Goal: Task Accomplishment & Management: Manage account settings

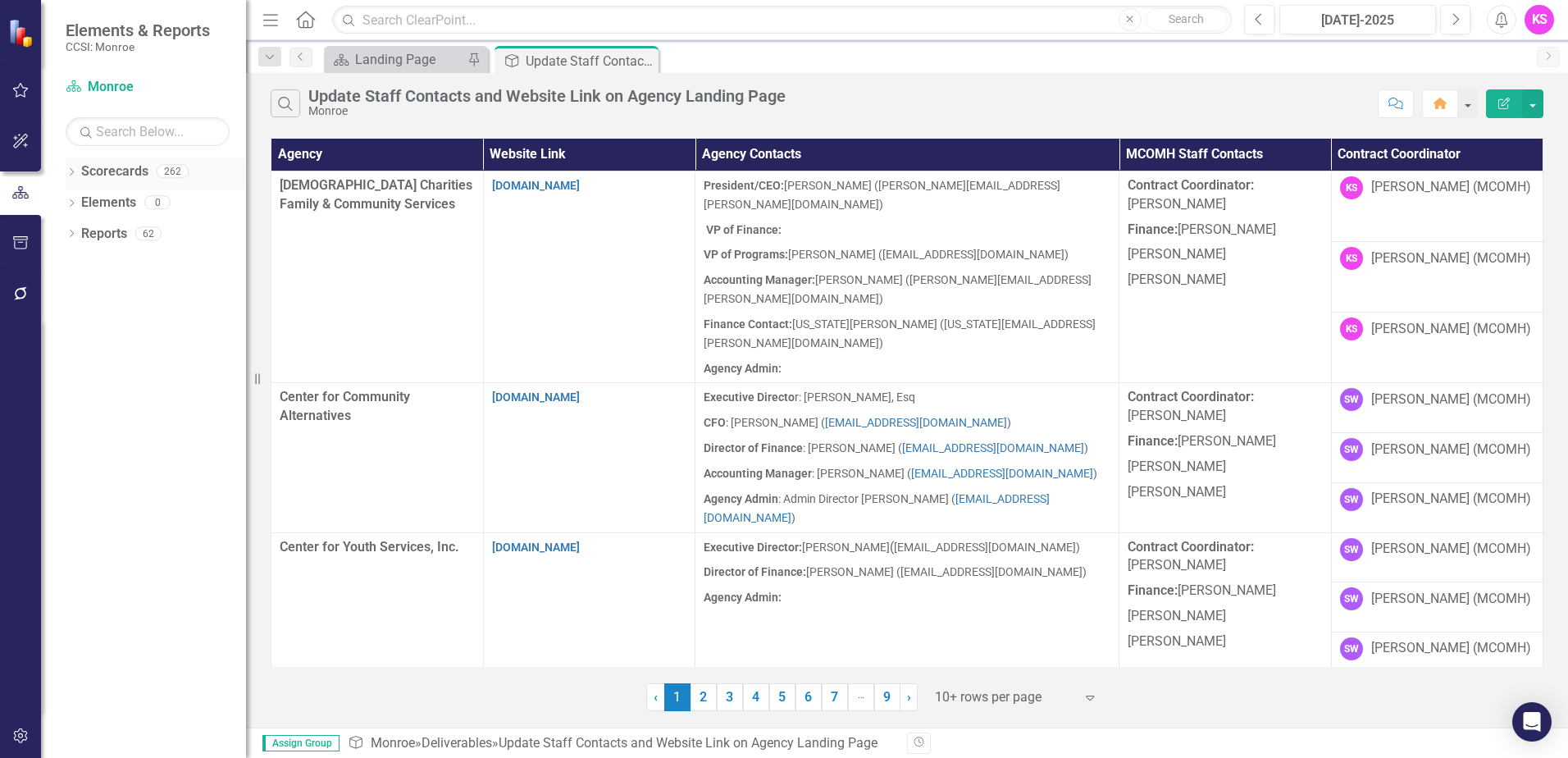
click at [72, 173] on icon at bounding box center [72, 172] width 4 height 7
click at [81, 201] on icon "Dropdown" at bounding box center [79, 201] width 12 height 10
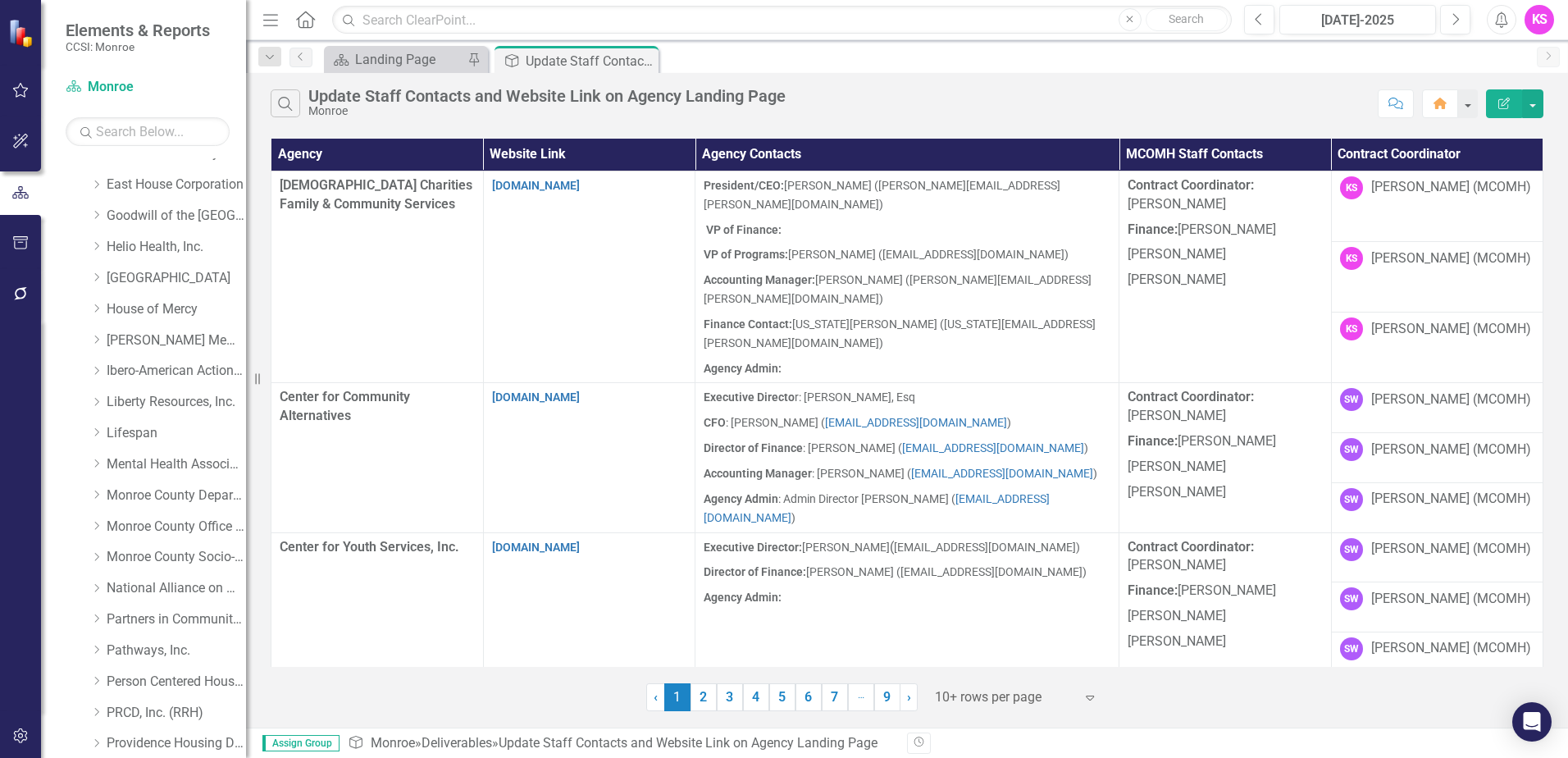
scroll to position [410, 0]
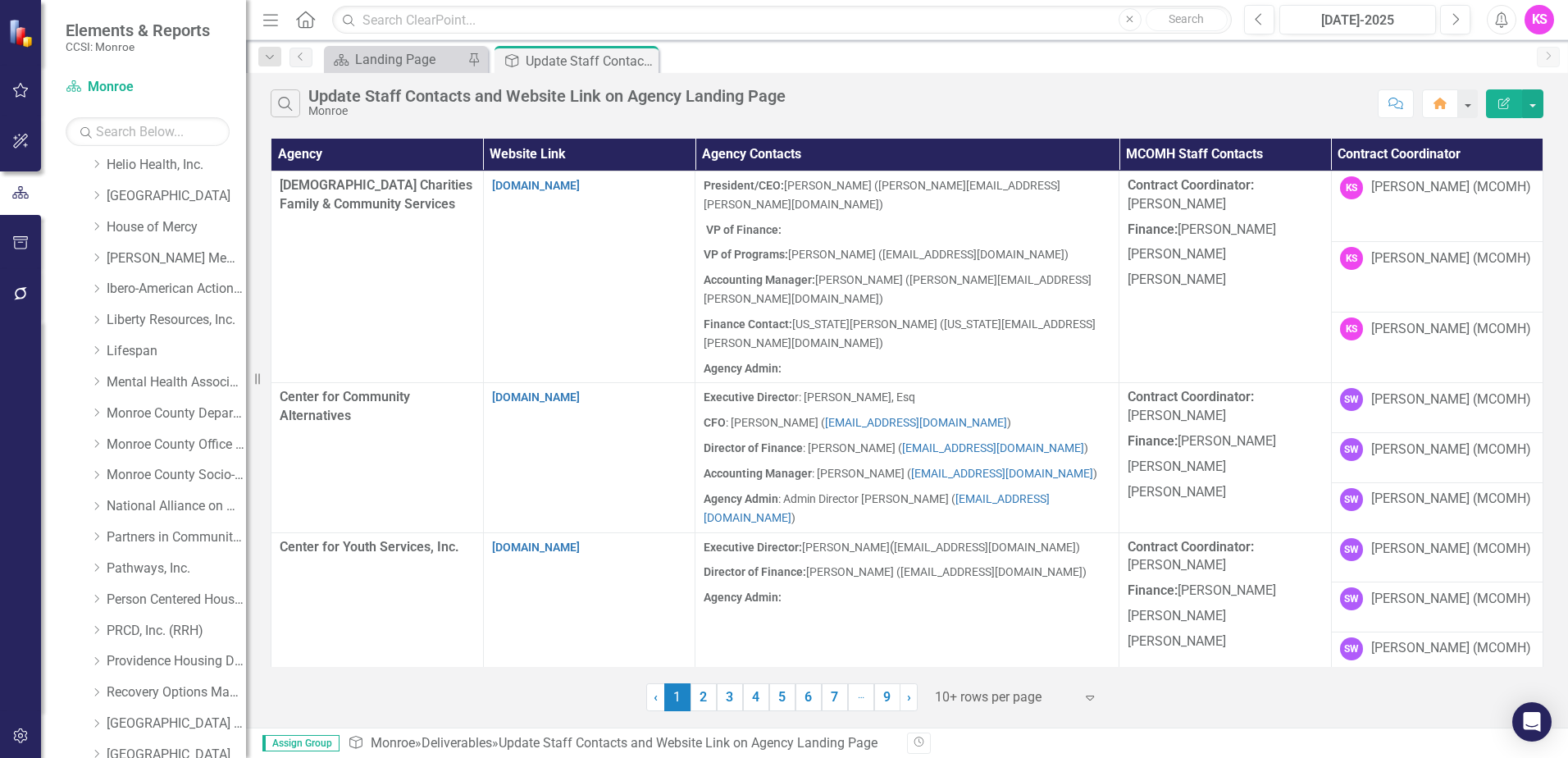
click at [1090, 698] on icon "Expand" at bounding box center [1090, 697] width 17 height 13
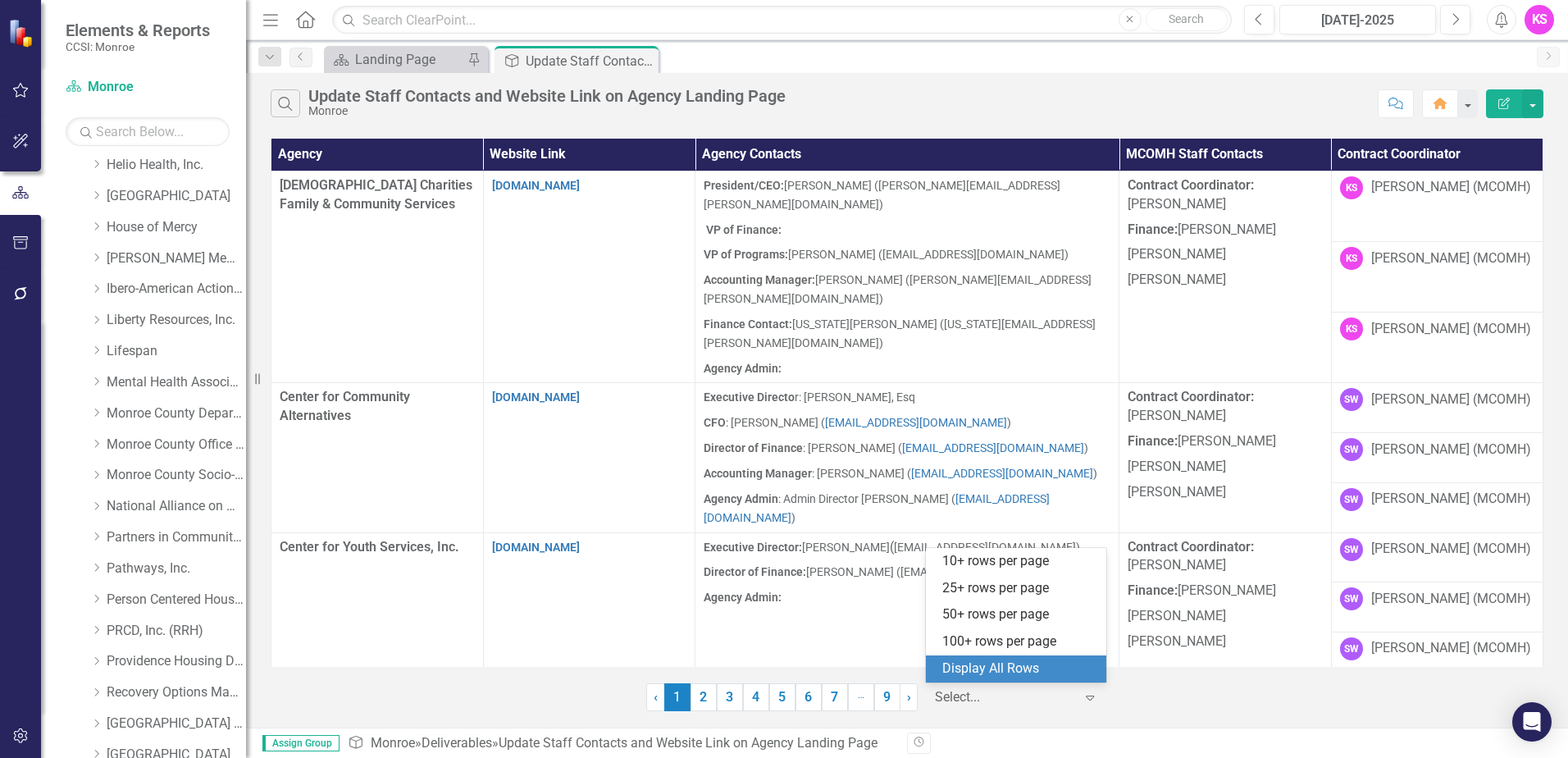
click at [1051, 673] on div "Display All Rows" at bounding box center [1020, 669] width 155 height 19
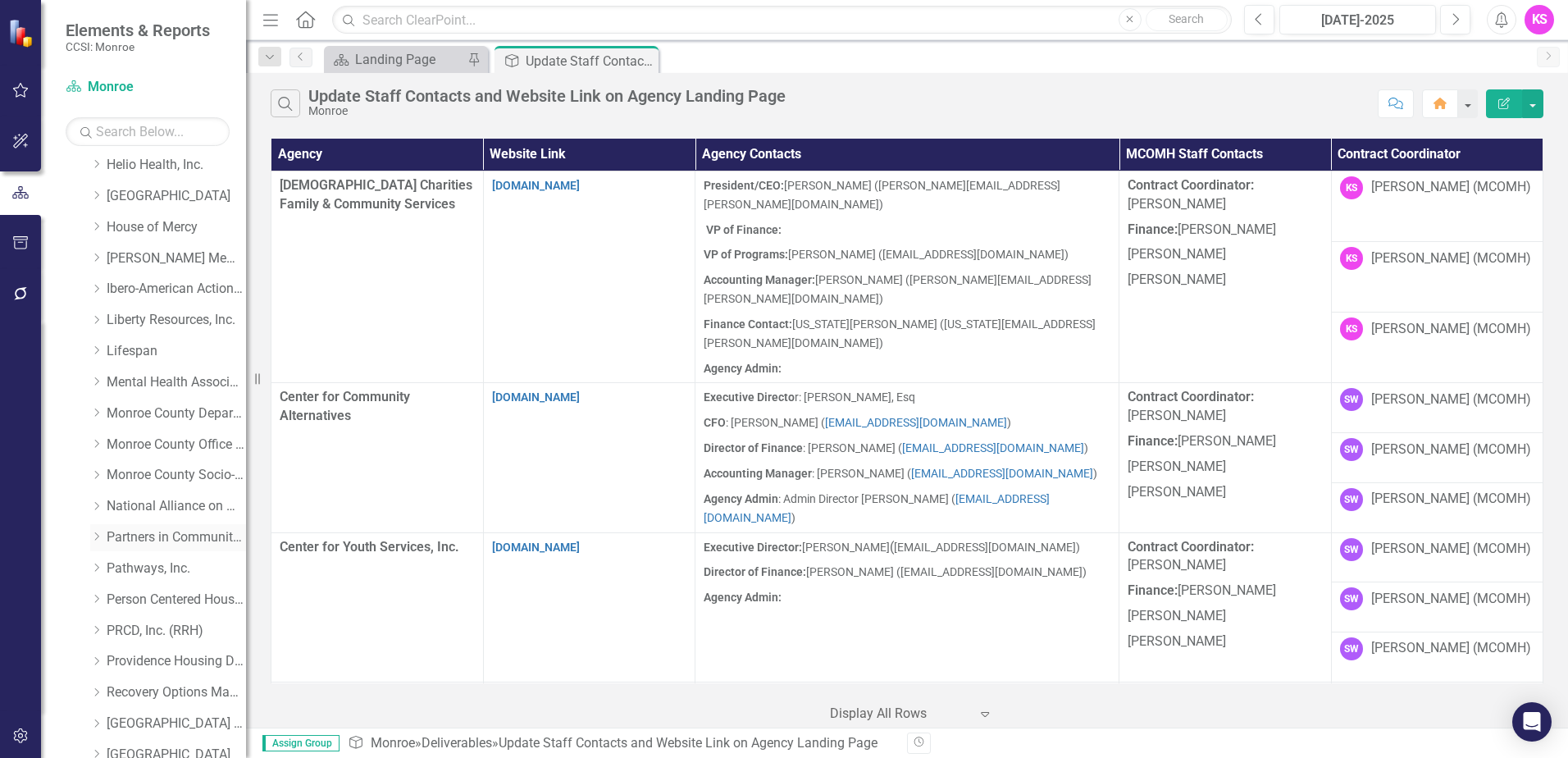
click at [95, 535] on icon "Dropdown" at bounding box center [96, 536] width 12 height 10
click at [150, 535] on link "Partners in Community Development" at bounding box center [177, 537] width 140 height 19
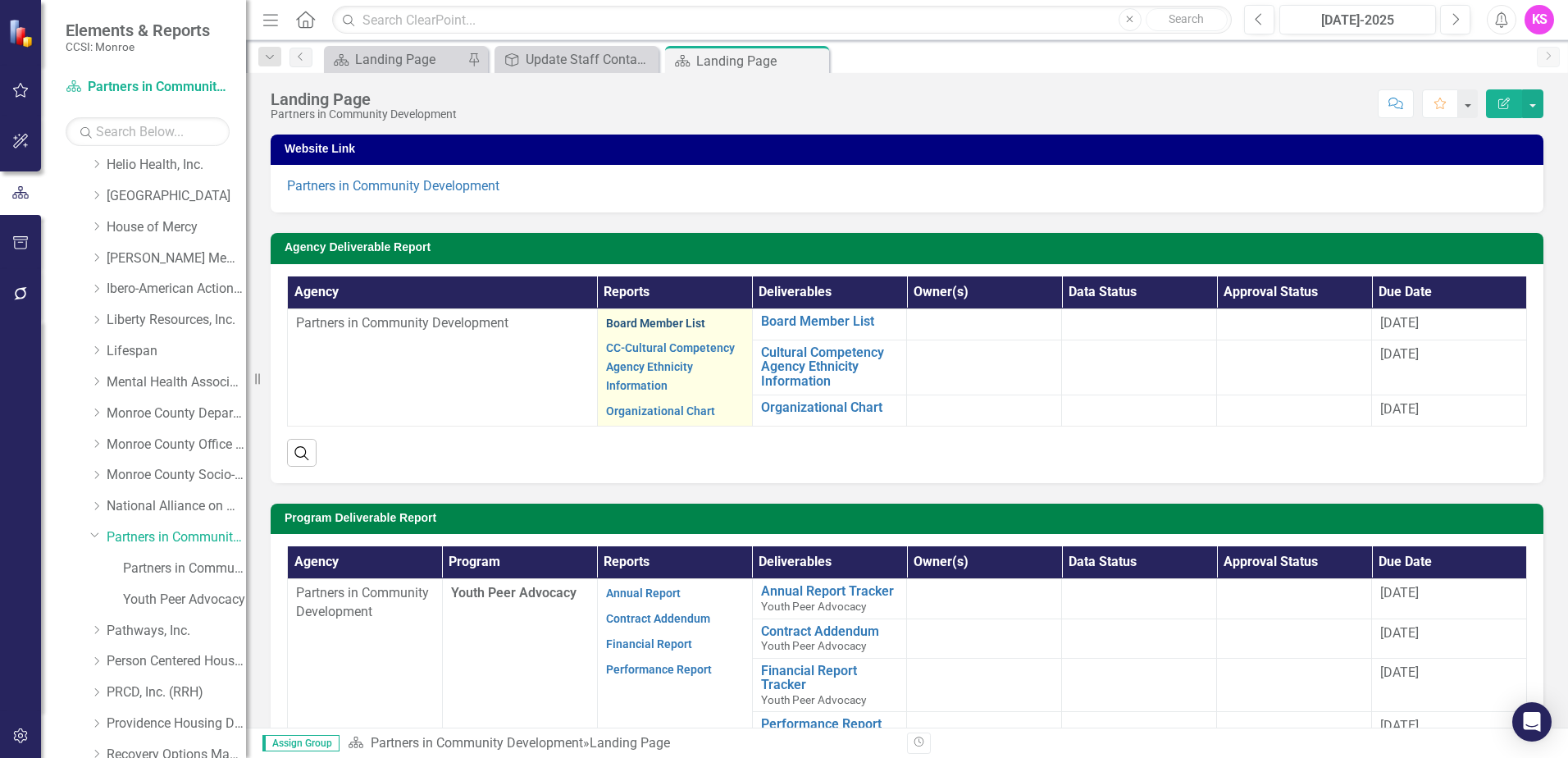
click at [670, 319] on link "Board Member List" at bounding box center [656, 323] width 99 height 13
click at [668, 326] on link "Board Member List" at bounding box center [656, 323] width 99 height 13
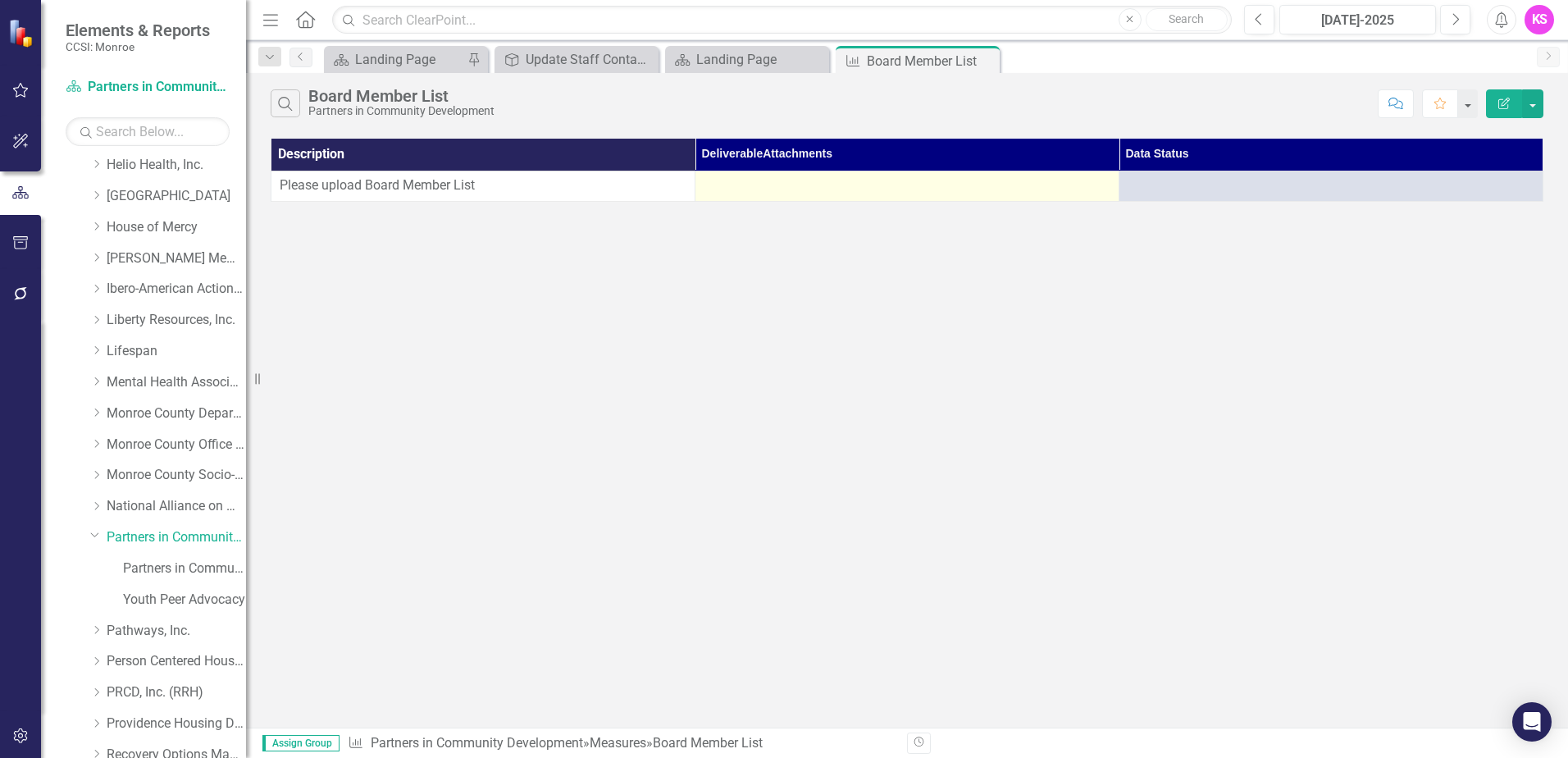
click at [1041, 193] on div at bounding box center [907, 186] width 406 height 19
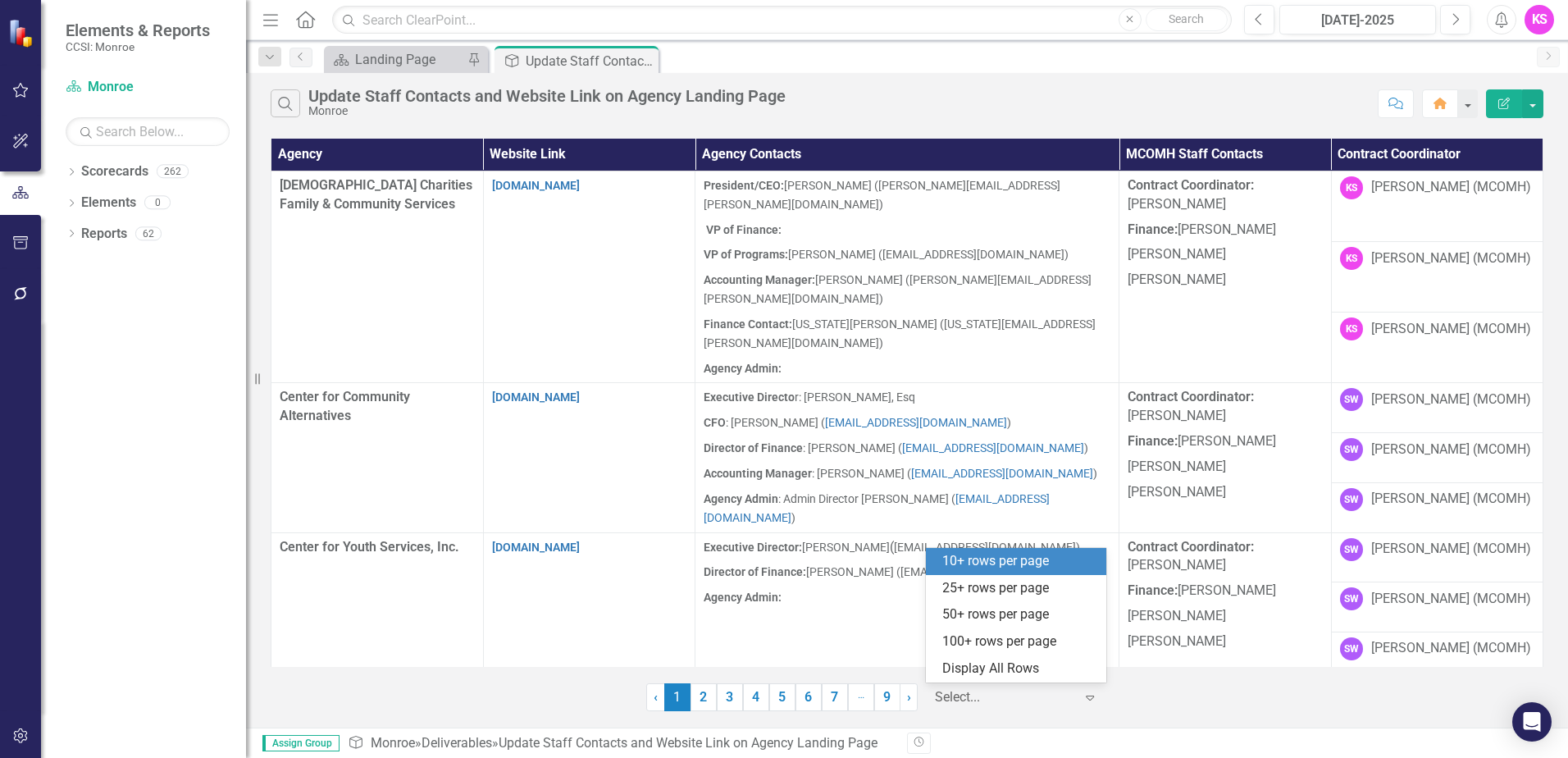
click at [1088, 697] on icon "Expand" at bounding box center [1090, 697] width 17 height 13
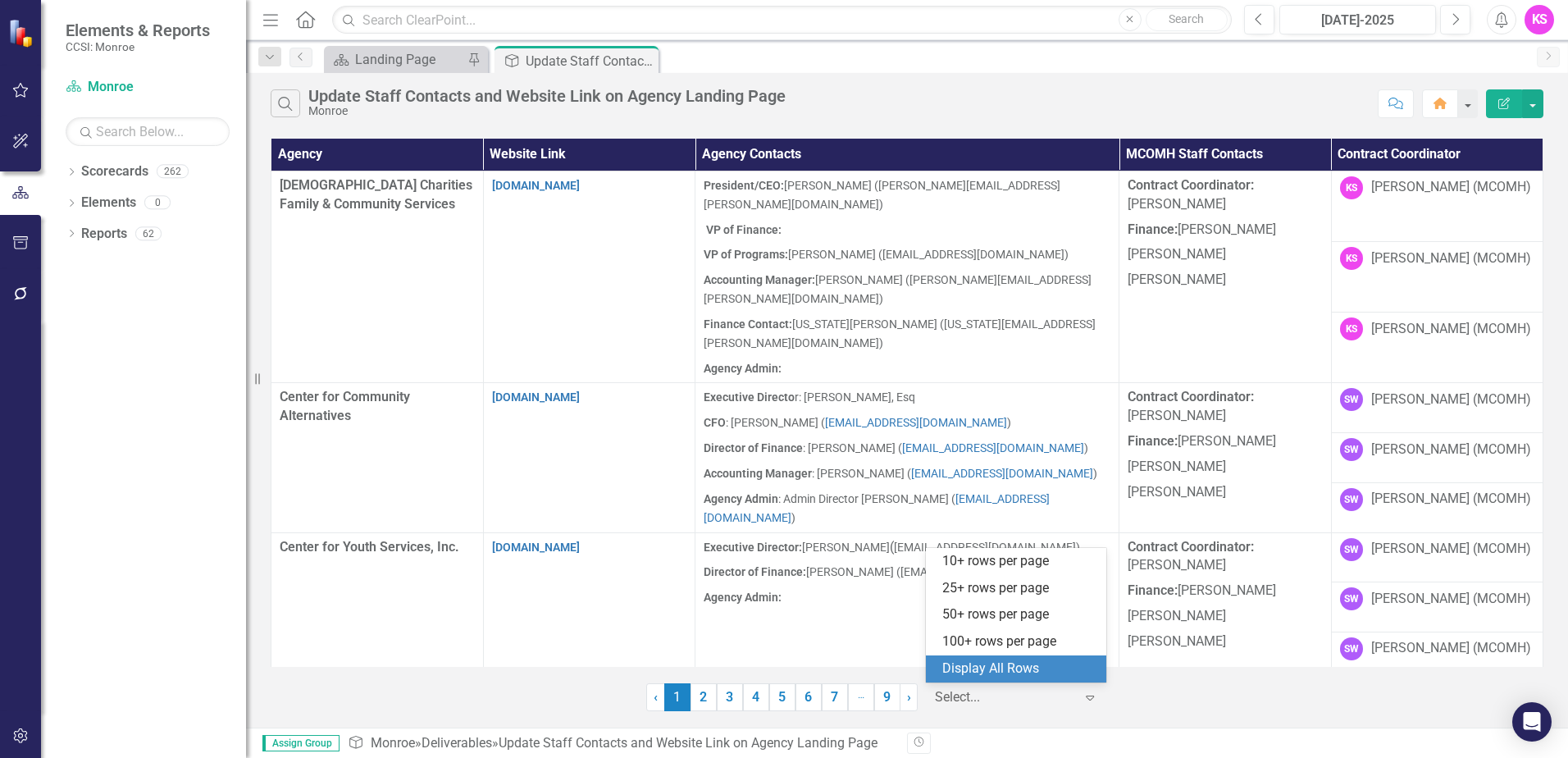
click at [1029, 670] on div "Display All Rows" at bounding box center [1020, 669] width 155 height 19
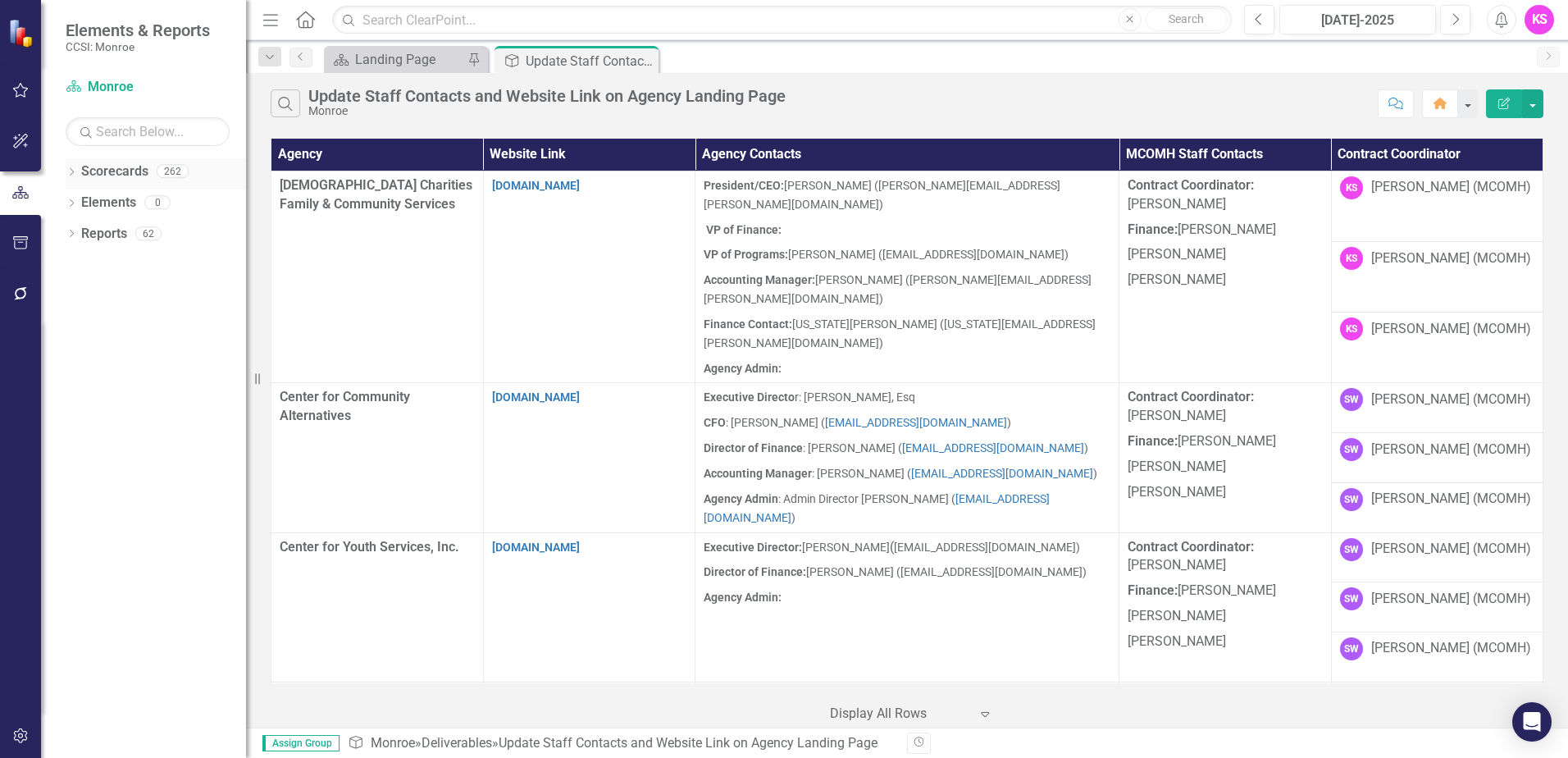
click at [72, 171] on icon "Dropdown" at bounding box center [71, 174] width 11 height 9
click at [79, 201] on icon "Dropdown" at bounding box center [79, 201] width 12 height 10
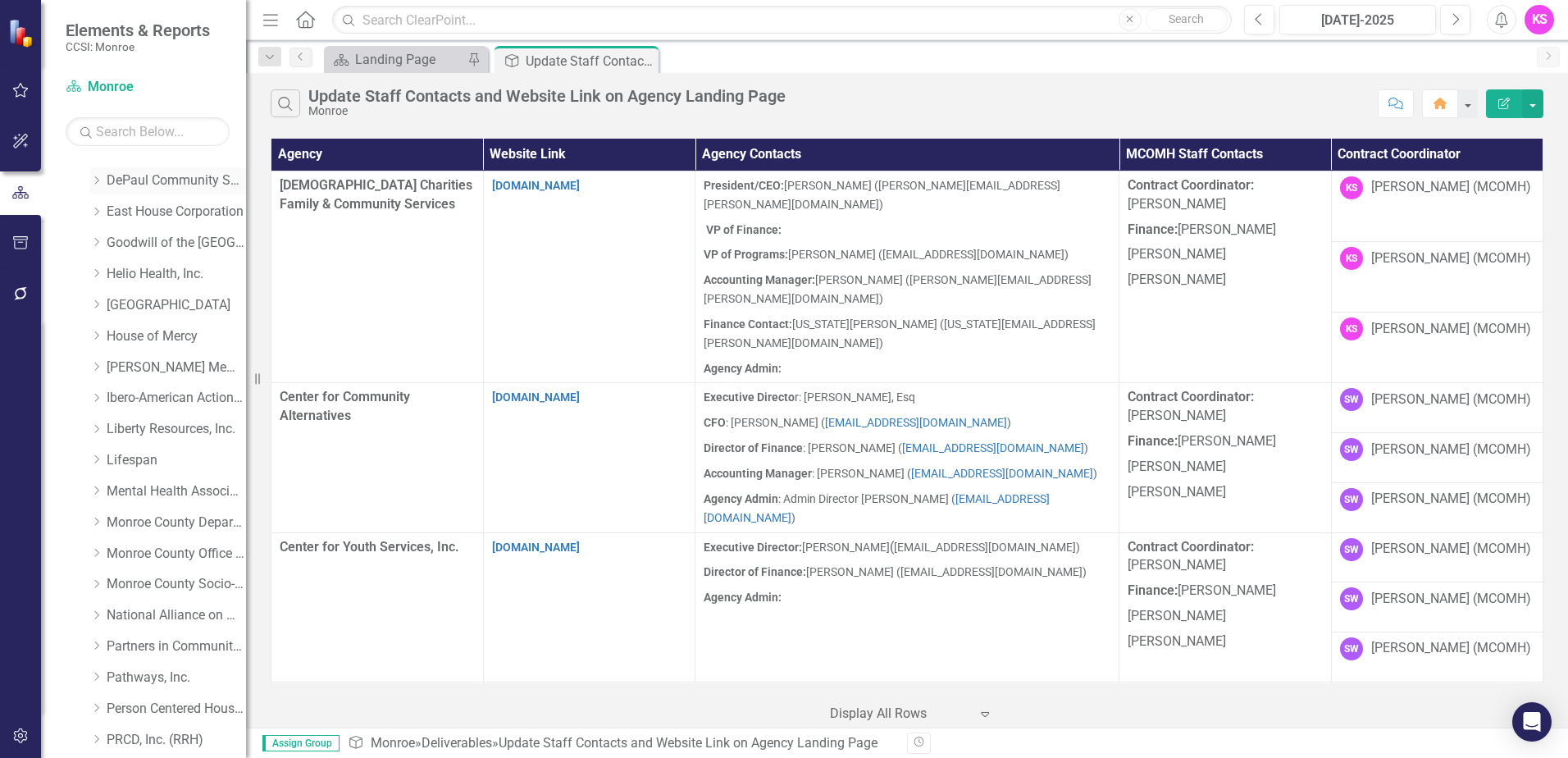
scroll to position [328, 0]
click at [100, 620] on icon "Dropdown" at bounding box center [96, 618] width 12 height 10
click at [167, 618] on link "Partners in Community Development" at bounding box center [177, 620] width 140 height 19
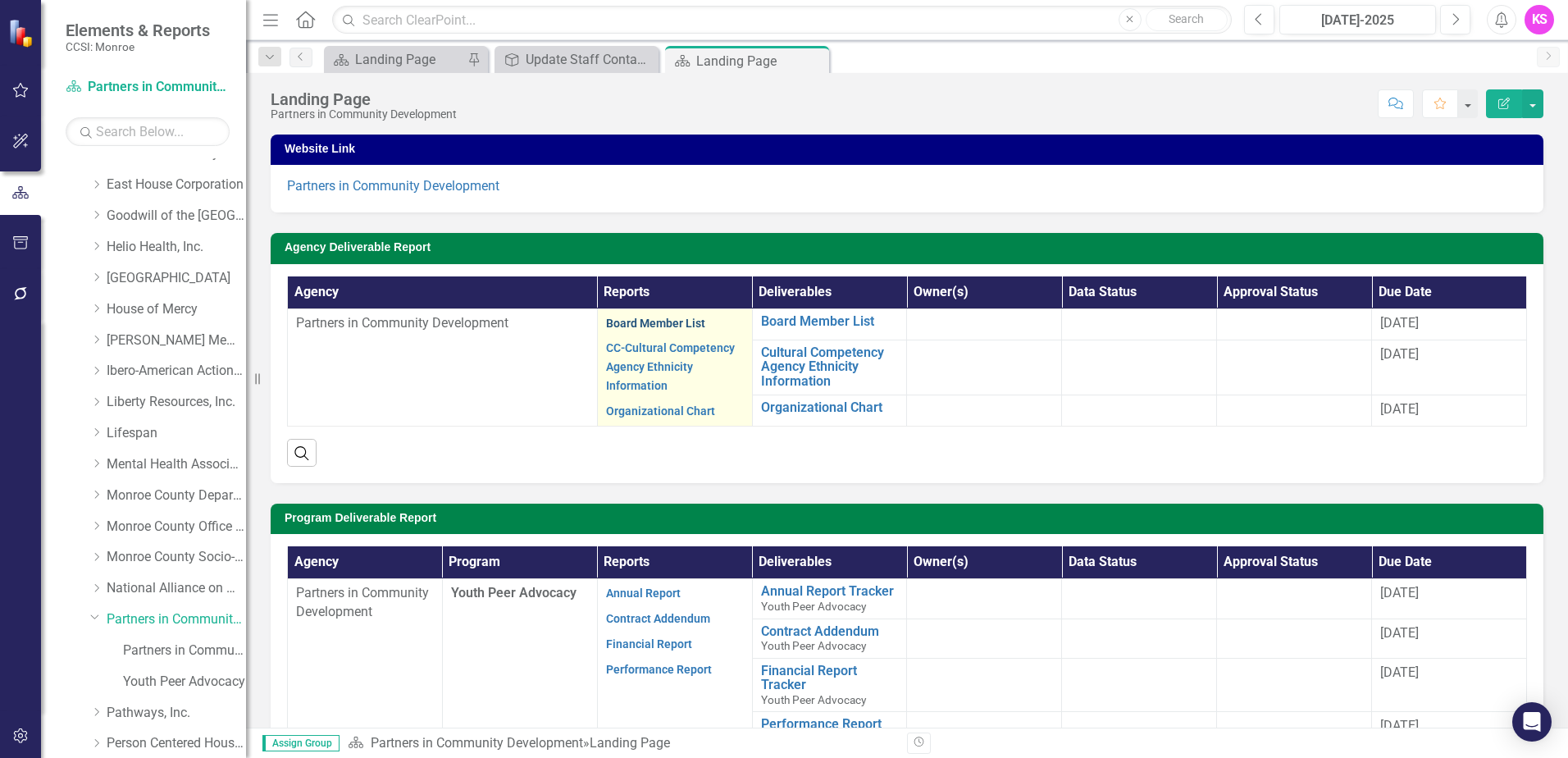
click at [670, 318] on link "Board Member List" at bounding box center [656, 323] width 99 height 13
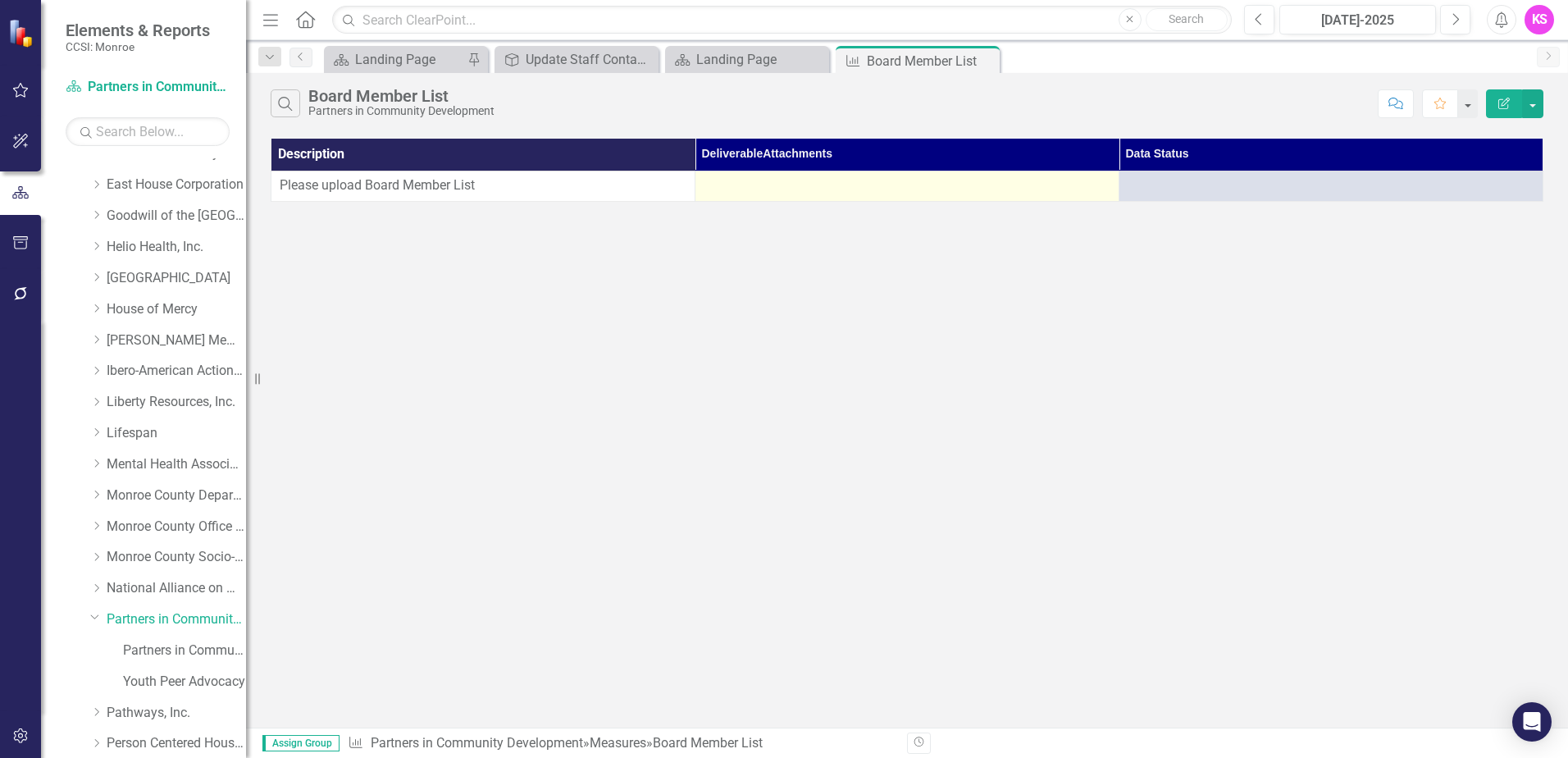
click at [887, 198] on td at bounding box center [907, 186] width 424 height 30
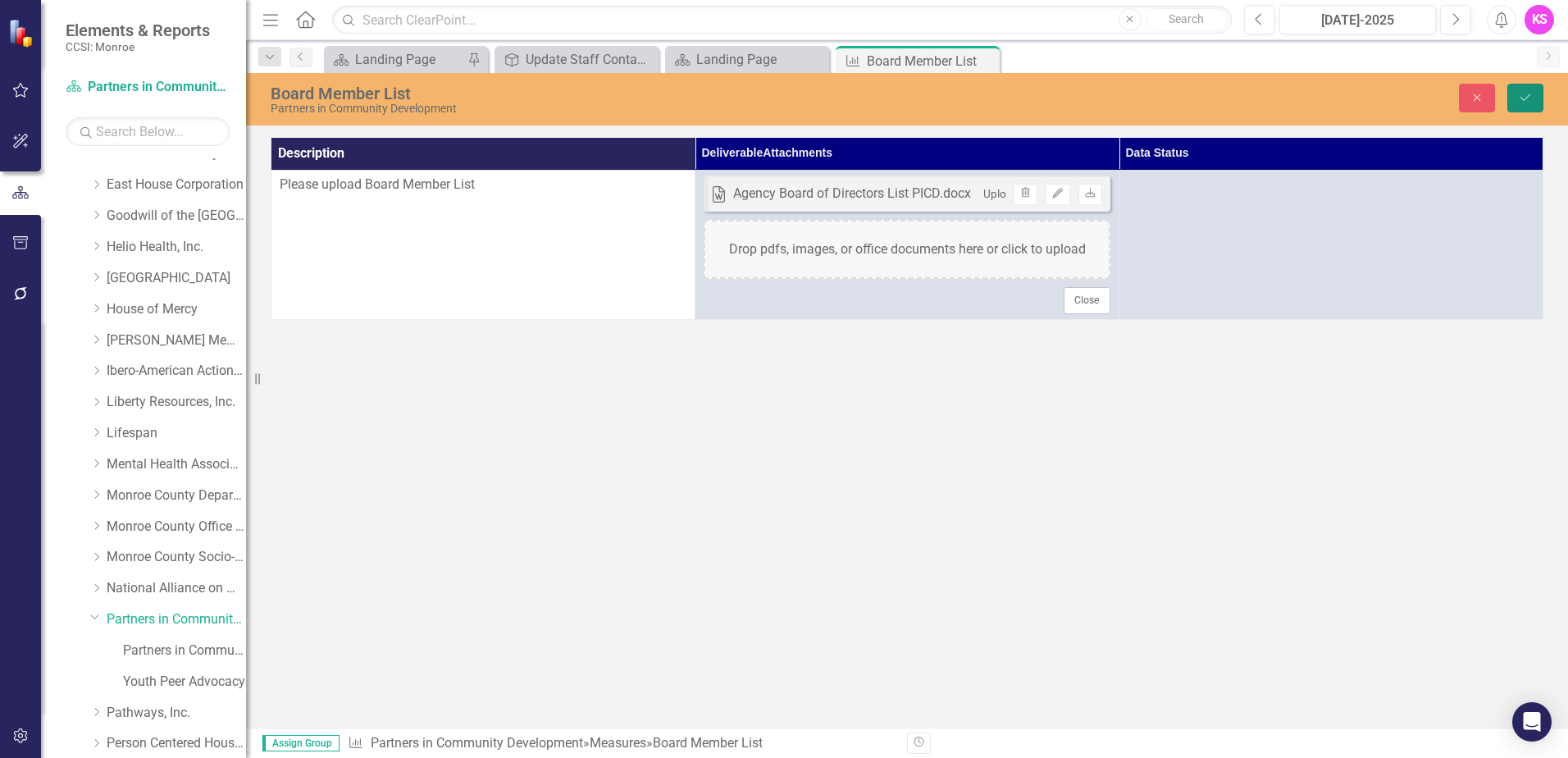
click at [1529, 95] on icon "Save" at bounding box center [1526, 98] width 15 height 11
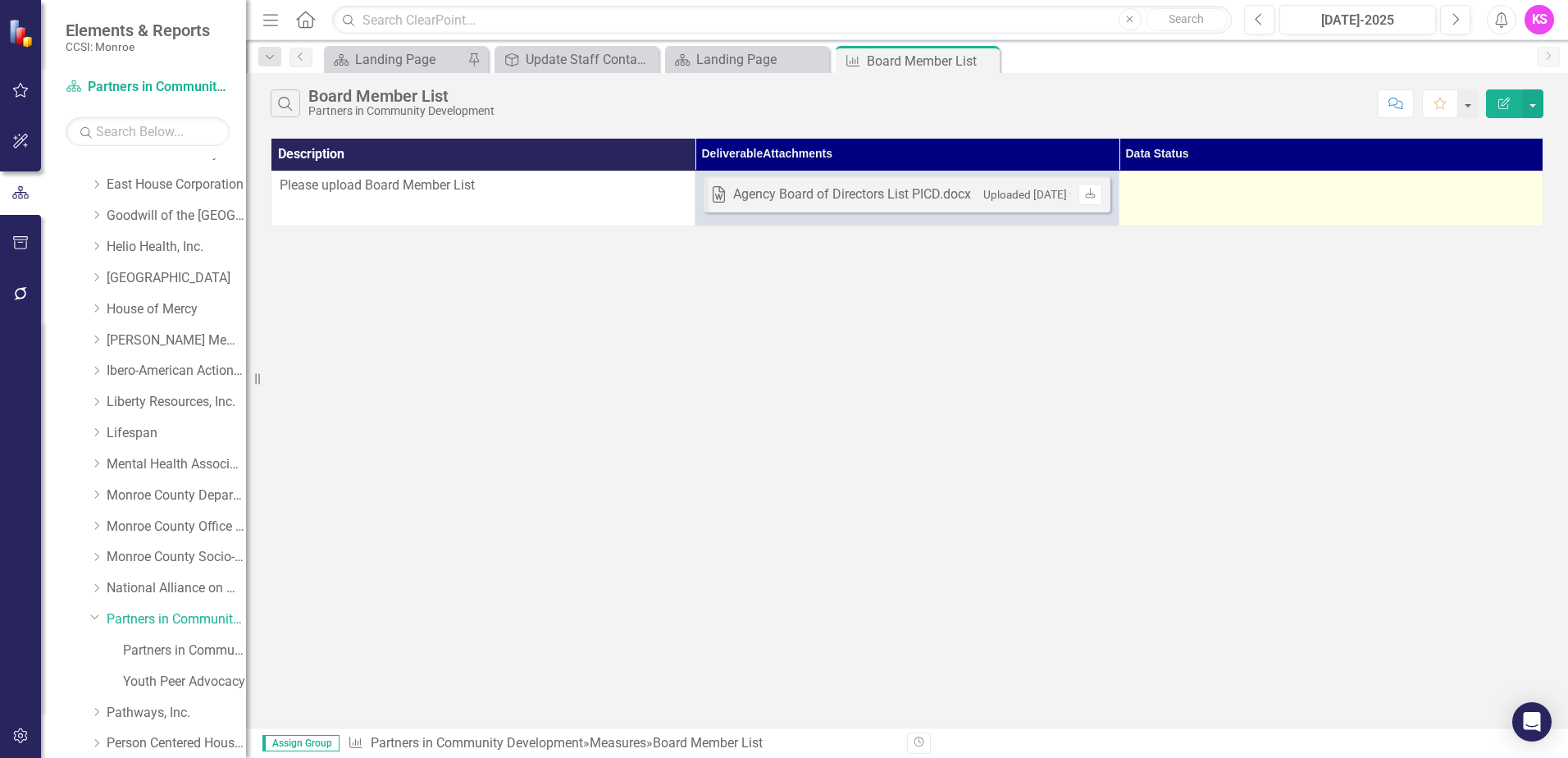
click at [1233, 201] on td at bounding box center [1332, 199] width 424 height 55
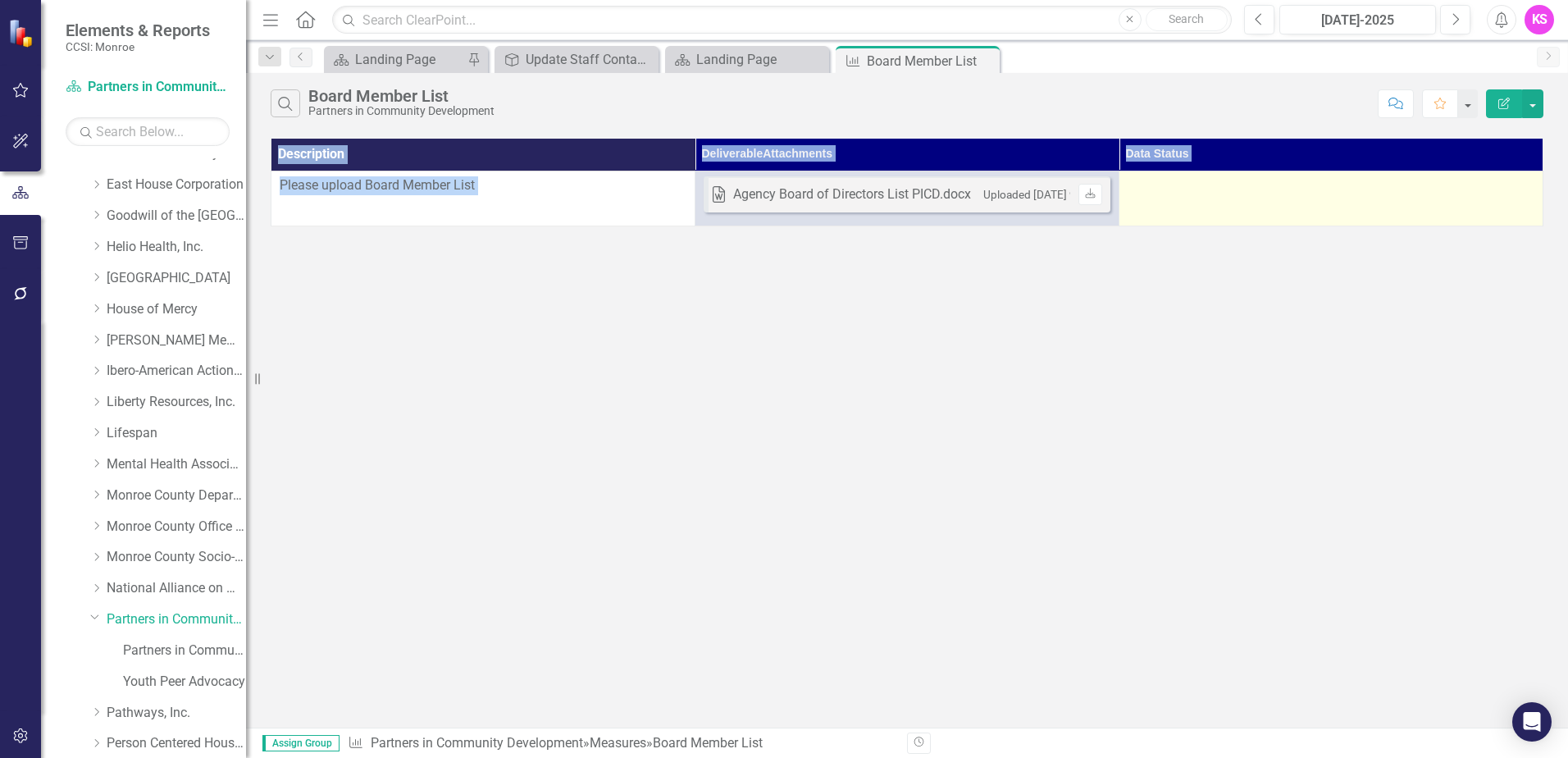
click at [1233, 201] on td at bounding box center [1332, 199] width 424 height 55
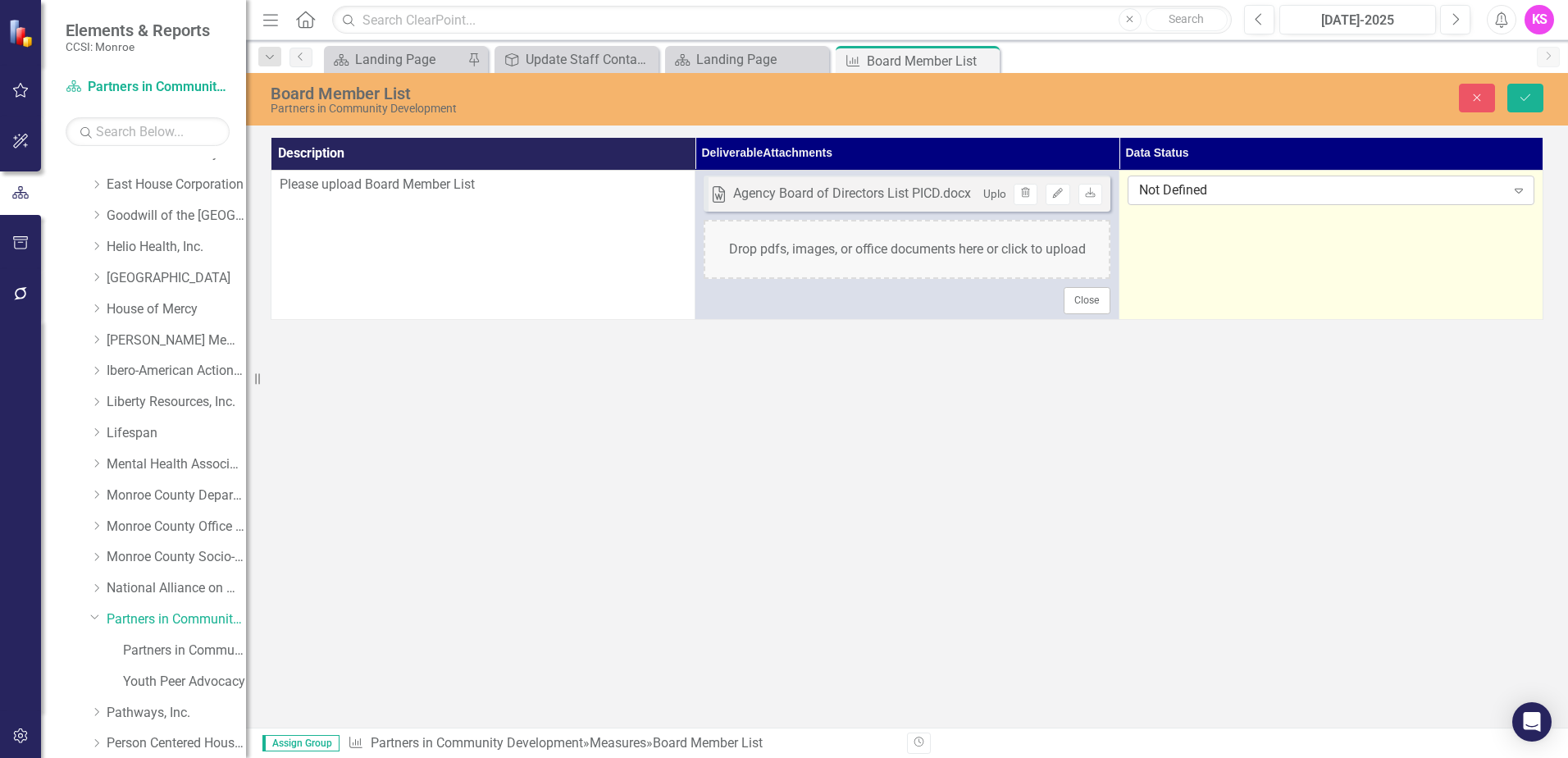
click at [1519, 191] on icon "Expand" at bounding box center [1519, 190] width 17 height 13
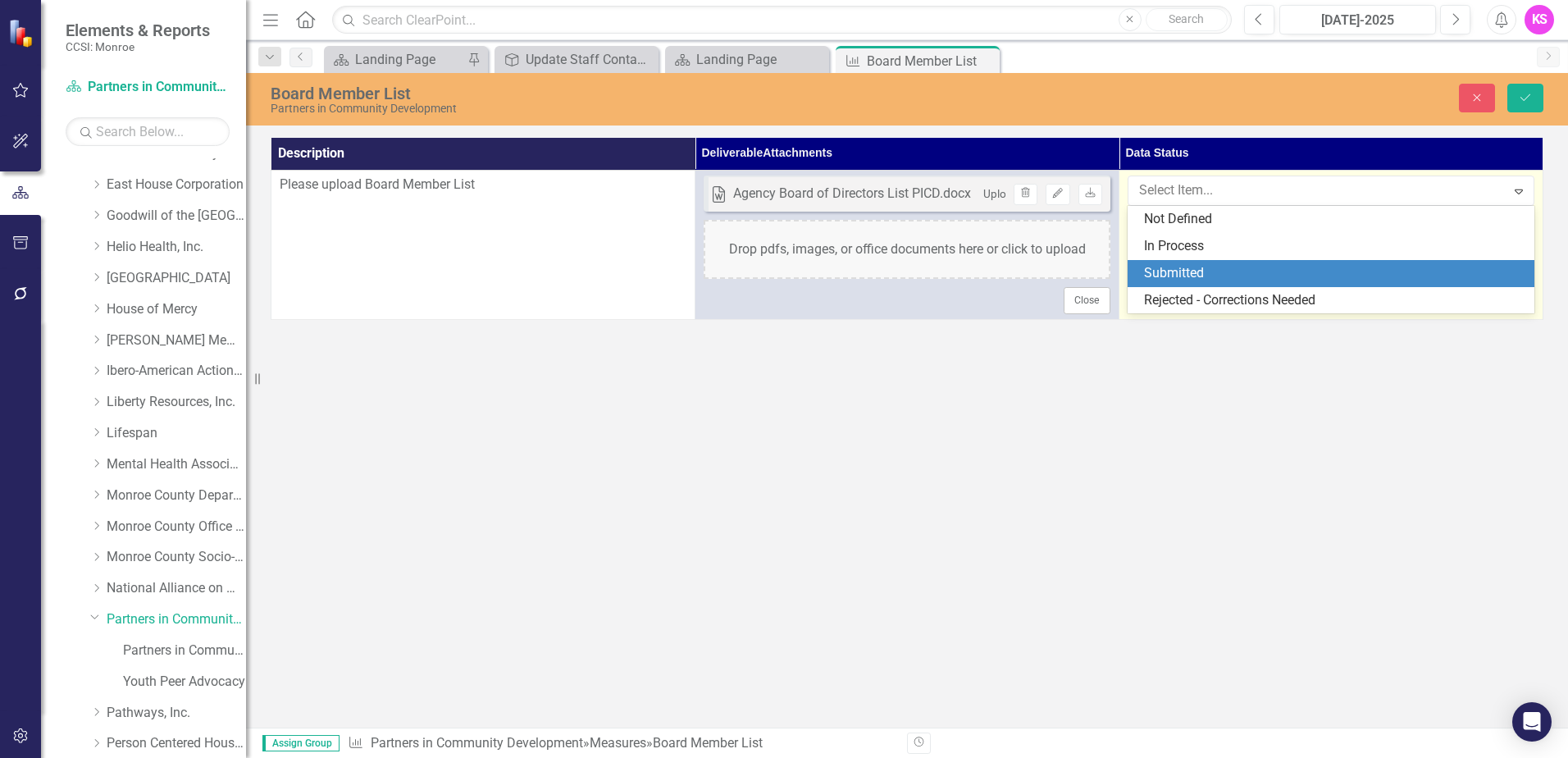
click at [1187, 269] on div "Submitted" at bounding box center [1334, 273] width 381 height 19
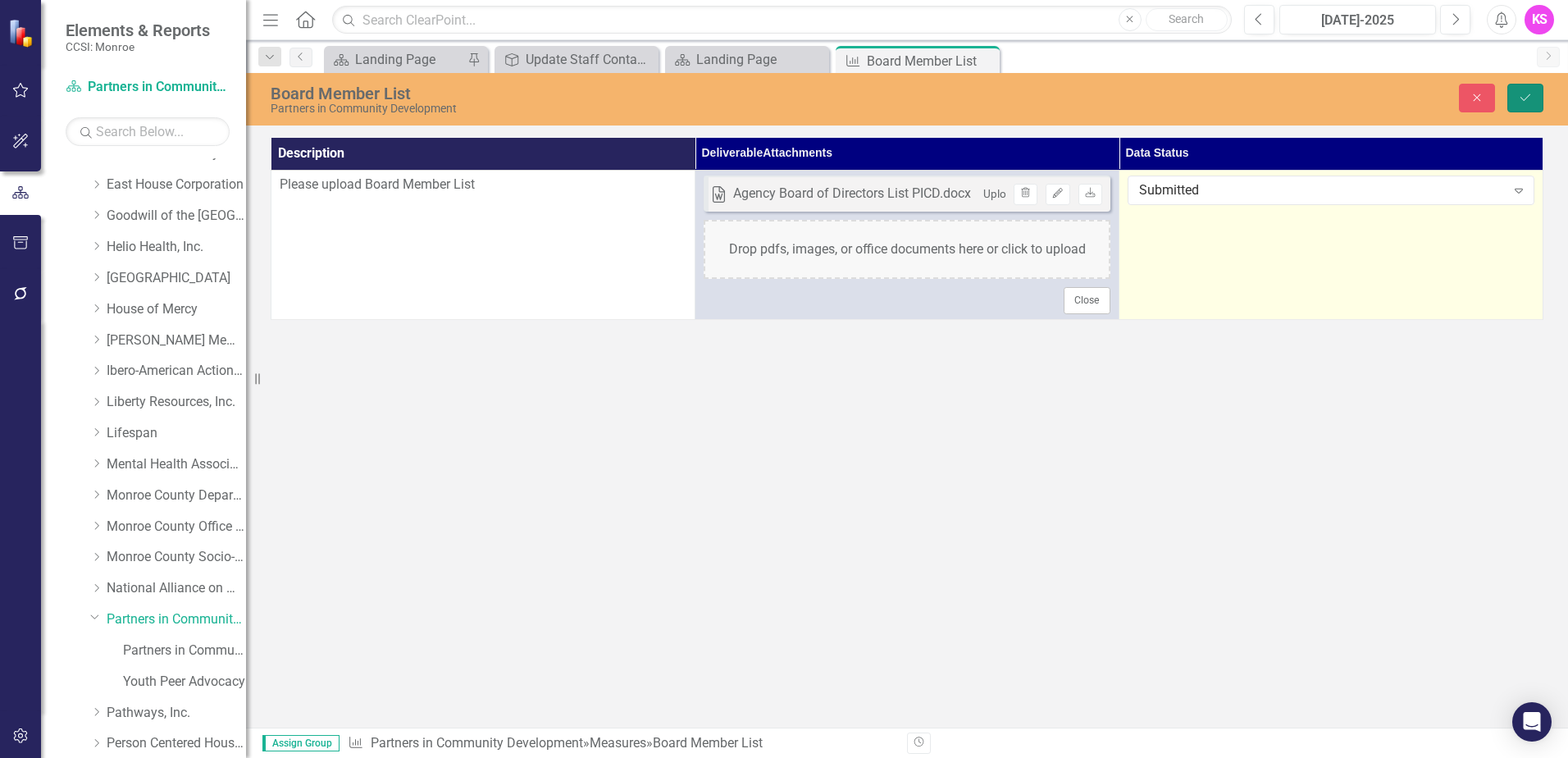
click at [1522, 96] on icon "Save" at bounding box center [1526, 98] width 15 height 11
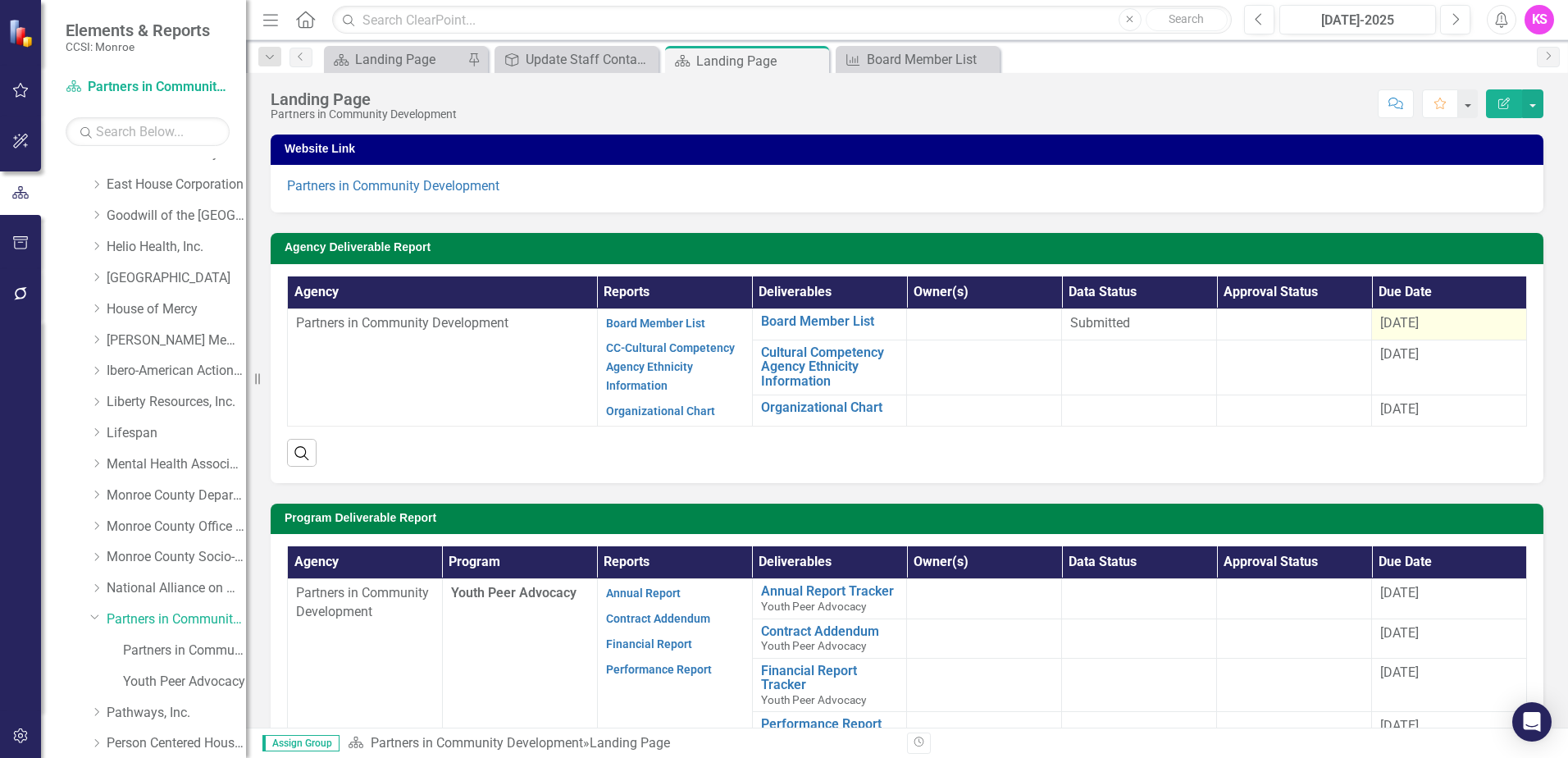
click at [1389, 327] on span "[DATE]" at bounding box center [1400, 323] width 39 height 16
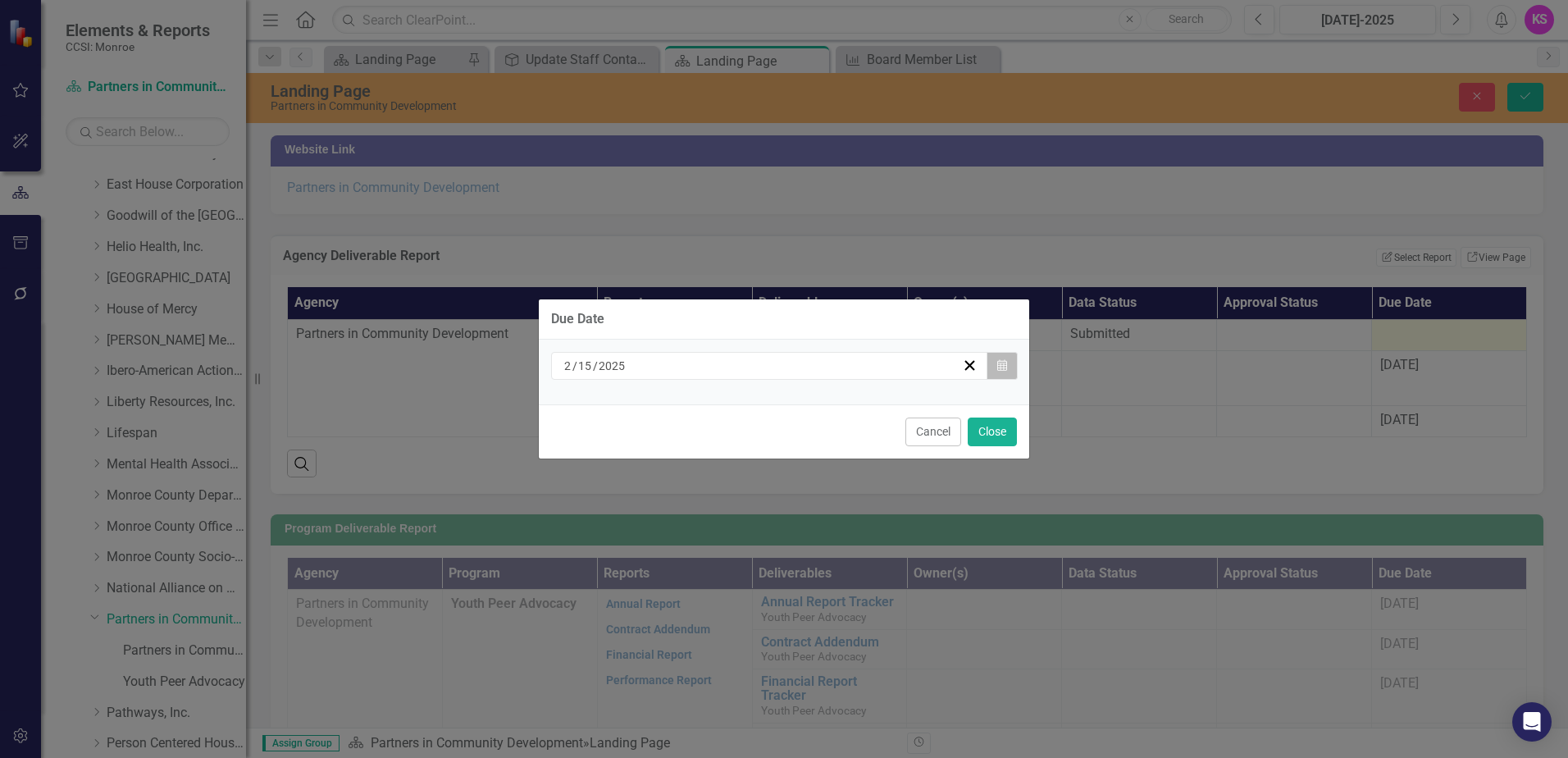
click at [1000, 367] on icon "Calendar" at bounding box center [1002, 366] width 10 height 11
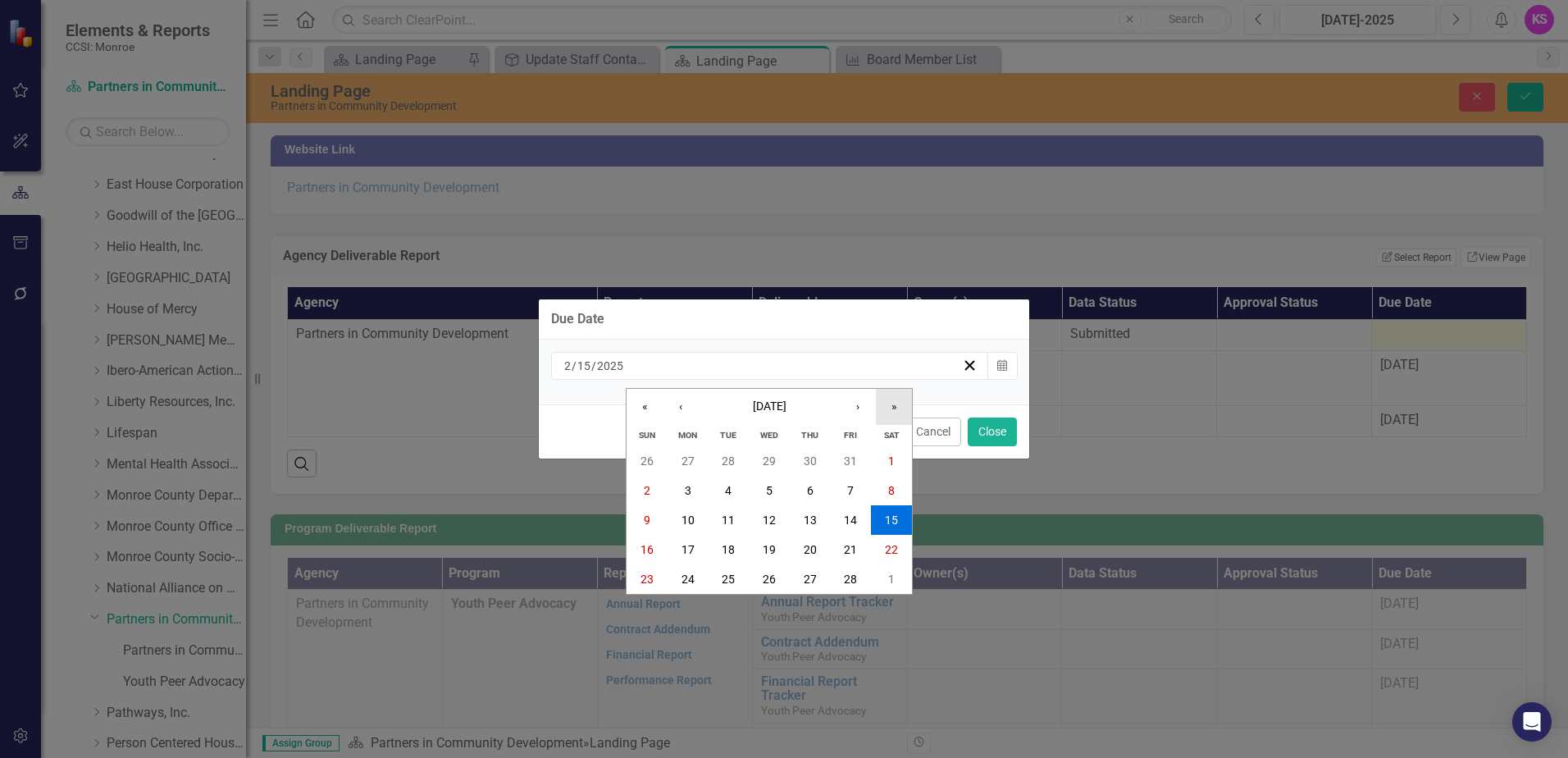
click at [894, 407] on button "»" at bounding box center [894, 407] width 36 height 36
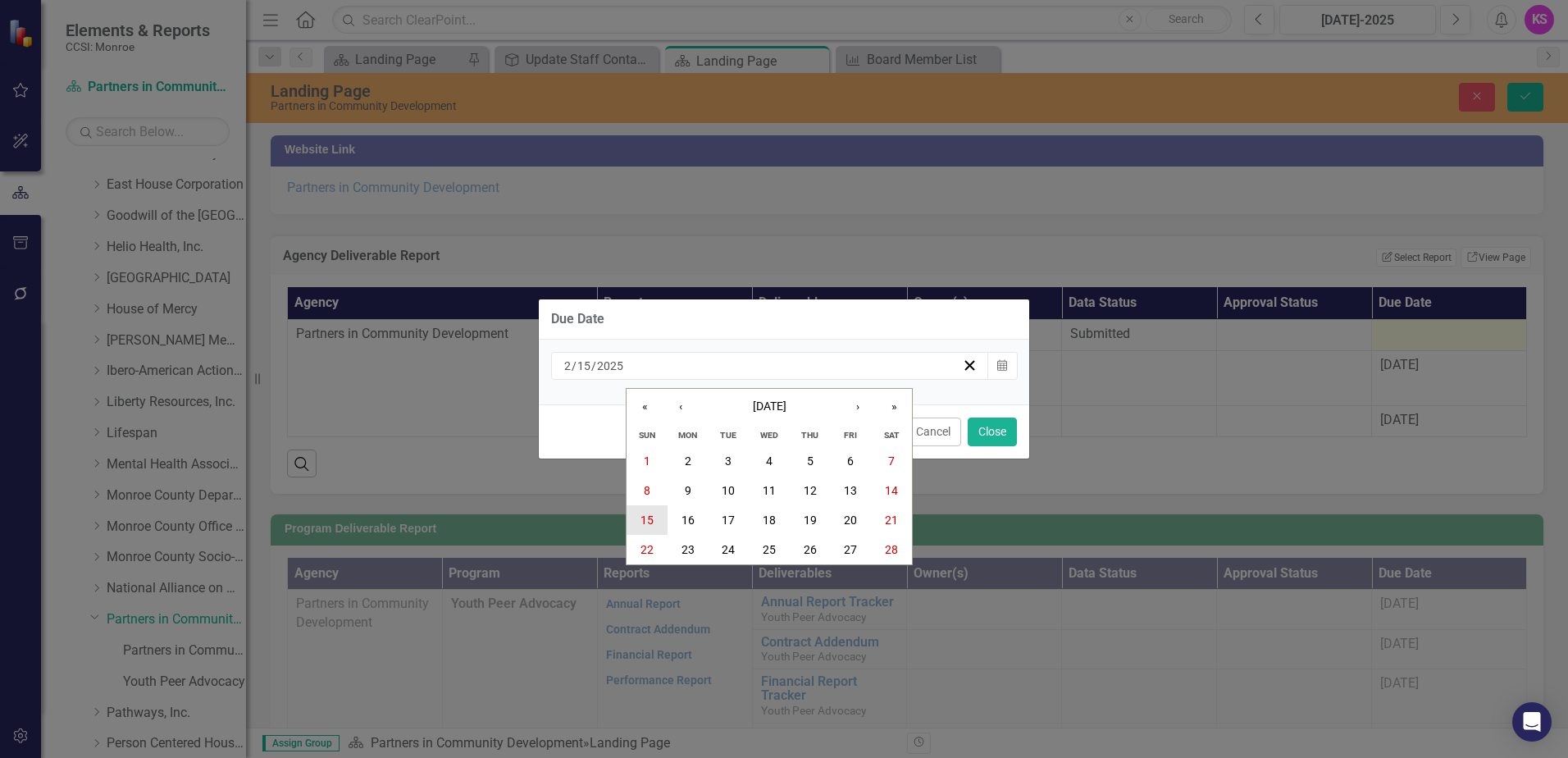
click at [646, 514] on abbr "15" at bounding box center [647, 520] width 13 height 13
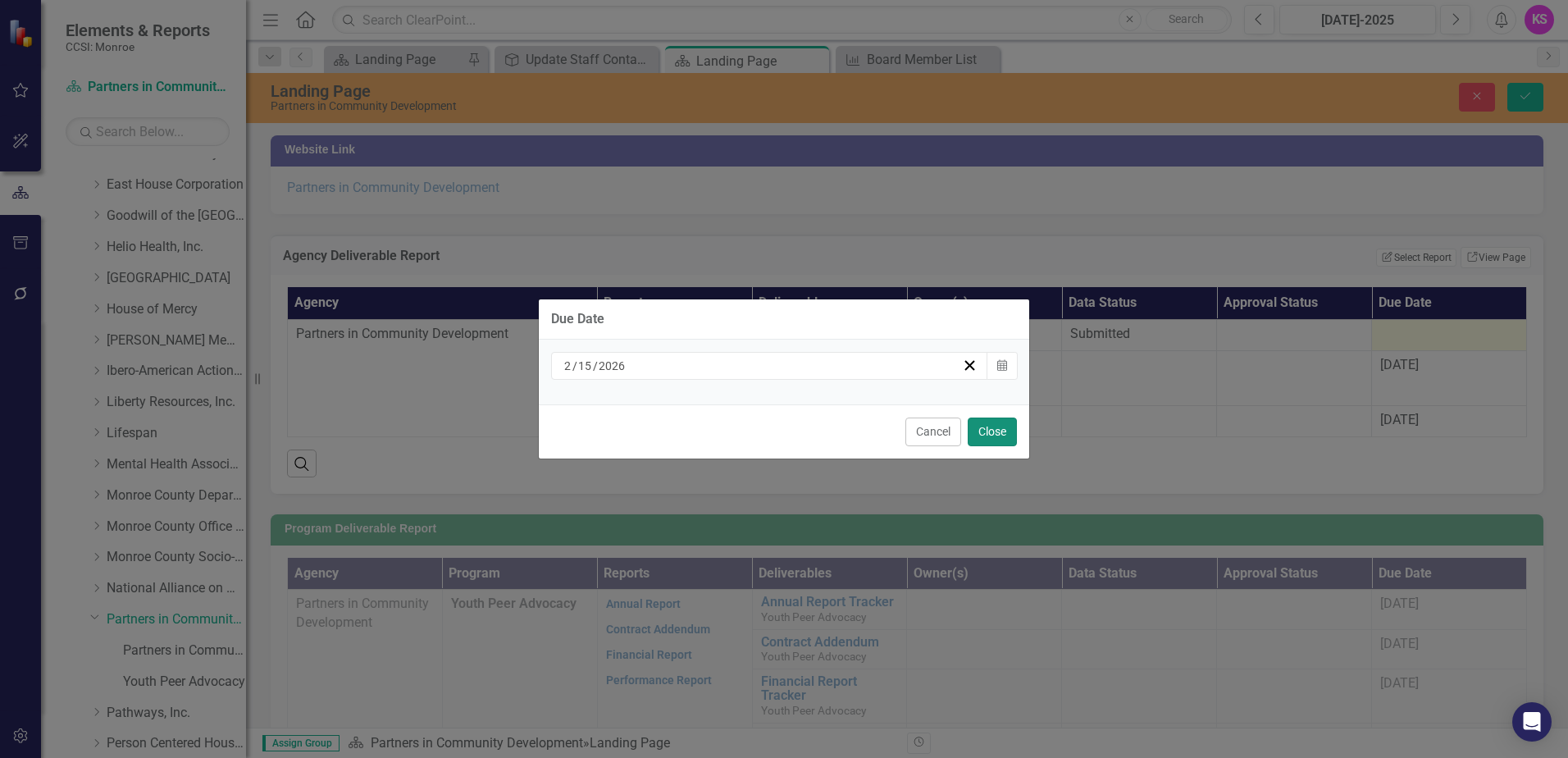
click at [988, 435] on button "Close" at bounding box center [993, 431] width 50 height 29
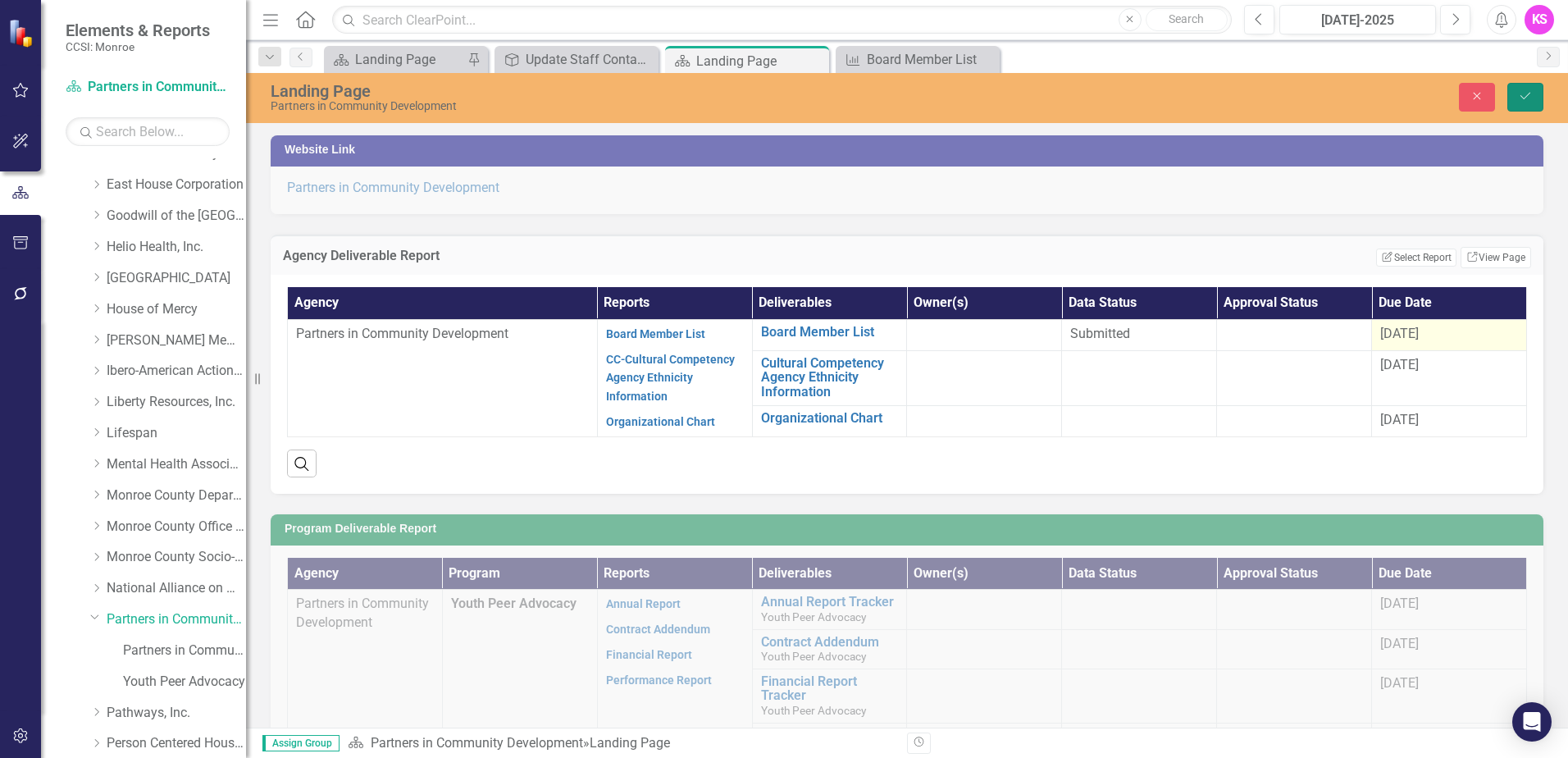
click at [1527, 90] on icon "Save" at bounding box center [1526, 96] width 15 height 11
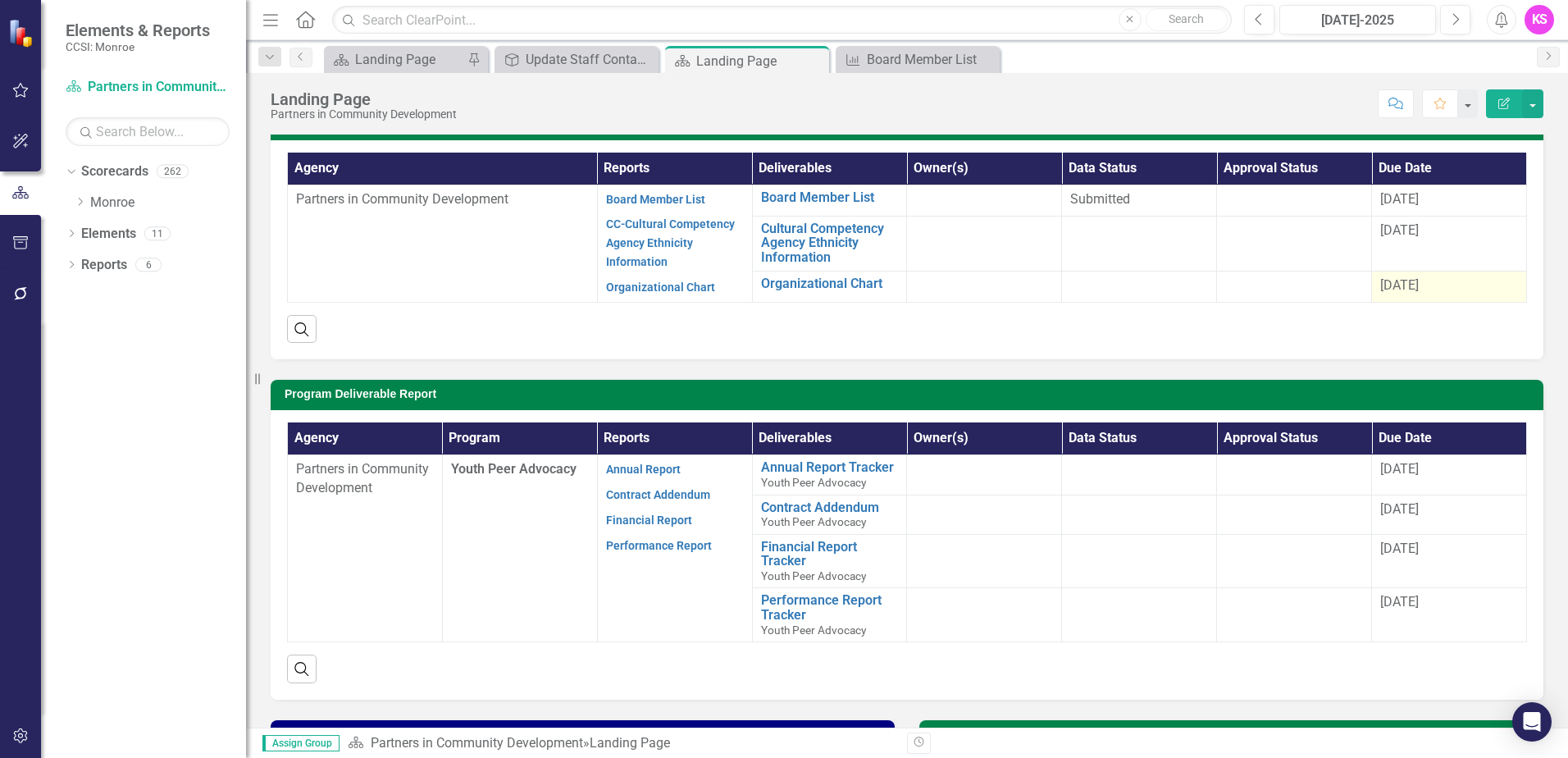
scroll to position [164, 0]
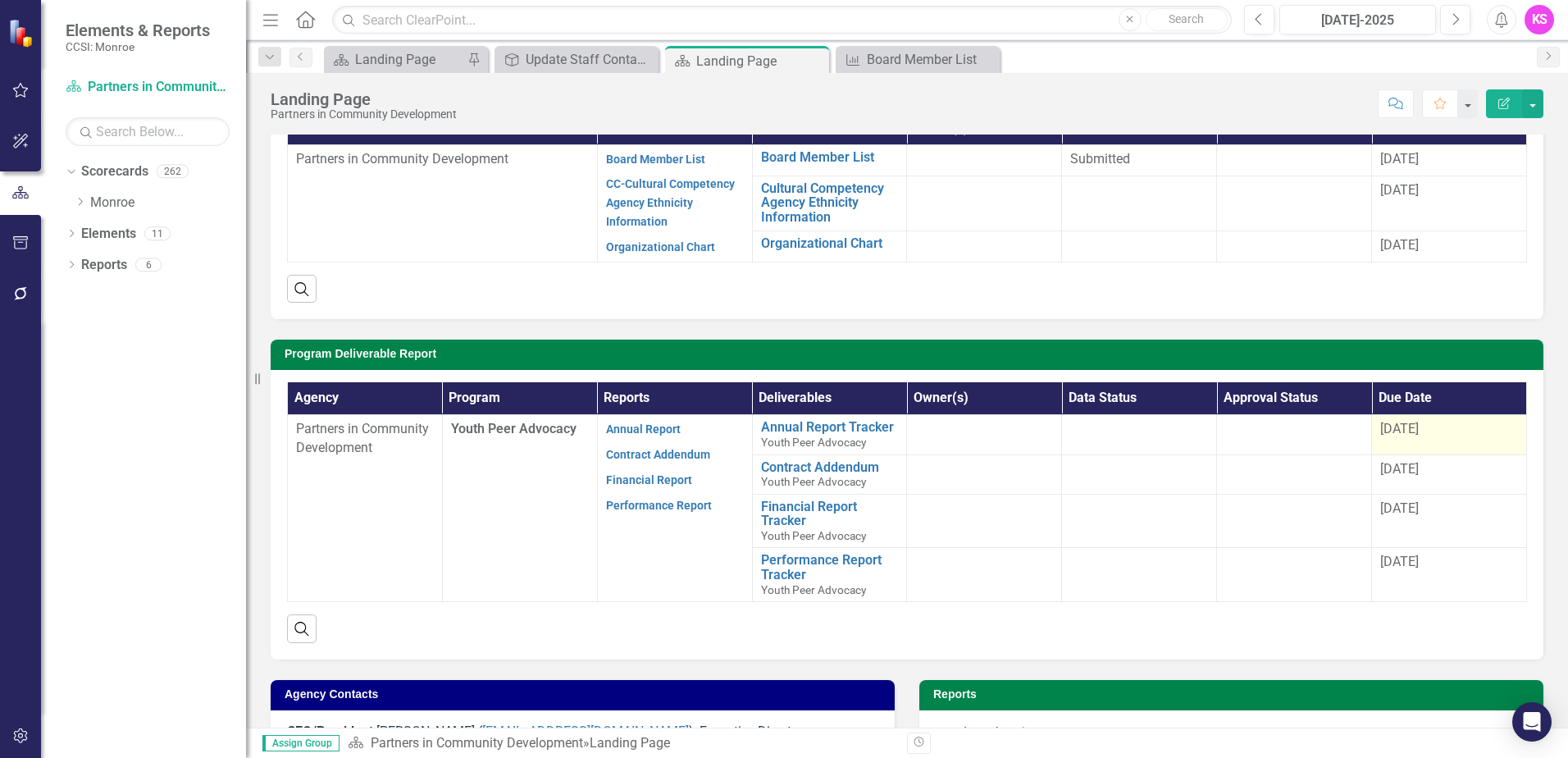
click at [1400, 431] on span "[DATE]" at bounding box center [1400, 429] width 39 height 16
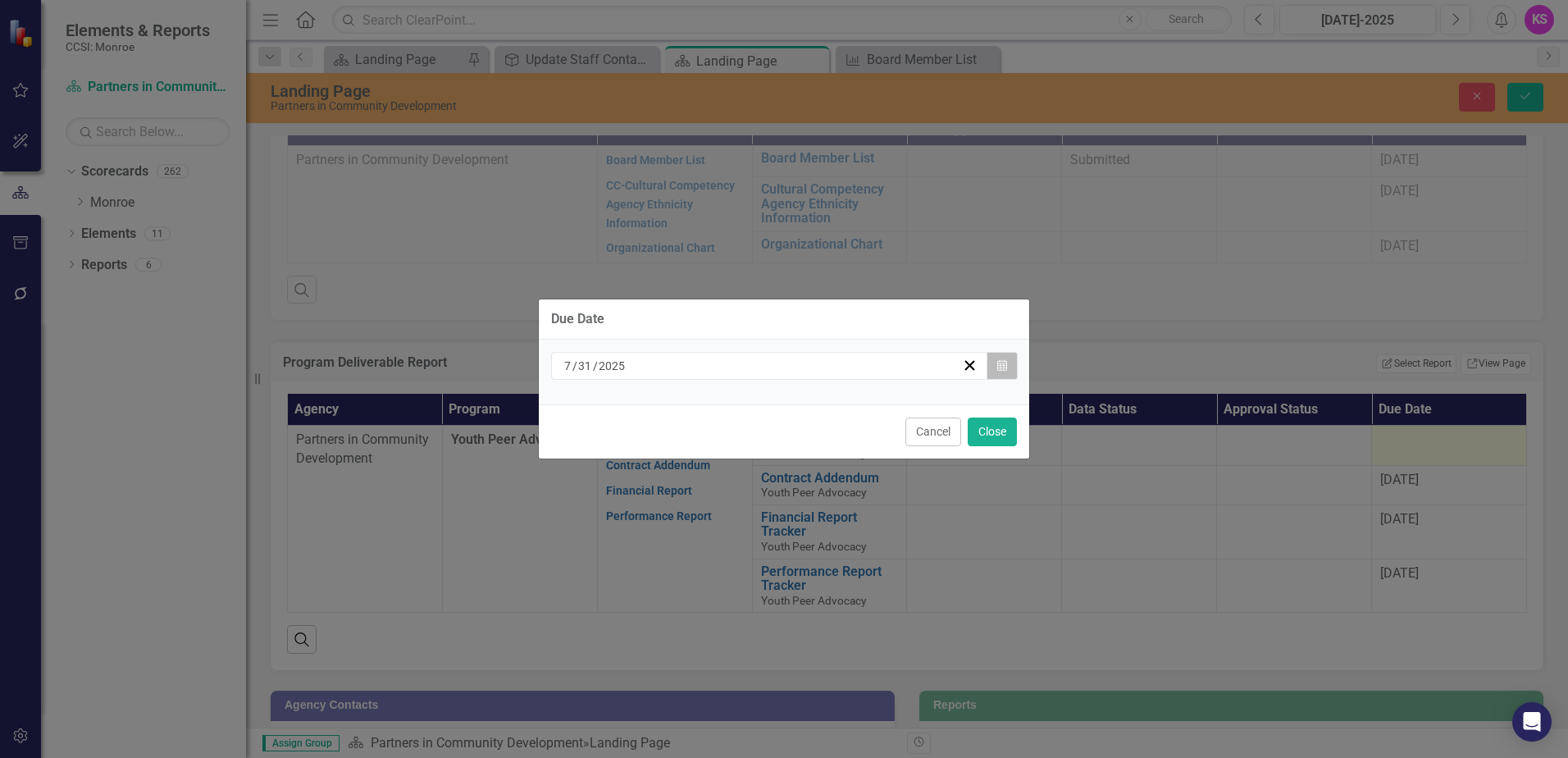
click at [998, 365] on icon "Calendar" at bounding box center [1002, 366] width 10 height 11
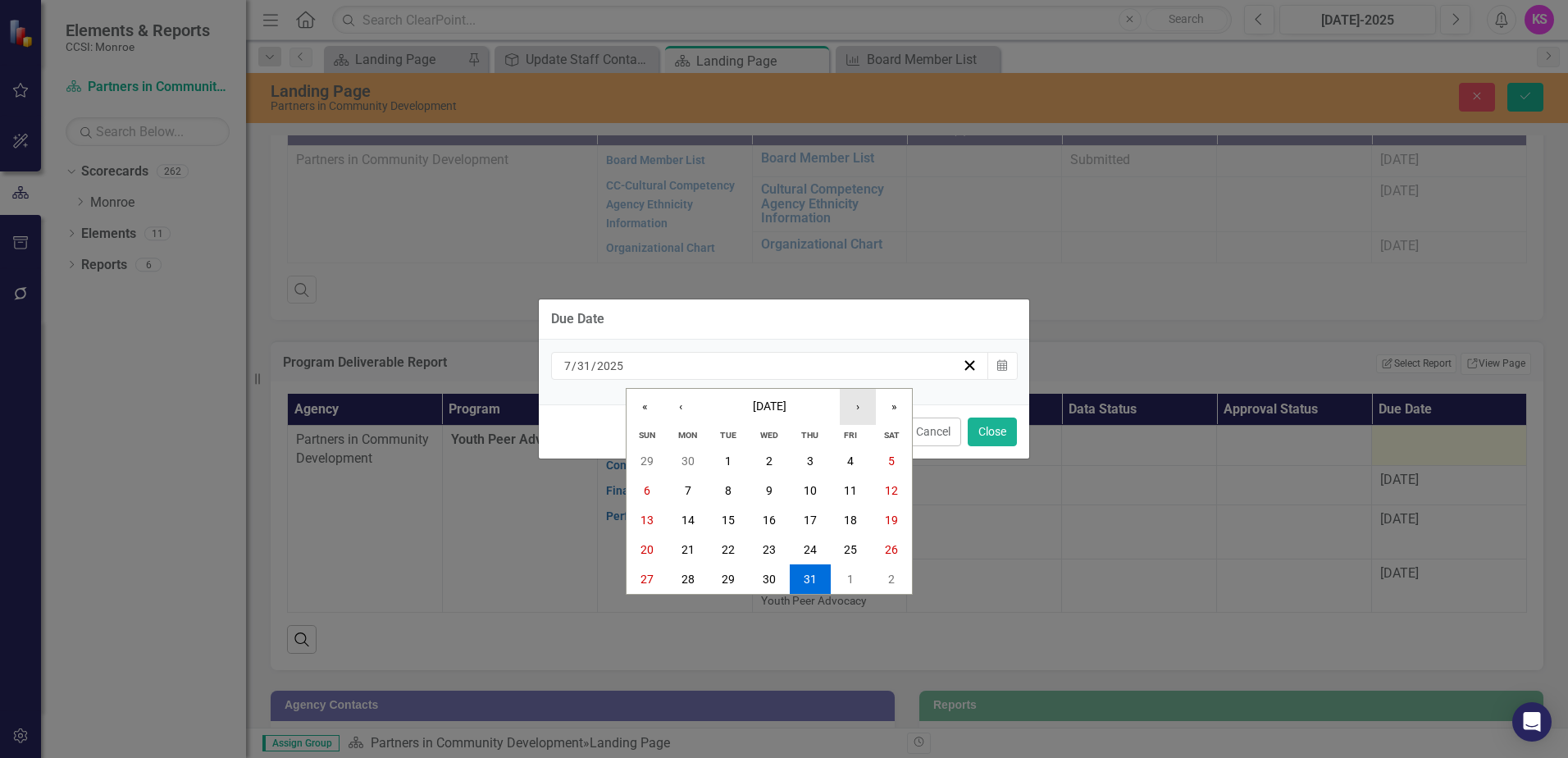
click at [861, 405] on button "›" at bounding box center [857, 407] width 36 height 36
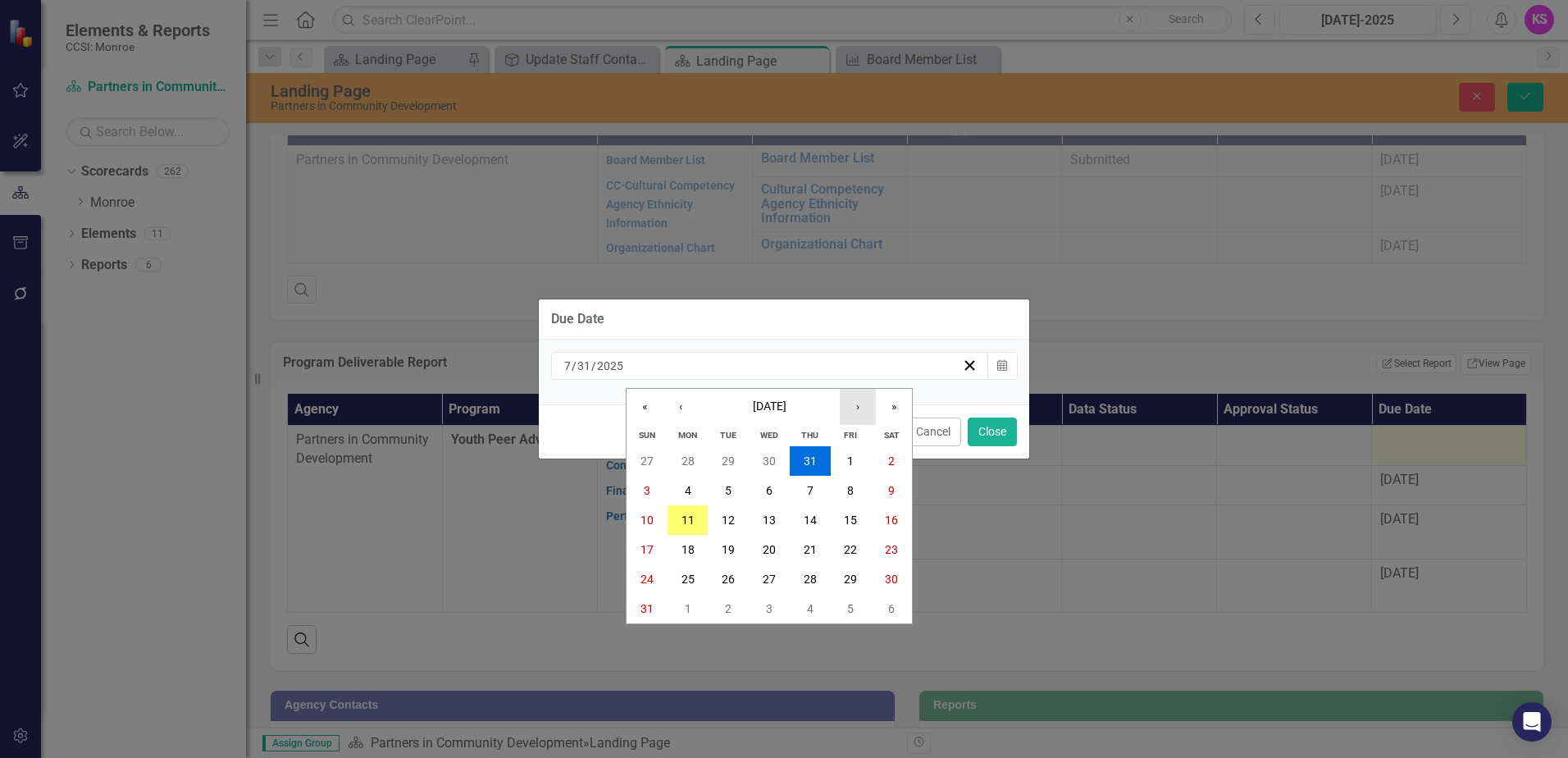
click at [861, 405] on button "›" at bounding box center [857, 407] width 36 height 36
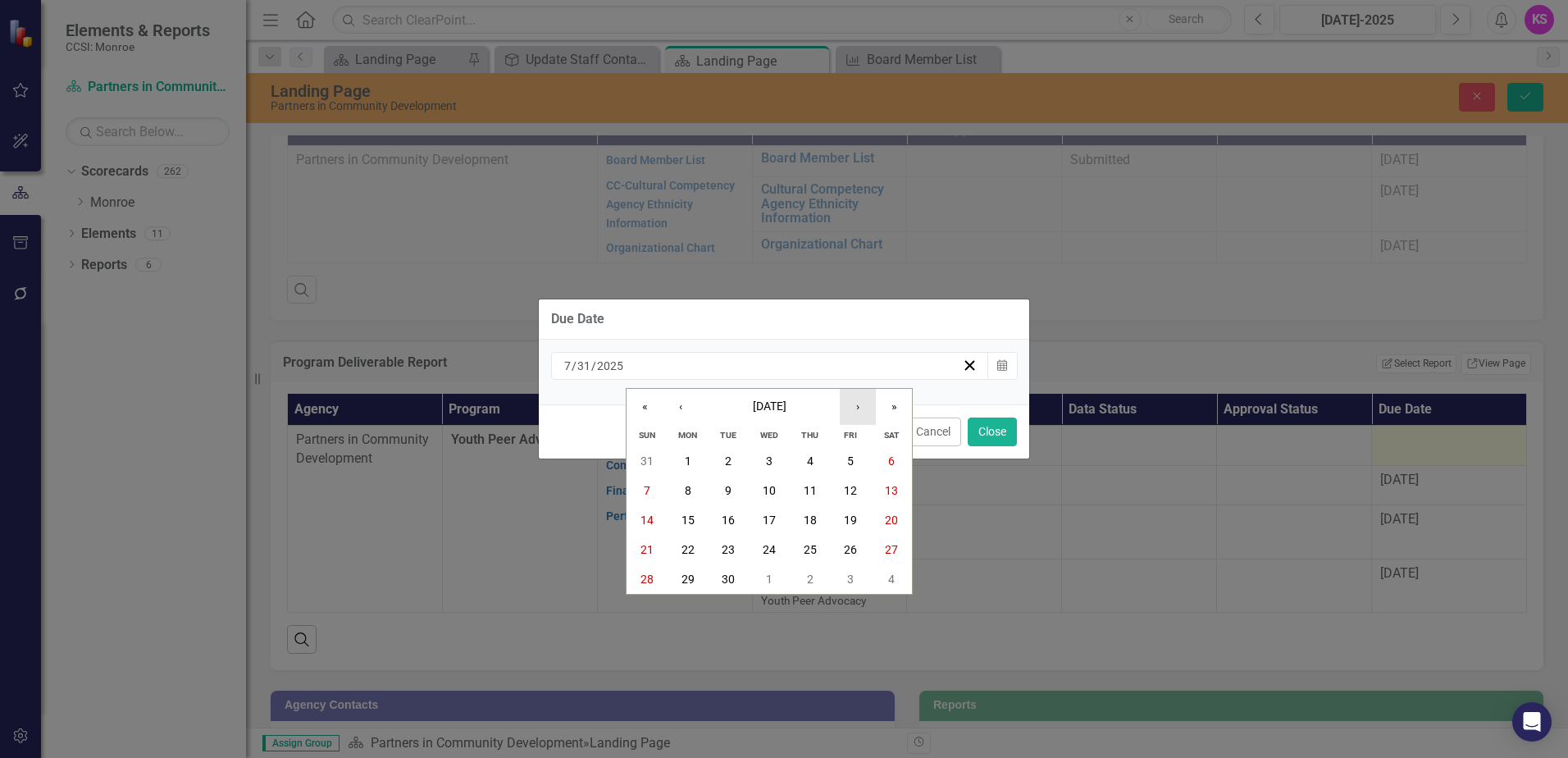
click at [861, 405] on button "›" at bounding box center [857, 407] width 36 height 36
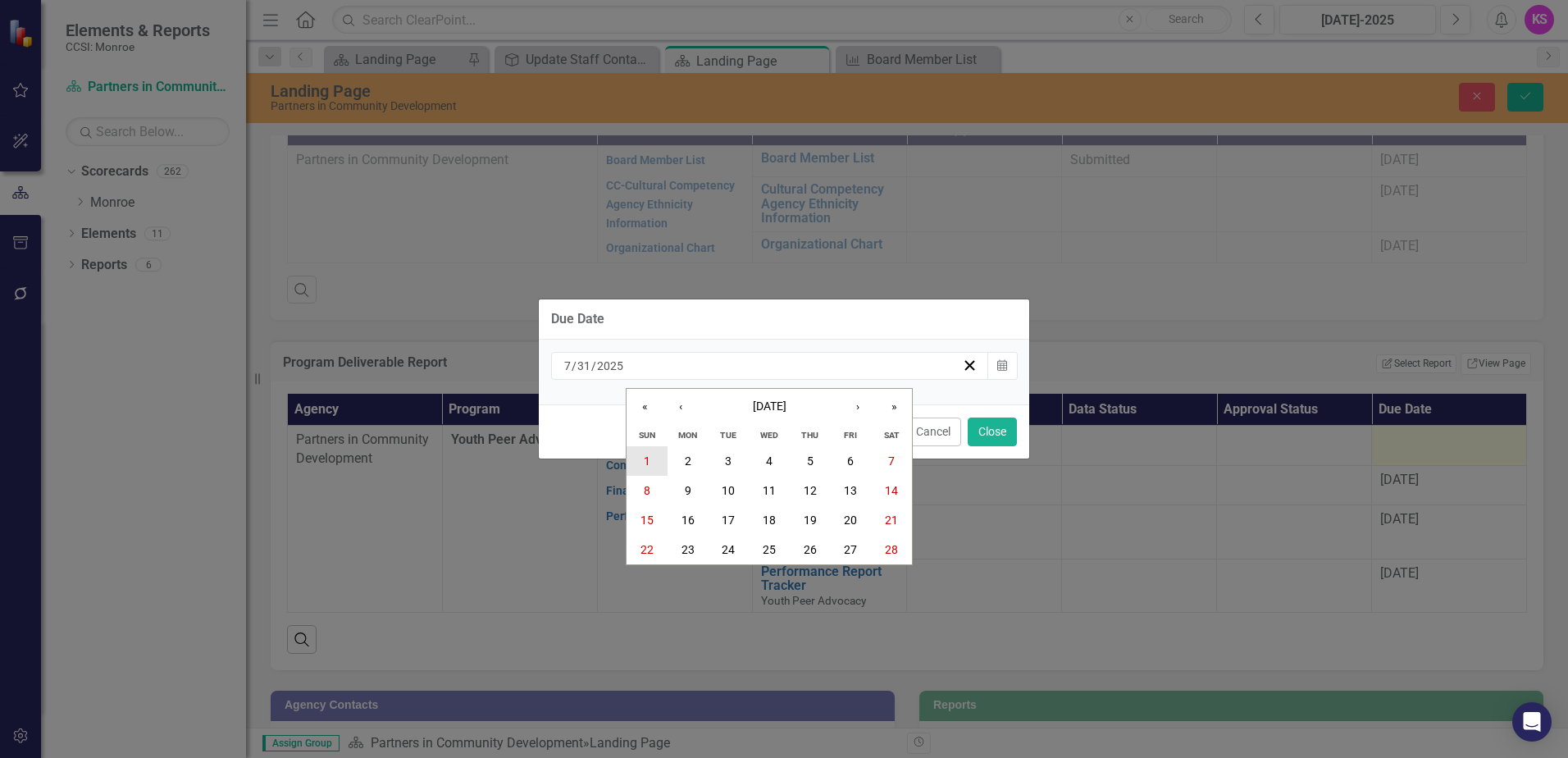
click at [651, 462] on button "1" at bounding box center [647, 461] width 41 height 29
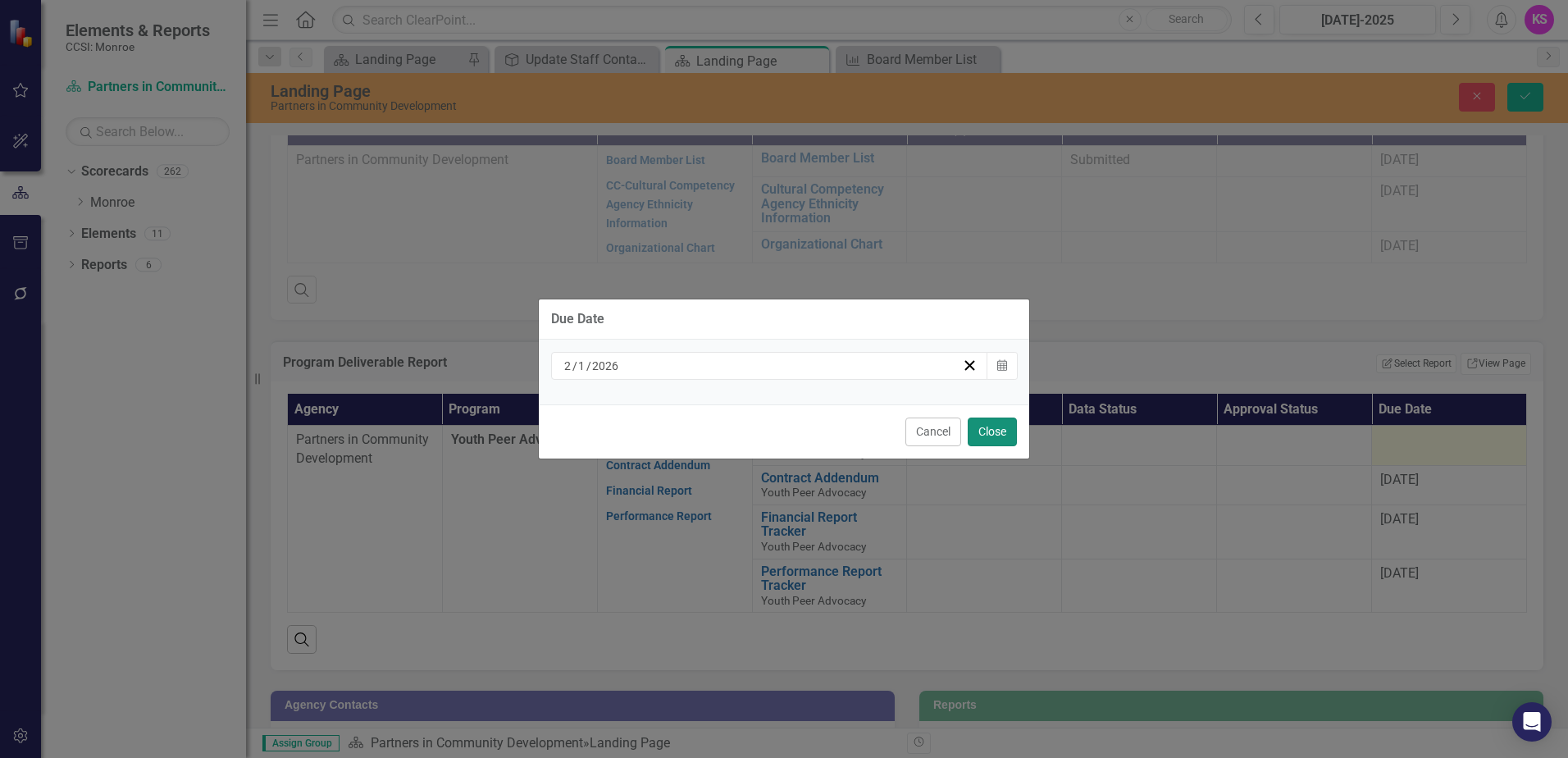
click at [997, 430] on button "Close" at bounding box center [993, 431] width 50 height 29
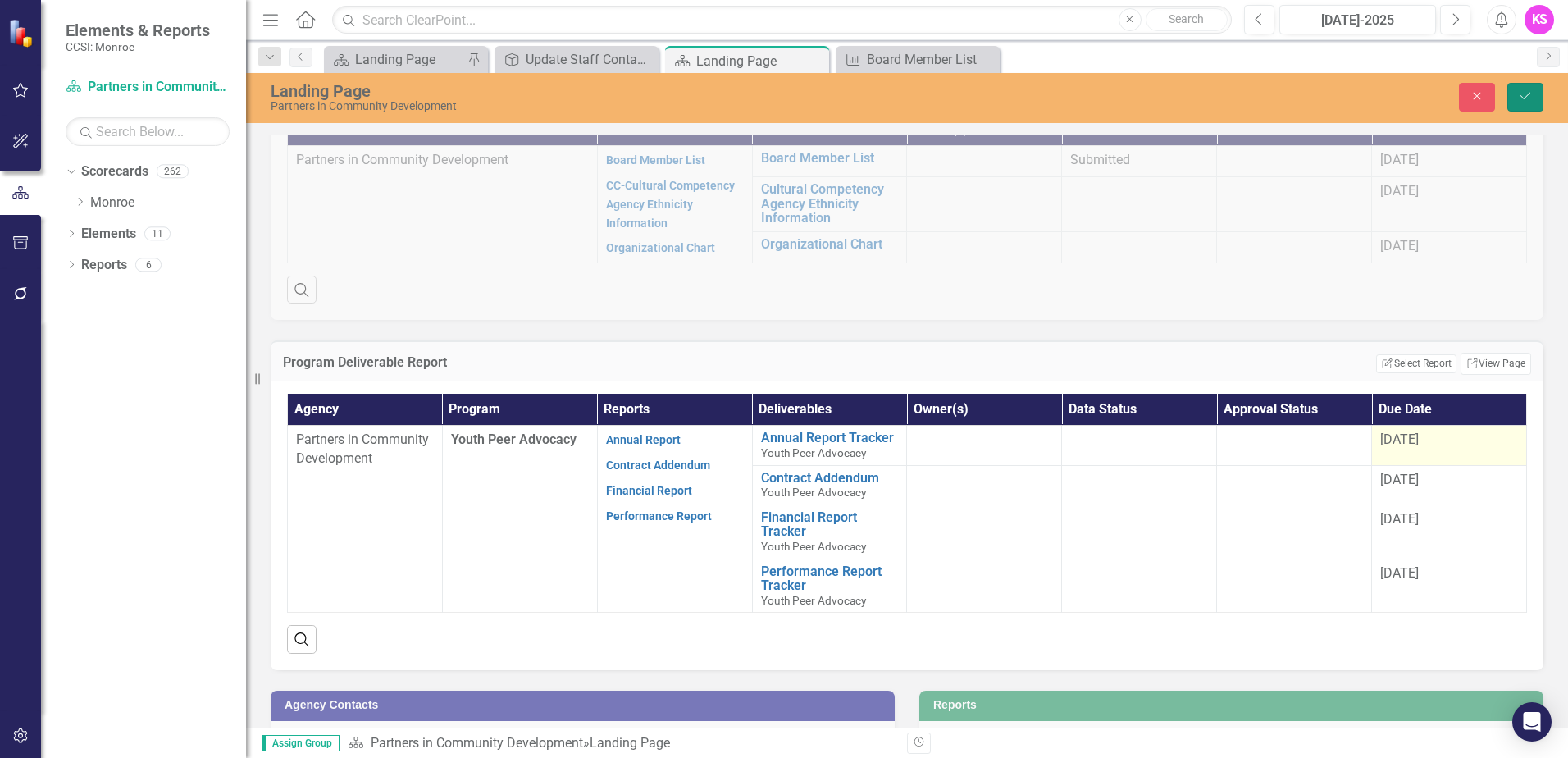
click at [1522, 94] on icon "Save" at bounding box center [1526, 96] width 15 height 11
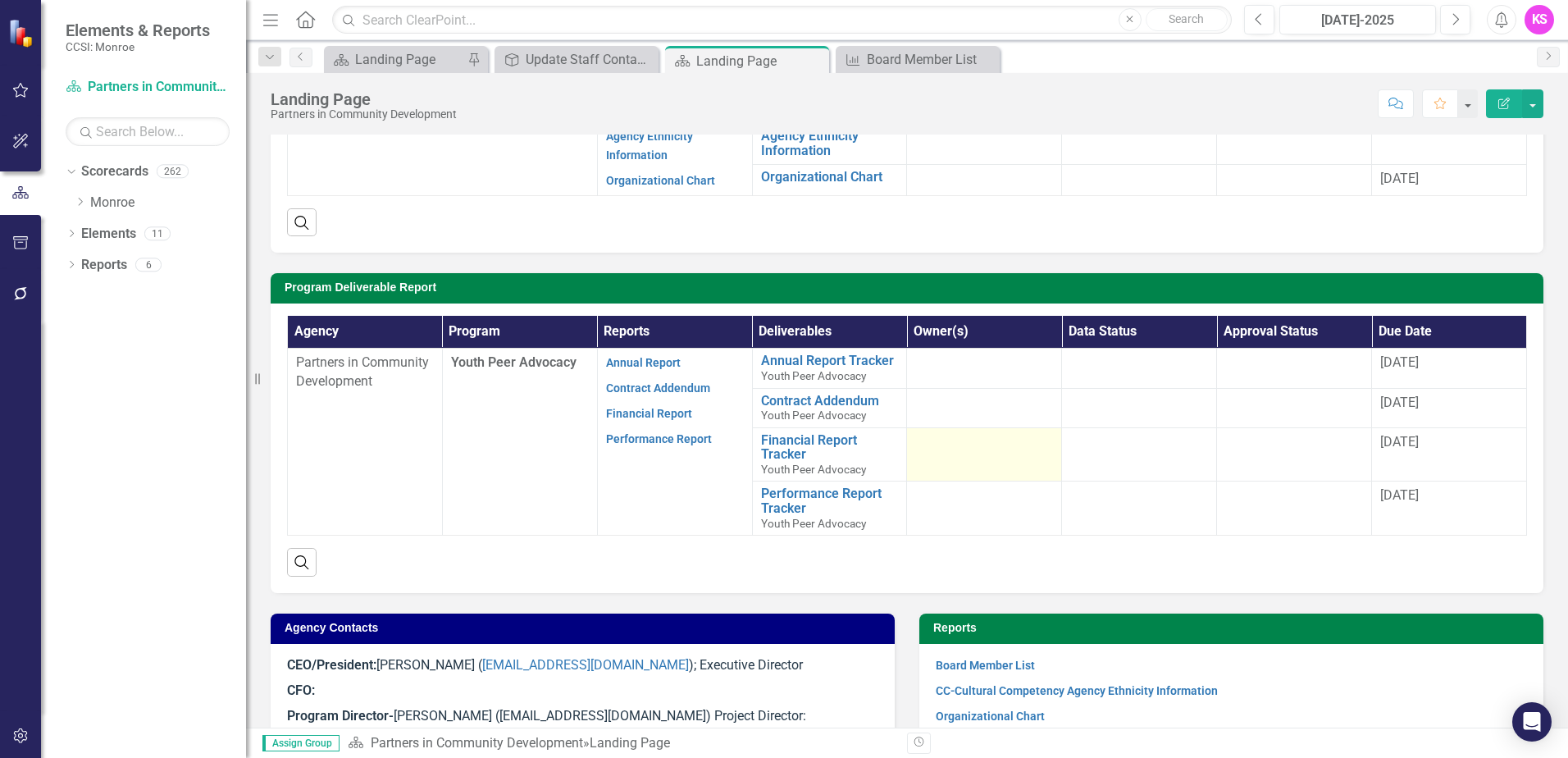
scroll to position [247, 0]
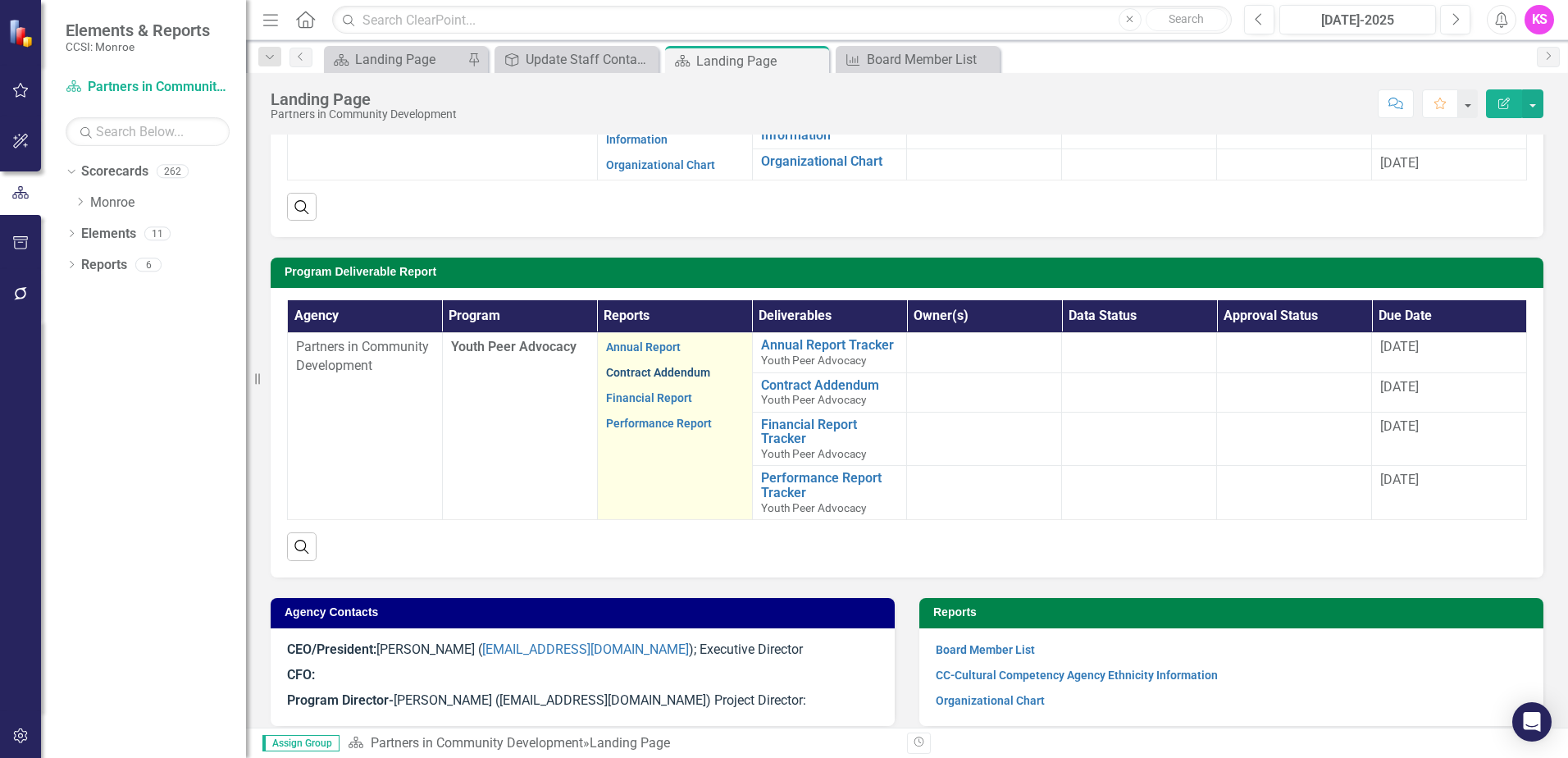
click at [642, 370] on link "Contract Addendum" at bounding box center [658, 373] width 104 height 13
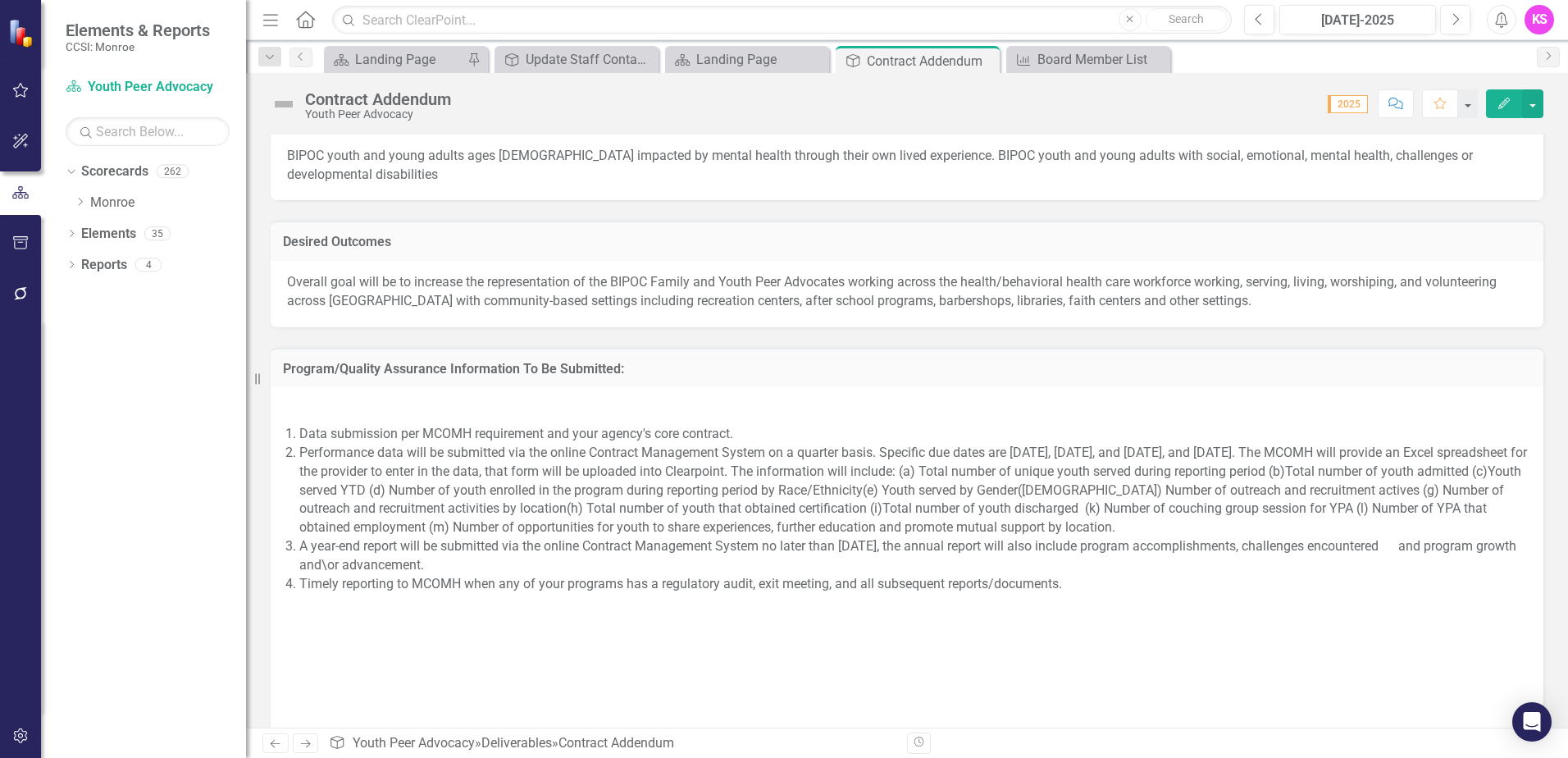
scroll to position [1395, 0]
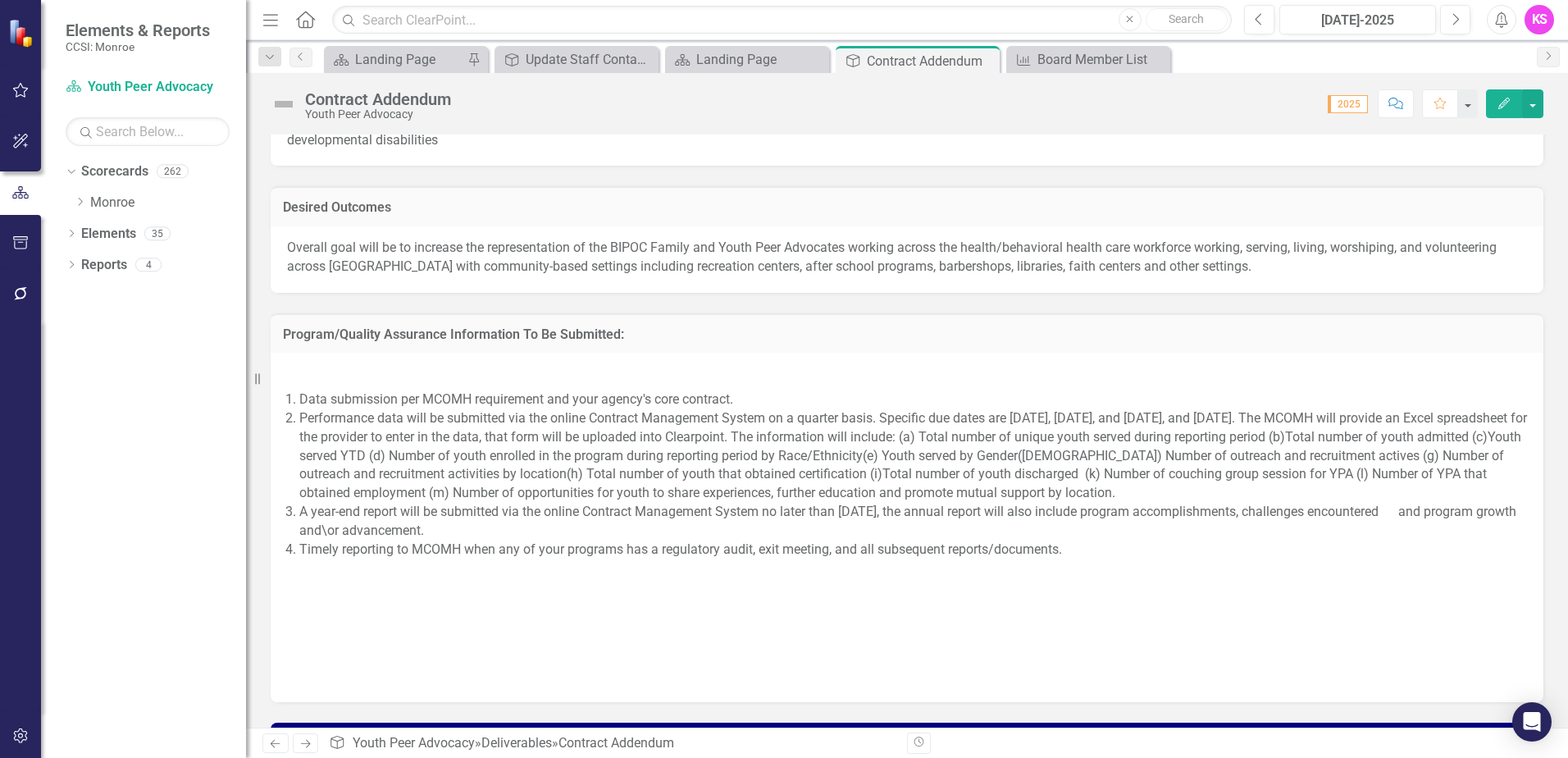
click at [1452, 512] on li "A year-end report will be submitted via the online Contract Management System n…" at bounding box center [913, 522] width 1228 height 38
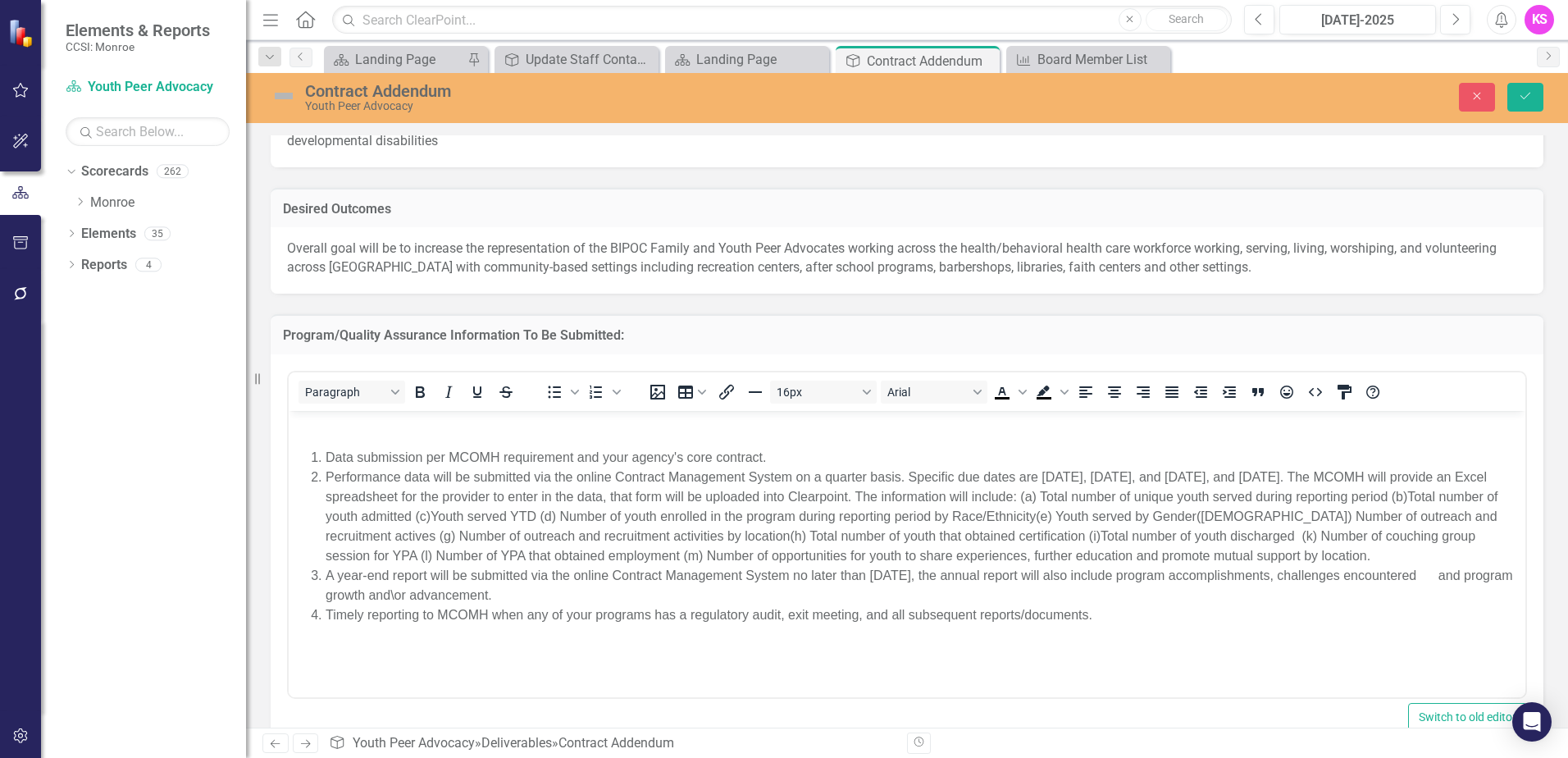
scroll to position [0, 0]
click at [1526, 95] on icon "Save" at bounding box center [1526, 96] width 15 height 11
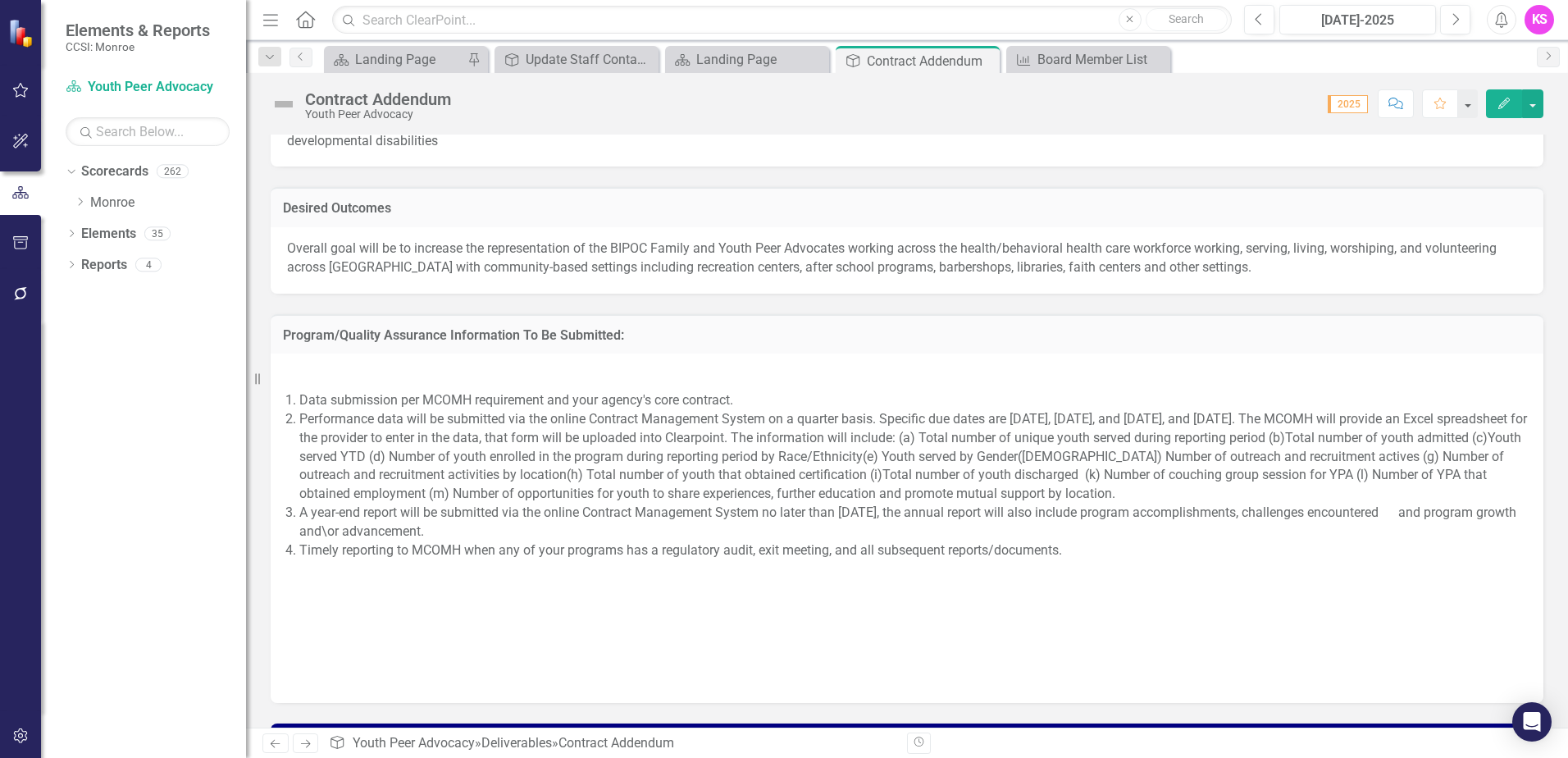
scroll to position [1395, 0]
click at [1520, 109] on button "Edit" at bounding box center [1504, 103] width 36 height 29
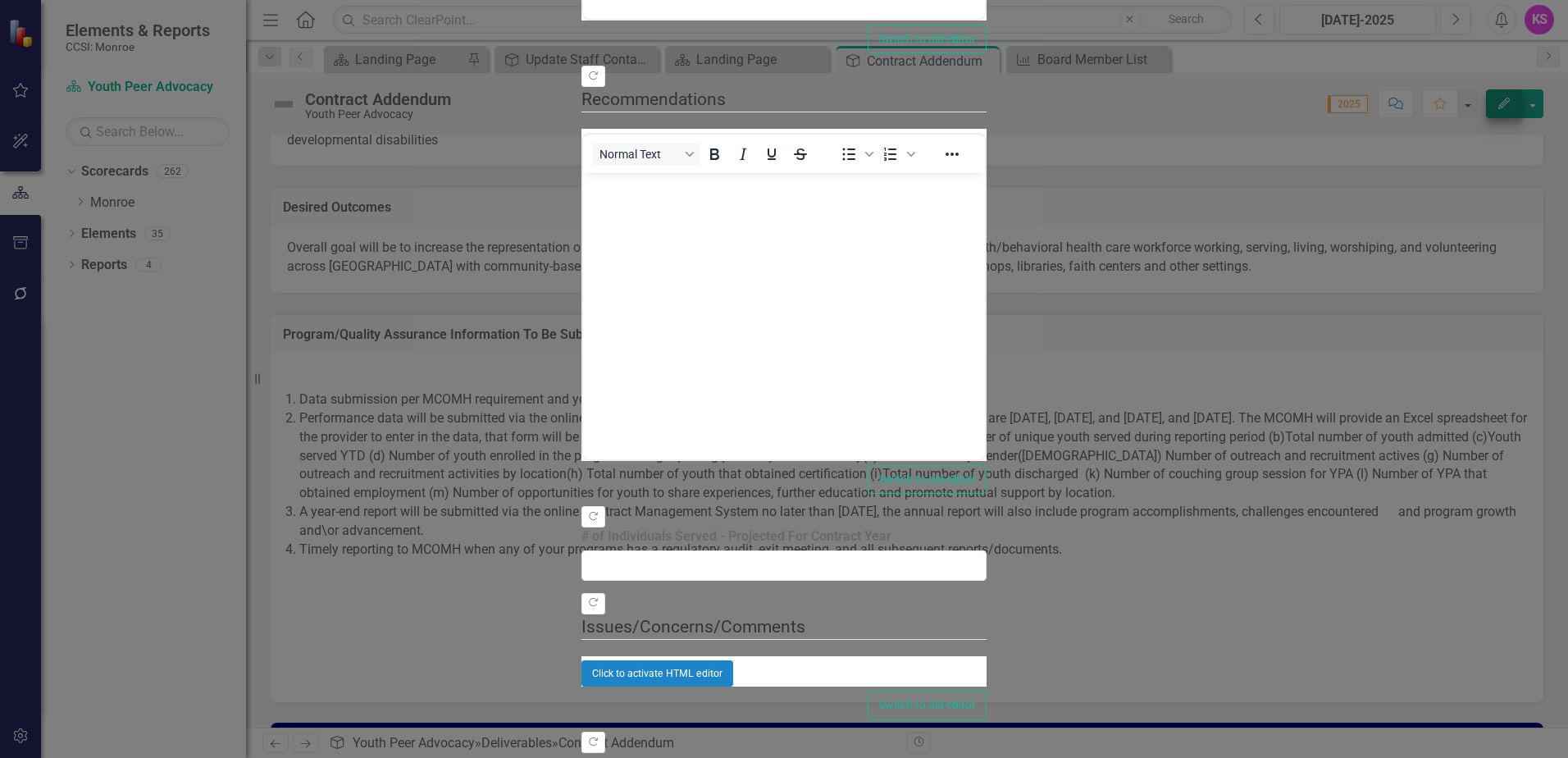
type input "N/A"
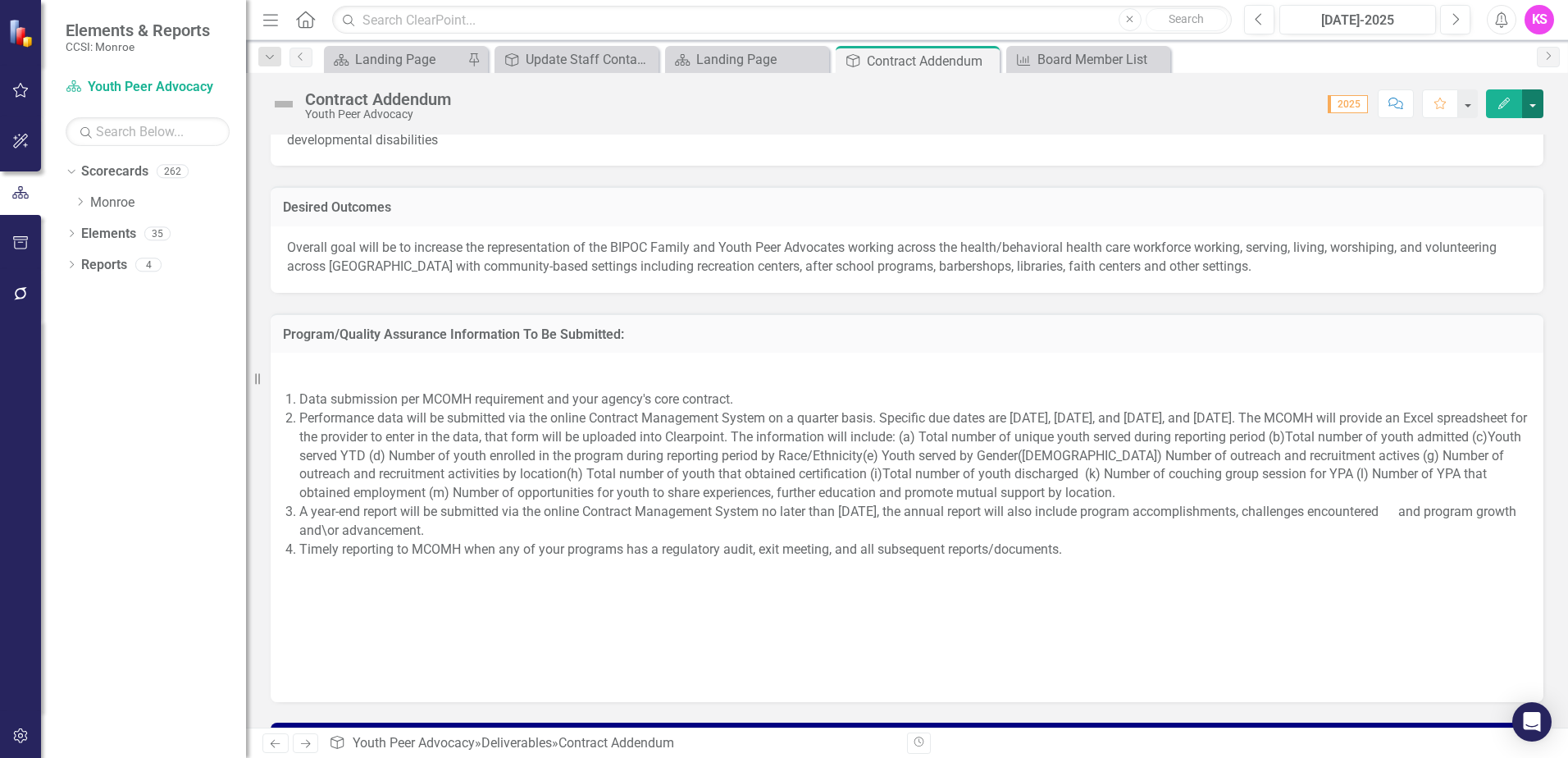
click at [1530, 105] on button "button" at bounding box center [1532, 103] width 21 height 29
click at [1468, 232] on link "PDF Export to PDF" at bounding box center [1476, 230] width 132 height 30
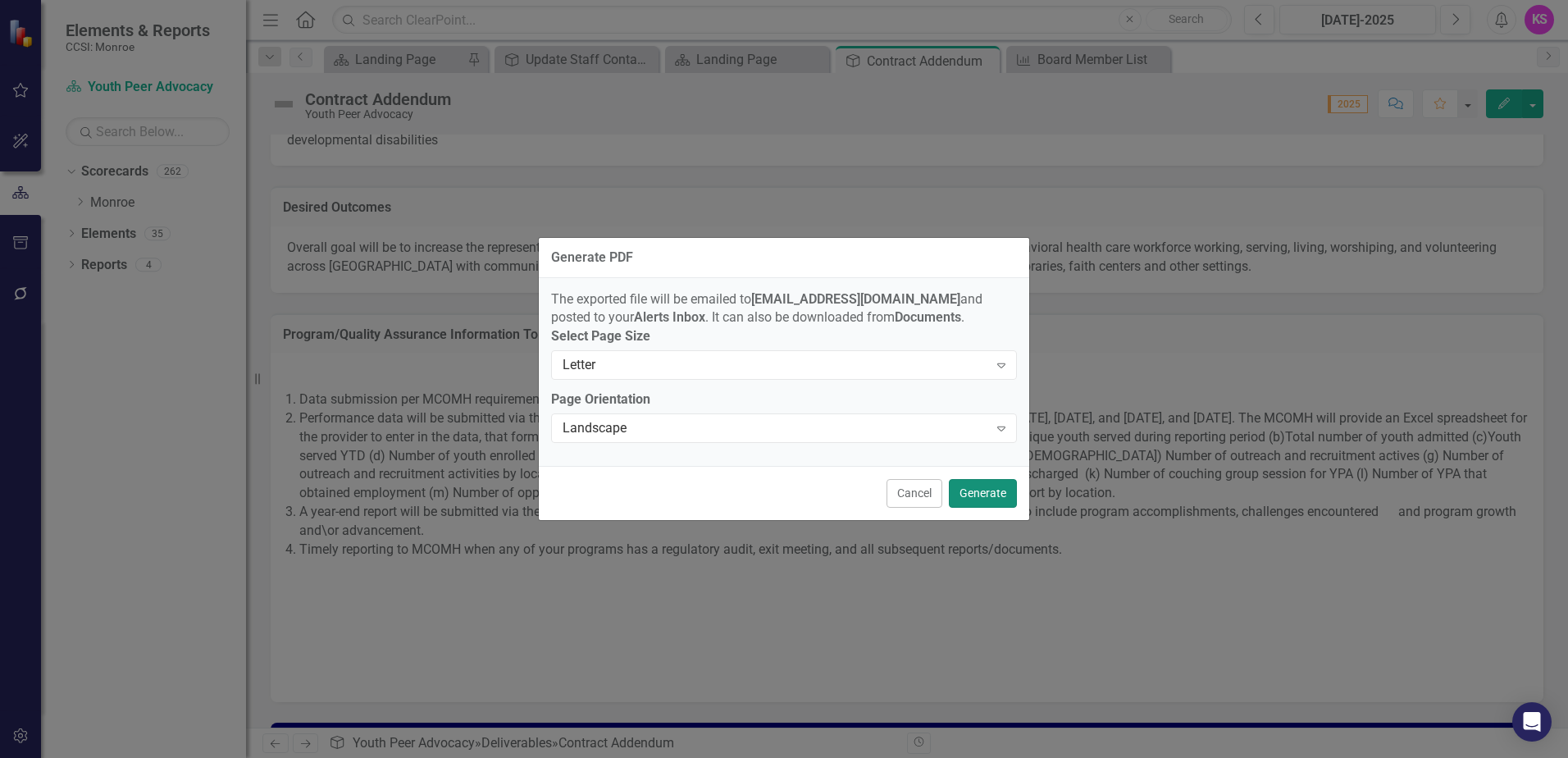
click at [990, 492] on button "Generate" at bounding box center [983, 493] width 68 height 29
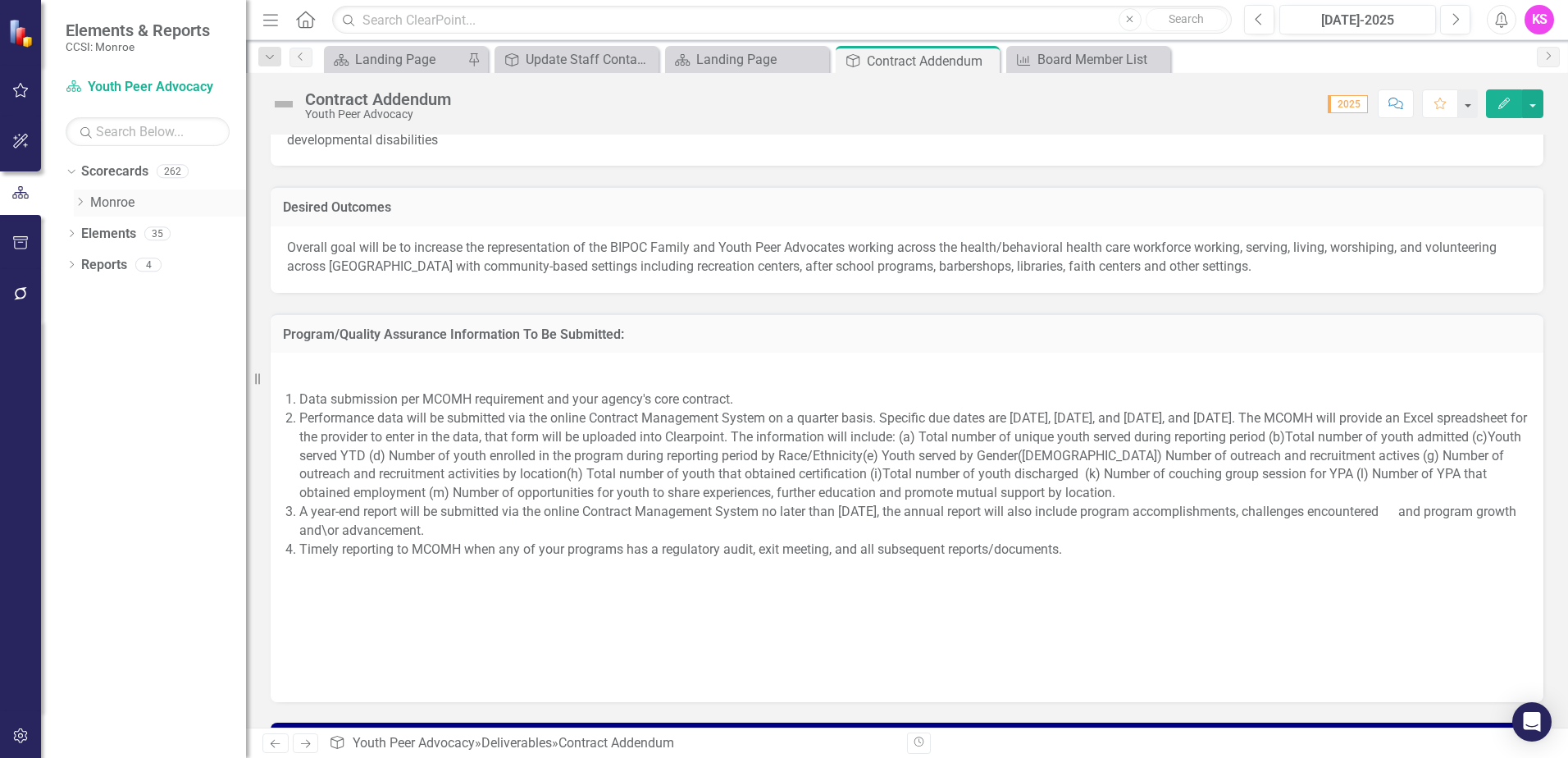
click at [81, 205] on icon "Dropdown" at bounding box center [79, 201] width 12 height 10
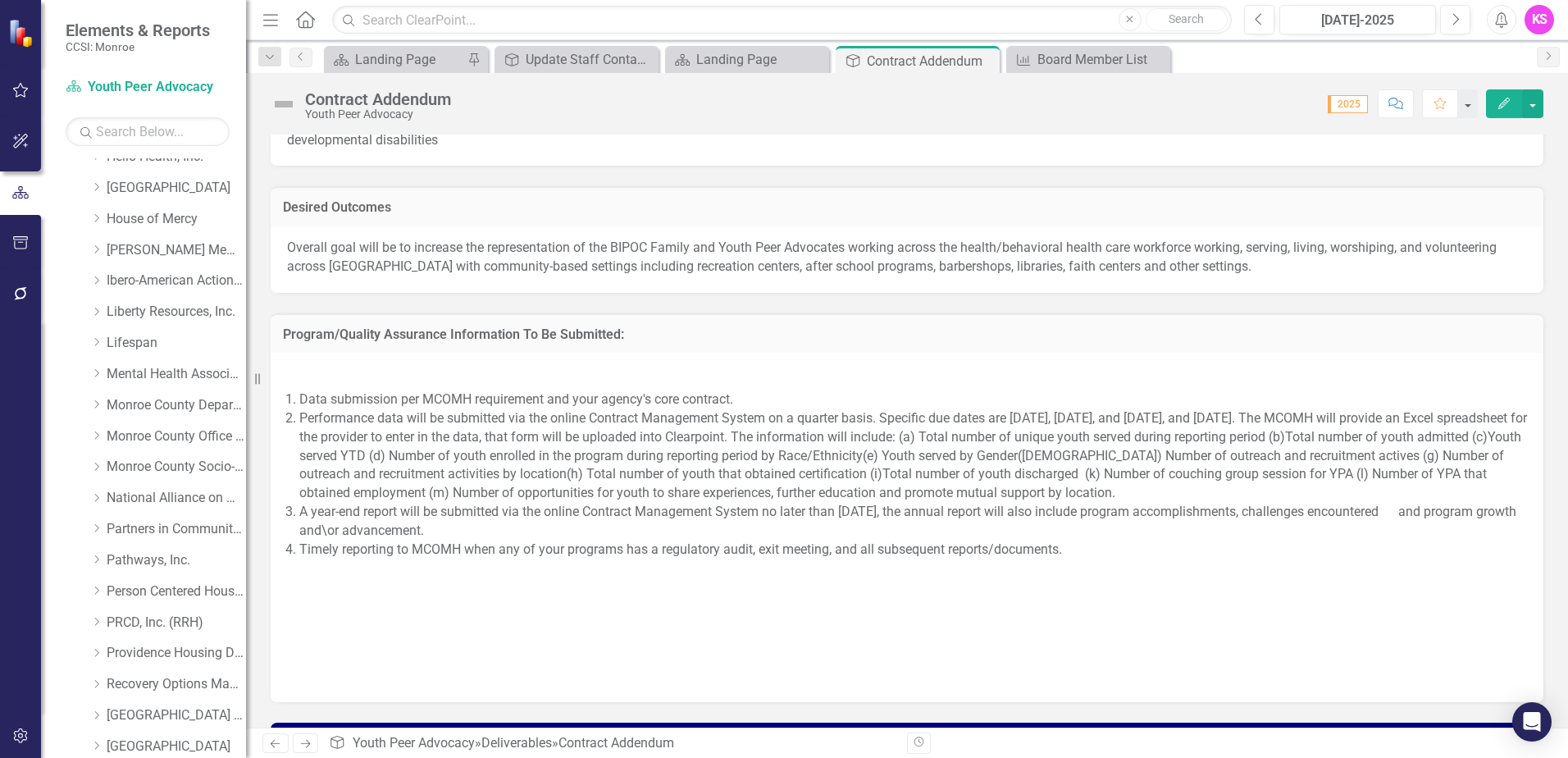
scroll to position [337, 0]
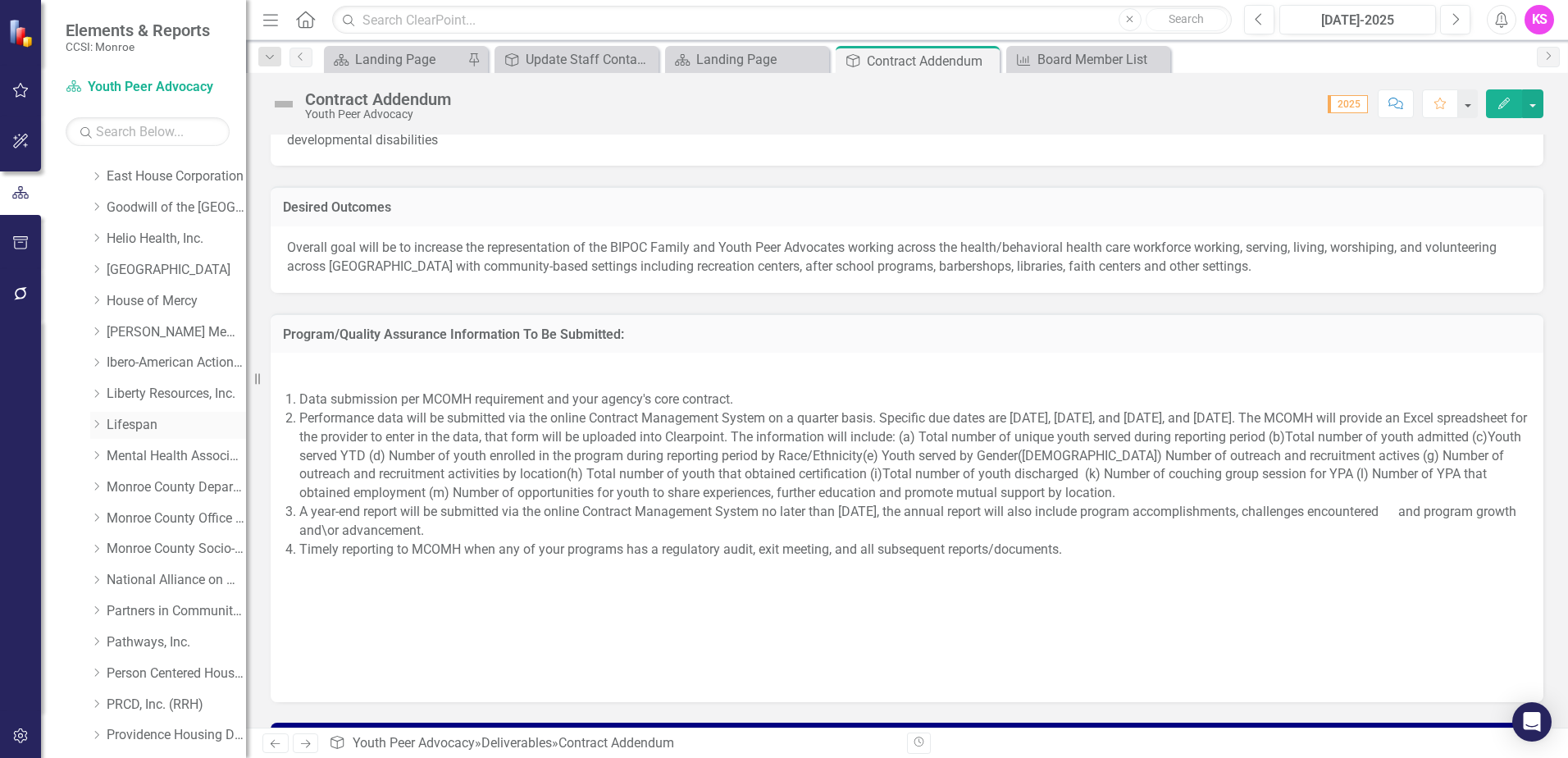
click at [102, 423] on icon "Dropdown" at bounding box center [96, 424] width 12 height 10
click at [127, 428] on link "Lifespan" at bounding box center [177, 425] width 140 height 19
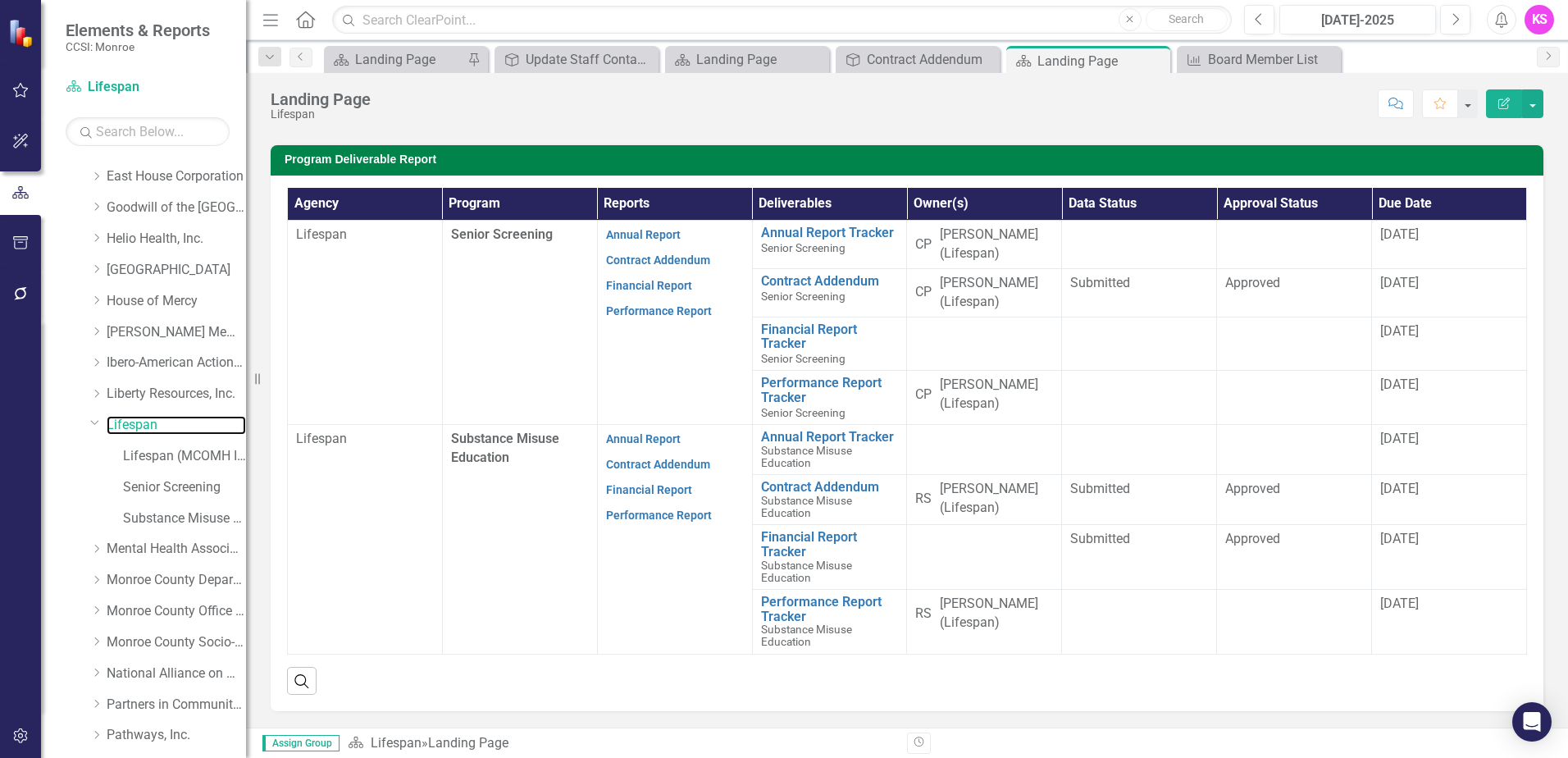
scroll to position [410, 0]
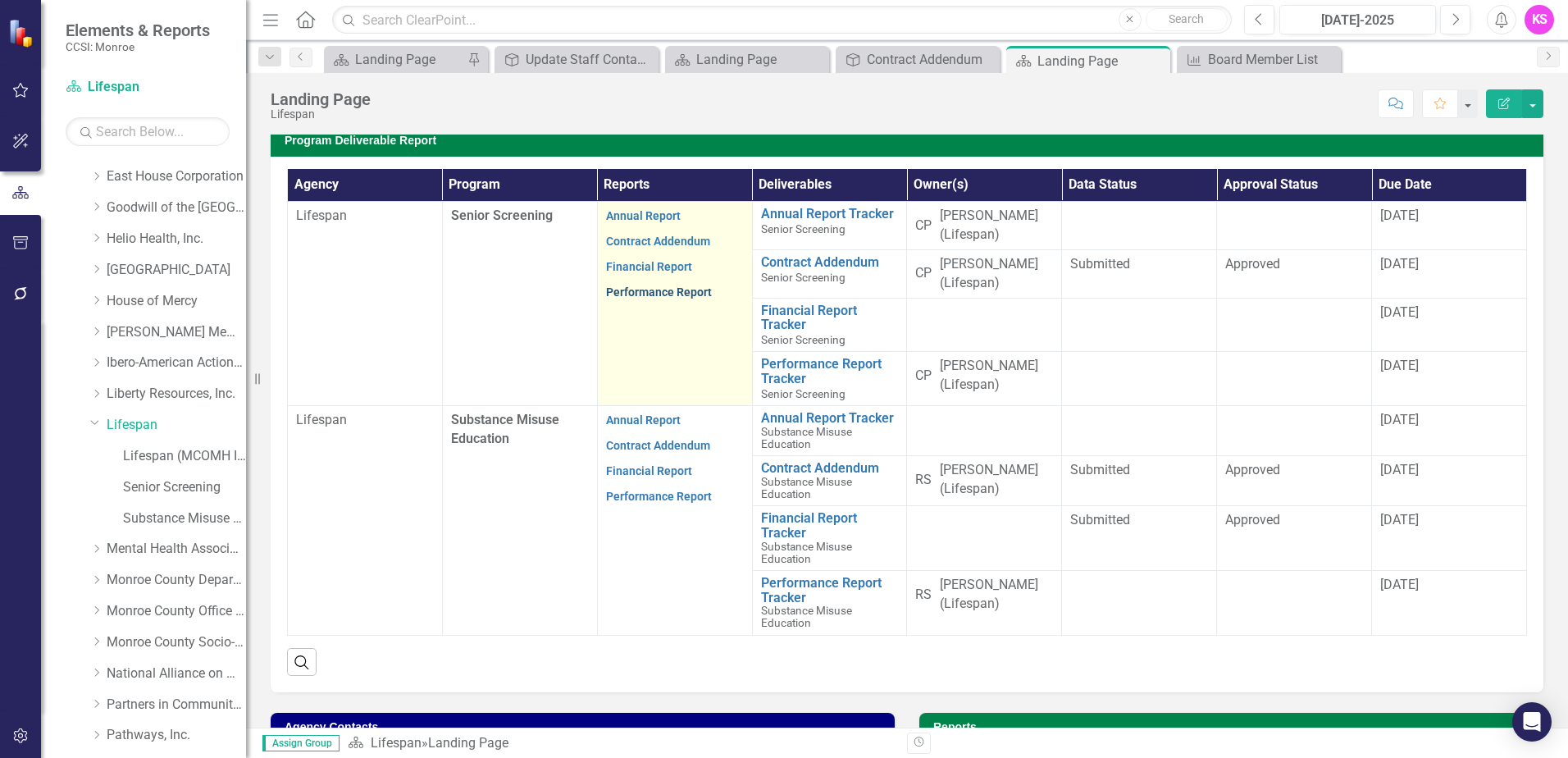
click at [653, 299] on link "Performance Report" at bounding box center [658, 292] width 106 height 13
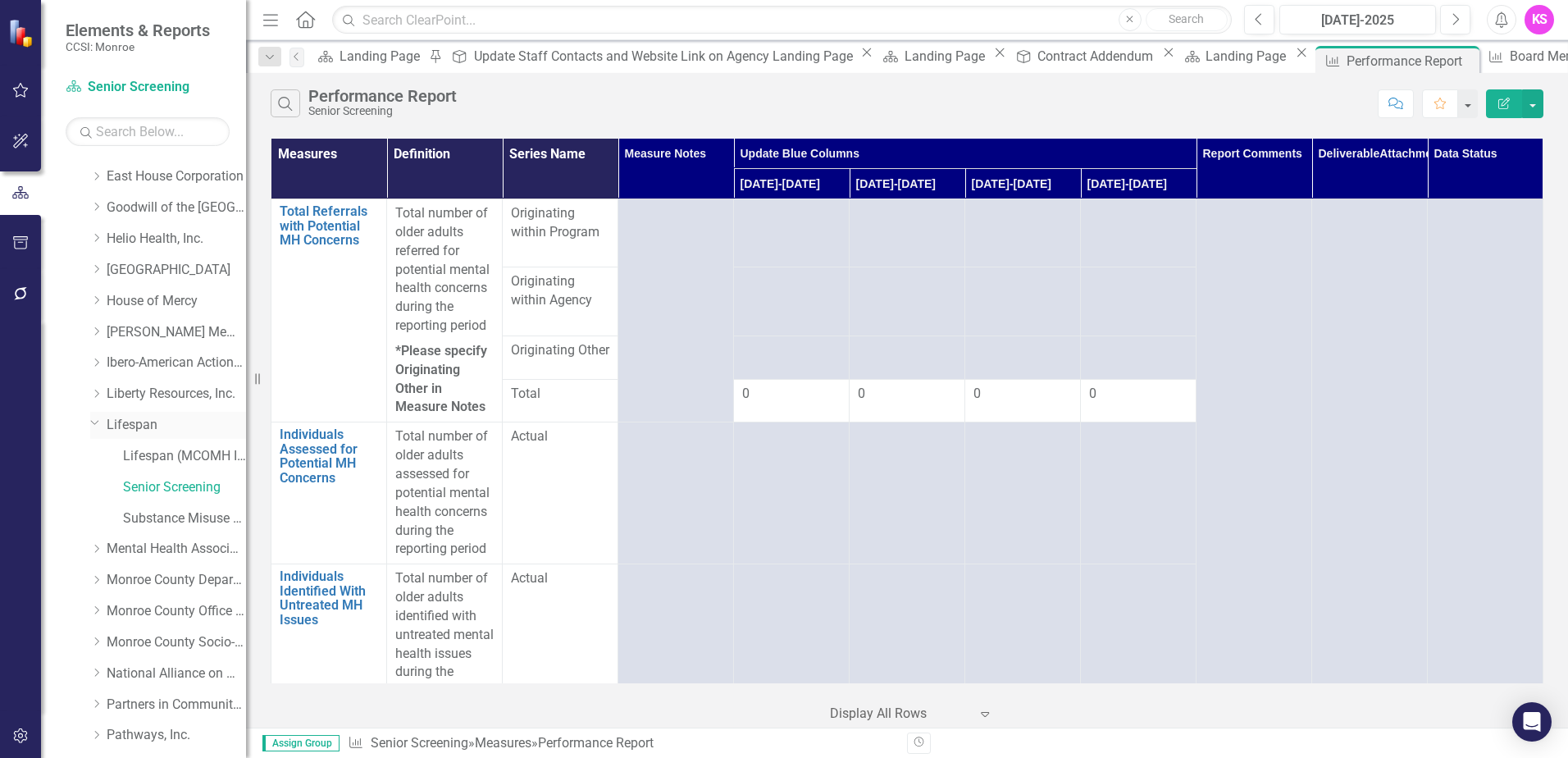
click at [132, 425] on link "Lifespan" at bounding box center [177, 425] width 140 height 19
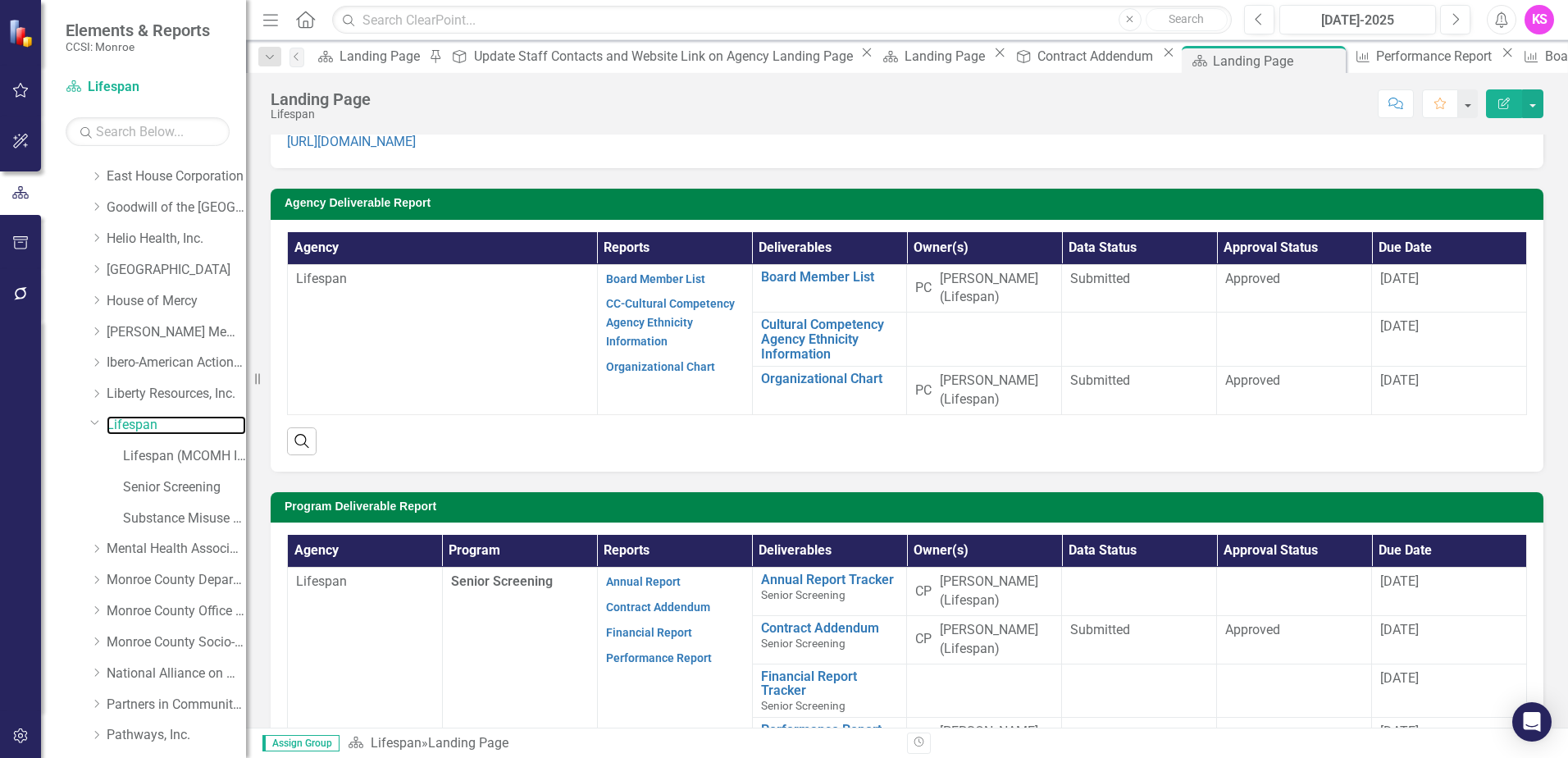
scroll to position [164, 0]
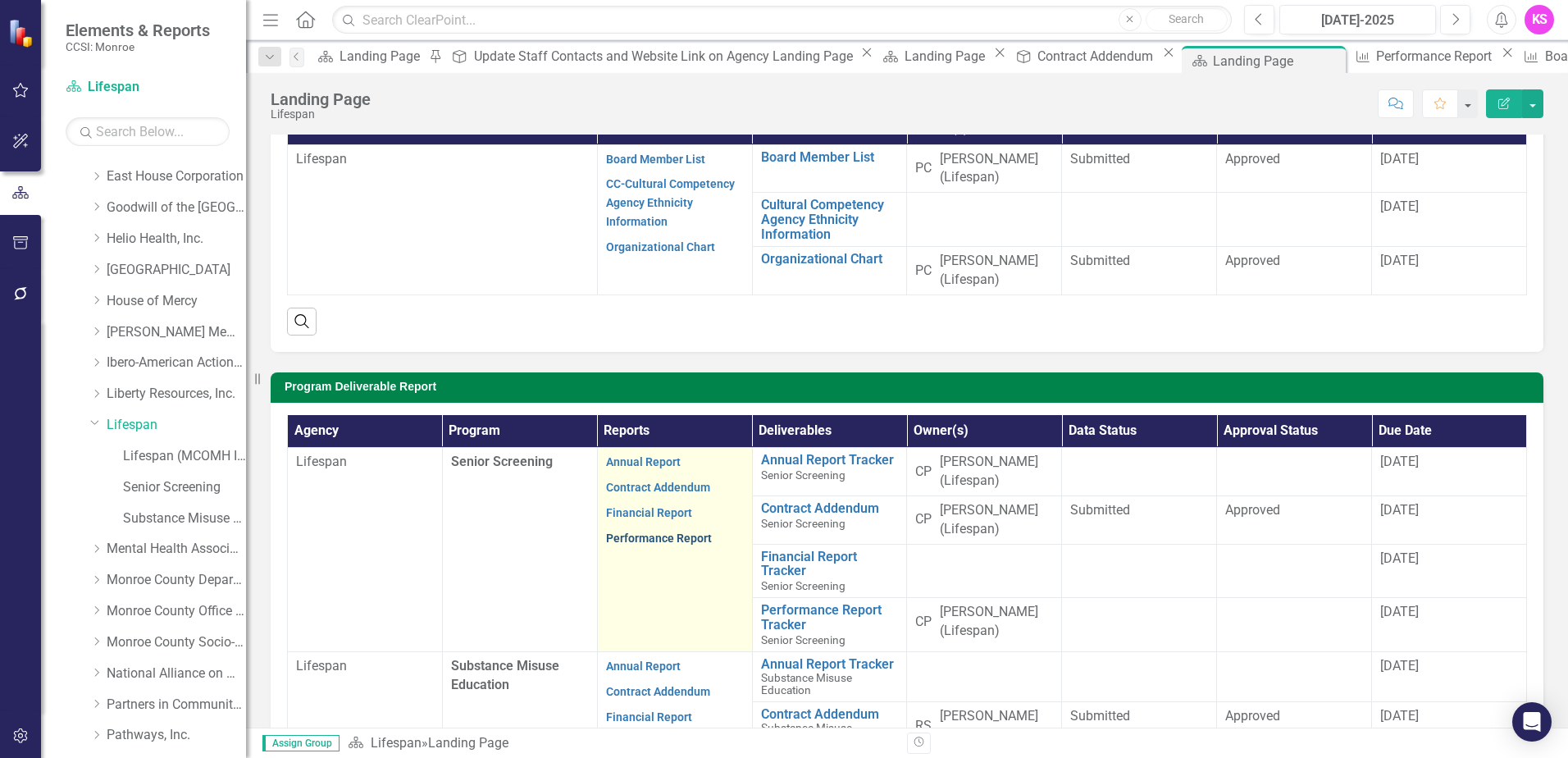
click at [649, 545] on link "Performance Report" at bounding box center [658, 538] width 106 height 13
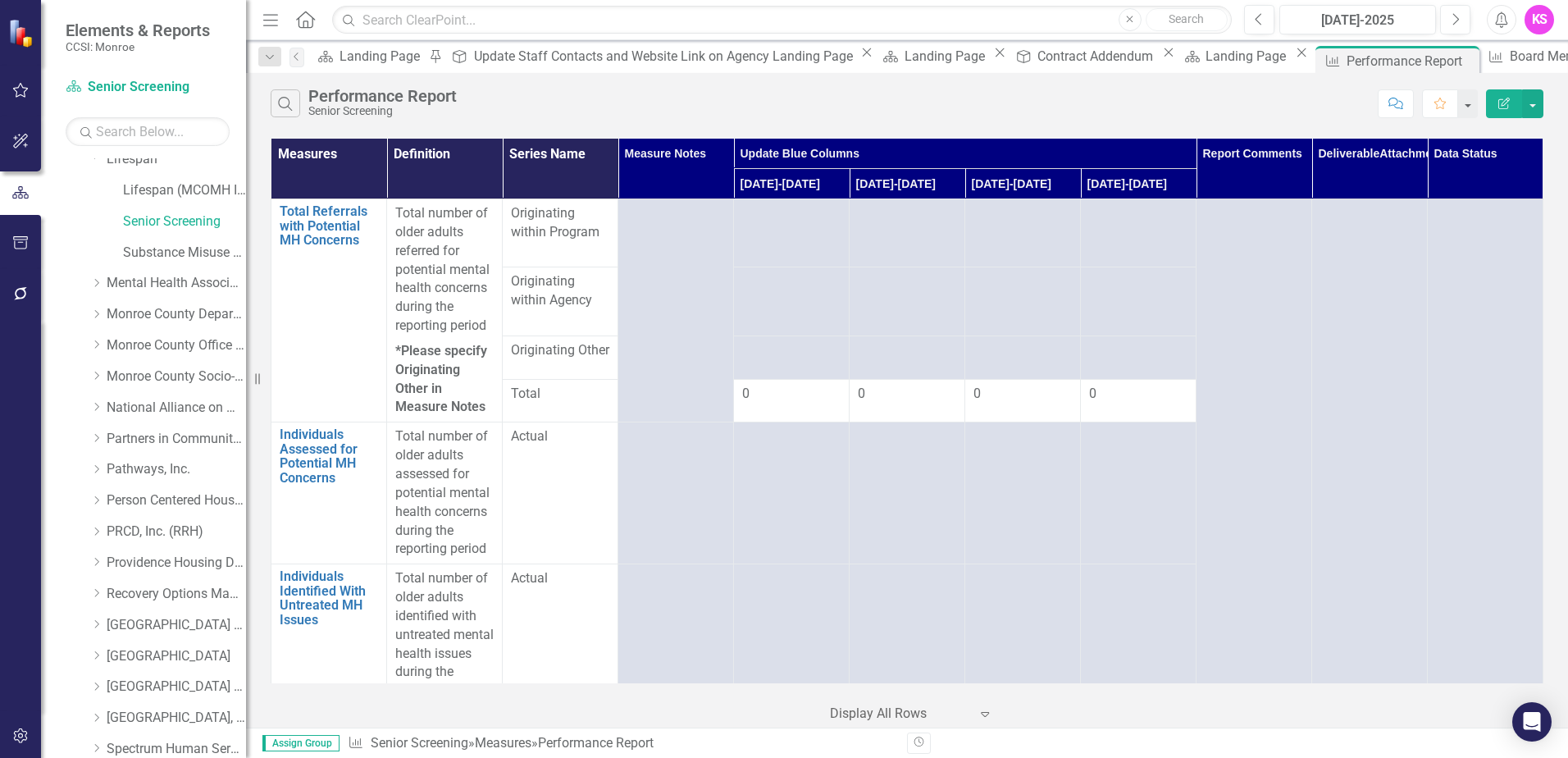
scroll to position [657, 0]
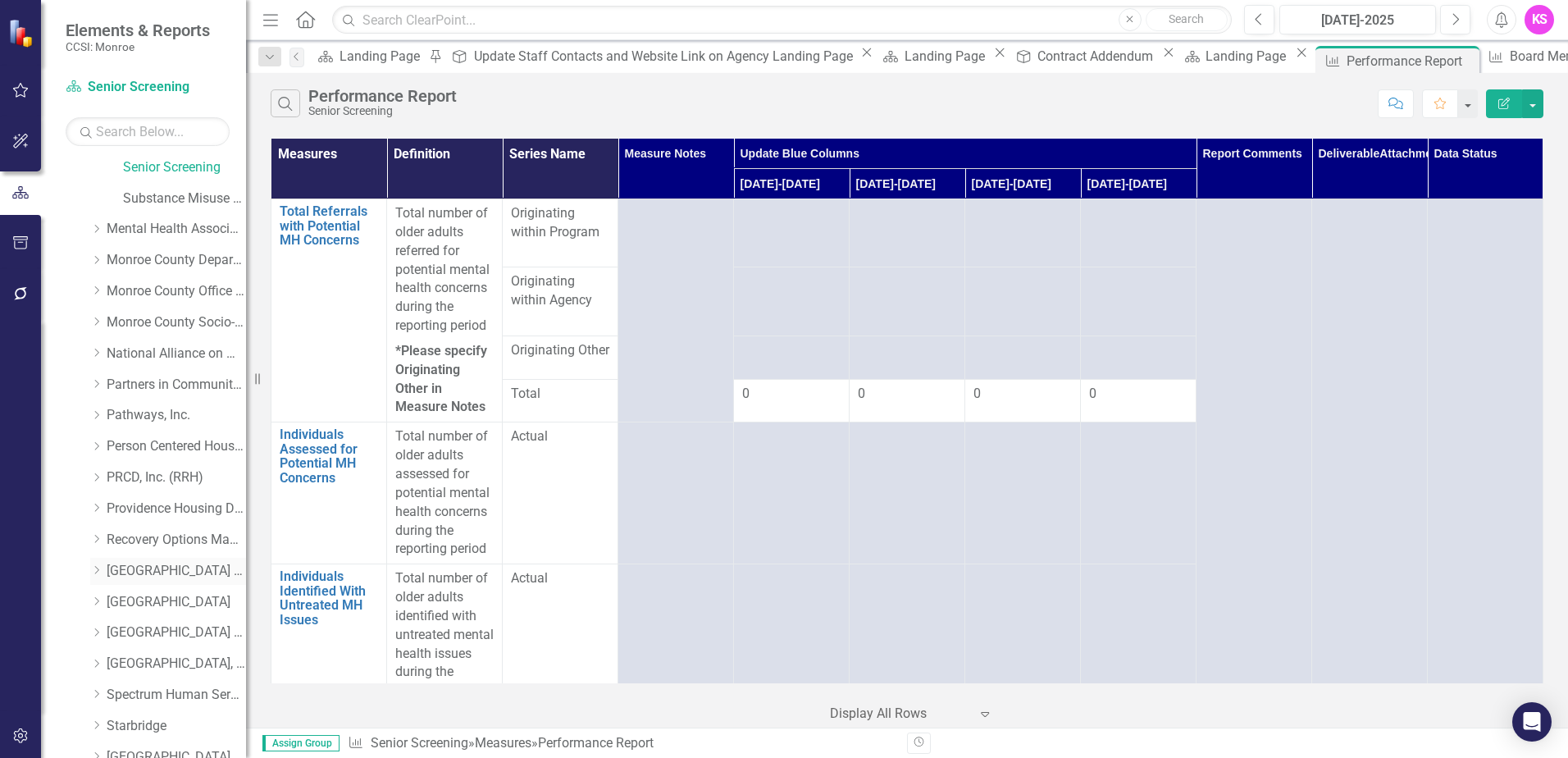
click at [97, 571] on icon "Dropdown" at bounding box center [96, 570] width 12 height 10
click at [155, 570] on link "[GEOGRAPHIC_DATA] (RRH)" at bounding box center [177, 571] width 140 height 19
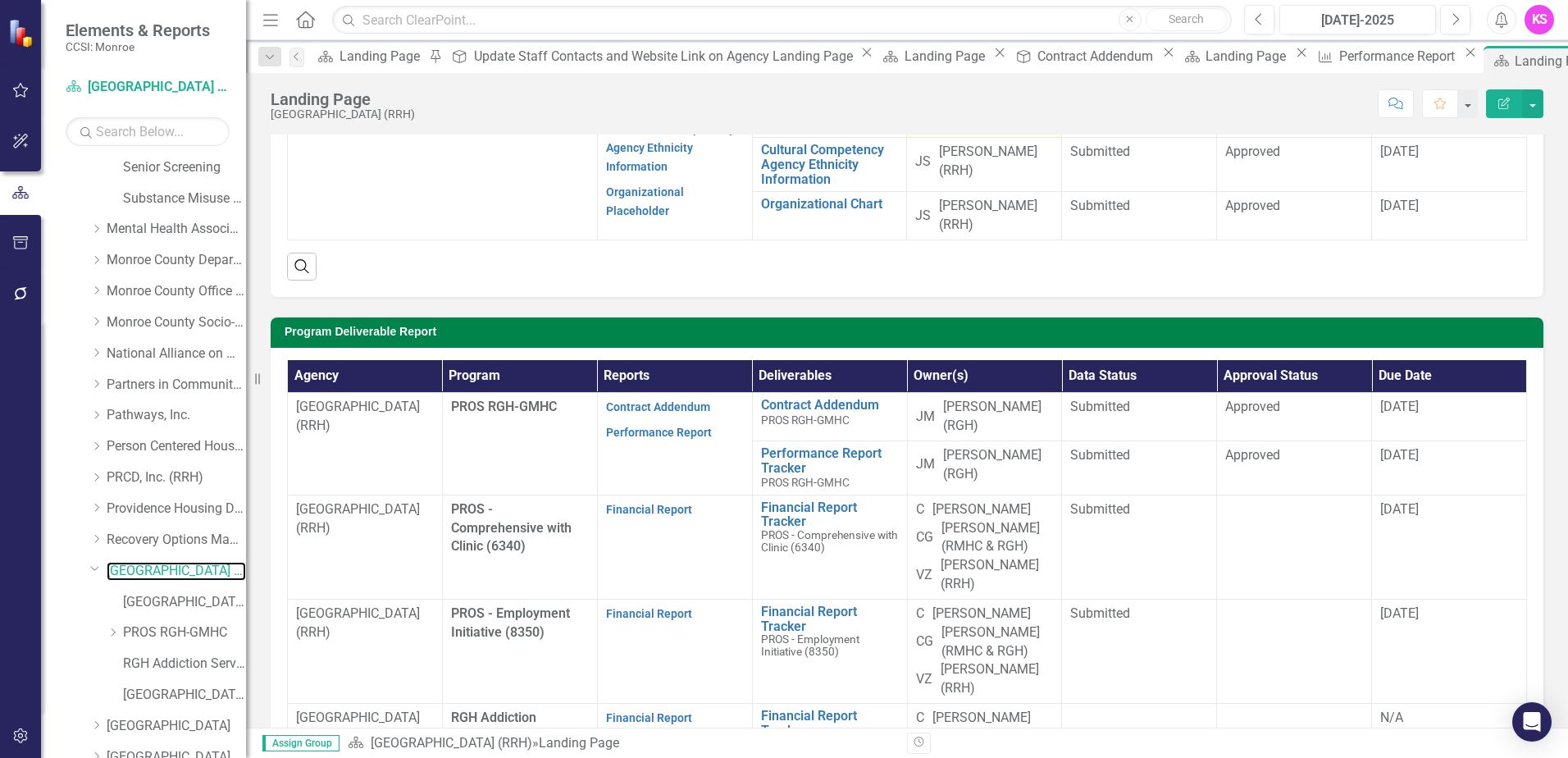
scroll to position [247, 0]
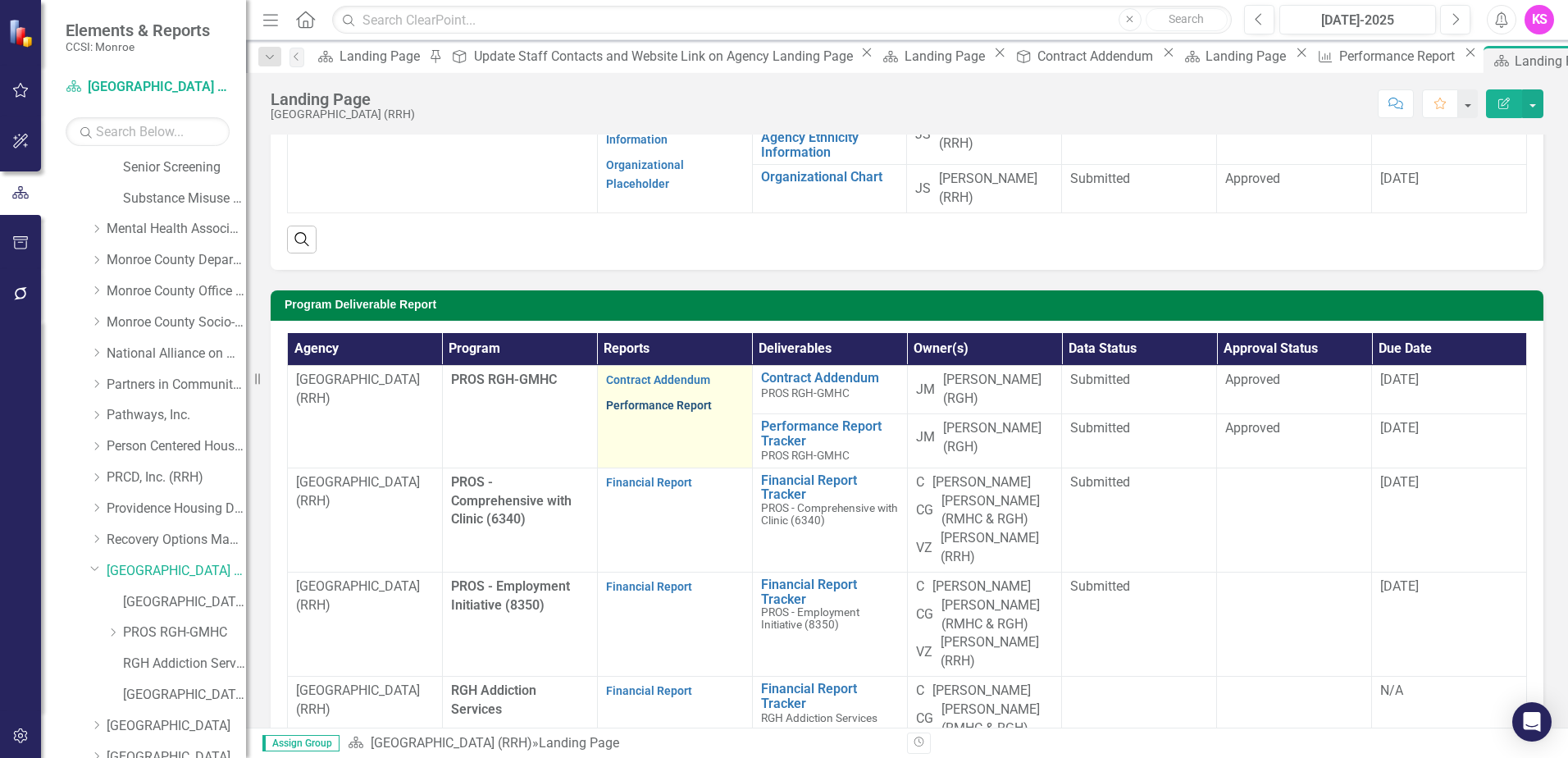
click at [653, 409] on link "Performance Report" at bounding box center [658, 405] width 106 height 13
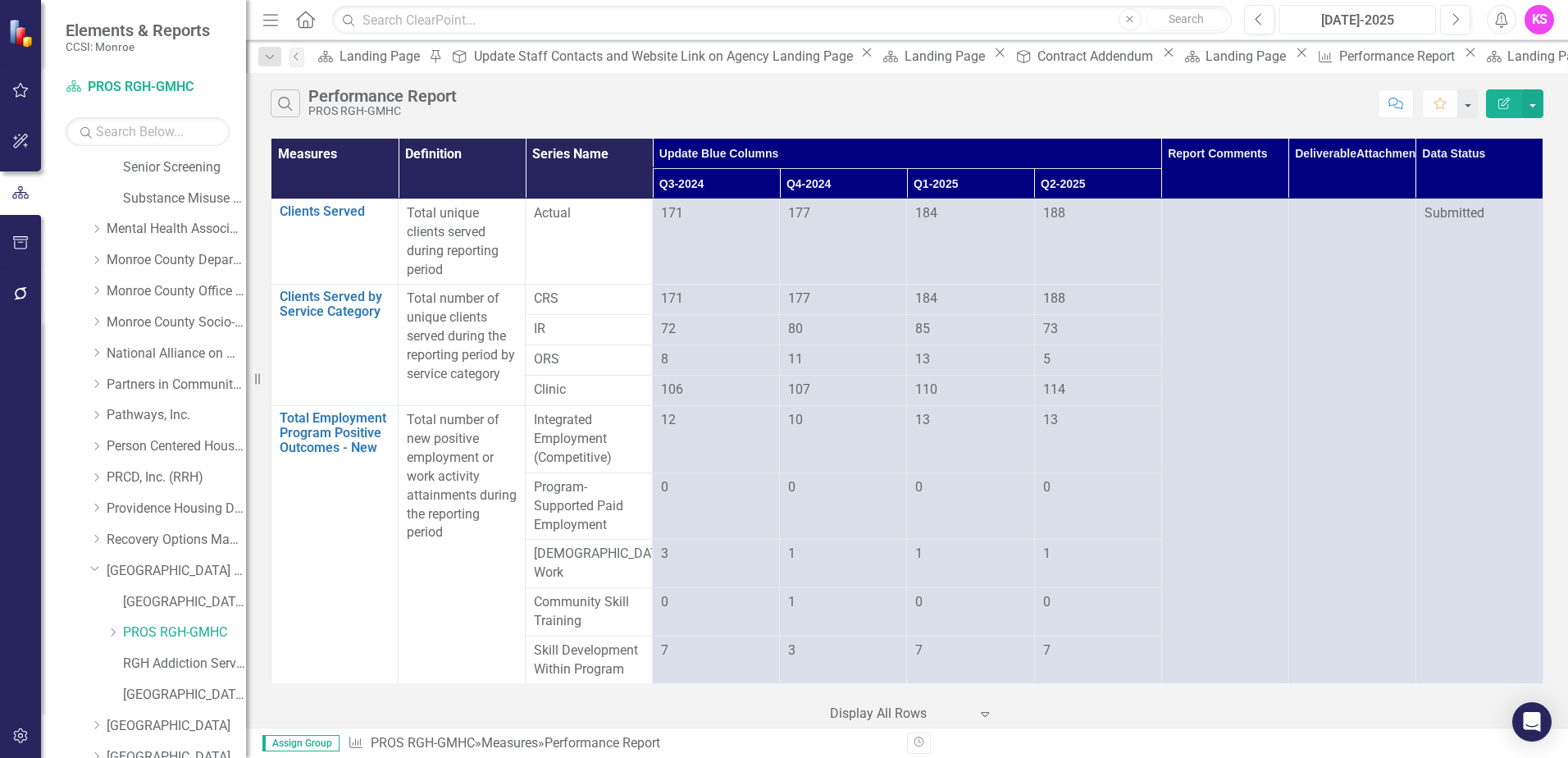
click at [1390, 25] on div "[DATE]-2025" at bounding box center [1358, 20] width 145 height 19
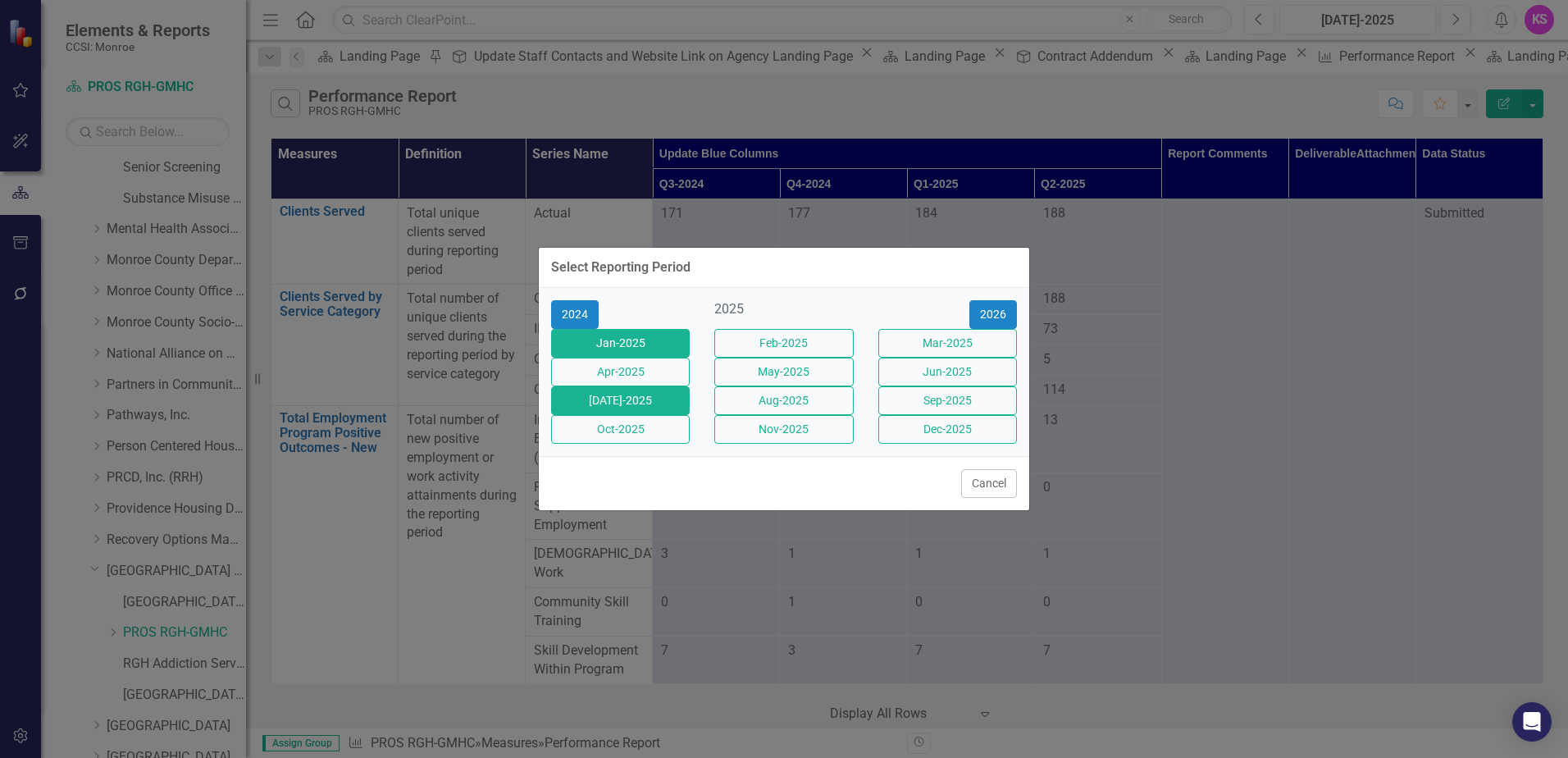
click at [587, 333] on button "Jan-2025" at bounding box center [620, 343] width 139 height 29
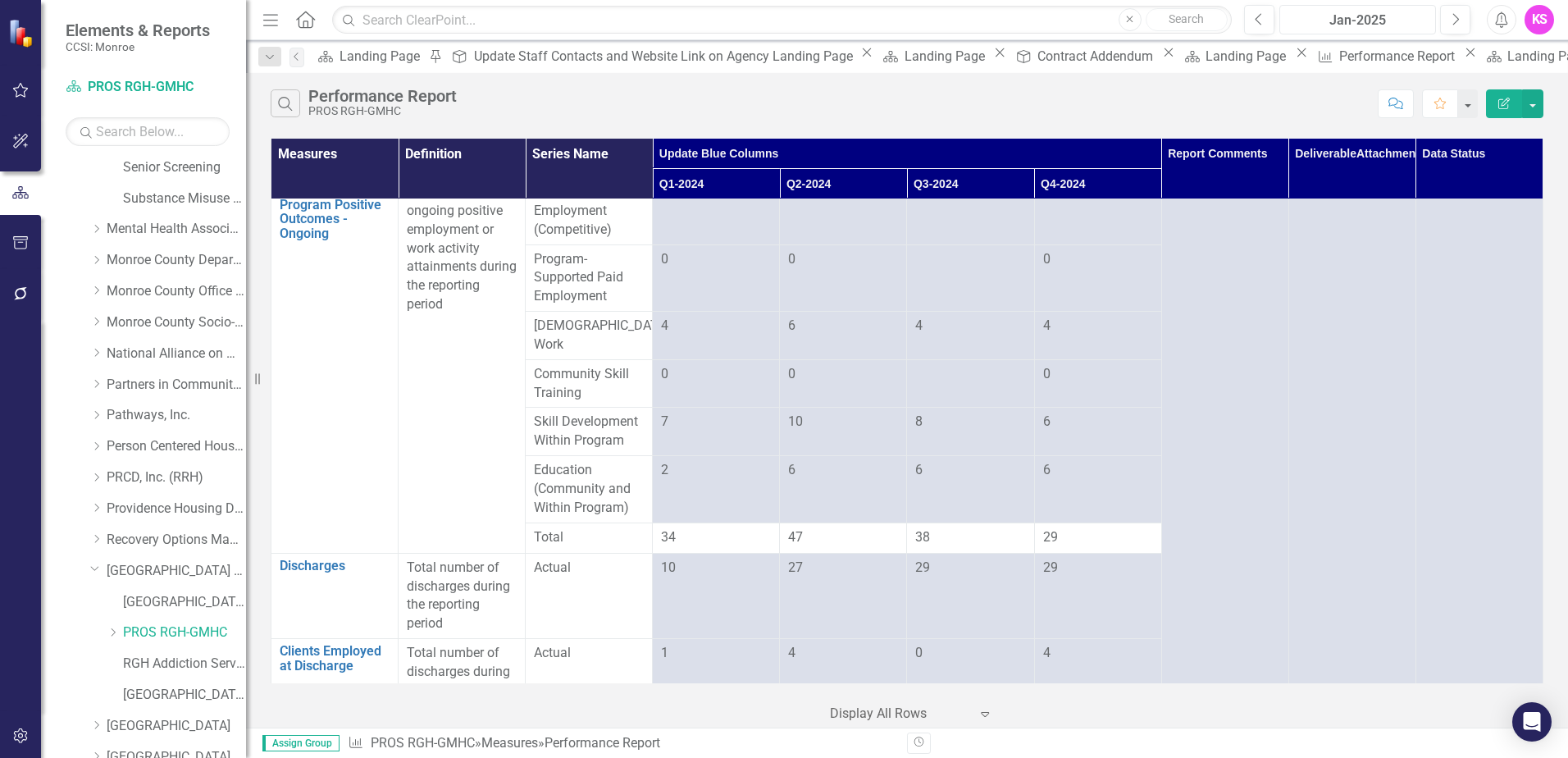
scroll to position [628, 0]
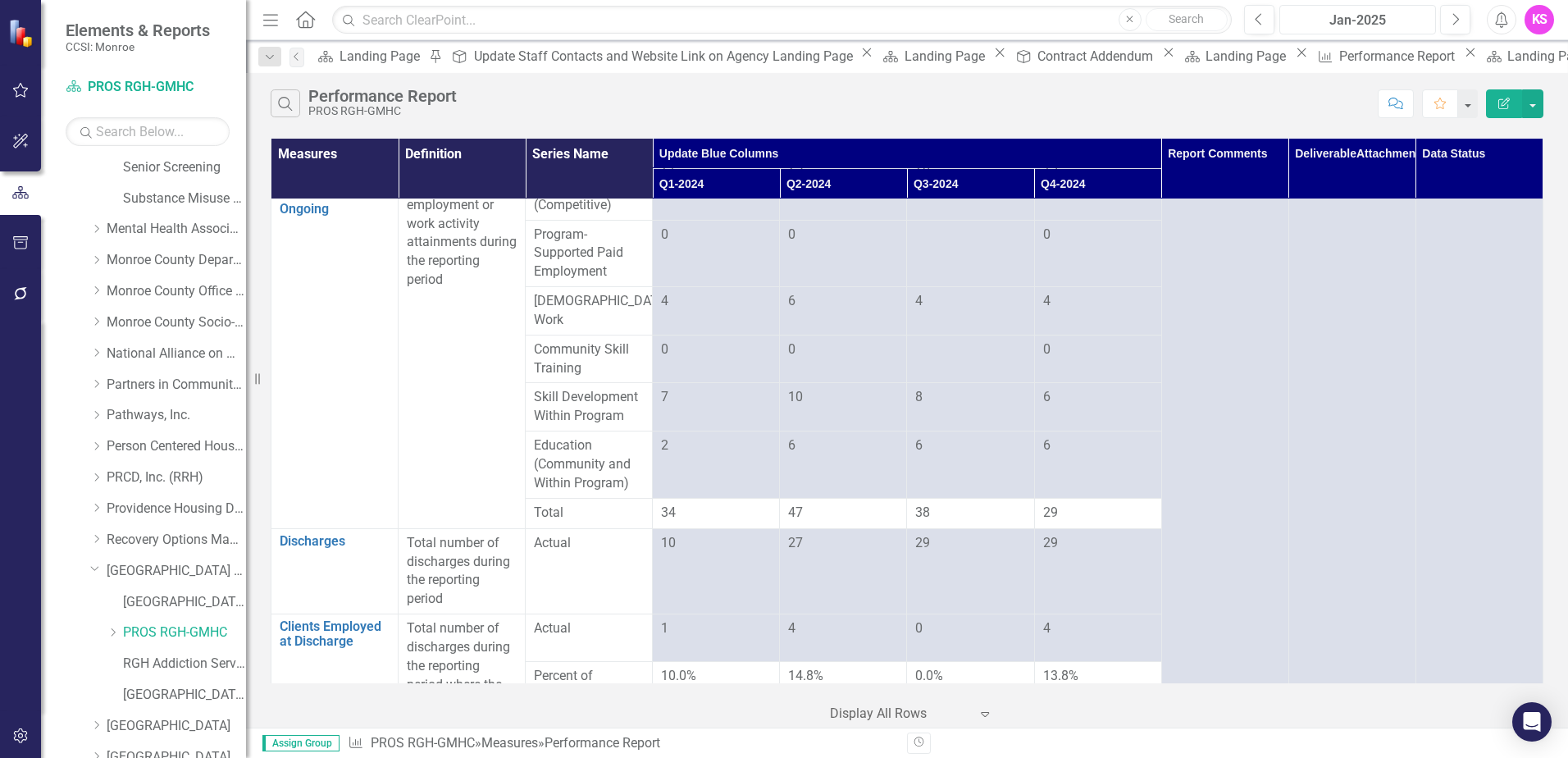
click at [1339, 19] on div "Jan-2025" at bounding box center [1358, 20] width 145 height 19
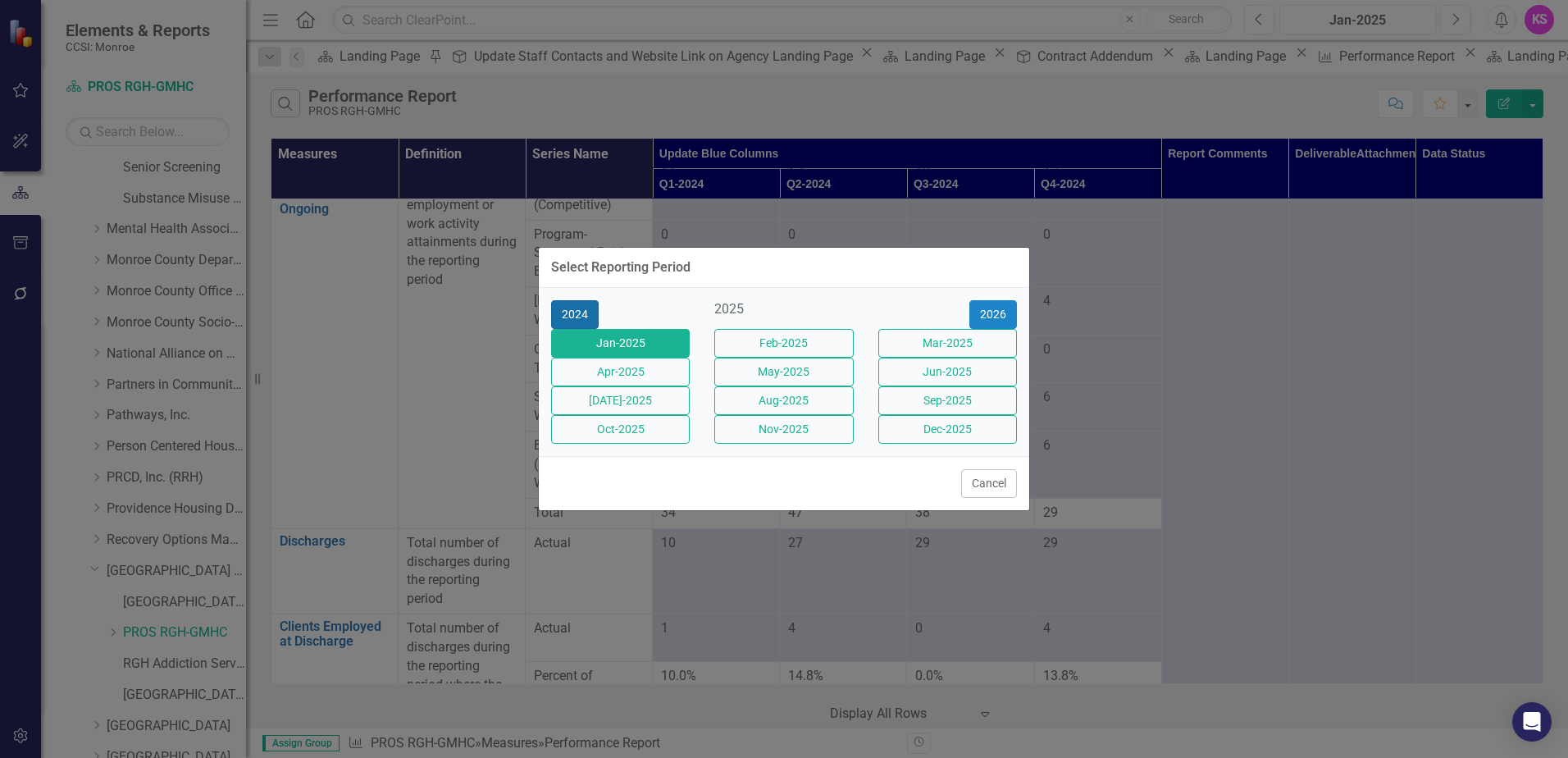
click at [576, 300] on button "2024" at bounding box center [575, 314] width 48 height 29
click at [608, 335] on button "Jan-2024" at bounding box center [620, 343] width 139 height 29
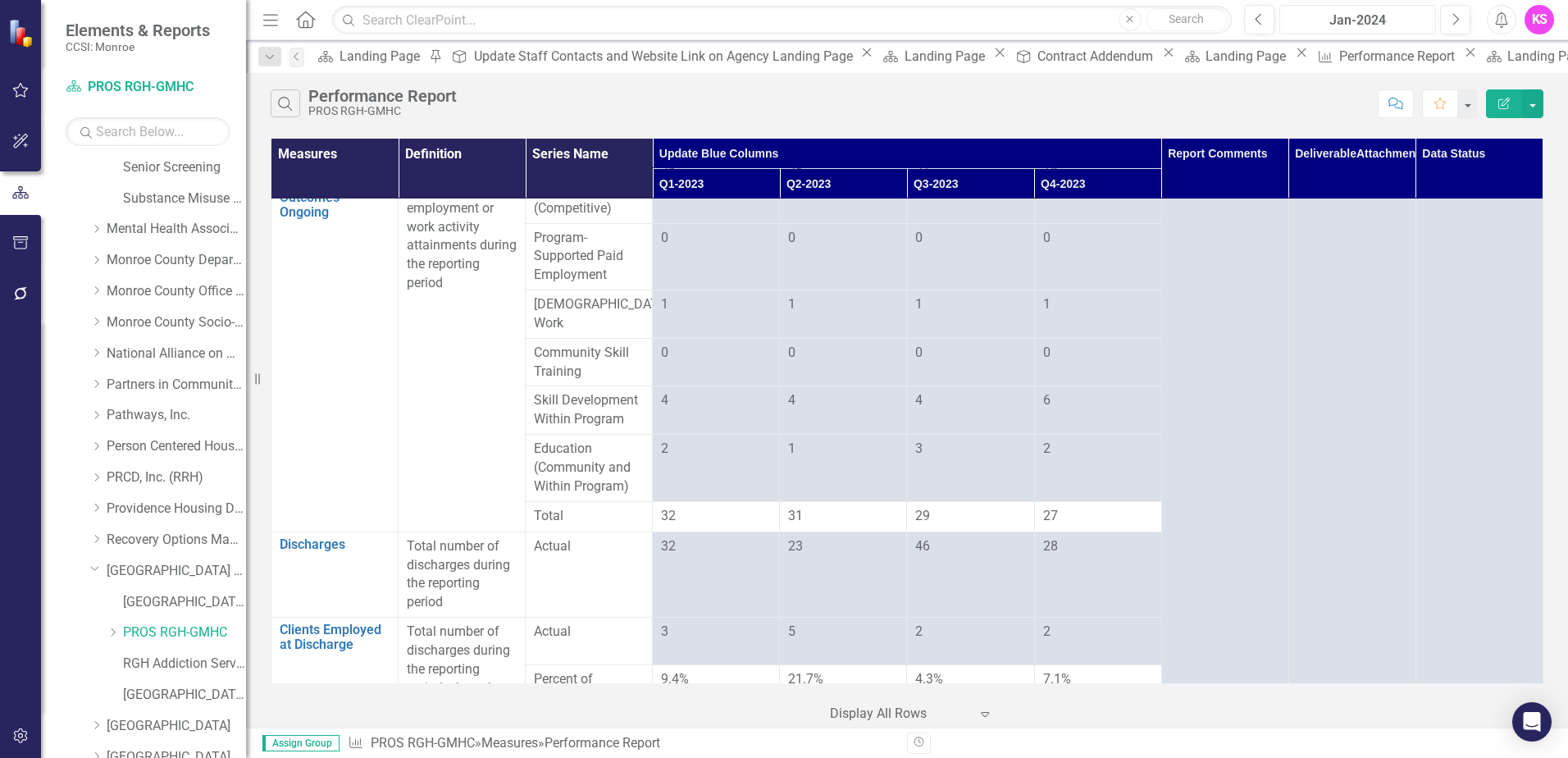
scroll to position [628, 0]
click at [99, 383] on icon "Dropdown" at bounding box center [96, 384] width 12 height 10
click at [167, 385] on link "Partners in Community Development" at bounding box center [177, 385] width 140 height 19
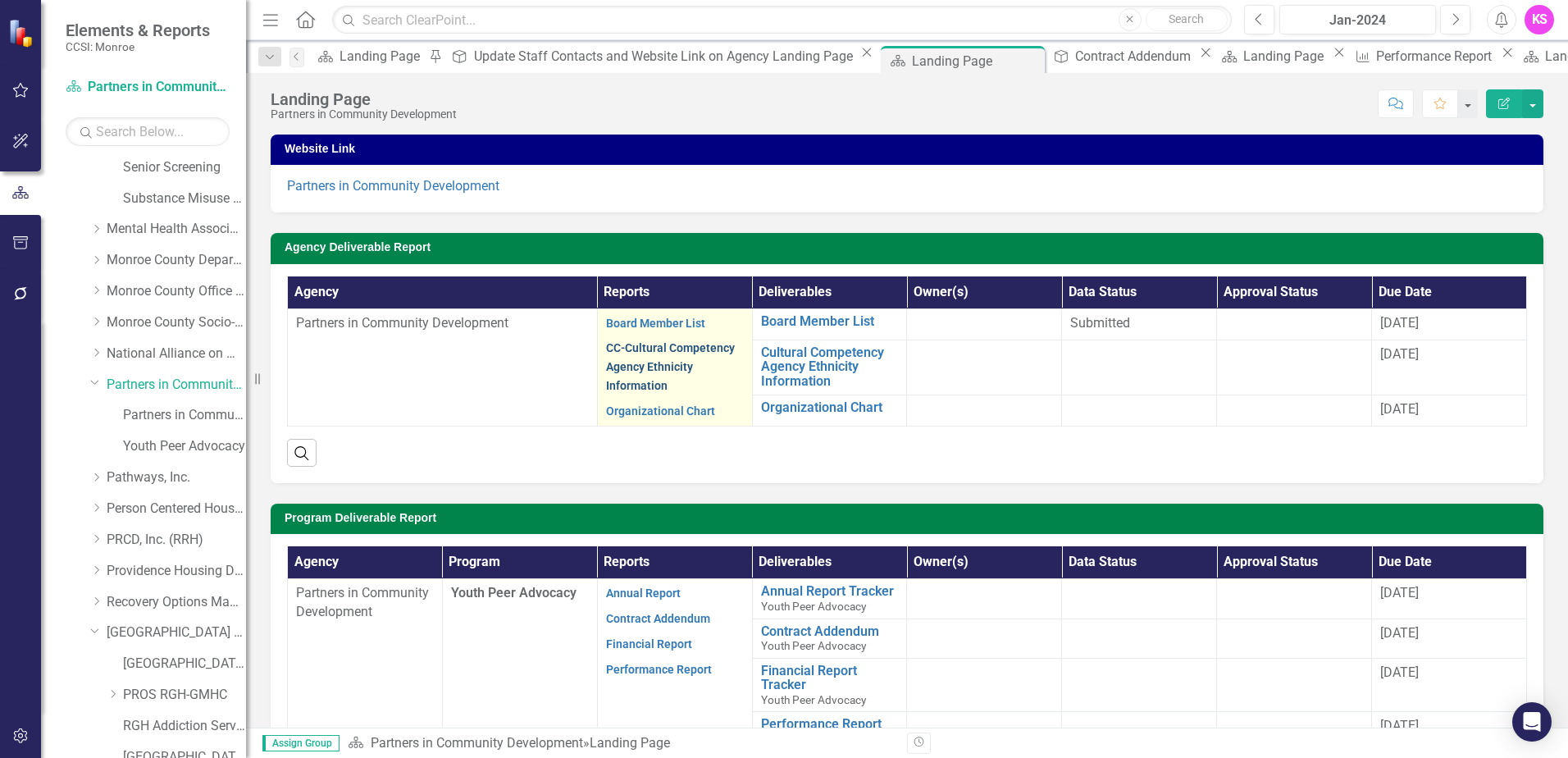
click at [644, 346] on link "CC-Cultural Competency Agency Ethnicity Information" at bounding box center [670, 366] width 129 height 51
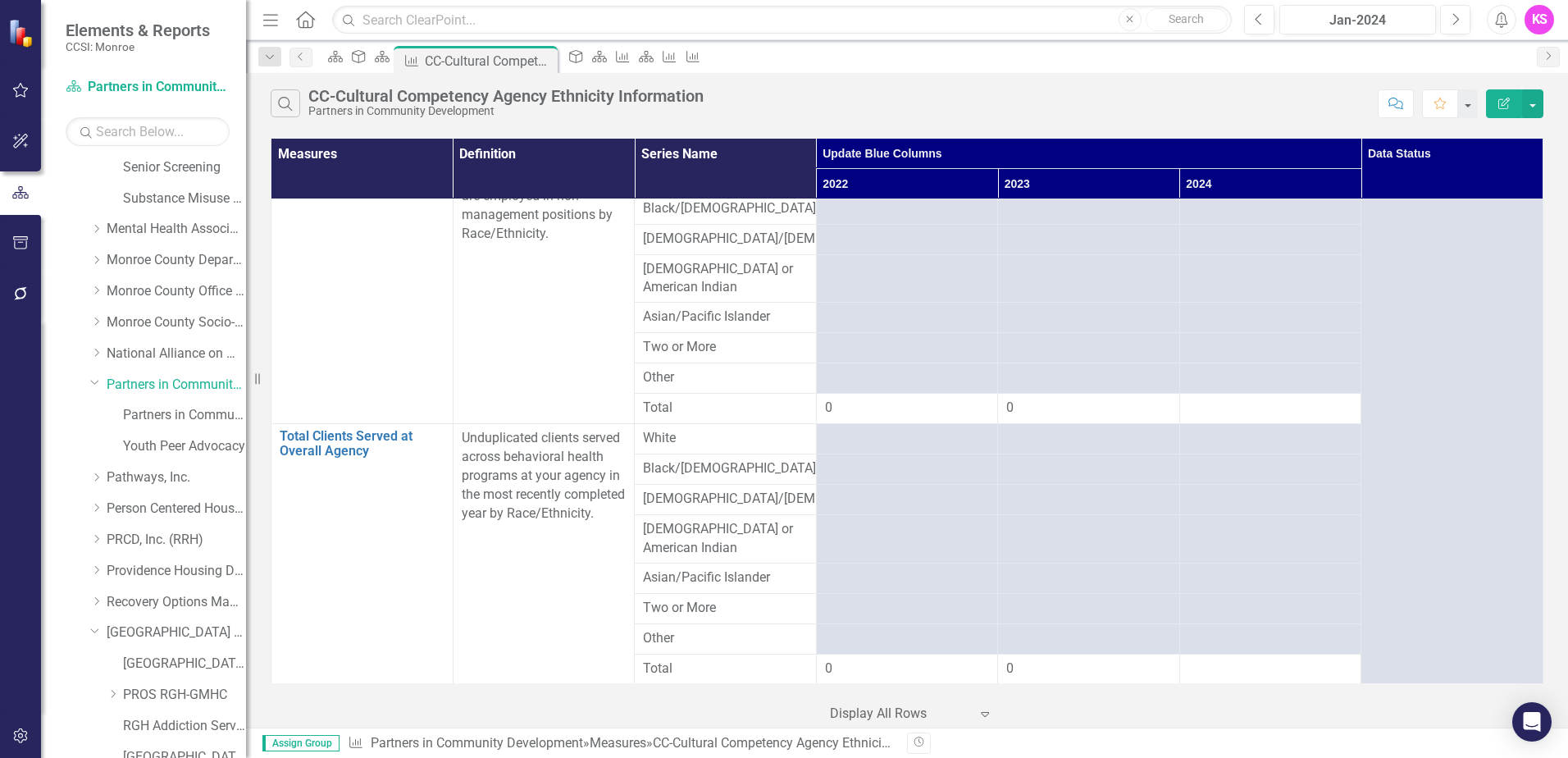
scroll to position [673, 0]
click at [1359, 20] on div "Jan-2024" at bounding box center [1358, 20] width 145 height 19
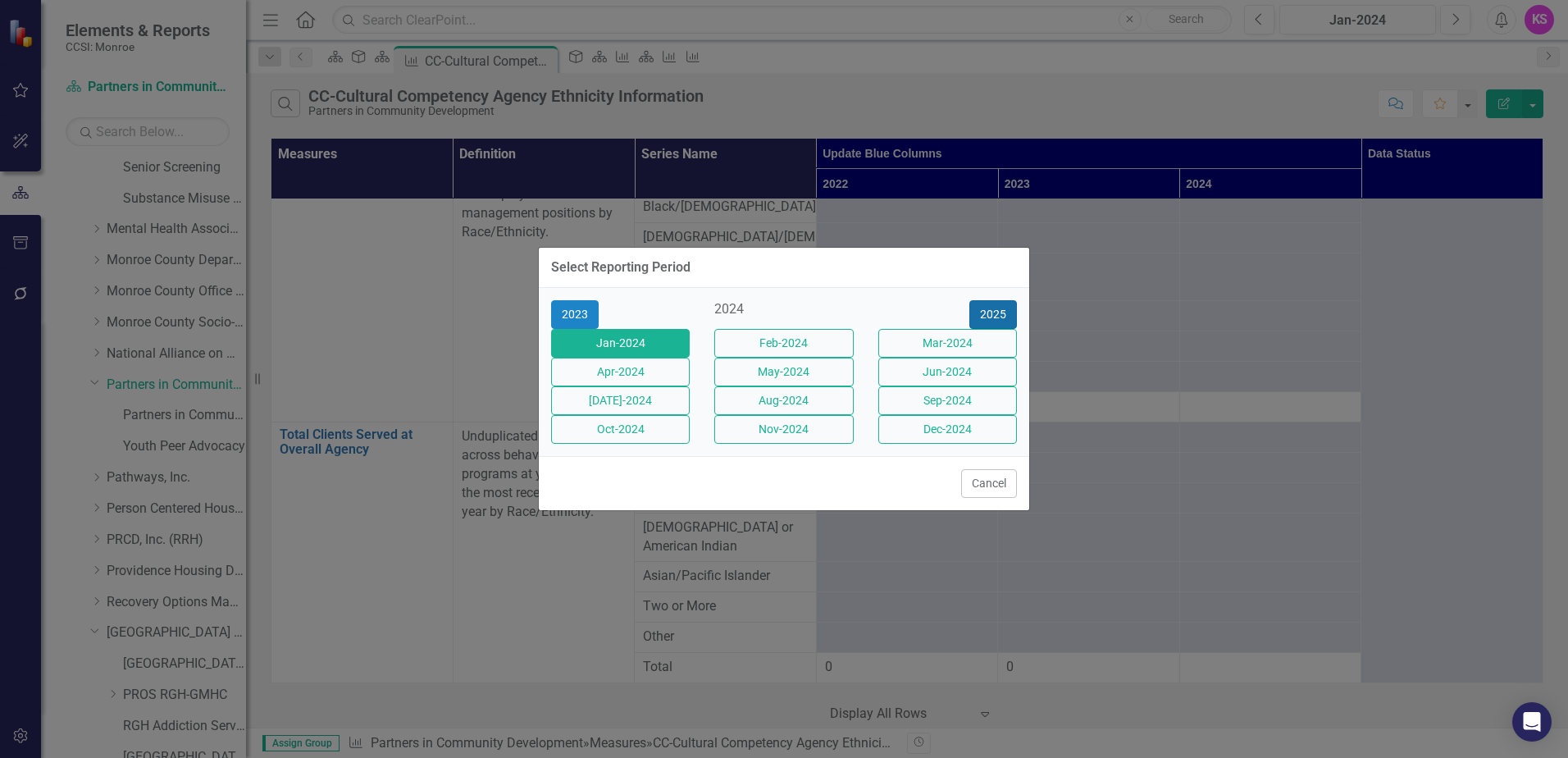
click at [996, 300] on button "2025" at bounding box center [993, 314] width 48 height 29
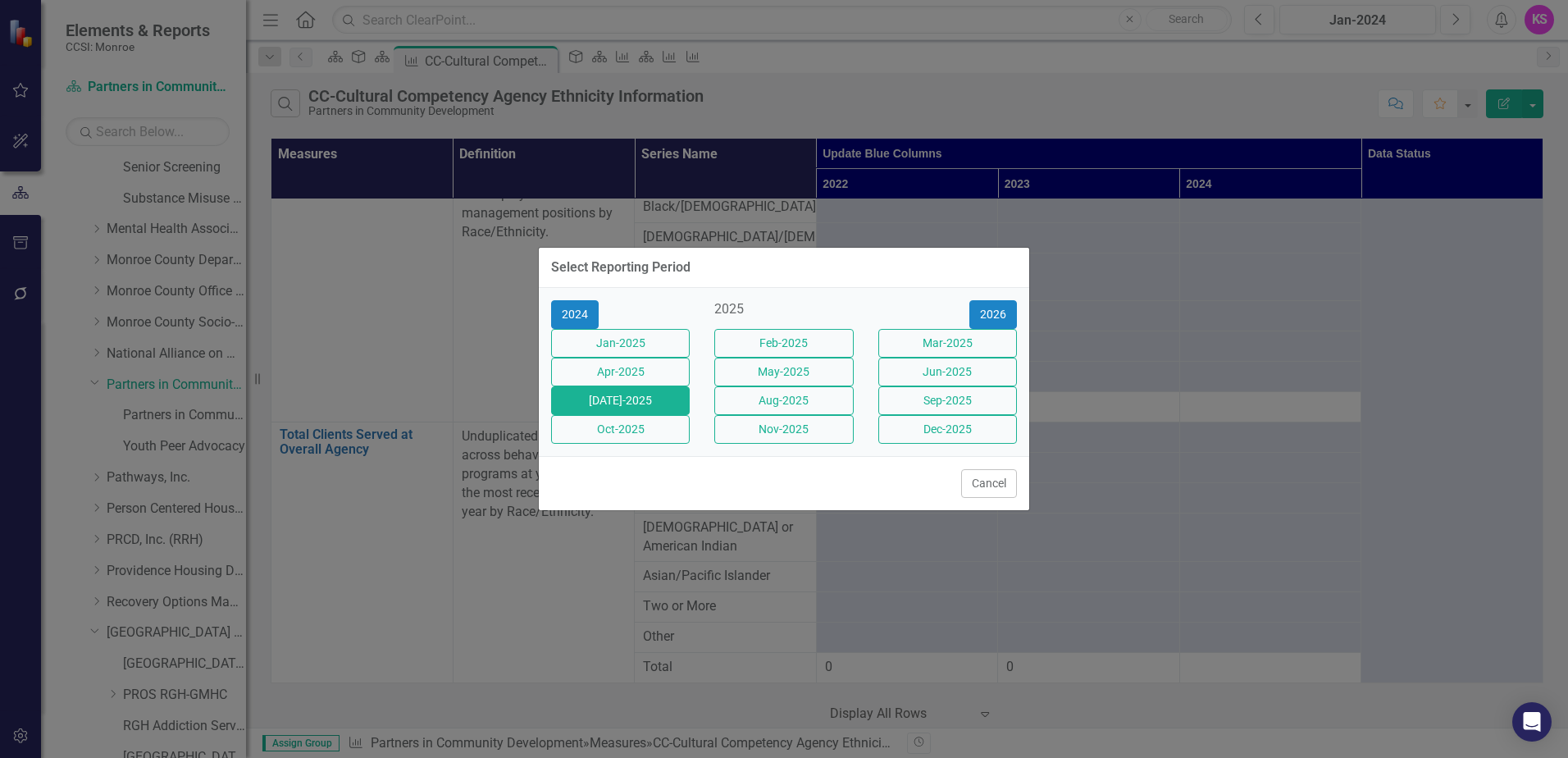
click at [623, 408] on button "[DATE]-2025" at bounding box center [620, 400] width 139 height 29
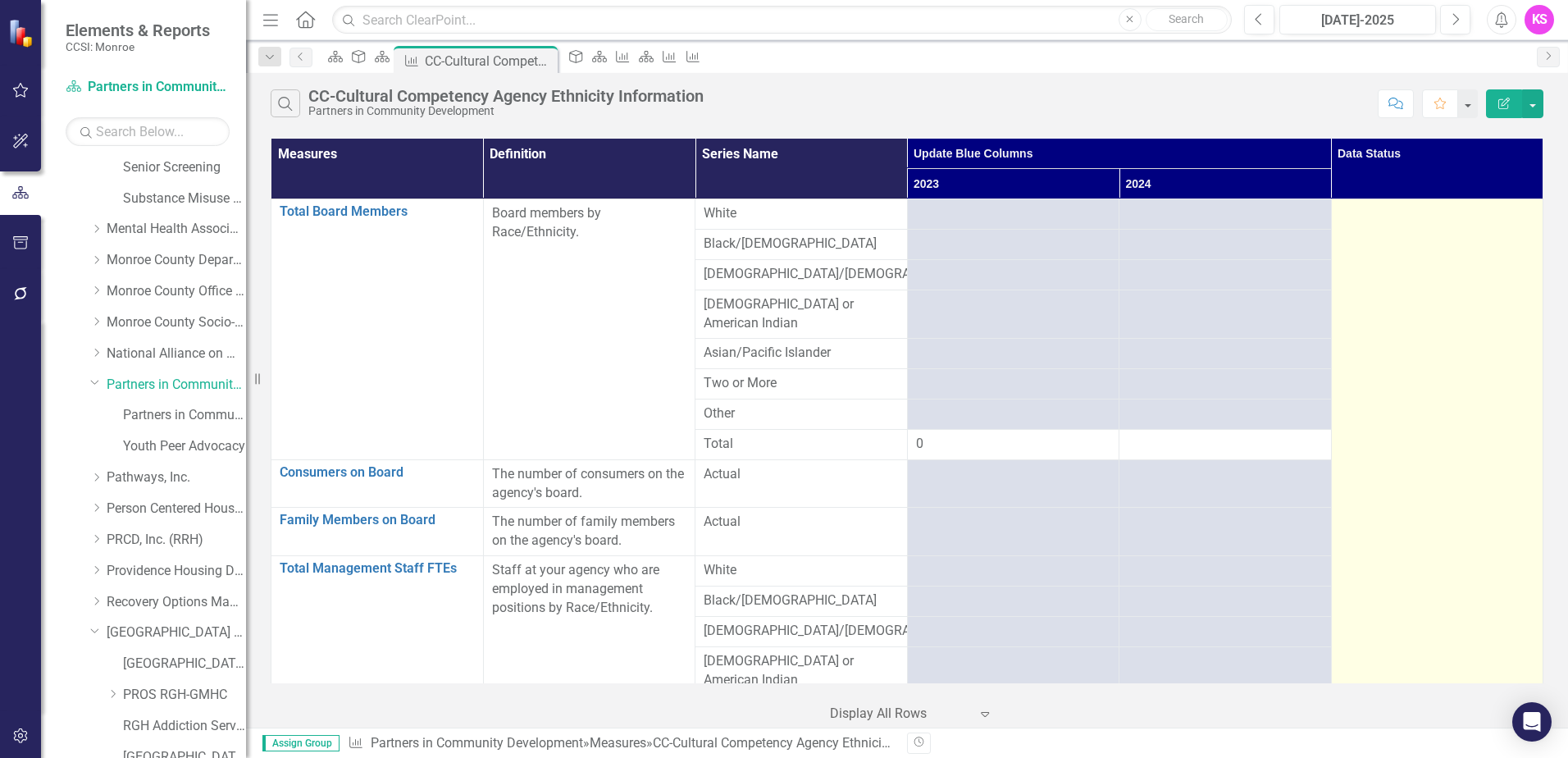
click at [1418, 246] on td at bounding box center [1437, 769] width 212 height 1139
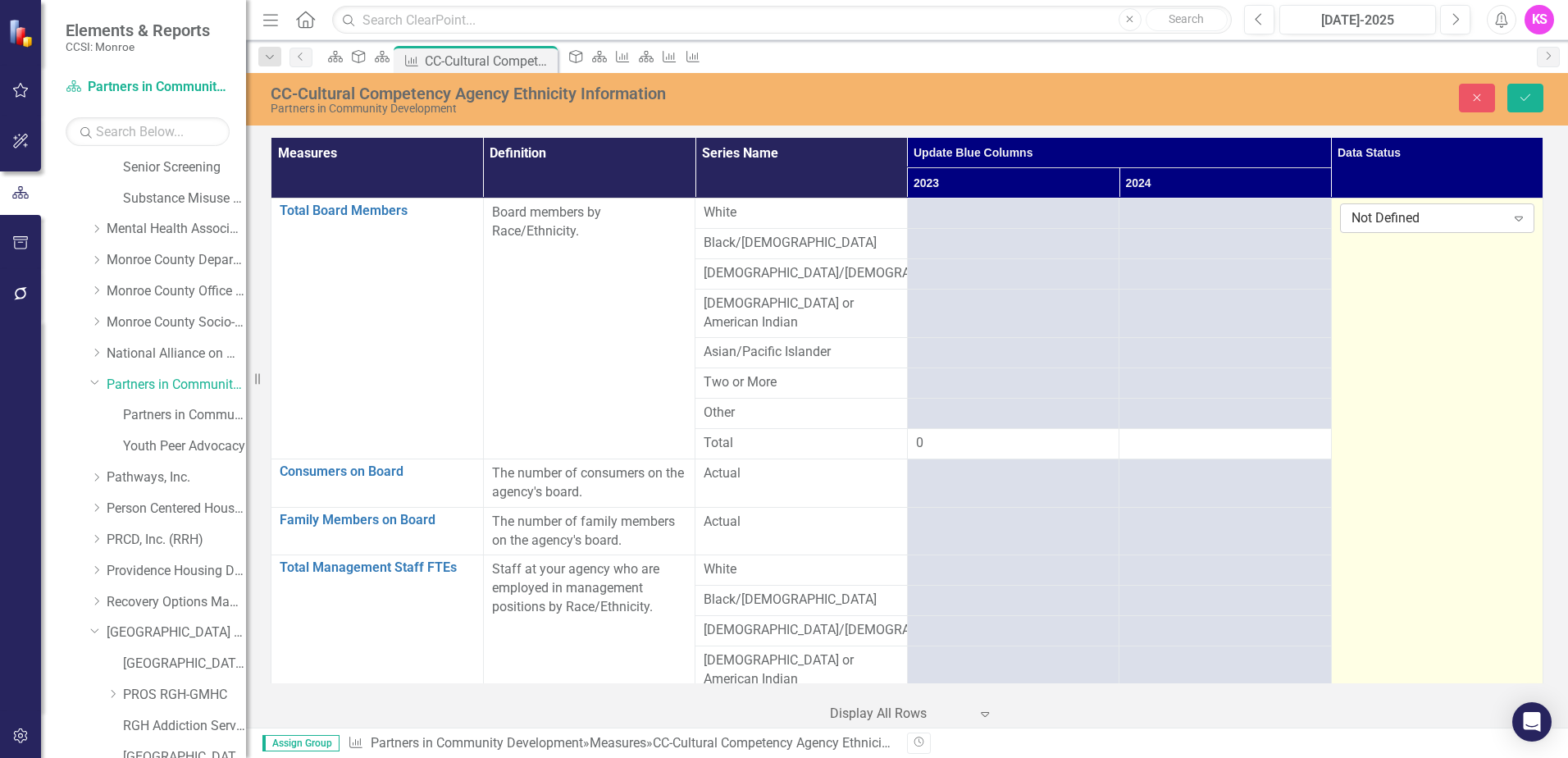
drag, startPoint x: 1418, startPoint y: 246, endPoint x: 1504, endPoint y: 215, distance: 91.4
click at [1511, 215] on icon "Expand" at bounding box center [1519, 218] width 17 height 13
click at [1198, 212] on div at bounding box center [1225, 212] width 195 height 19
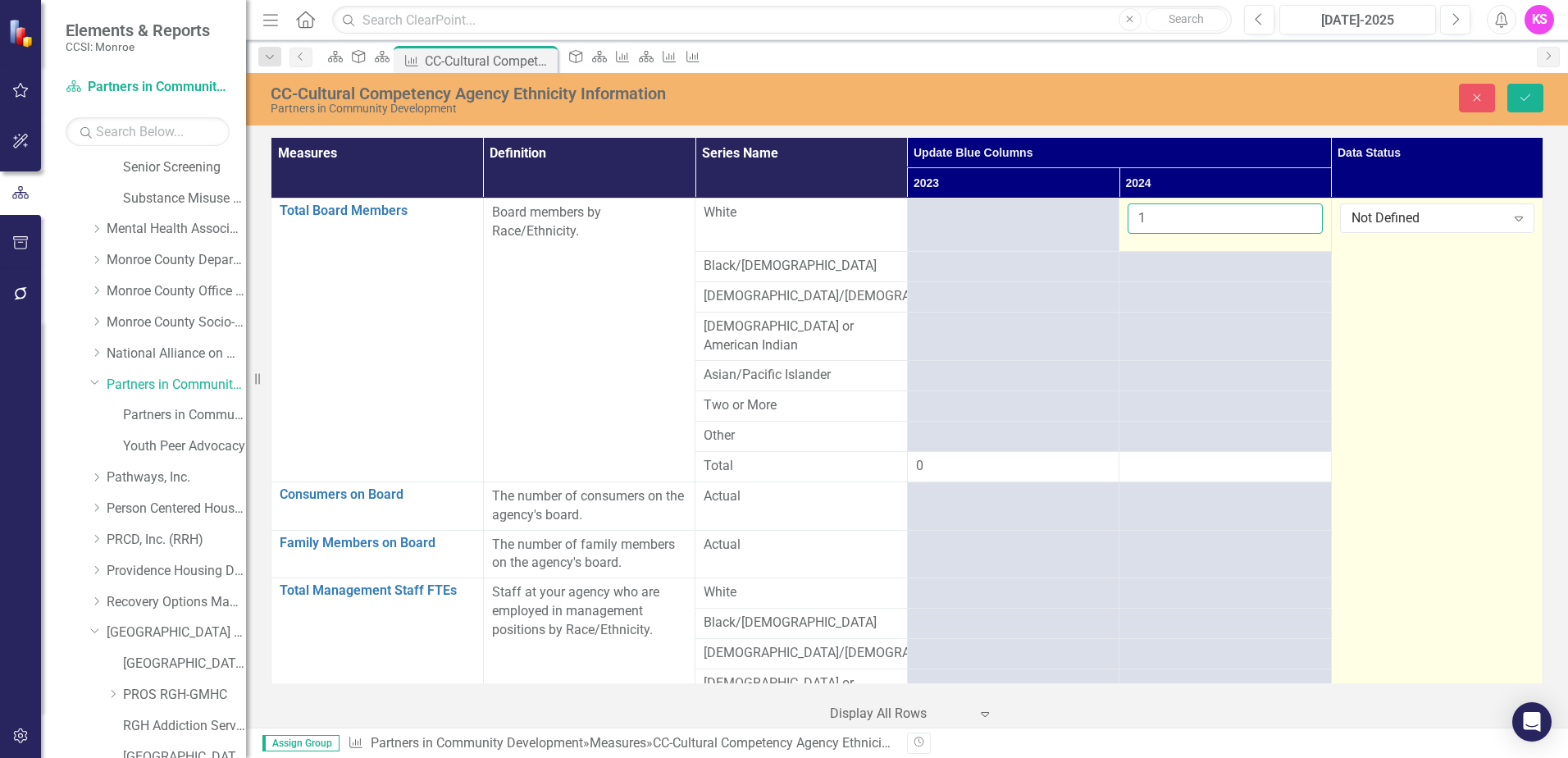
type input "1"
click at [1266, 214] on input "1" at bounding box center [1225, 218] width 195 height 30
click at [1477, 96] on icon "Close" at bounding box center [1477, 98] width 15 height 11
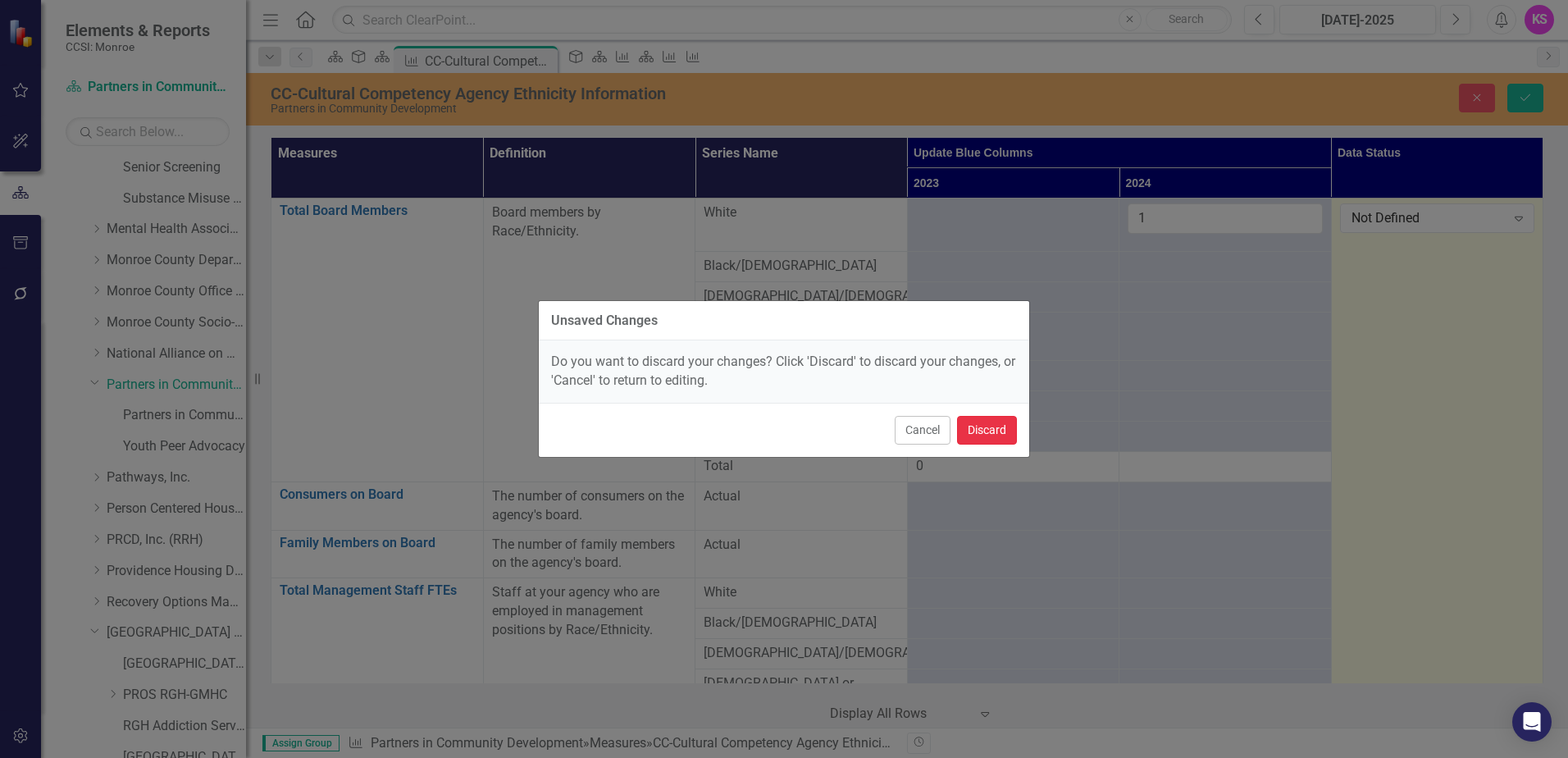
click at [988, 431] on button "Discard" at bounding box center [987, 430] width 60 height 29
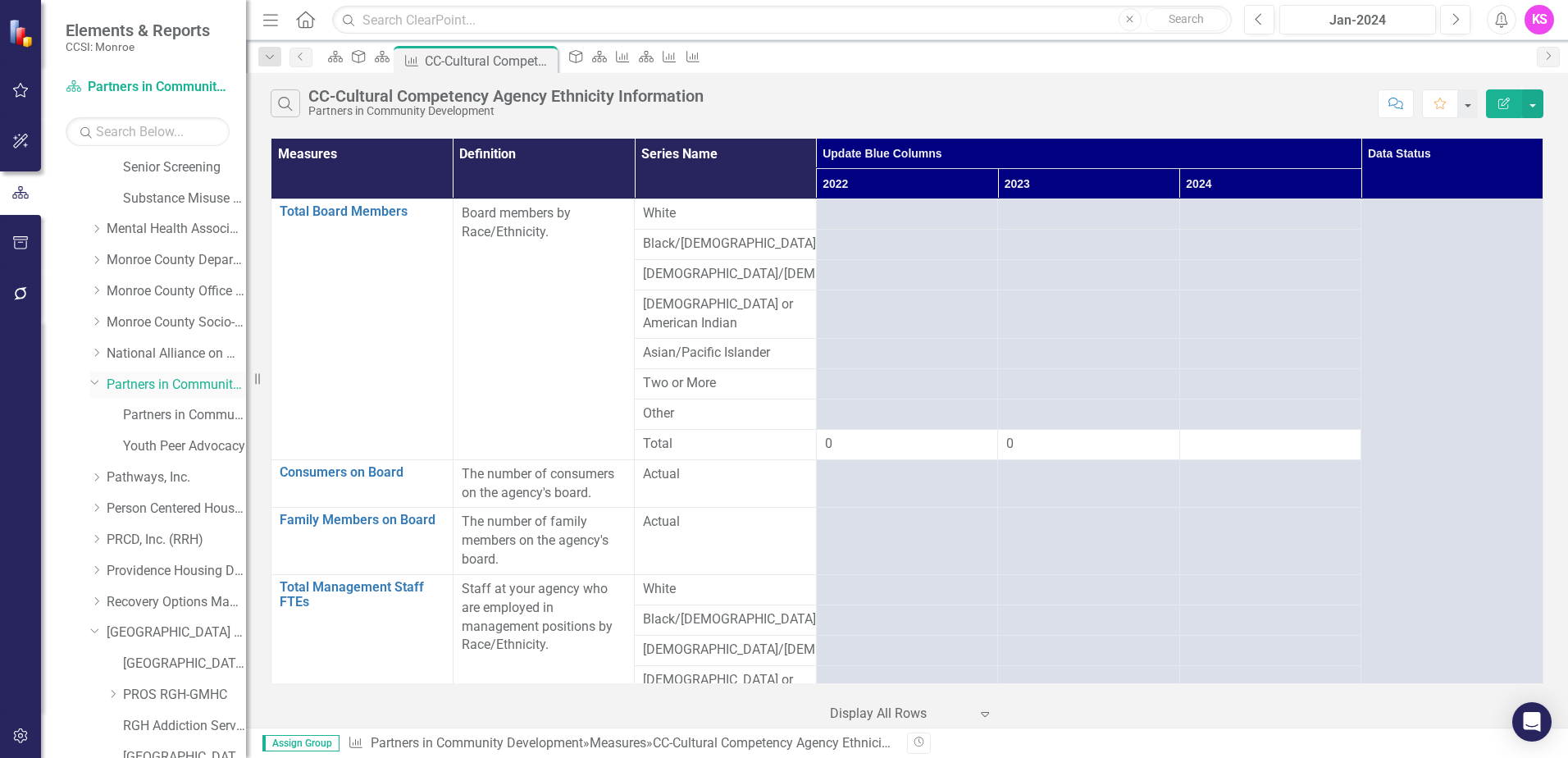
click at [164, 387] on link "Partners in Community Development" at bounding box center [177, 385] width 140 height 19
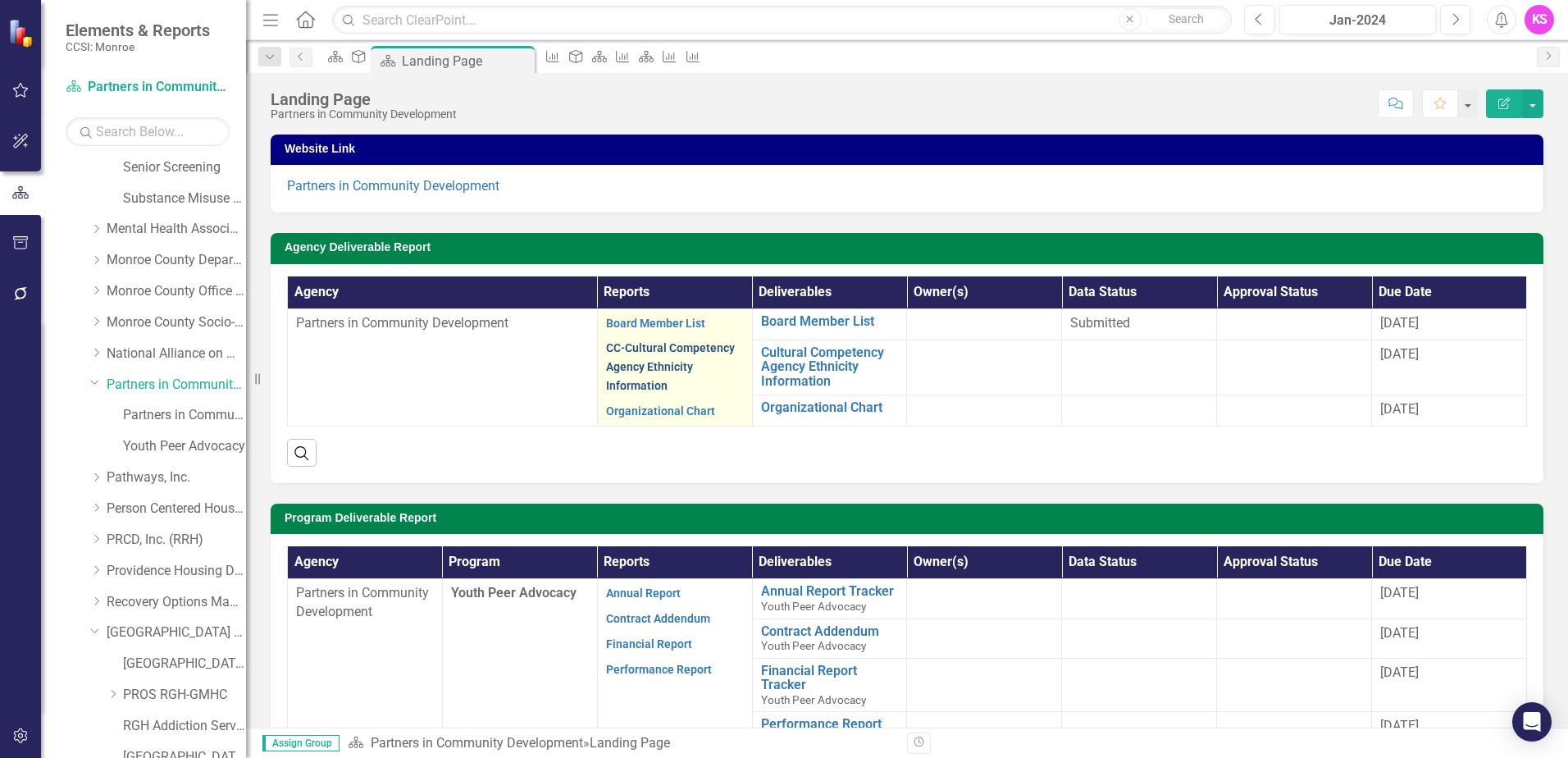
click at [624, 348] on link "CC-Cultural Competency Agency Ethnicity Information" at bounding box center [670, 366] width 129 height 51
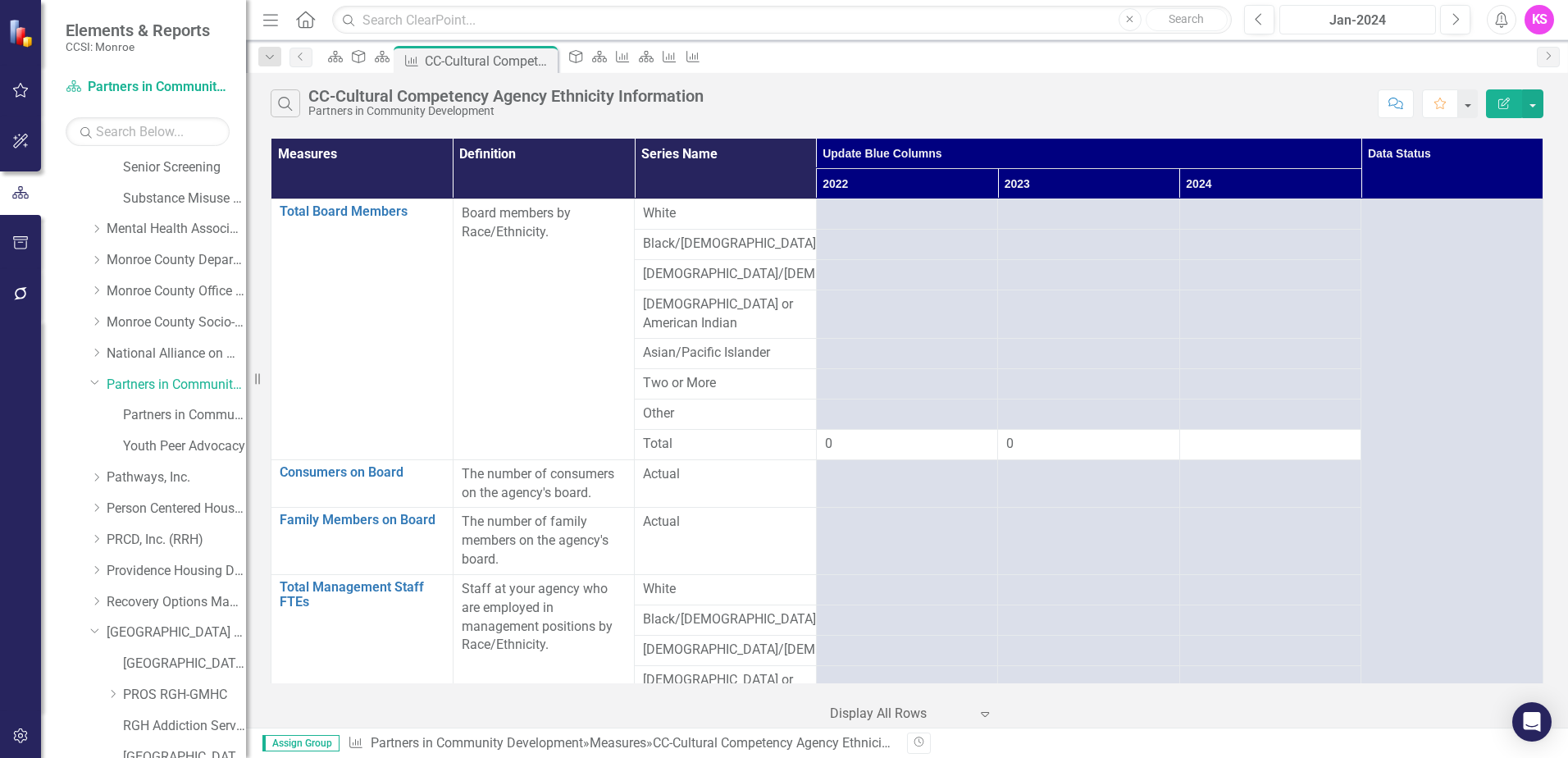
click at [1396, 19] on div "Jan-2024" at bounding box center [1358, 20] width 145 height 19
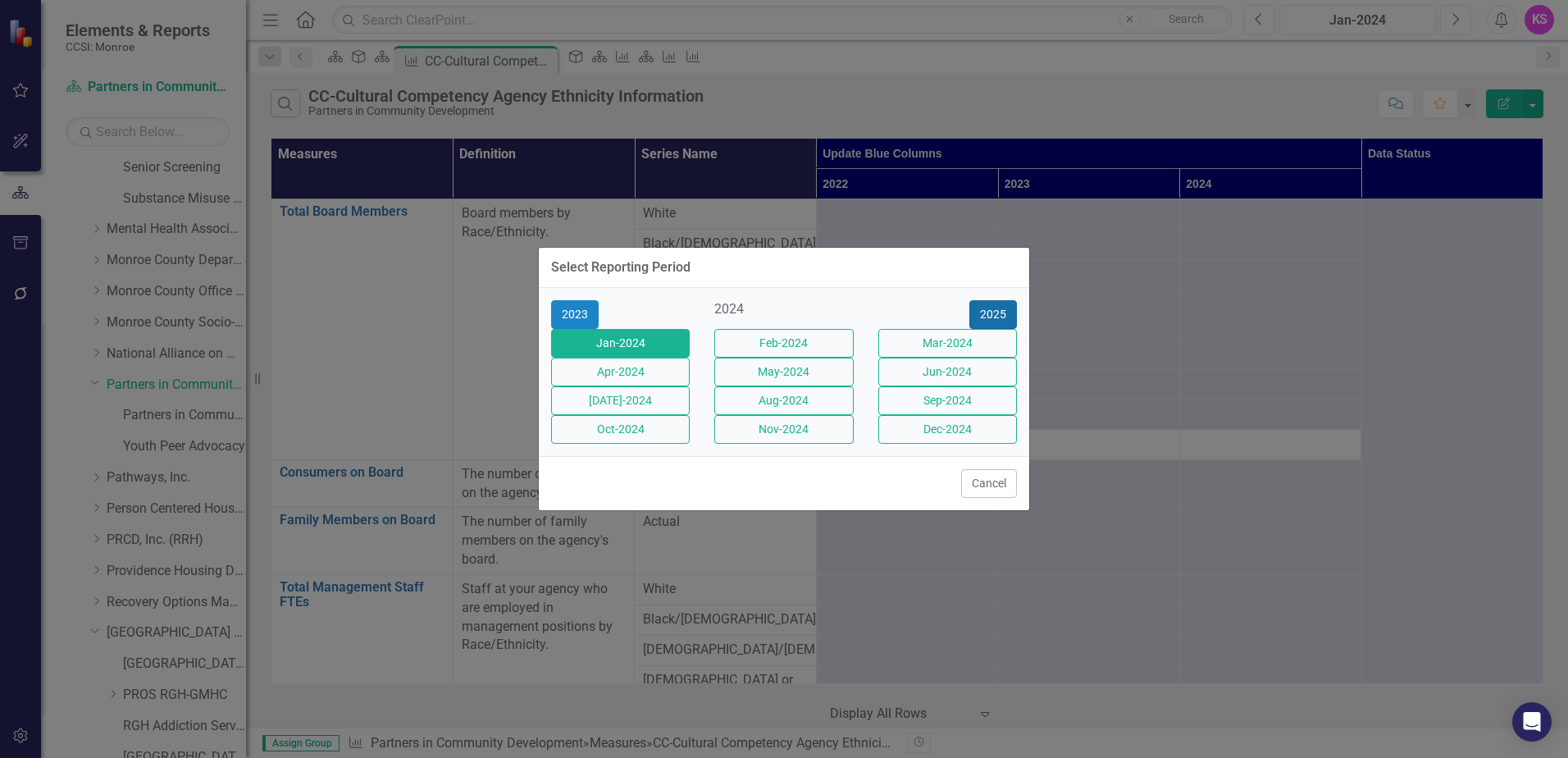
click at [980, 300] on button "2025" at bounding box center [993, 314] width 48 height 29
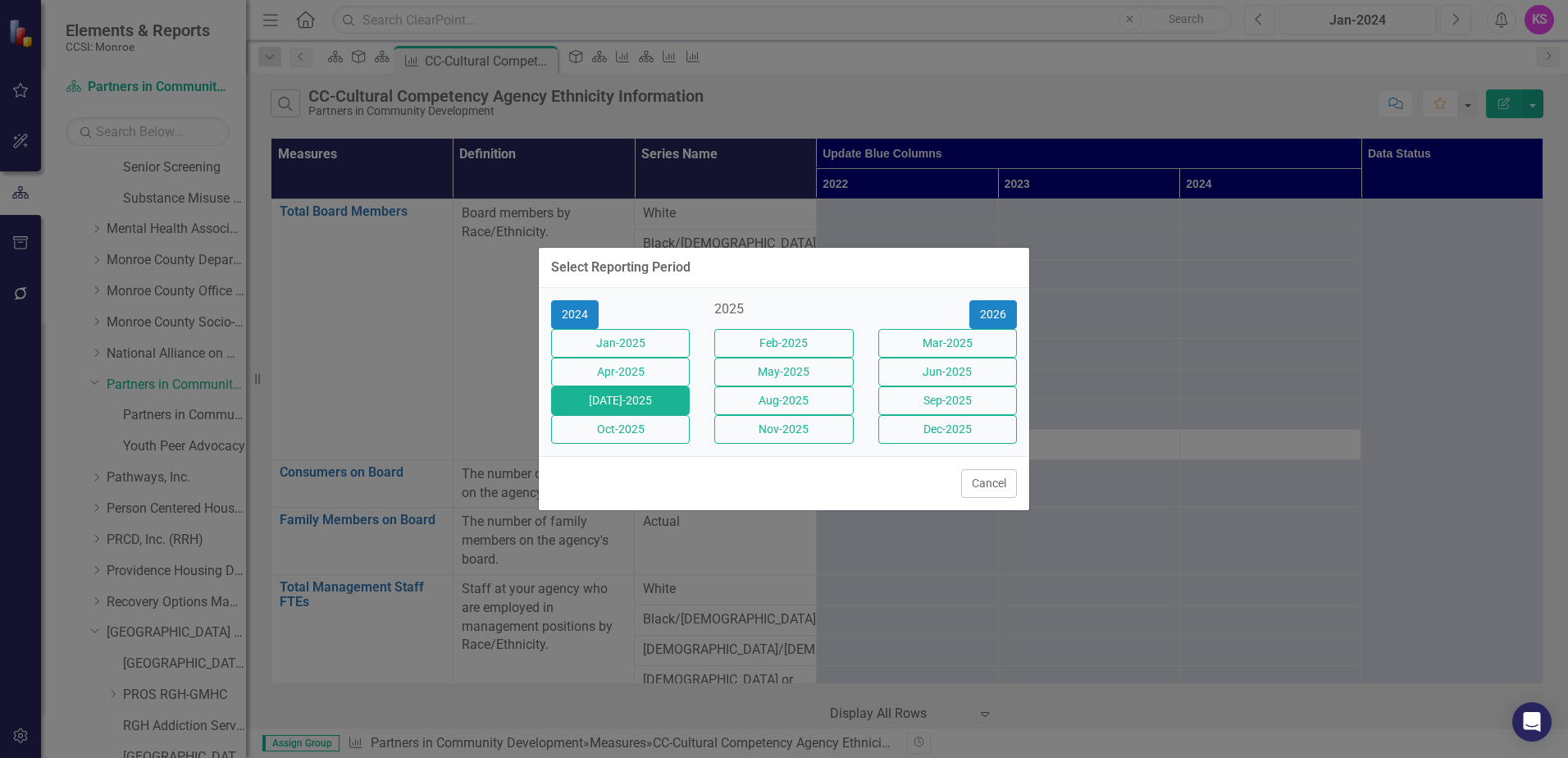
click at [616, 409] on button "[DATE]-2025" at bounding box center [620, 400] width 139 height 29
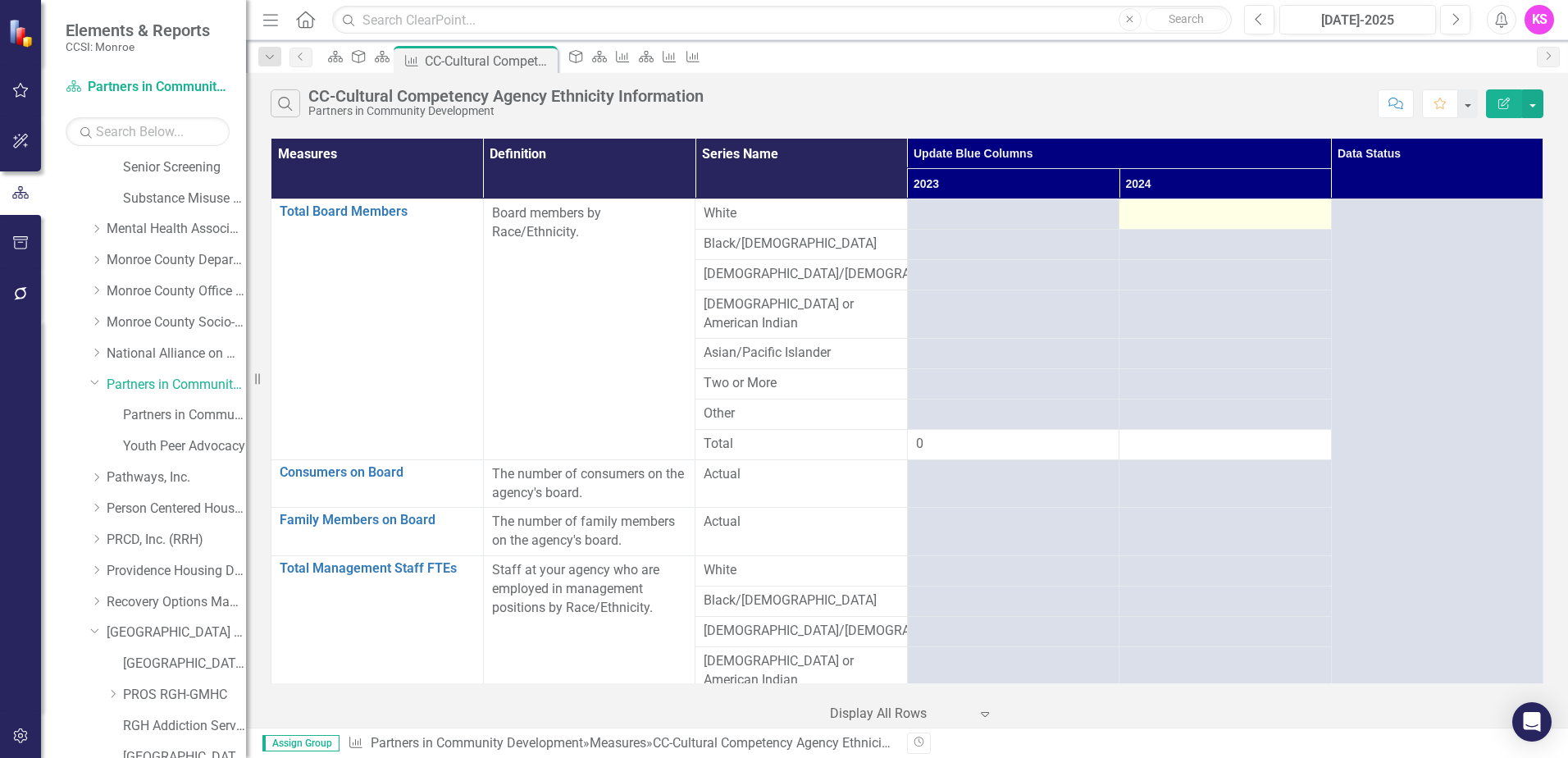
click at [1196, 214] on div at bounding box center [1225, 213] width 195 height 19
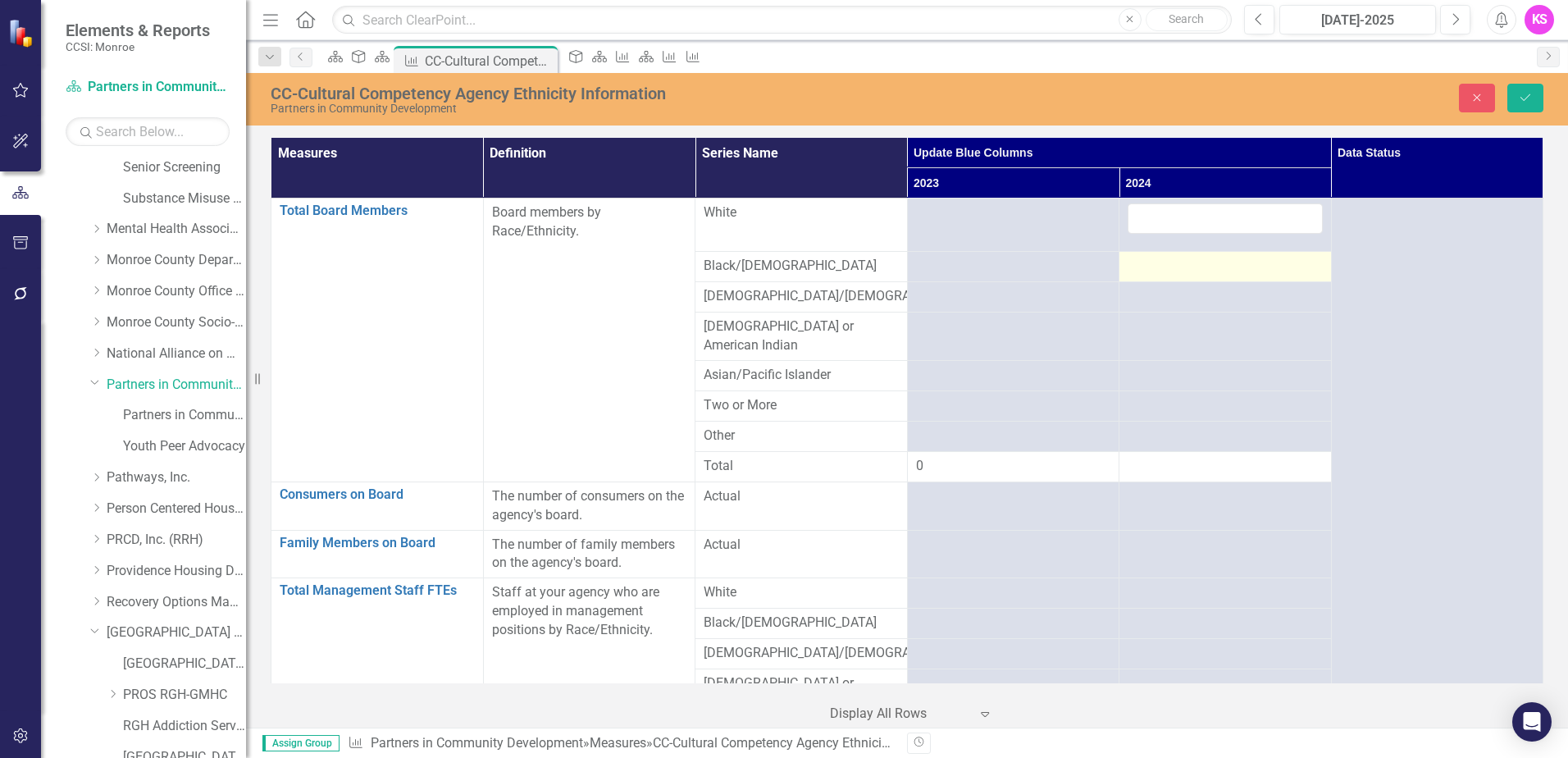
click at [1226, 257] on div at bounding box center [1225, 266] width 195 height 19
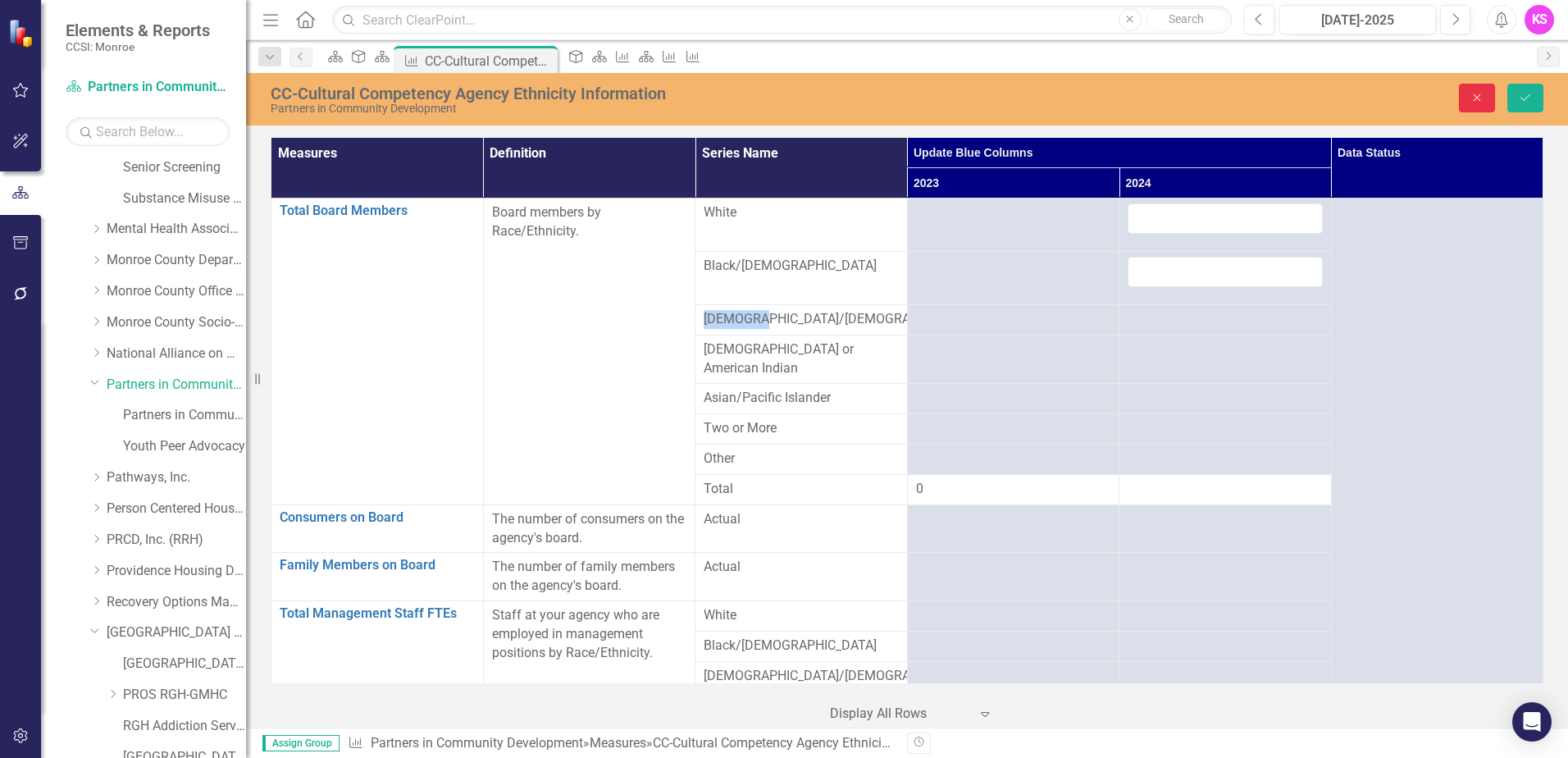
click at [1482, 99] on icon "Close" at bounding box center [1477, 98] width 15 height 11
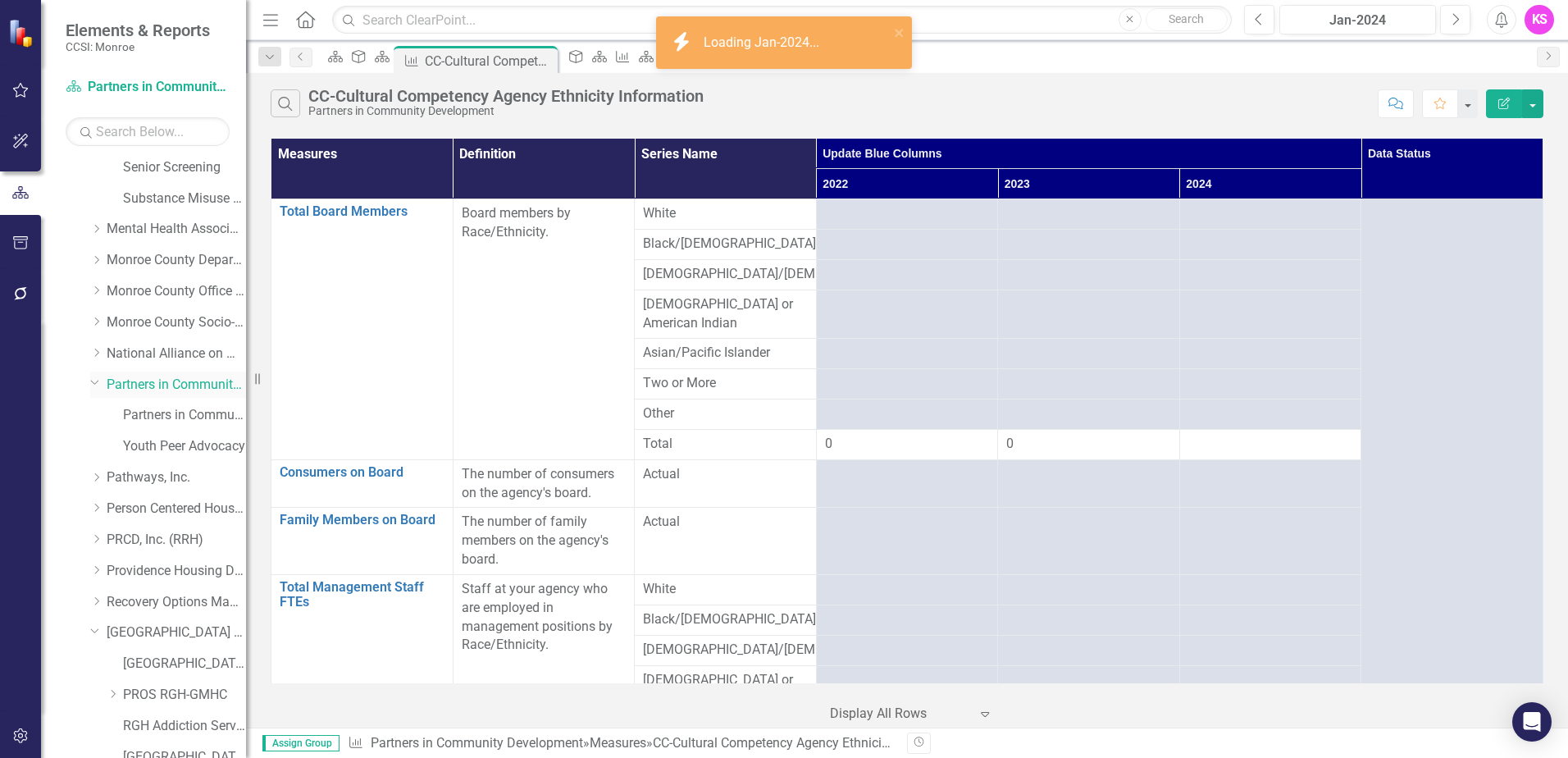
drag, startPoint x: 172, startPoint y: 385, endPoint x: 188, endPoint y: 384, distance: 16.0
click at [172, 385] on link "Partners in Community Development" at bounding box center [177, 385] width 140 height 19
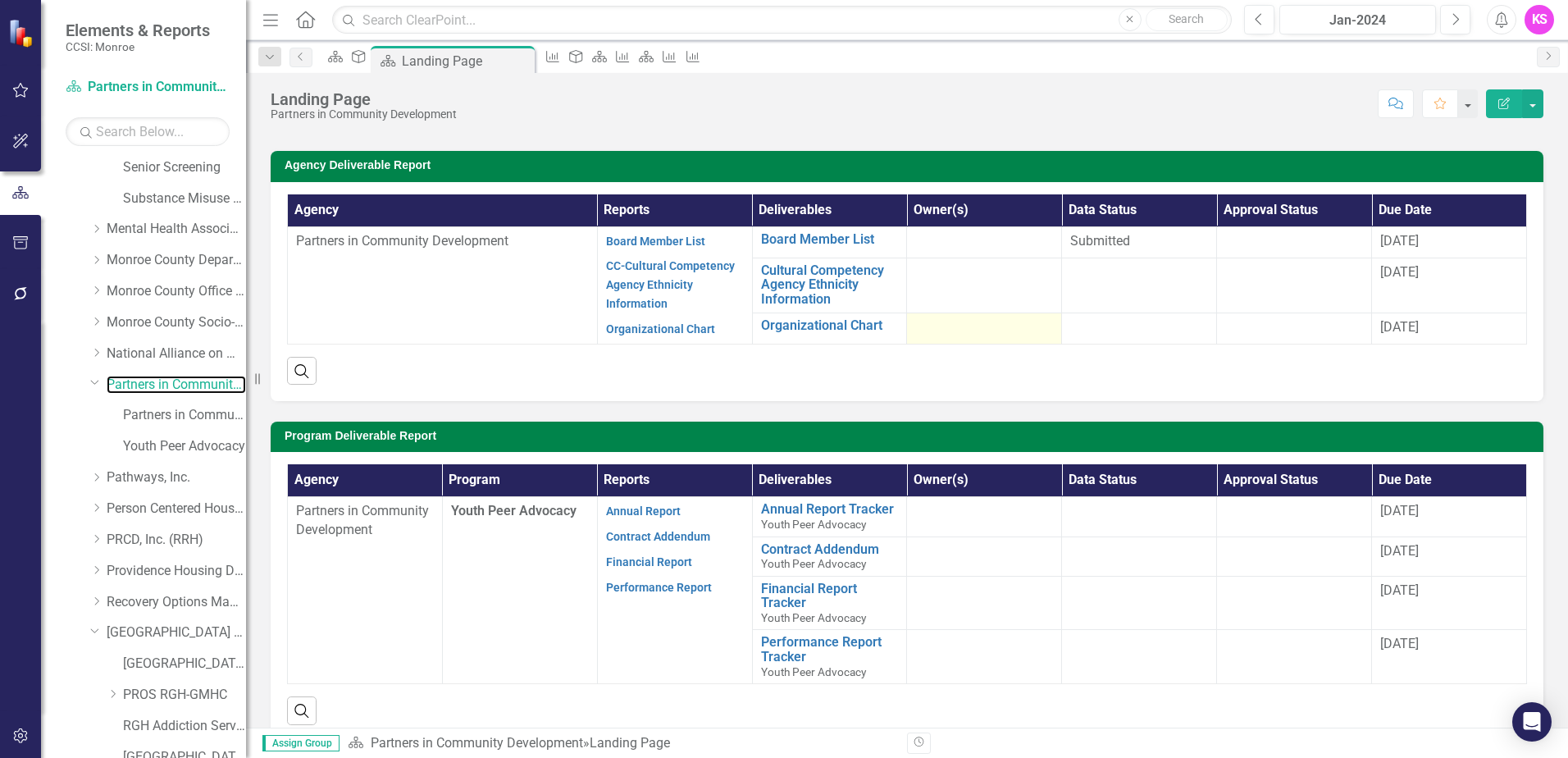
scroll to position [164, 0]
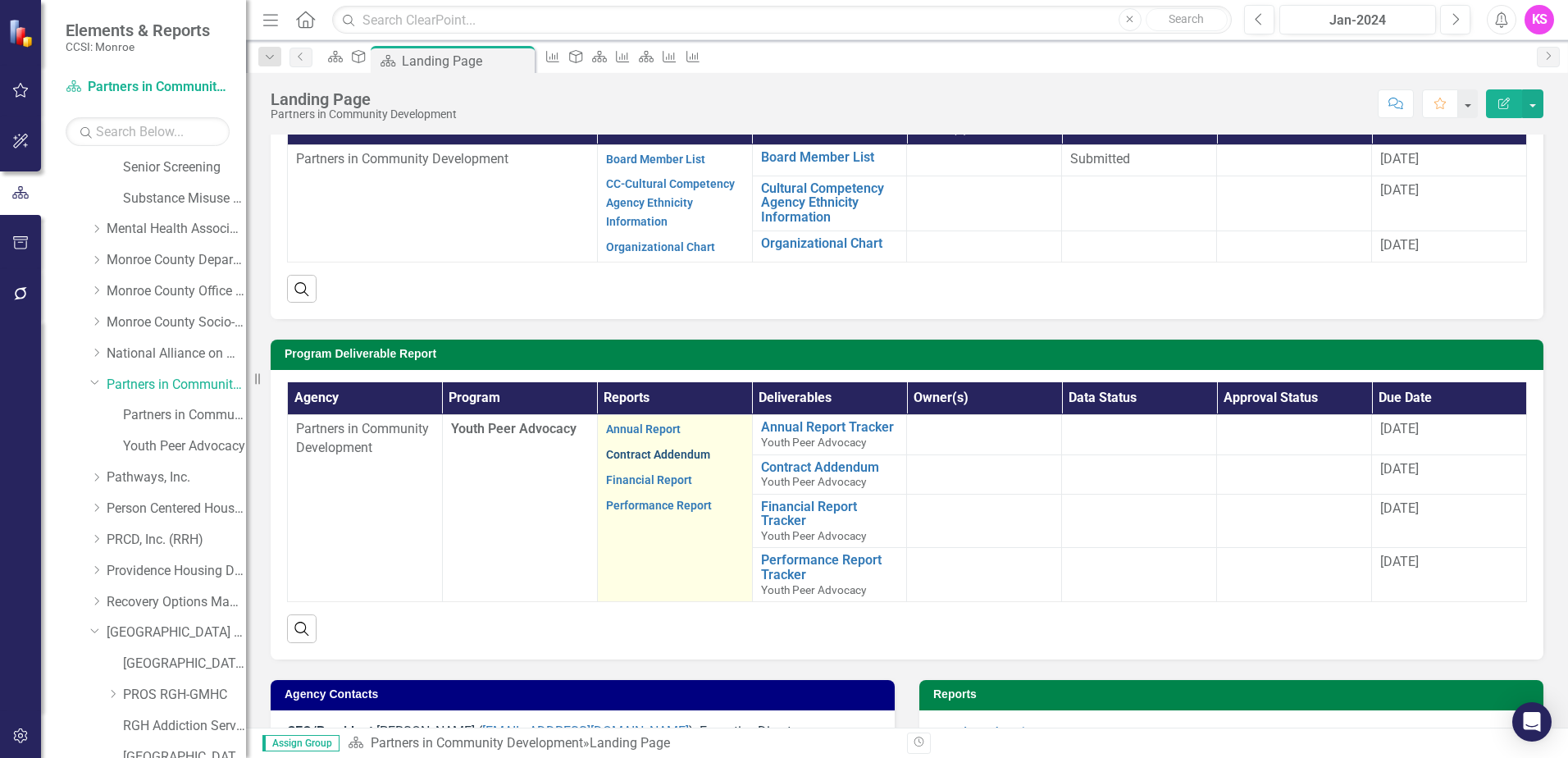
click at [672, 456] on link "Contract Addendum" at bounding box center [658, 454] width 104 height 13
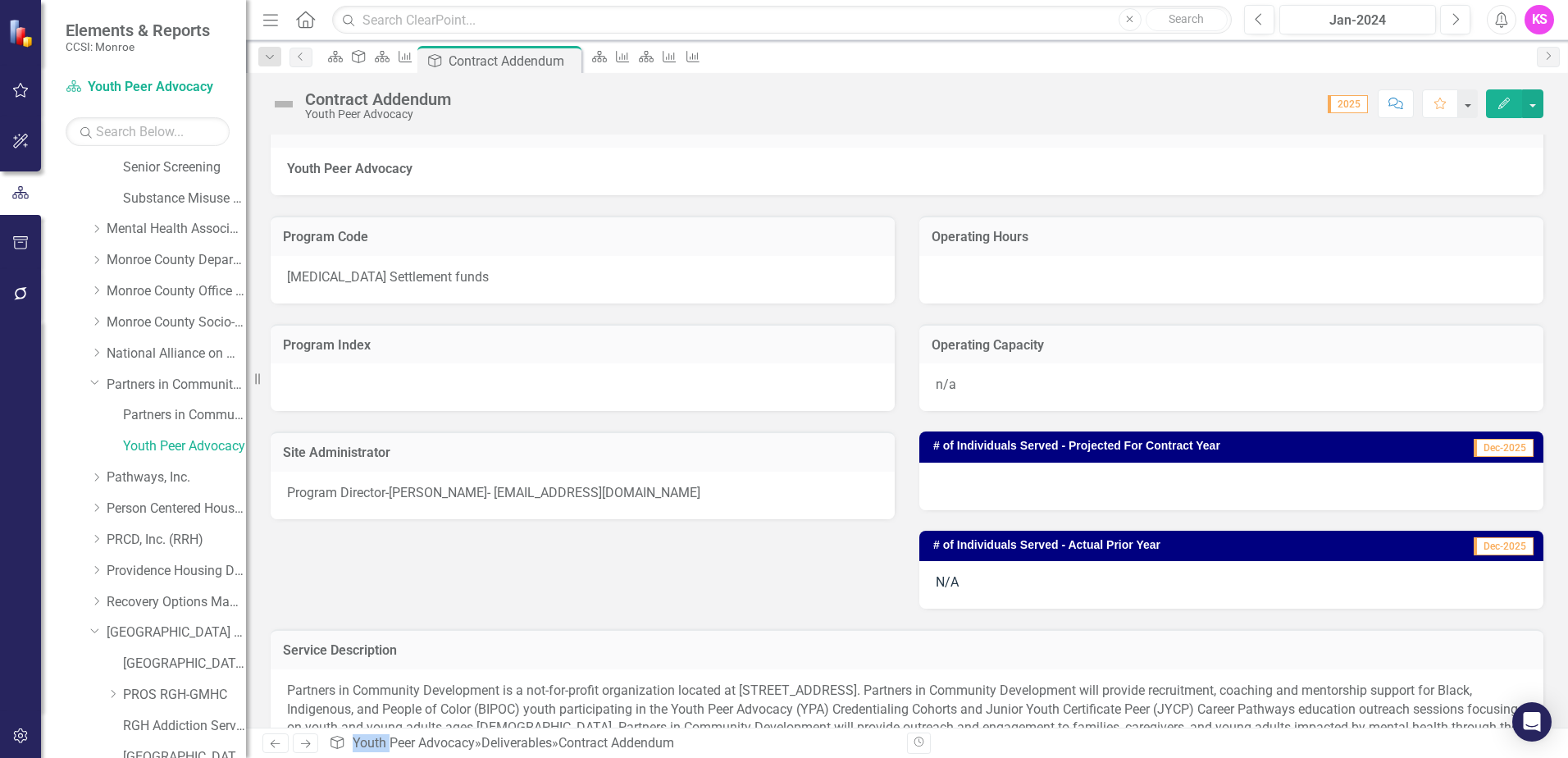
scroll to position [164, 0]
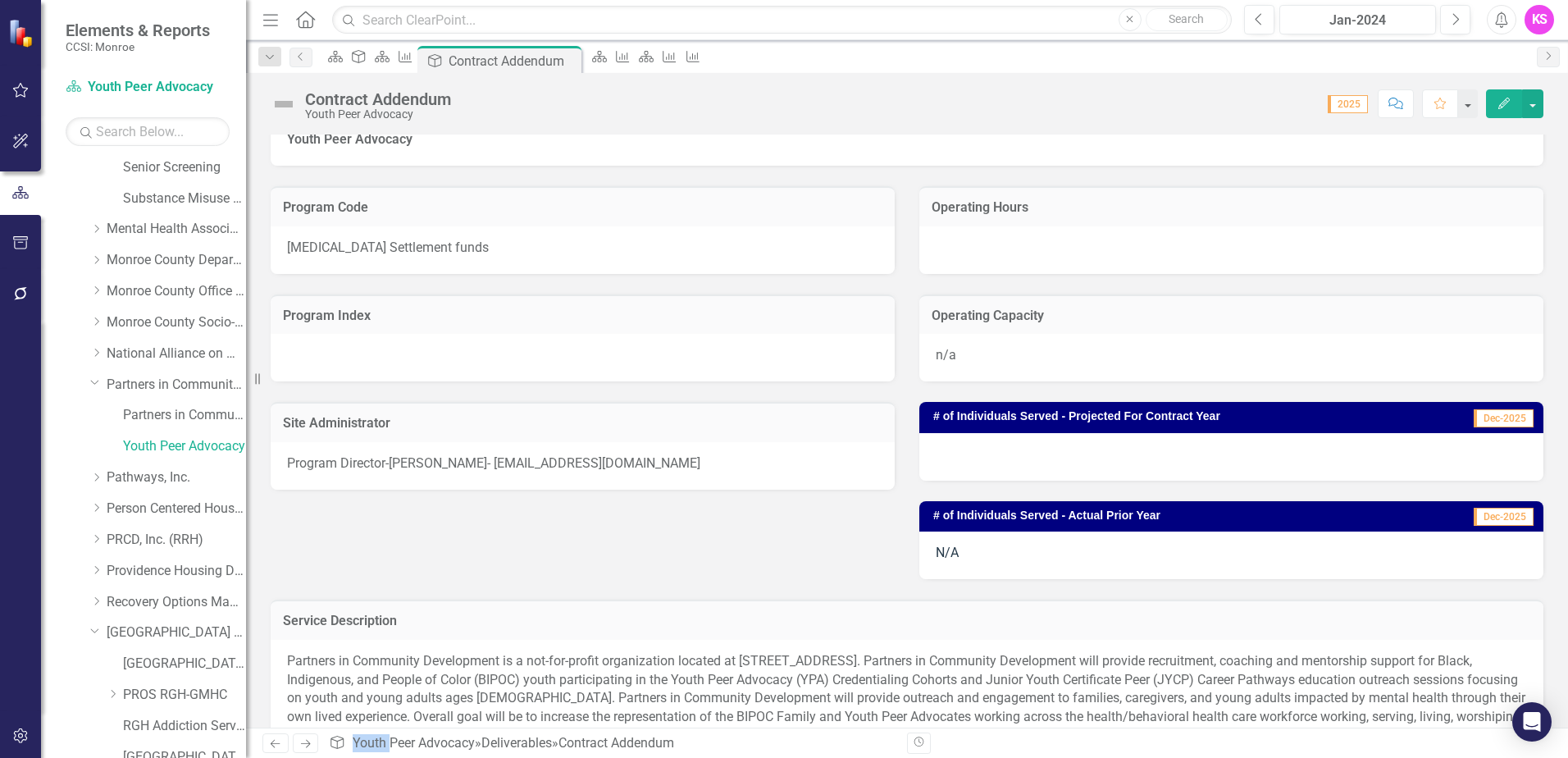
click at [964, 551] on div "N/A" at bounding box center [1231, 556] width 624 height 48
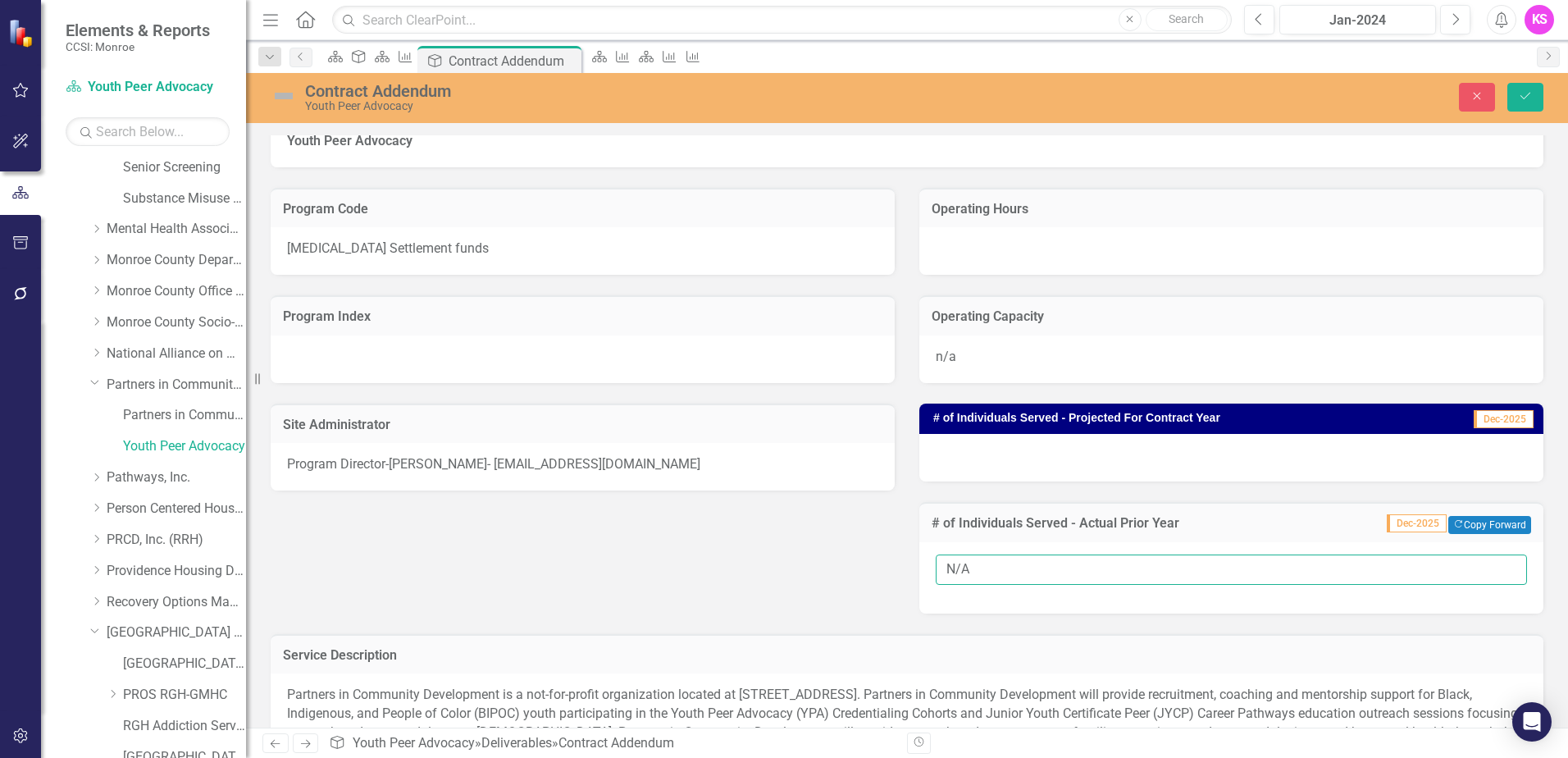
drag, startPoint x: 964, startPoint y: 551, endPoint x: 970, endPoint y: 570, distance: 19.9
click at [970, 570] on input "N/A" at bounding box center [1231, 569] width 591 height 30
type input "N"
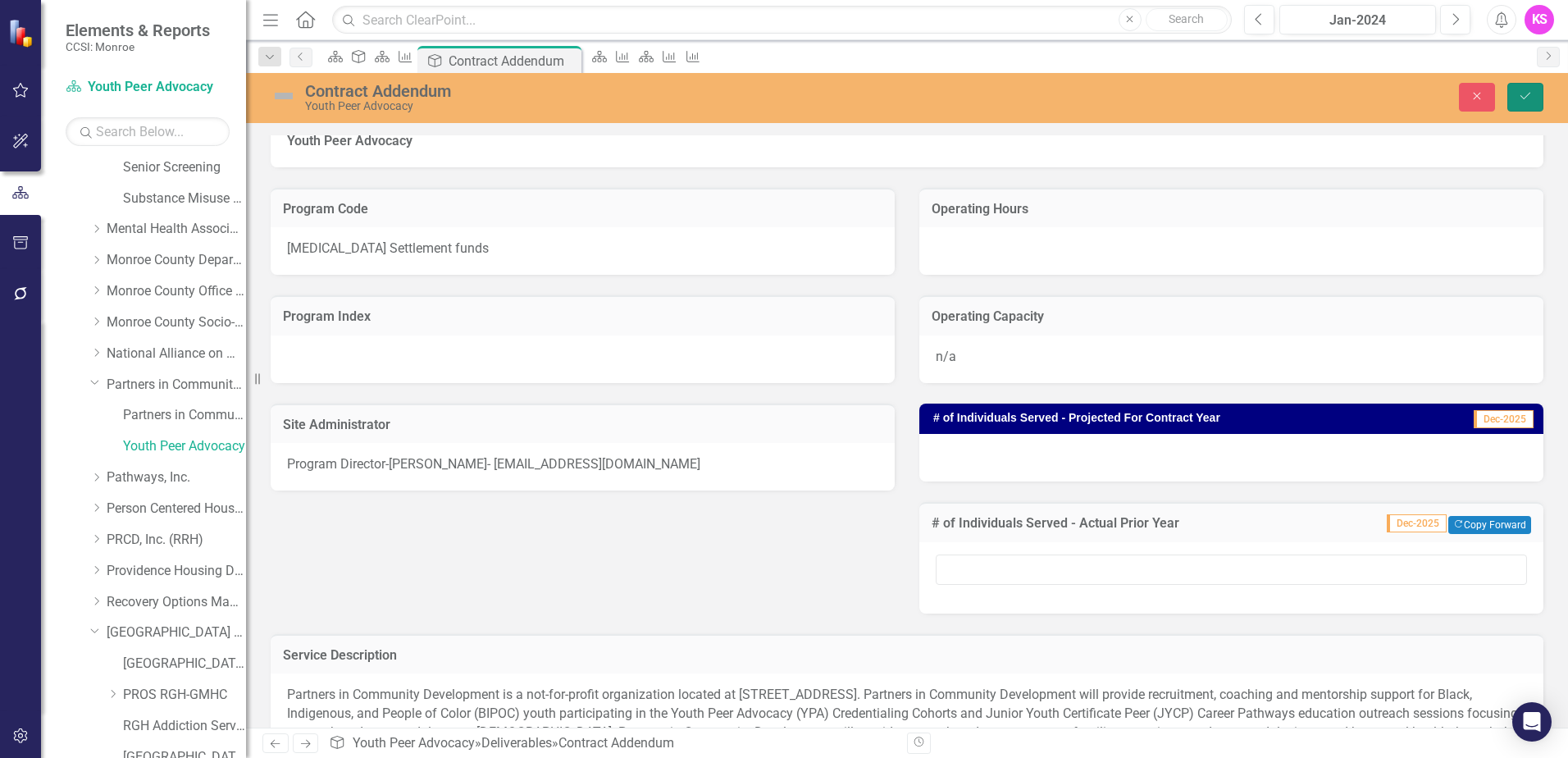
click at [1524, 93] on icon "Save" at bounding box center [1526, 96] width 15 height 11
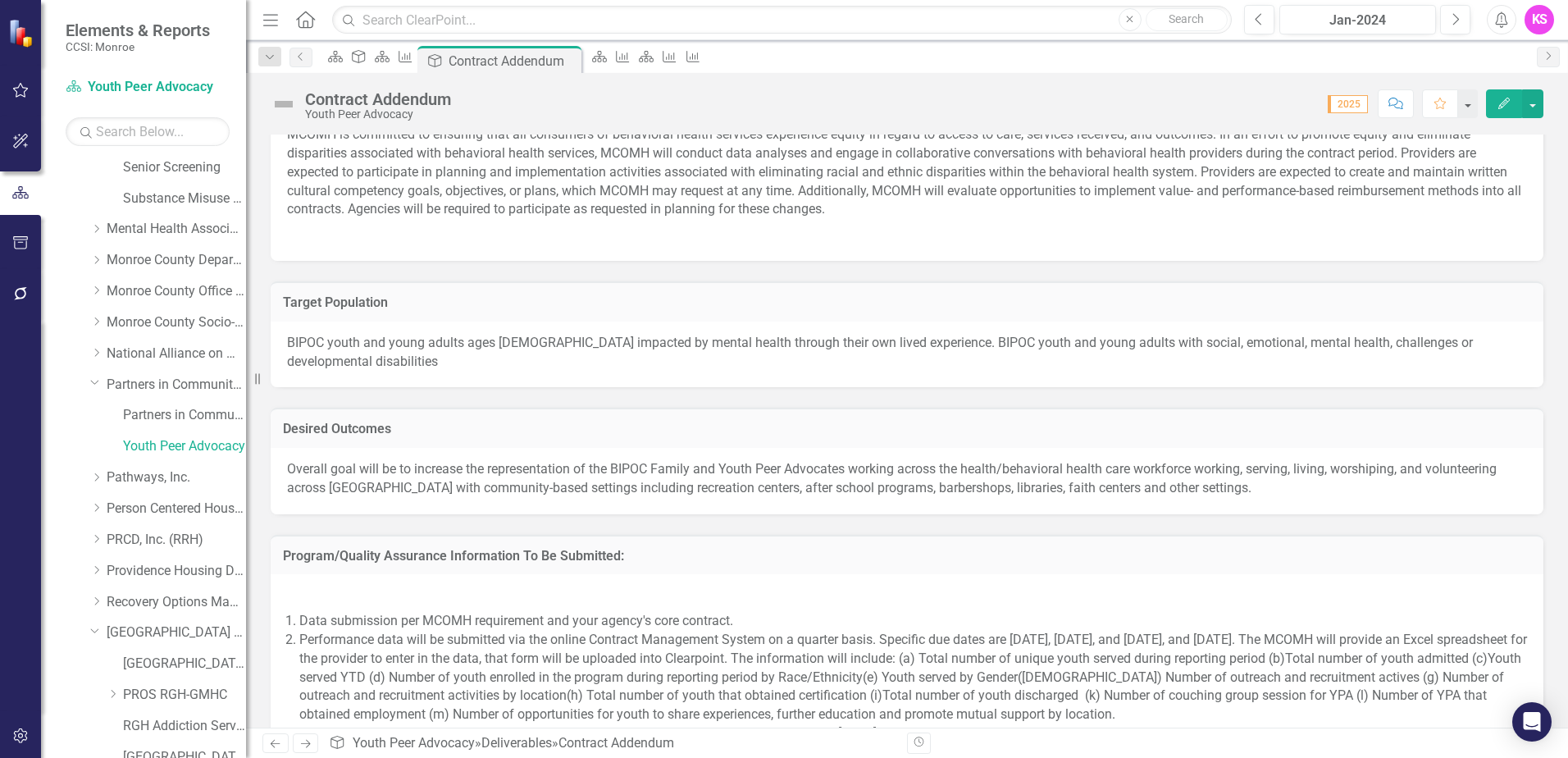
scroll to position [1583, 0]
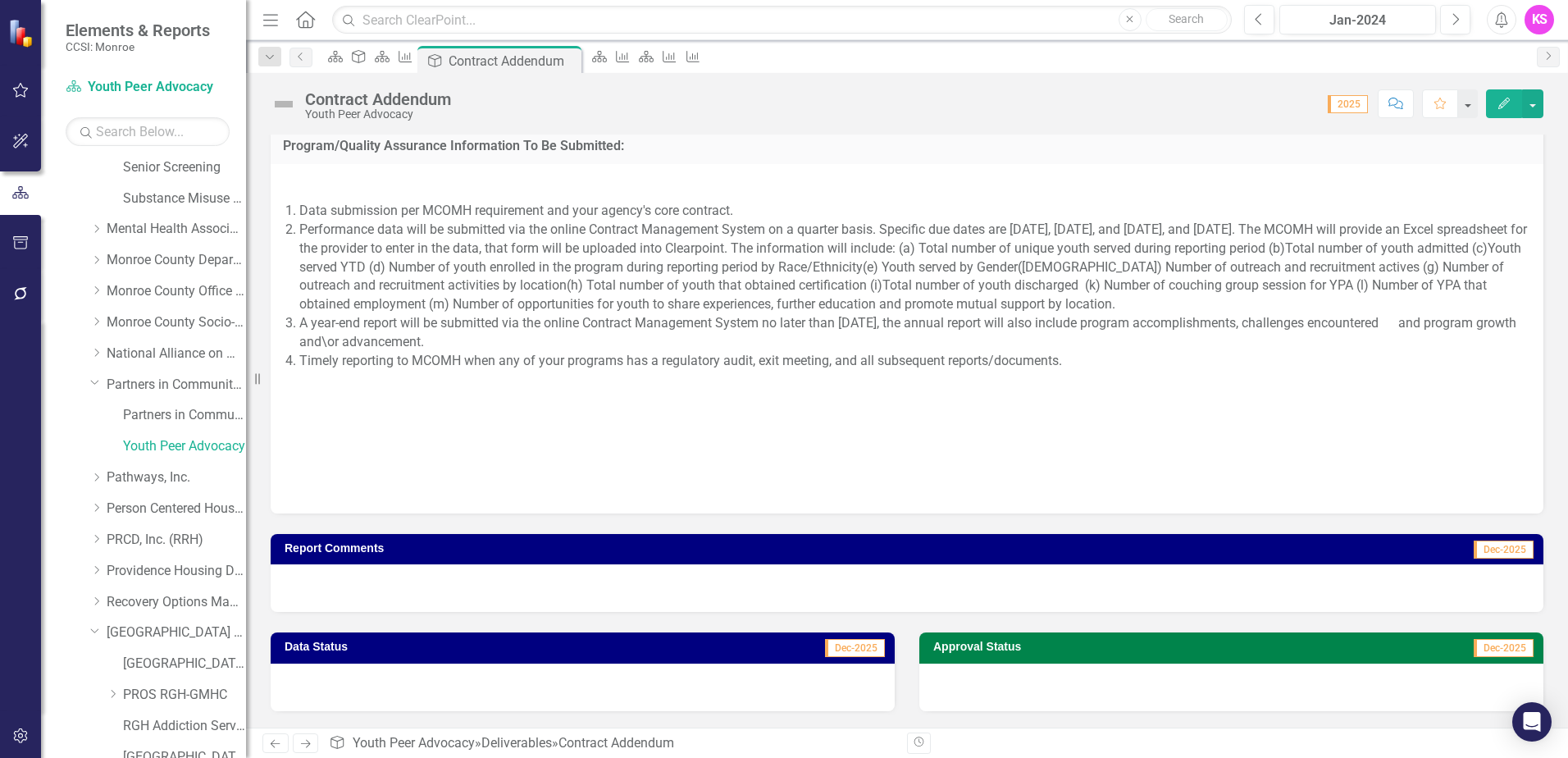
click at [379, 583] on div at bounding box center [907, 589] width 1273 height 48
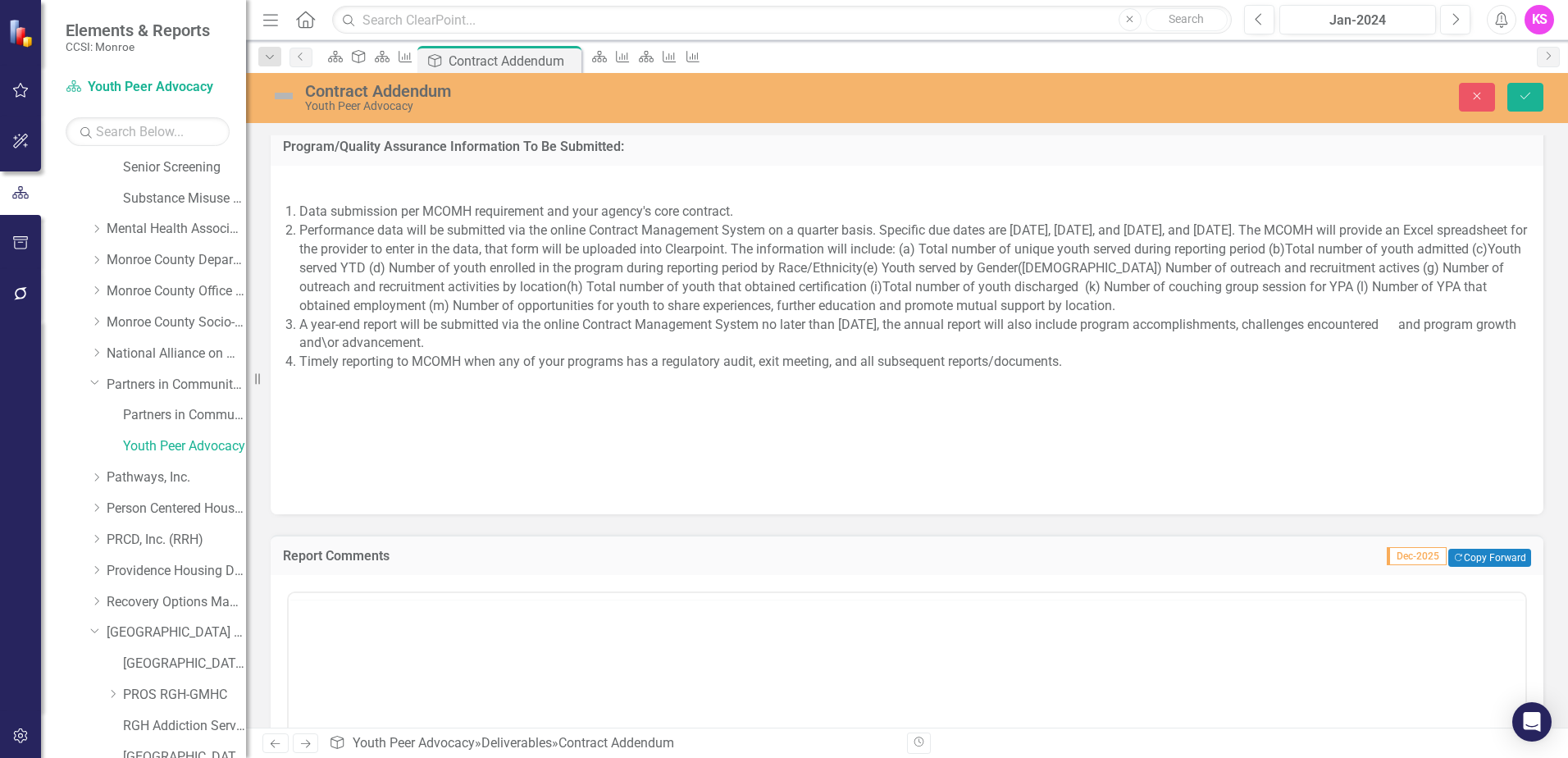
scroll to position [0, 0]
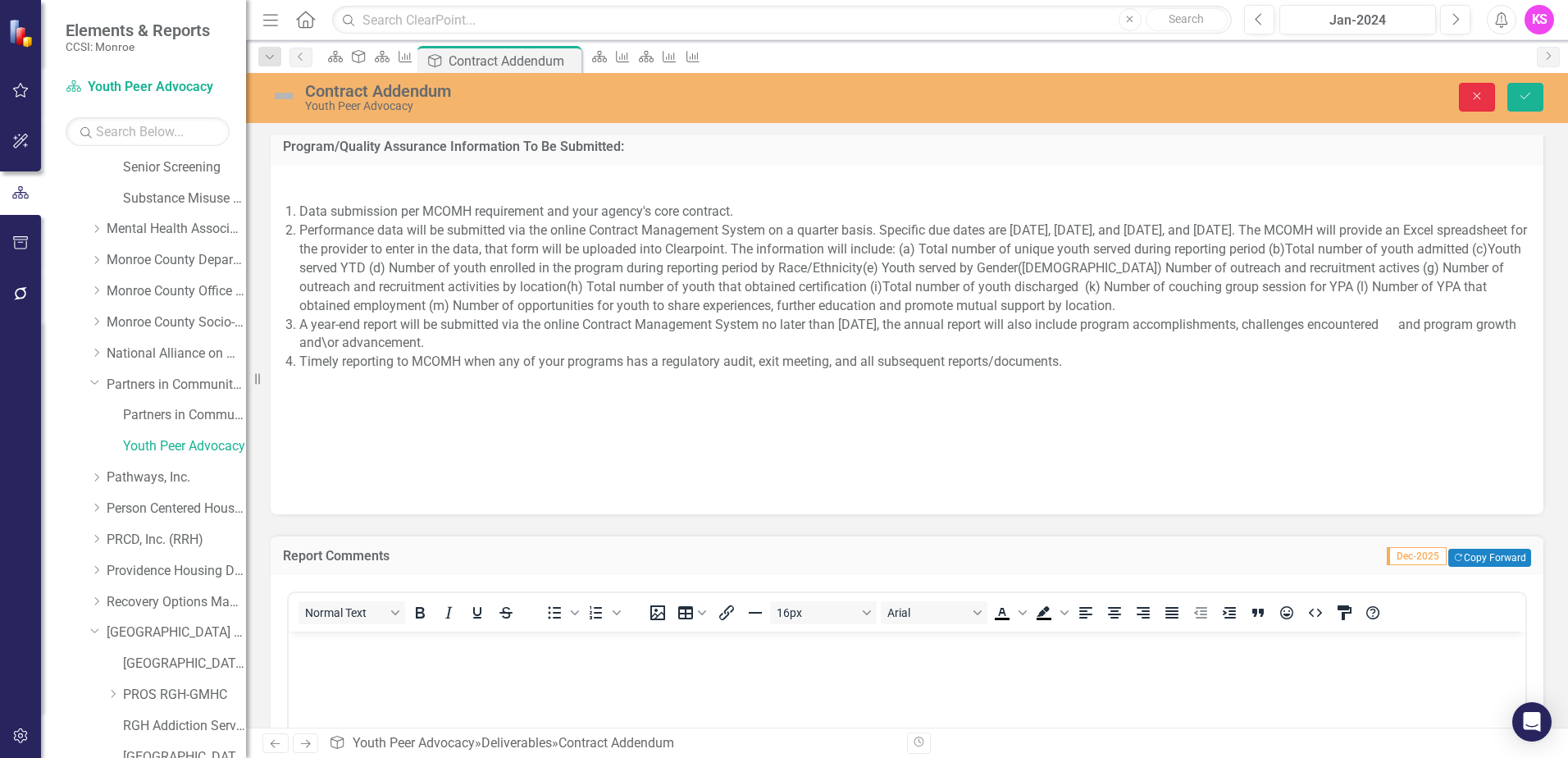
click at [1478, 102] on button "Close" at bounding box center [1477, 97] width 36 height 29
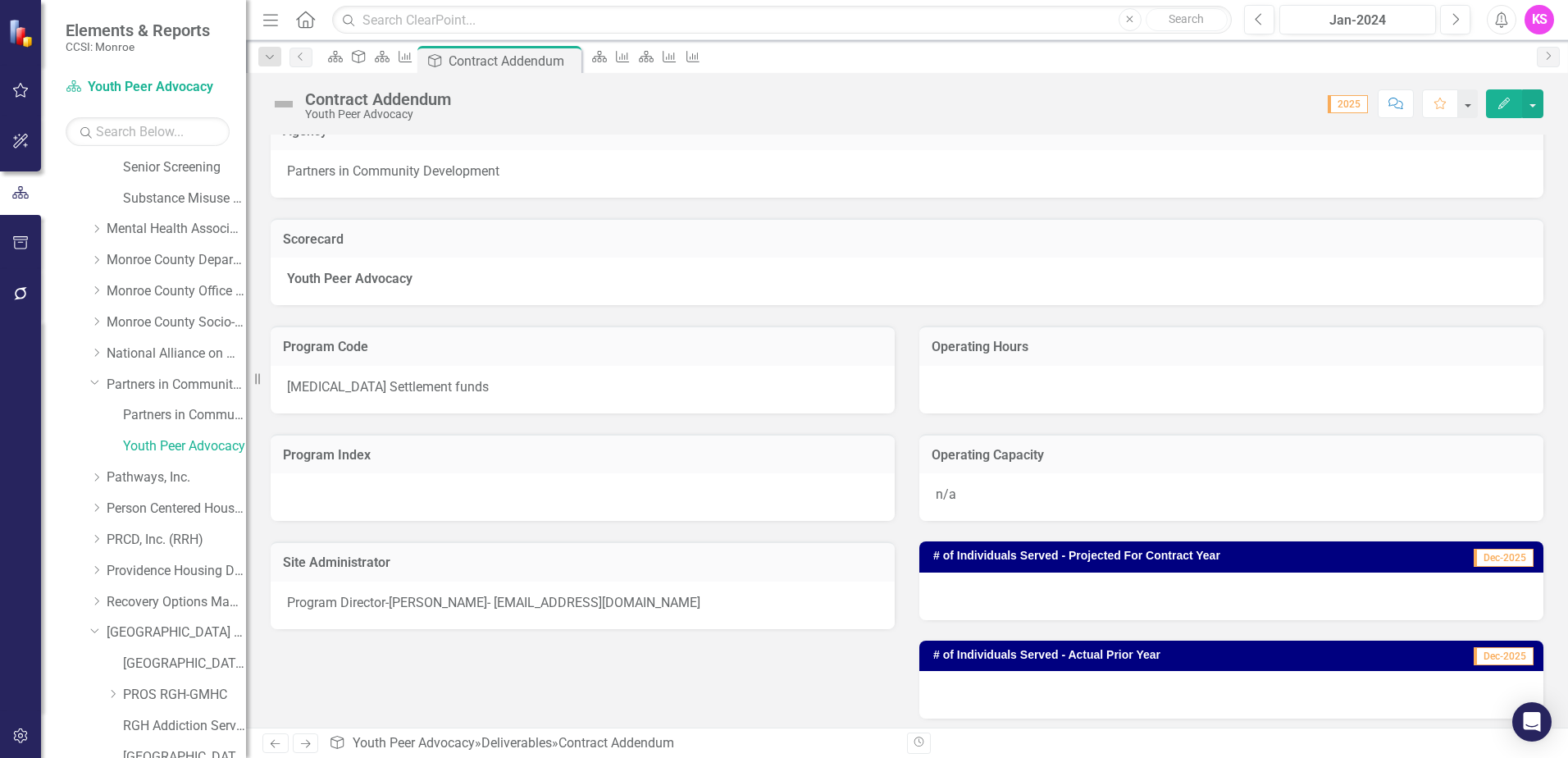
scroll to position [107, 0]
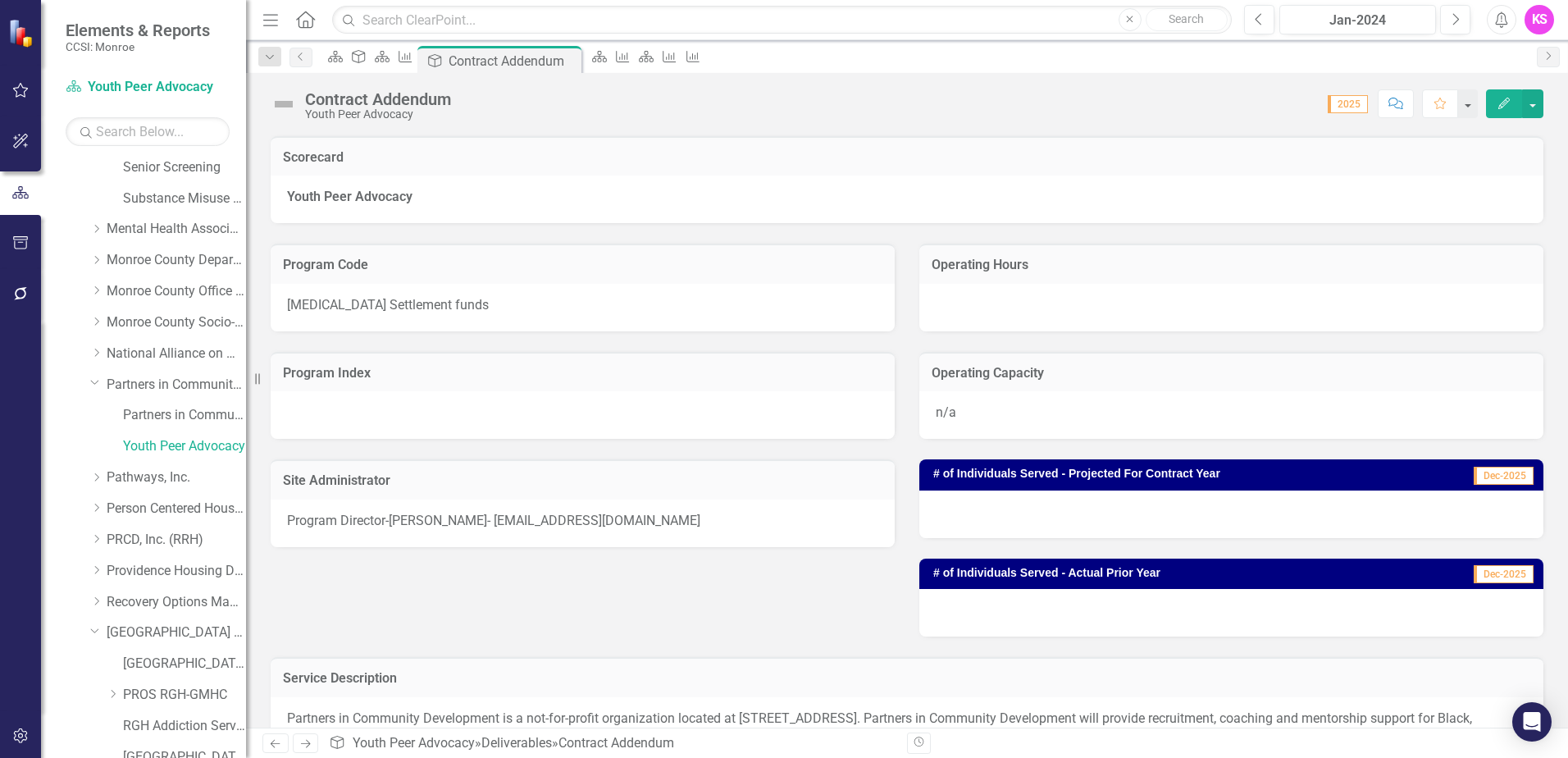
click at [977, 301] on div at bounding box center [1231, 308] width 624 height 48
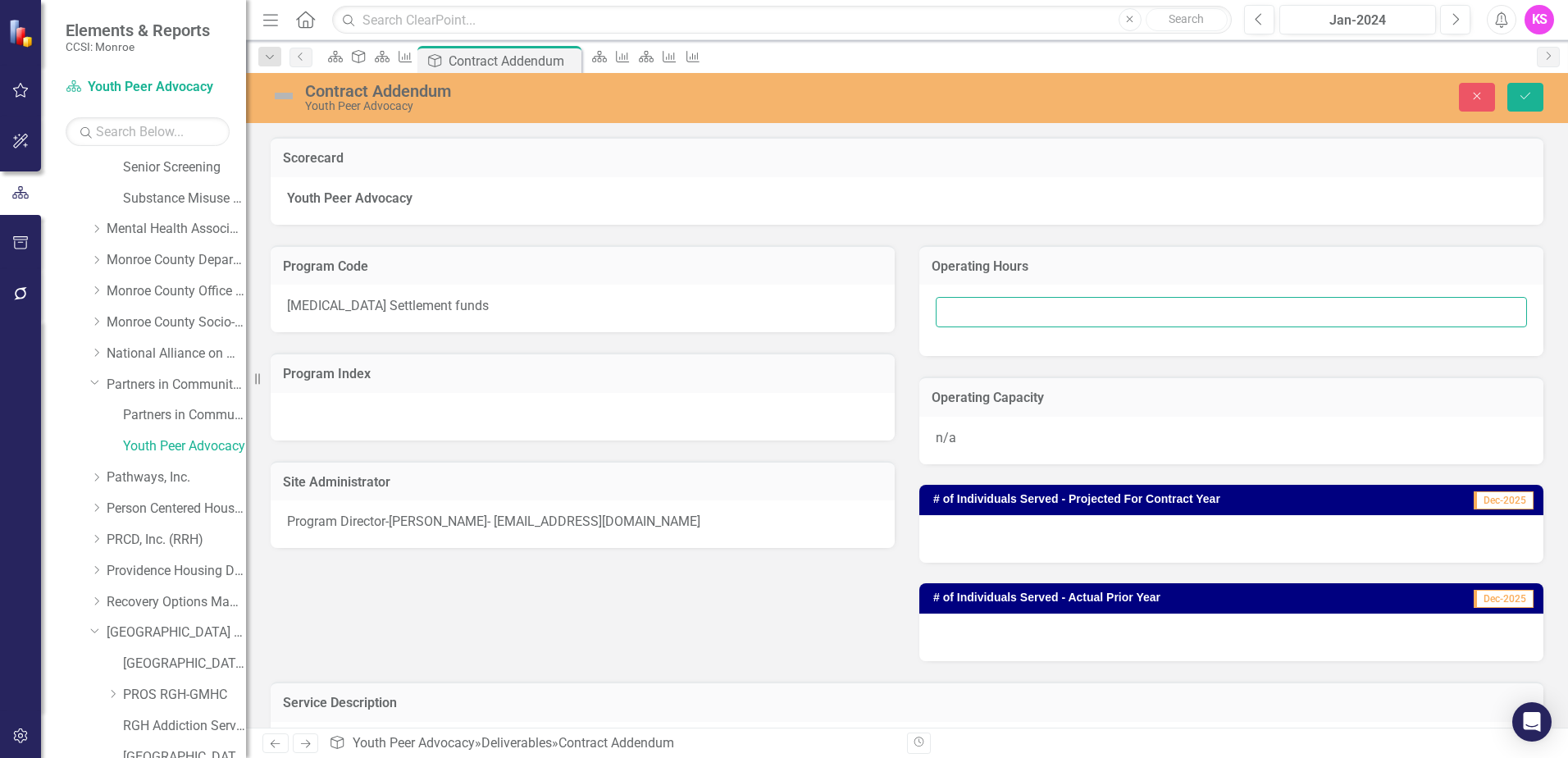
click at [983, 317] on input "text" at bounding box center [1231, 312] width 591 height 30
type input "m"
type input "non tradition hours, evenings and weekends"
click at [1523, 95] on icon "Save" at bounding box center [1526, 96] width 15 height 11
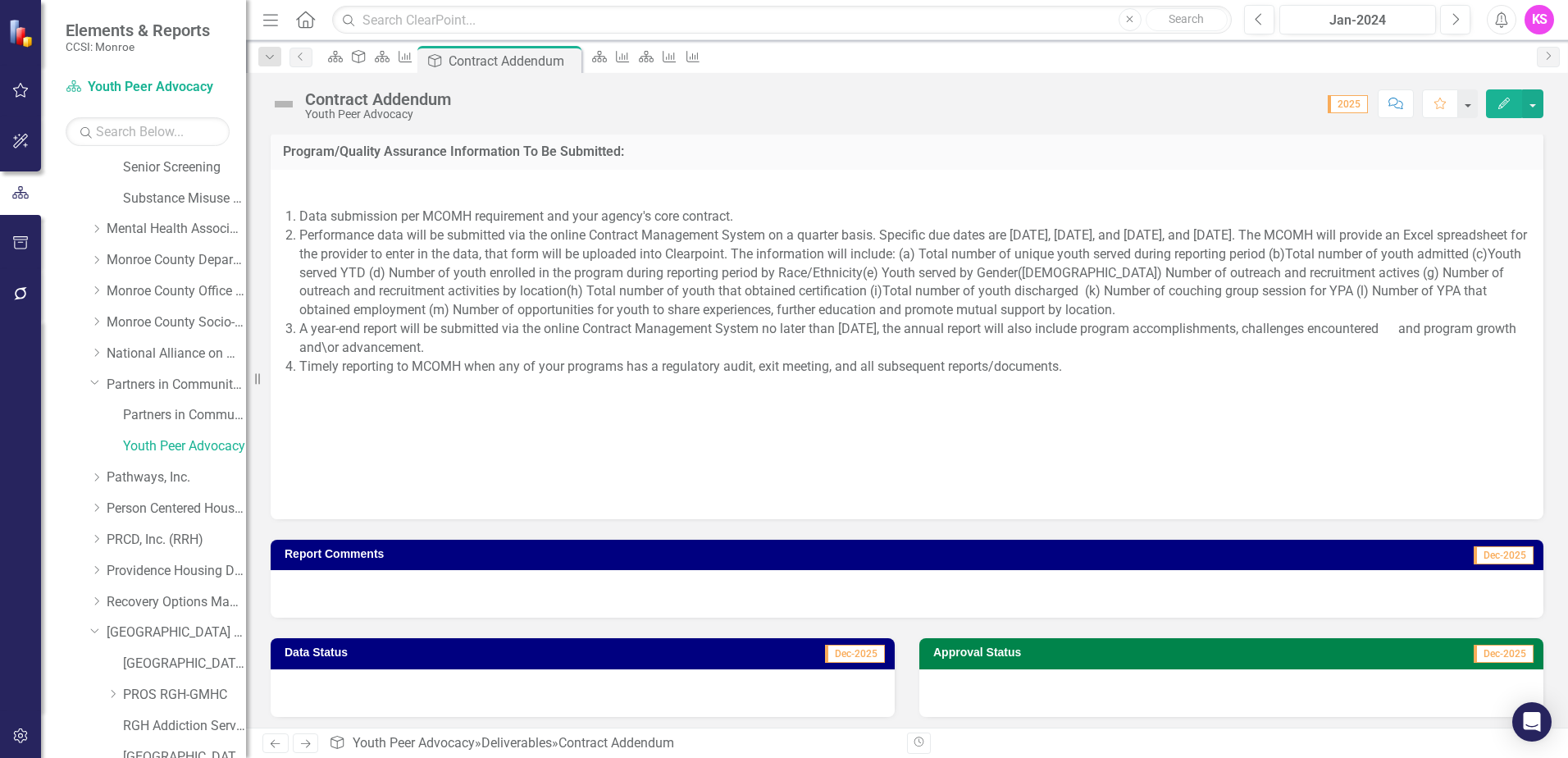
scroll to position [1583, 0]
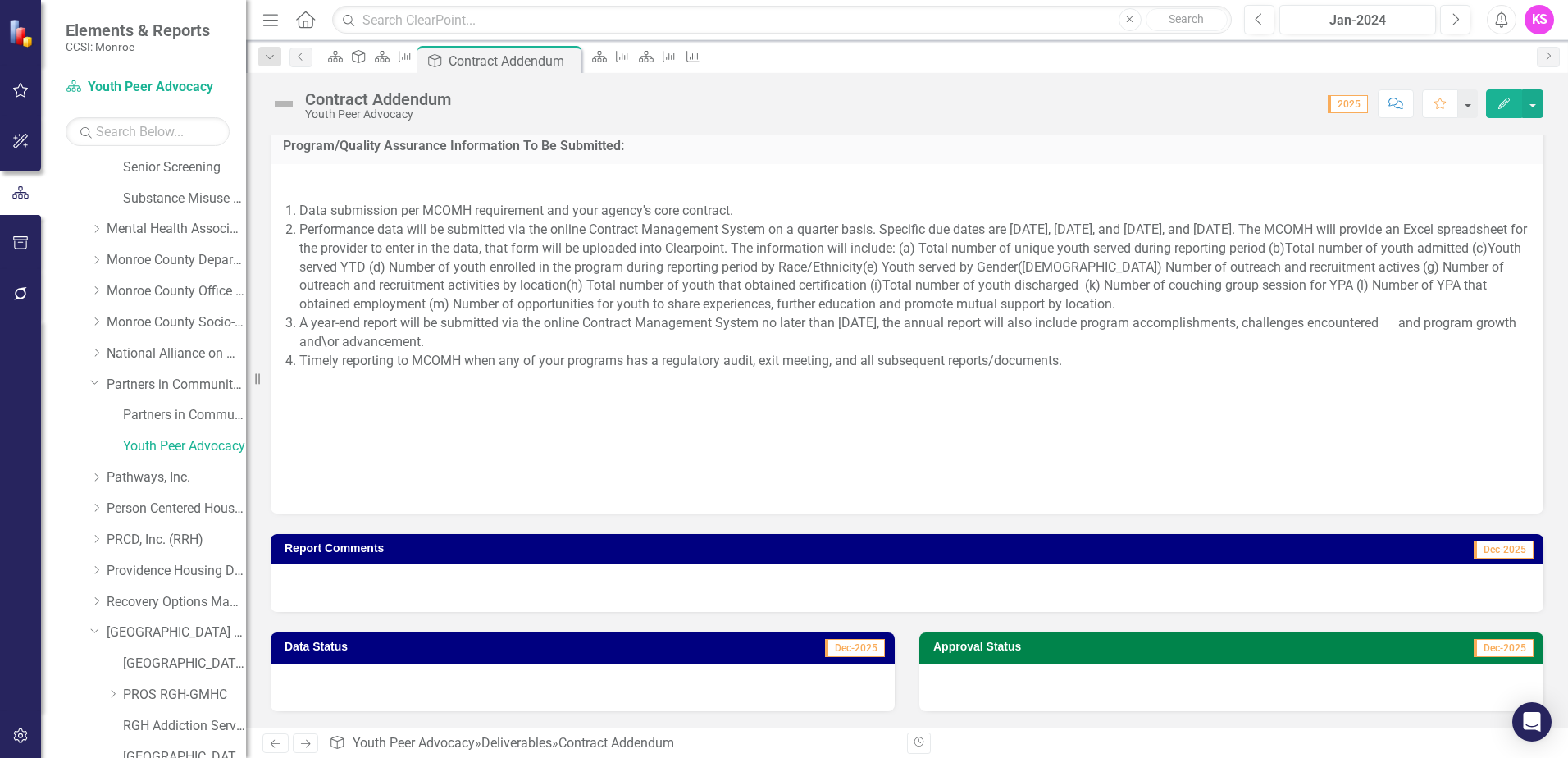
click at [757, 686] on div at bounding box center [582, 688] width 624 height 48
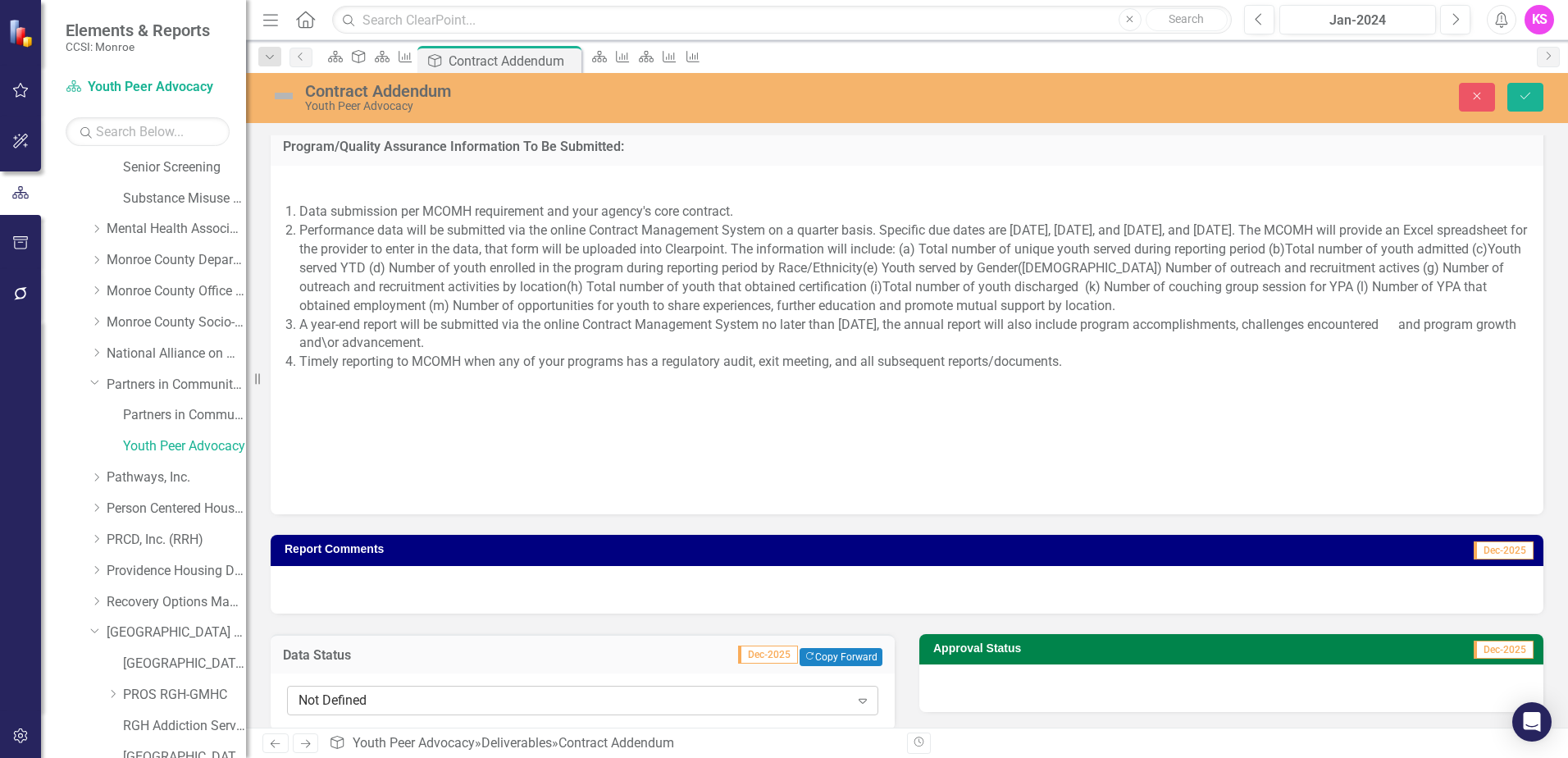
click at [859, 700] on icon at bounding box center [863, 701] width 8 height 5
click at [1234, 472] on p at bounding box center [907, 465] width 1241 height 26
click at [1482, 100] on icon "Close" at bounding box center [1477, 96] width 15 height 11
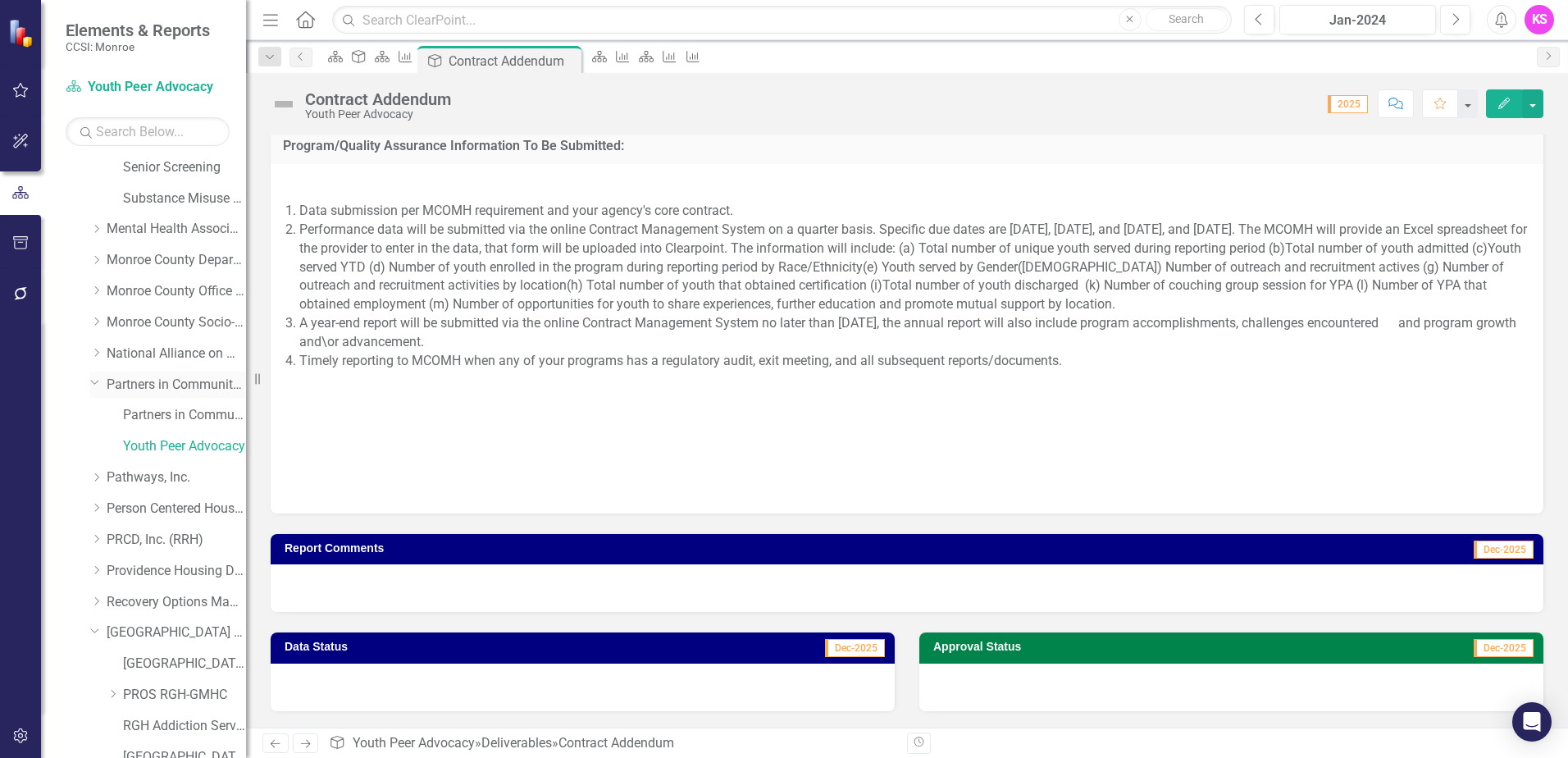
click at [132, 384] on link "Partners in Community Development" at bounding box center [177, 385] width 140 height 19
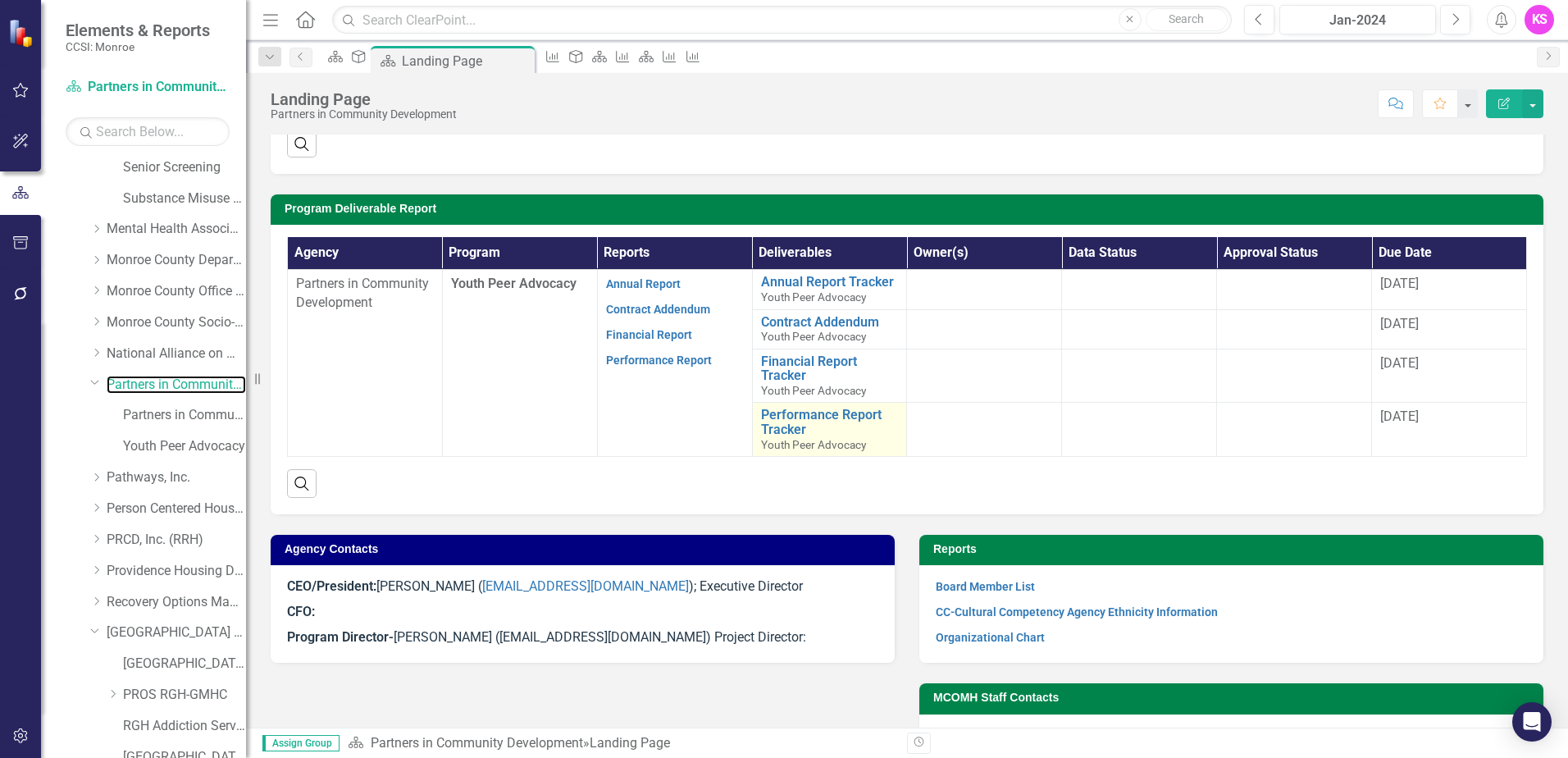
scroll to position [271, 0]
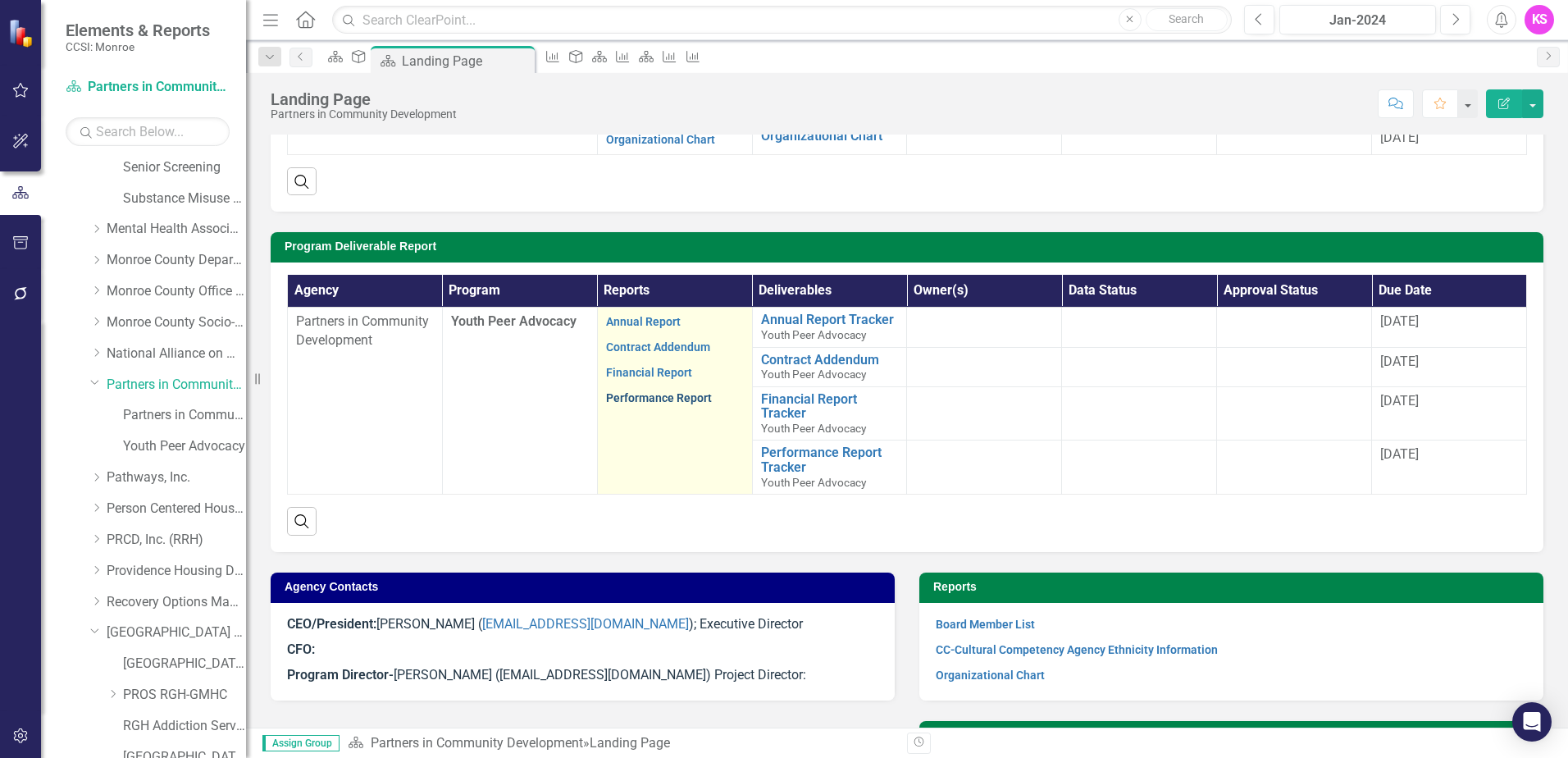
click at [642, 398] on link "Performance Report" at bounding box center [658, 397] width 106 height 13
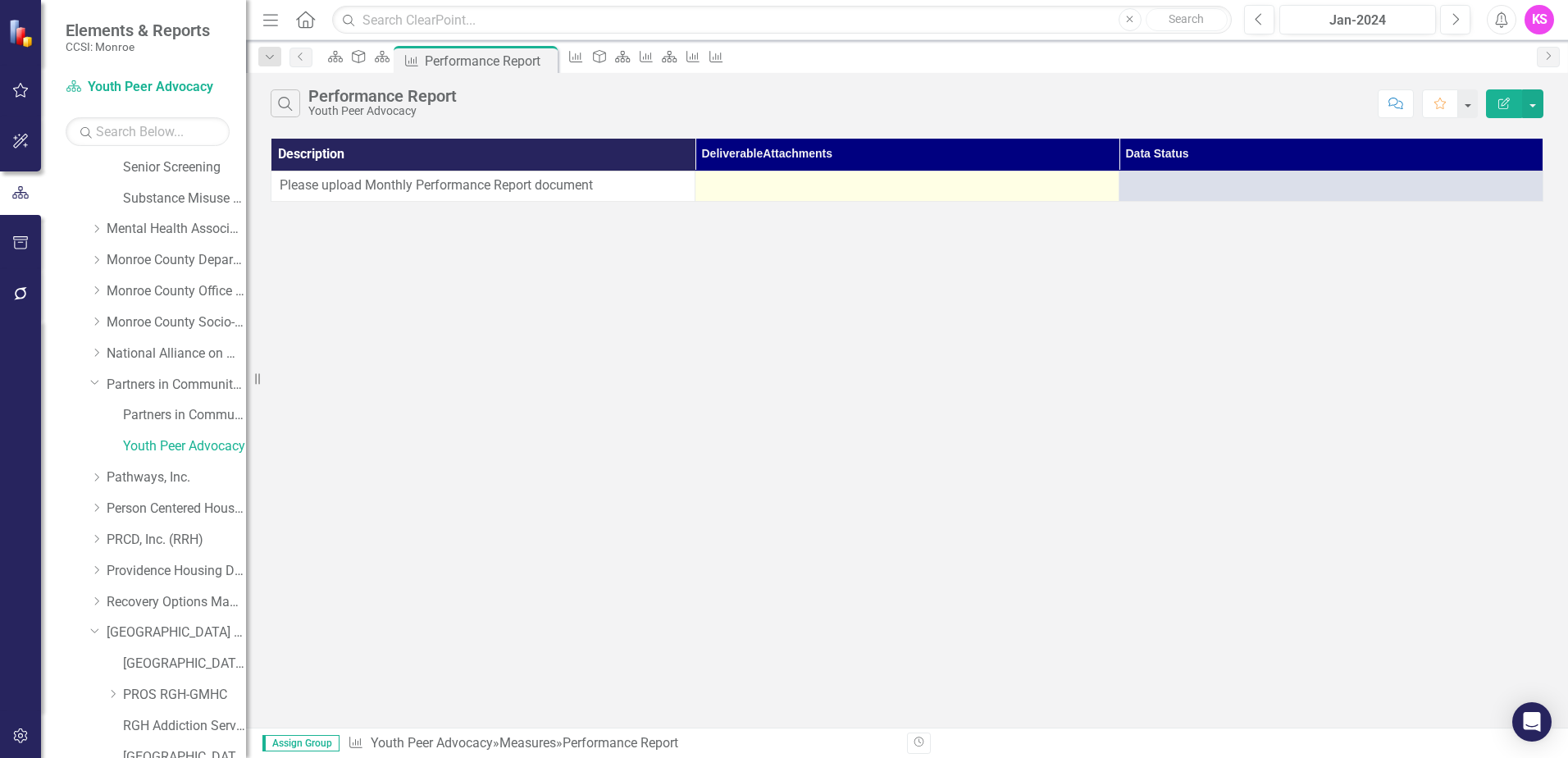
click at [872, 183] on div at bounding box center [907, 186] width 406 height 19
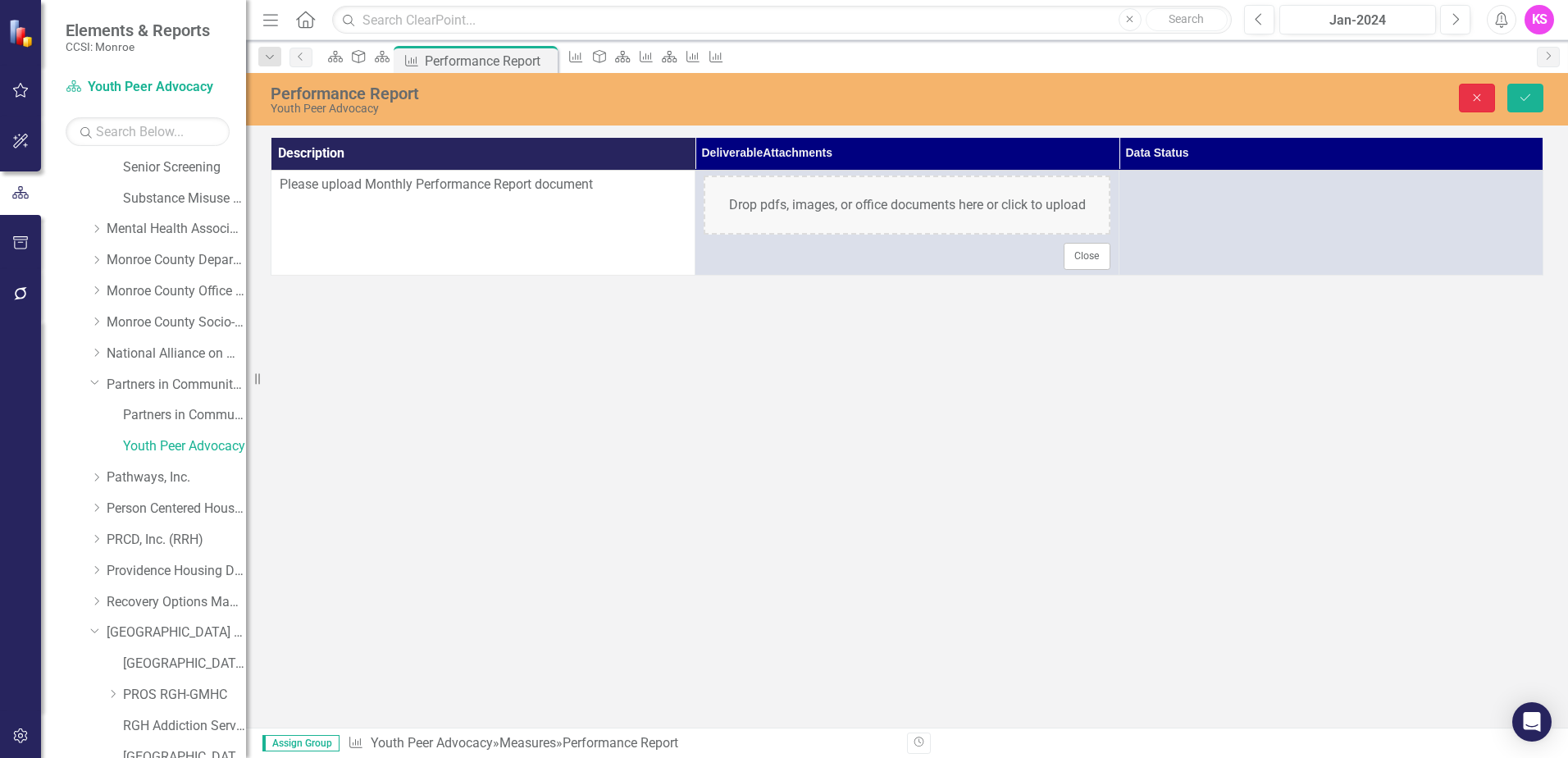
click at [1476, 98] on icon "Close" at bounding box center [1477, 98] width 15 height 11
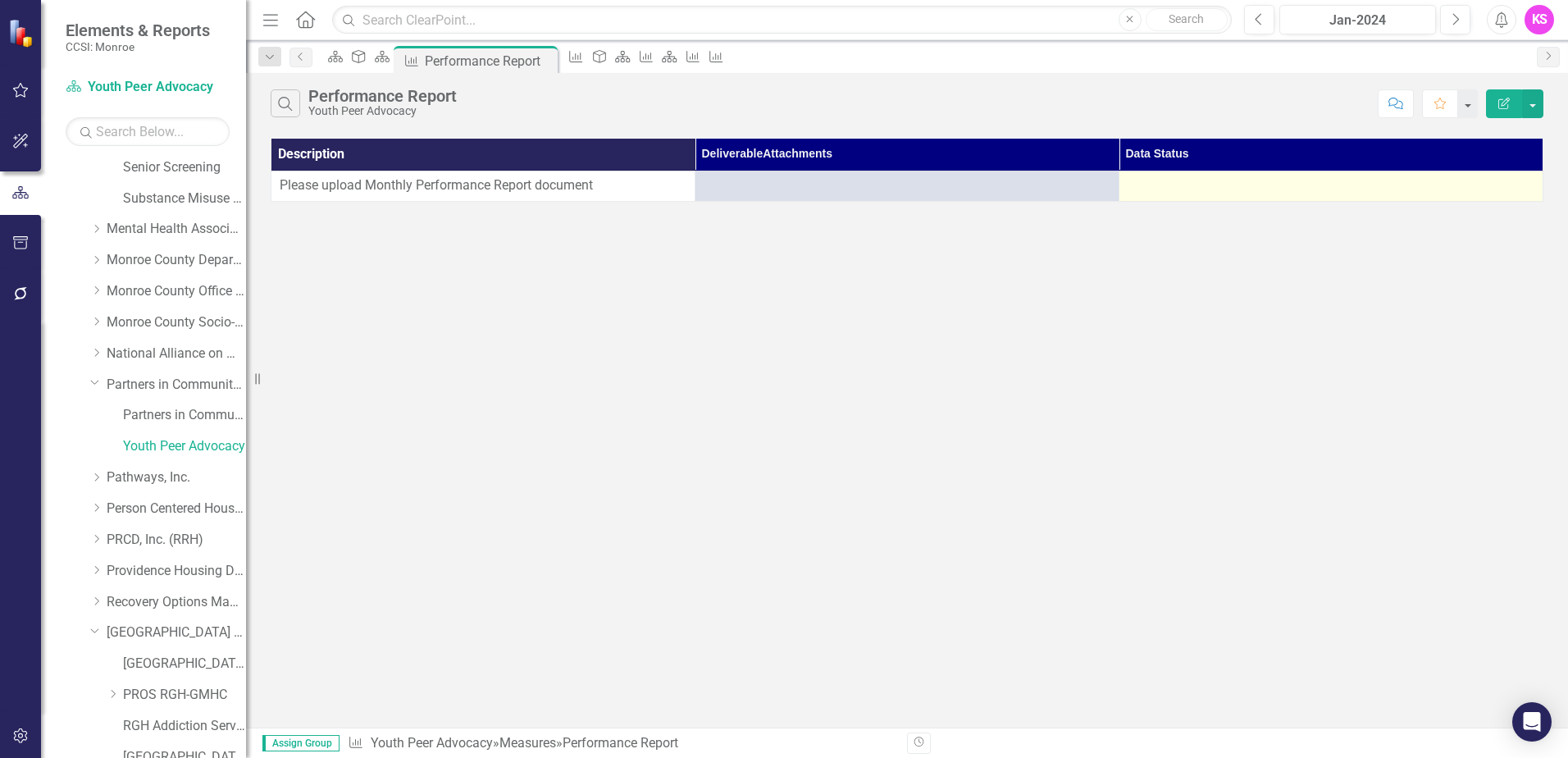
click at [1313, 196] on td at bounding box center [1332, 186] width 424 height 30
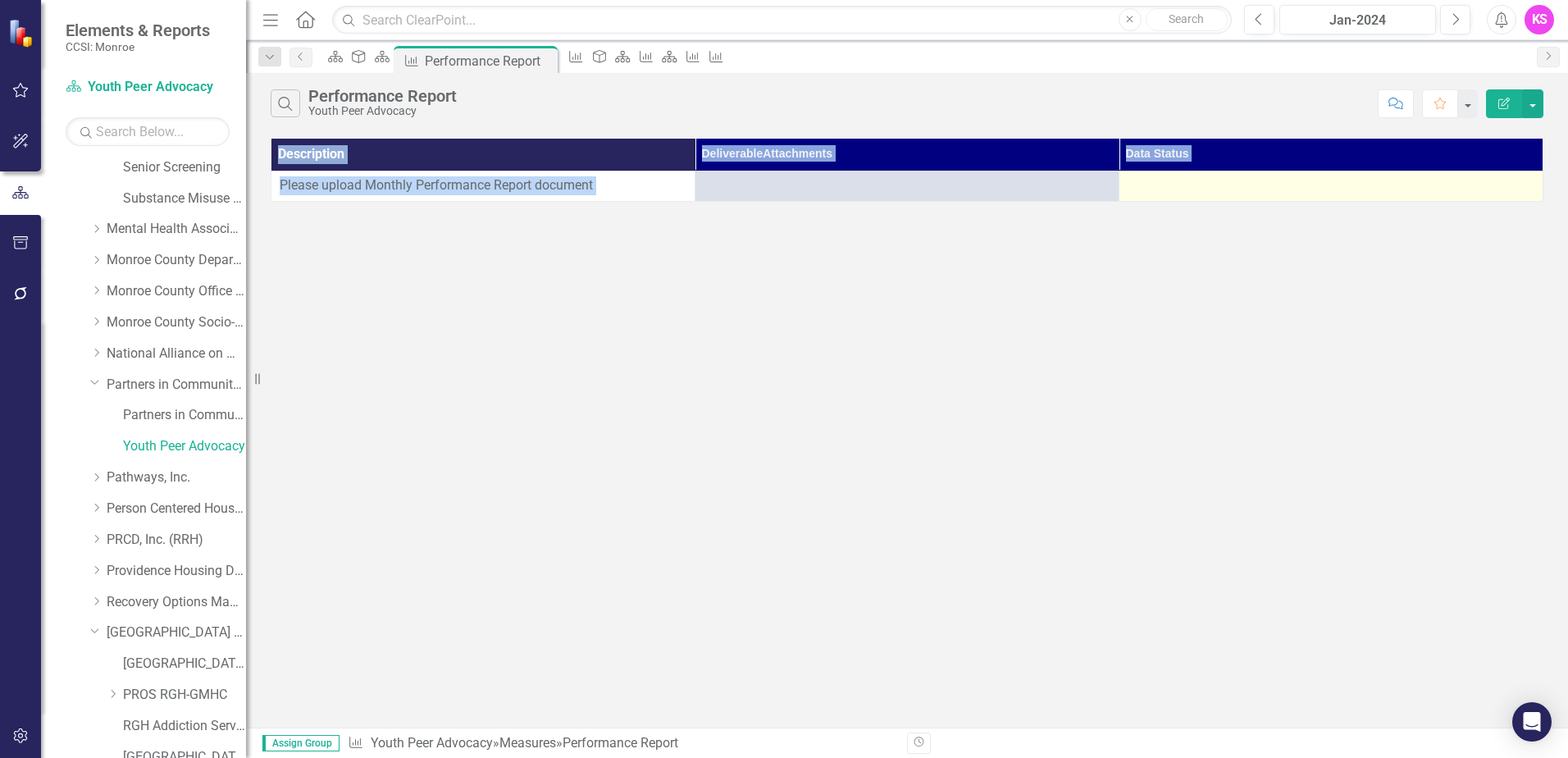
click at [1313, 196] on td at bounding box center [1332, 186] width 424 height 30
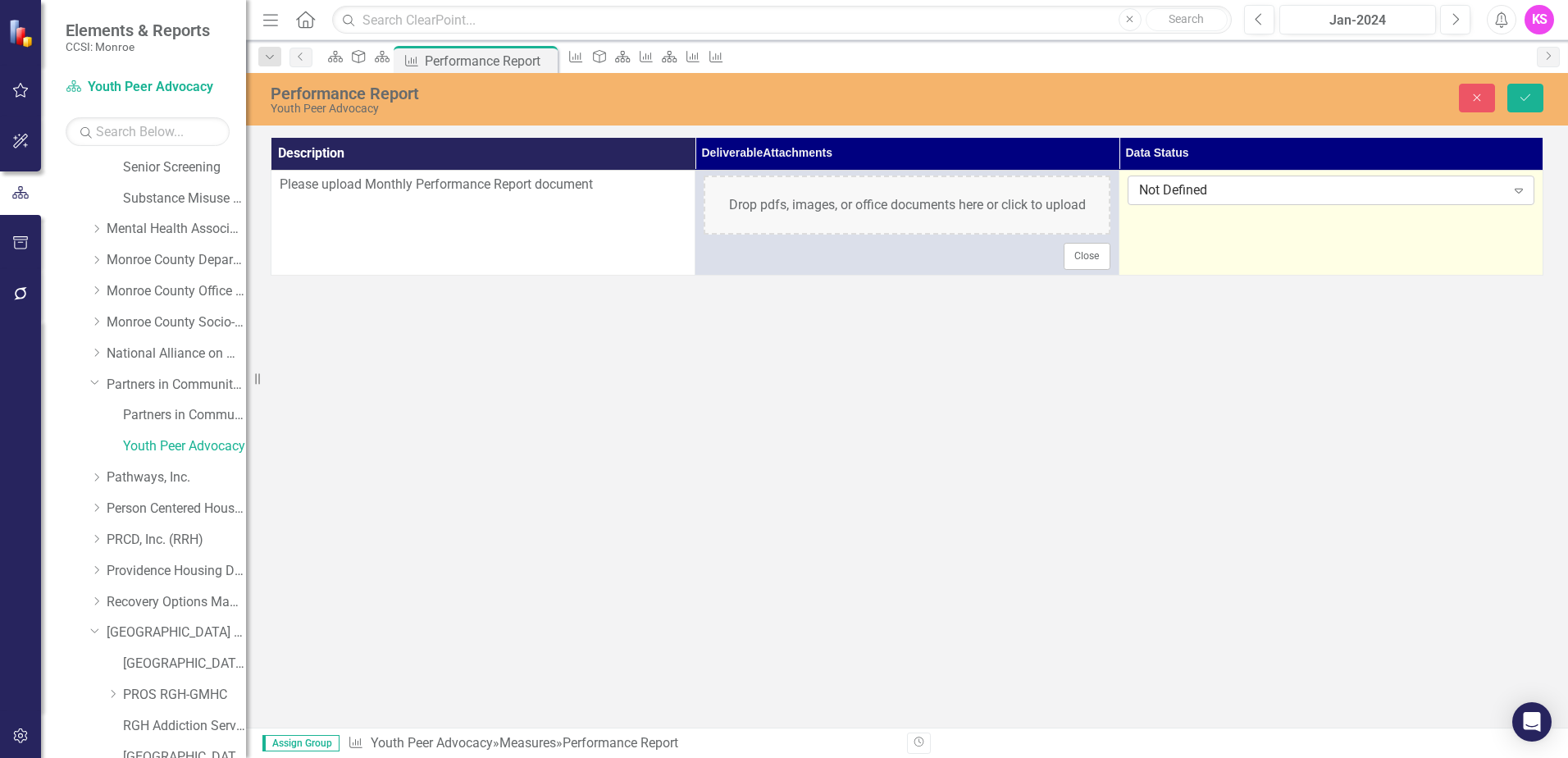
click at [1523, 191] on icon "Expand" at bounding box center [1519, 190] width 17 height 13
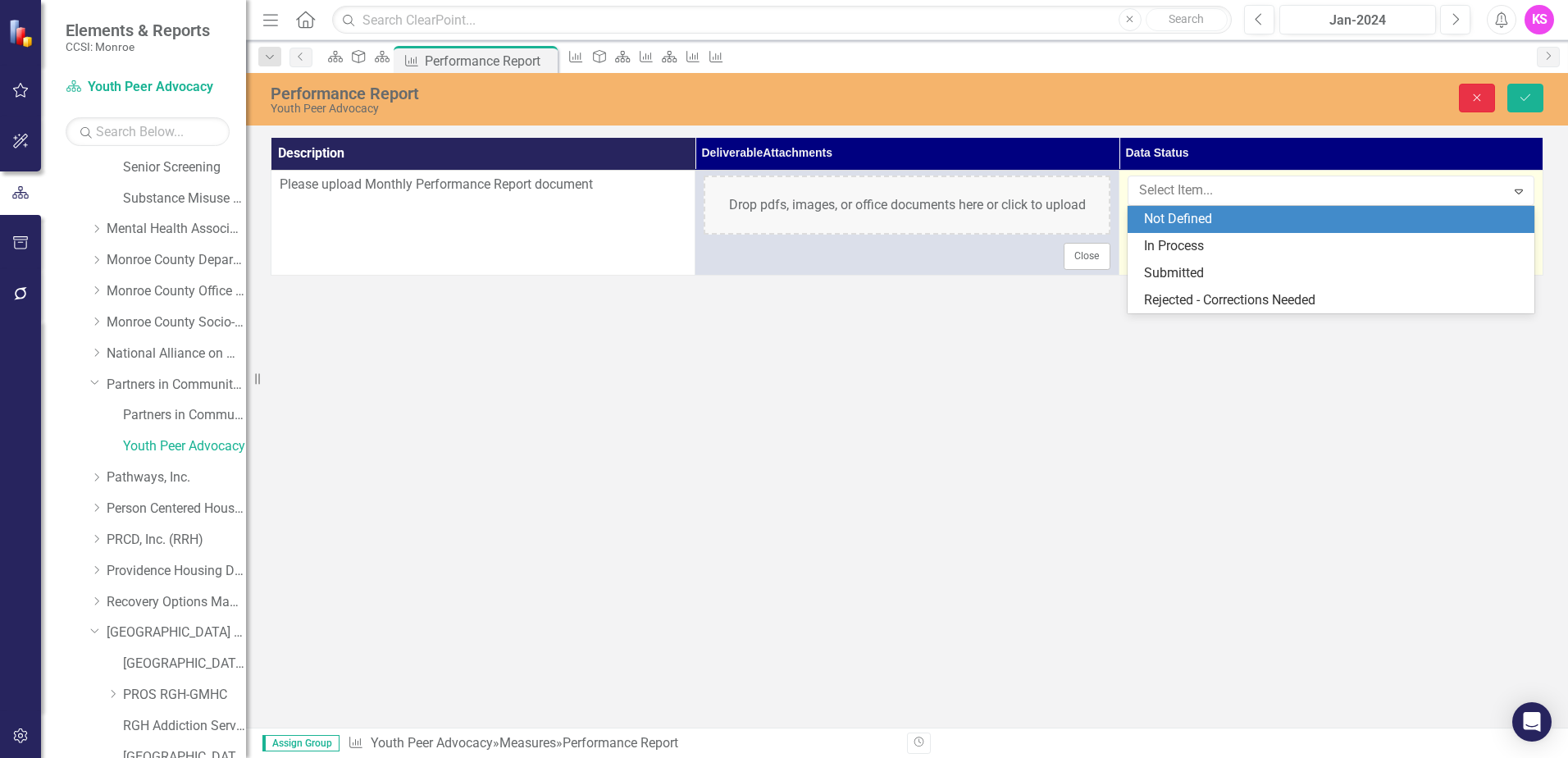
click at [1481, 92] on icon "Close" at bounding box center [1477, 98] width 15 height 11
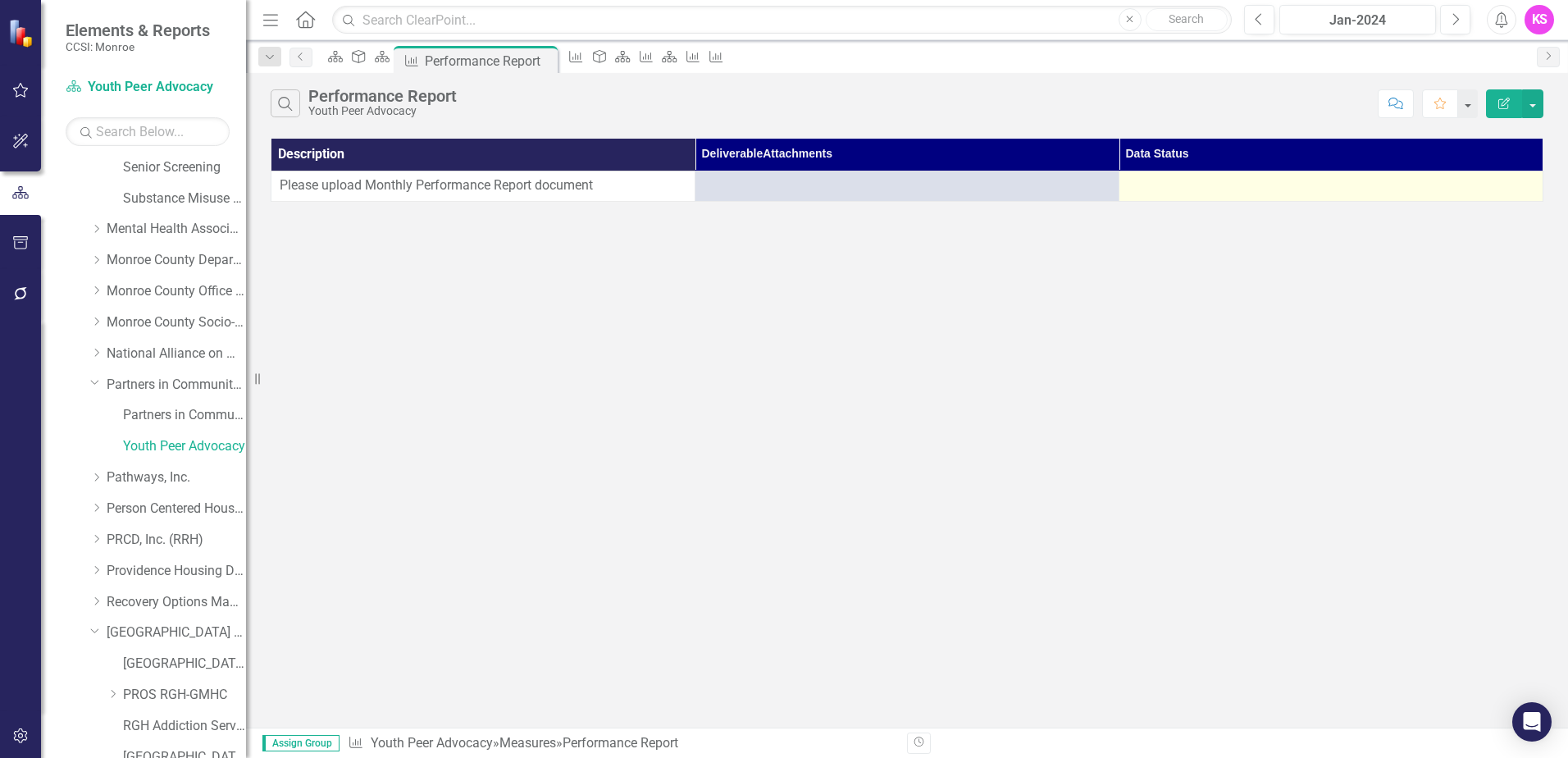
scroll to position [657, 0]
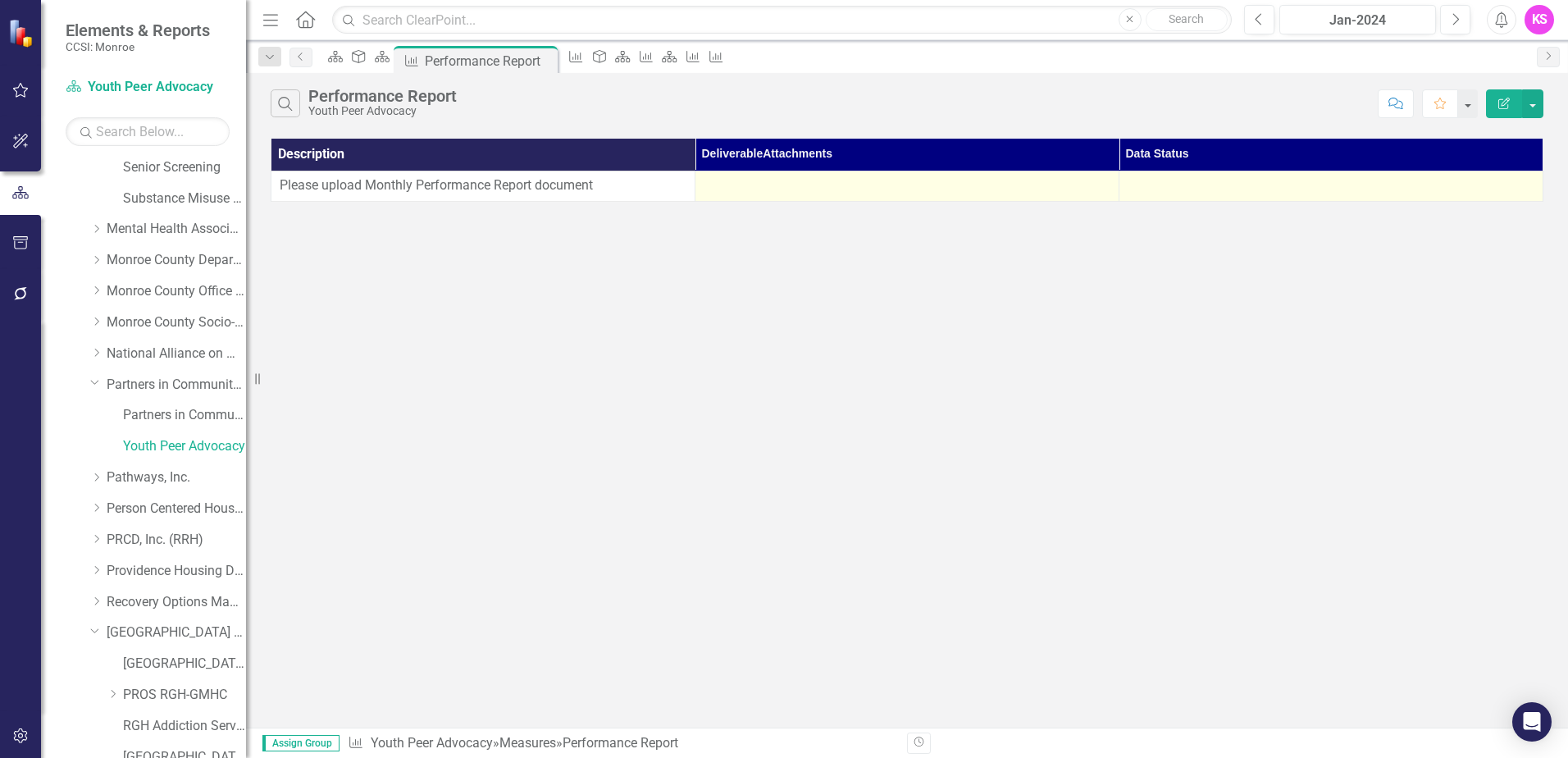
click at [835, 182] on div at bounding box center [907, 186] width 406 height 19
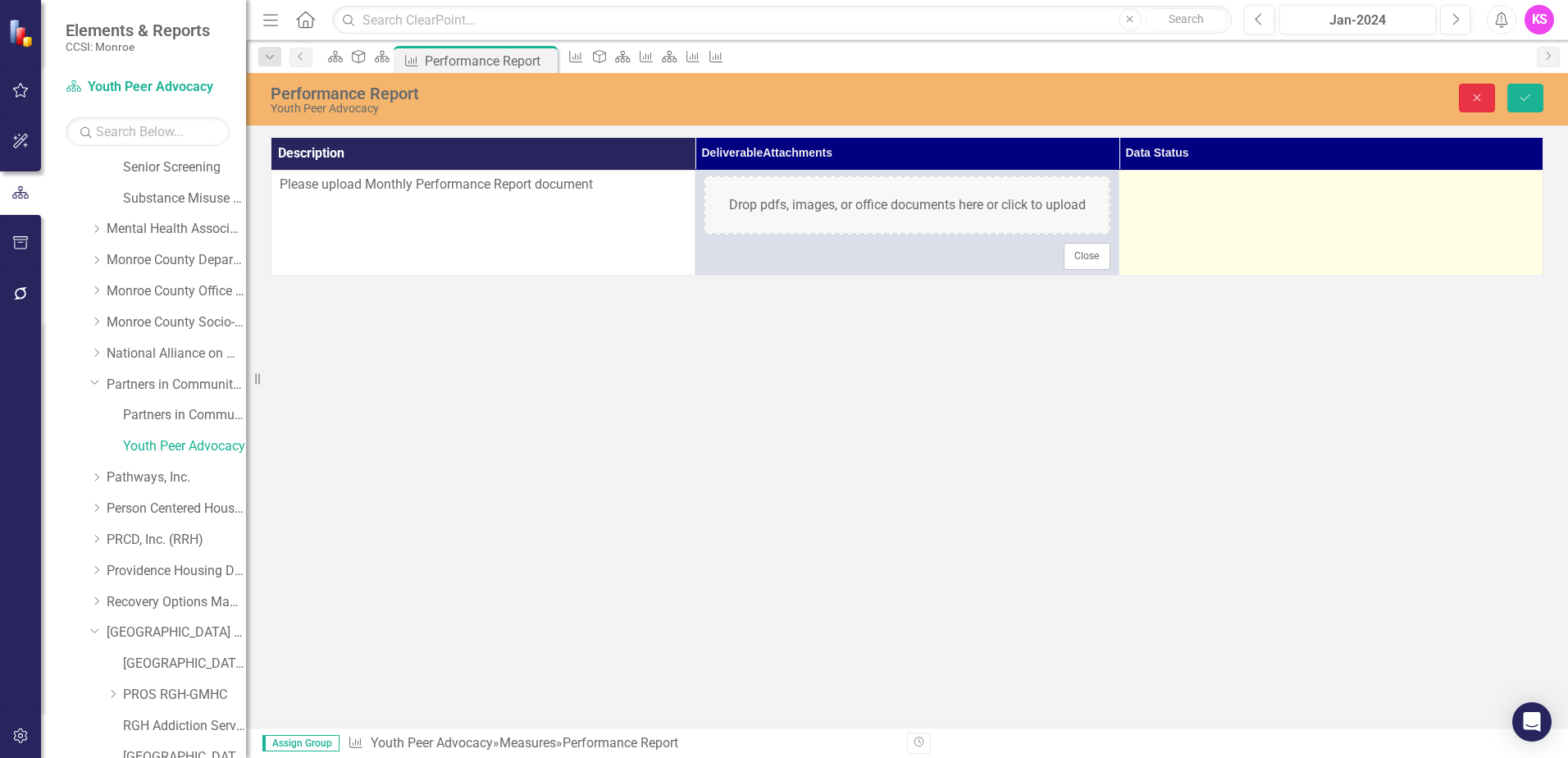
click at [1471, 99] on icon "Close" at bounding box center [1477, 98] width 15 height 11
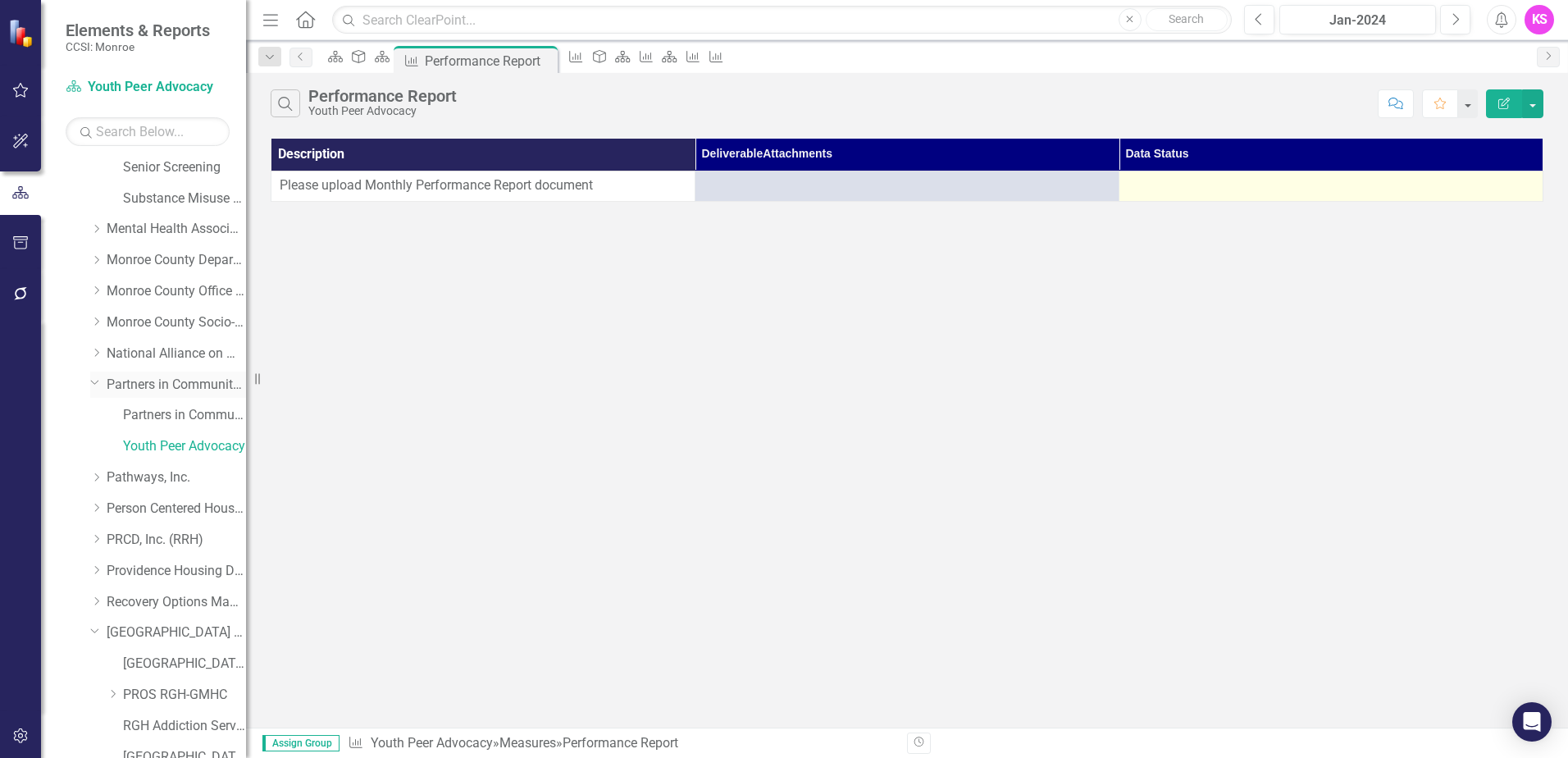
click at [156, 385] on link "Partners in Community Development" at bounding box center [177, 385] width 140 height 19
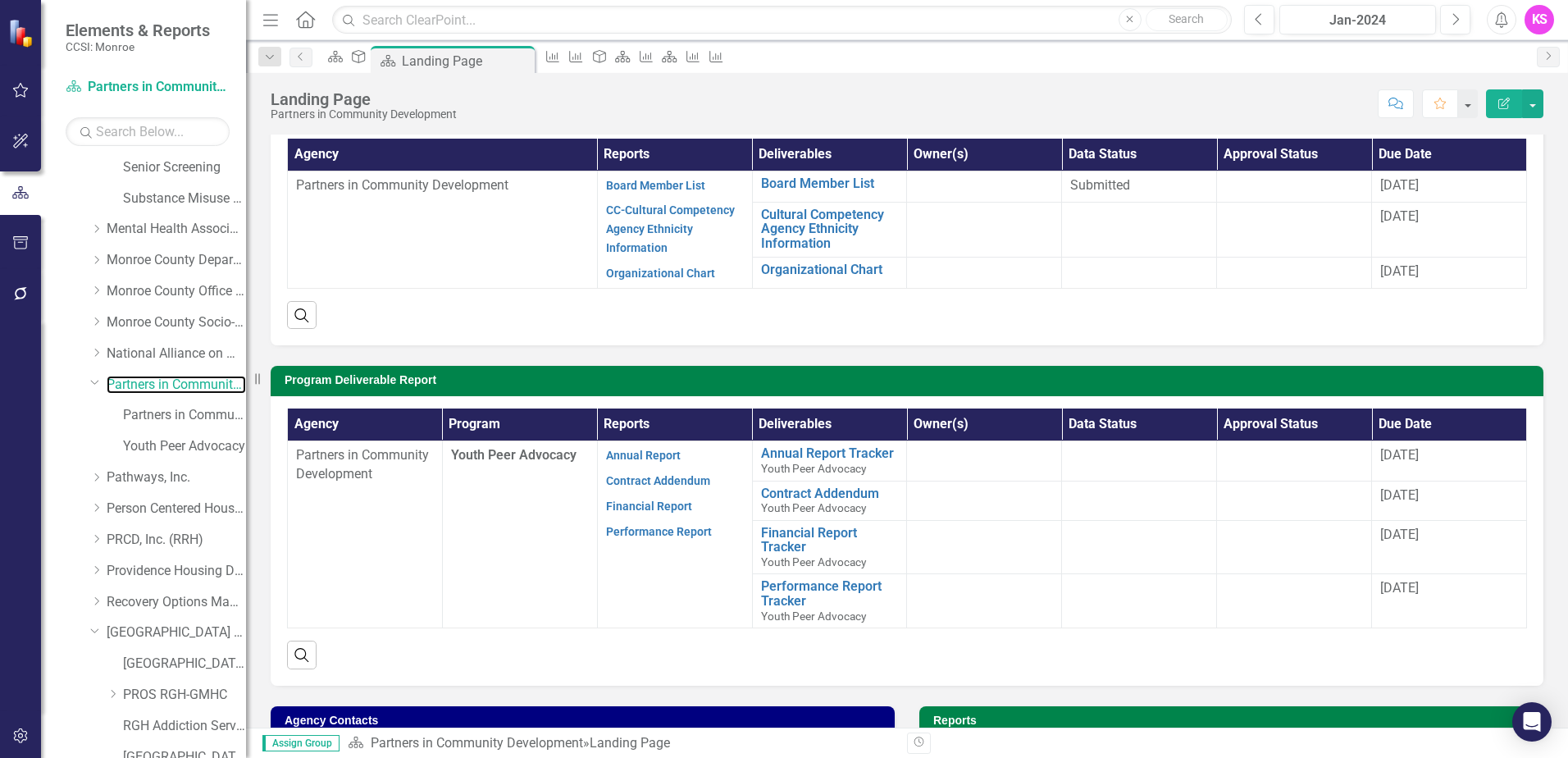
scroll to position [164, 0]
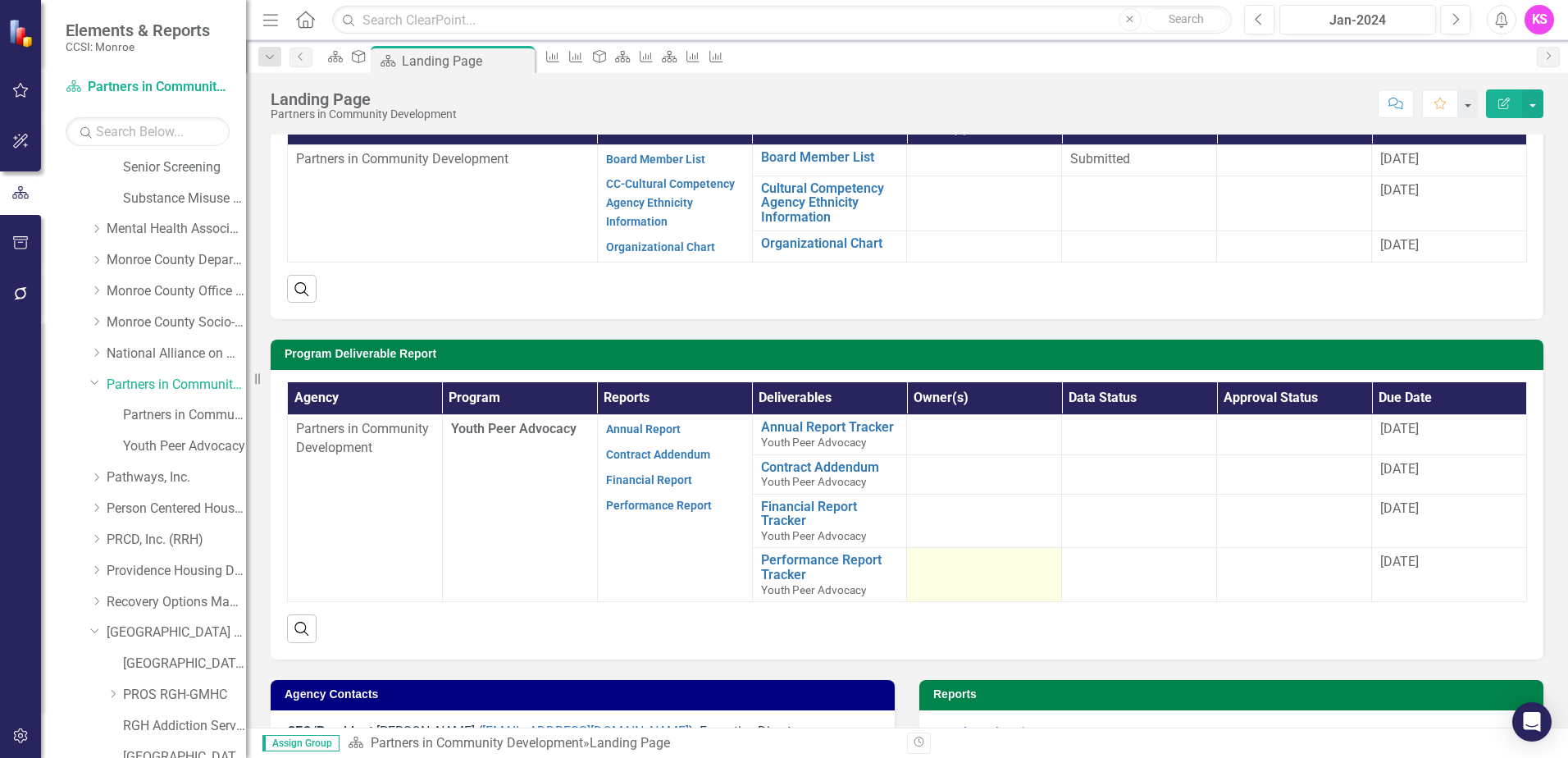
click at [994, 581] on td at bounding box center [985, 575] width 155 height 54
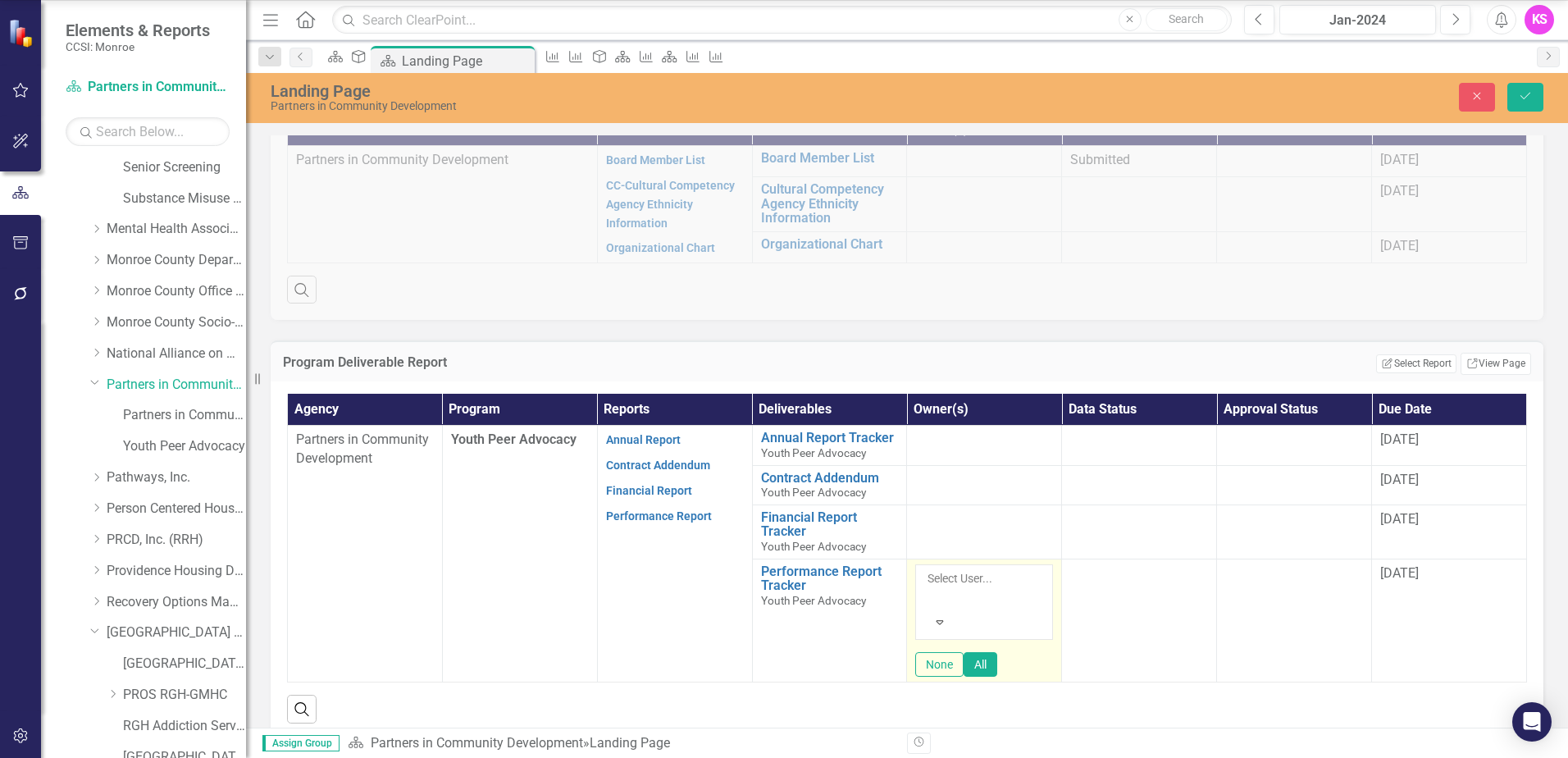
click at [947, 616] on icon "Expand" at bounding box center [940, 622] width 15 height 11
type input "sar"
click at [998, 660] on button "All" at bounding box center [980, 673] width 34 height 26
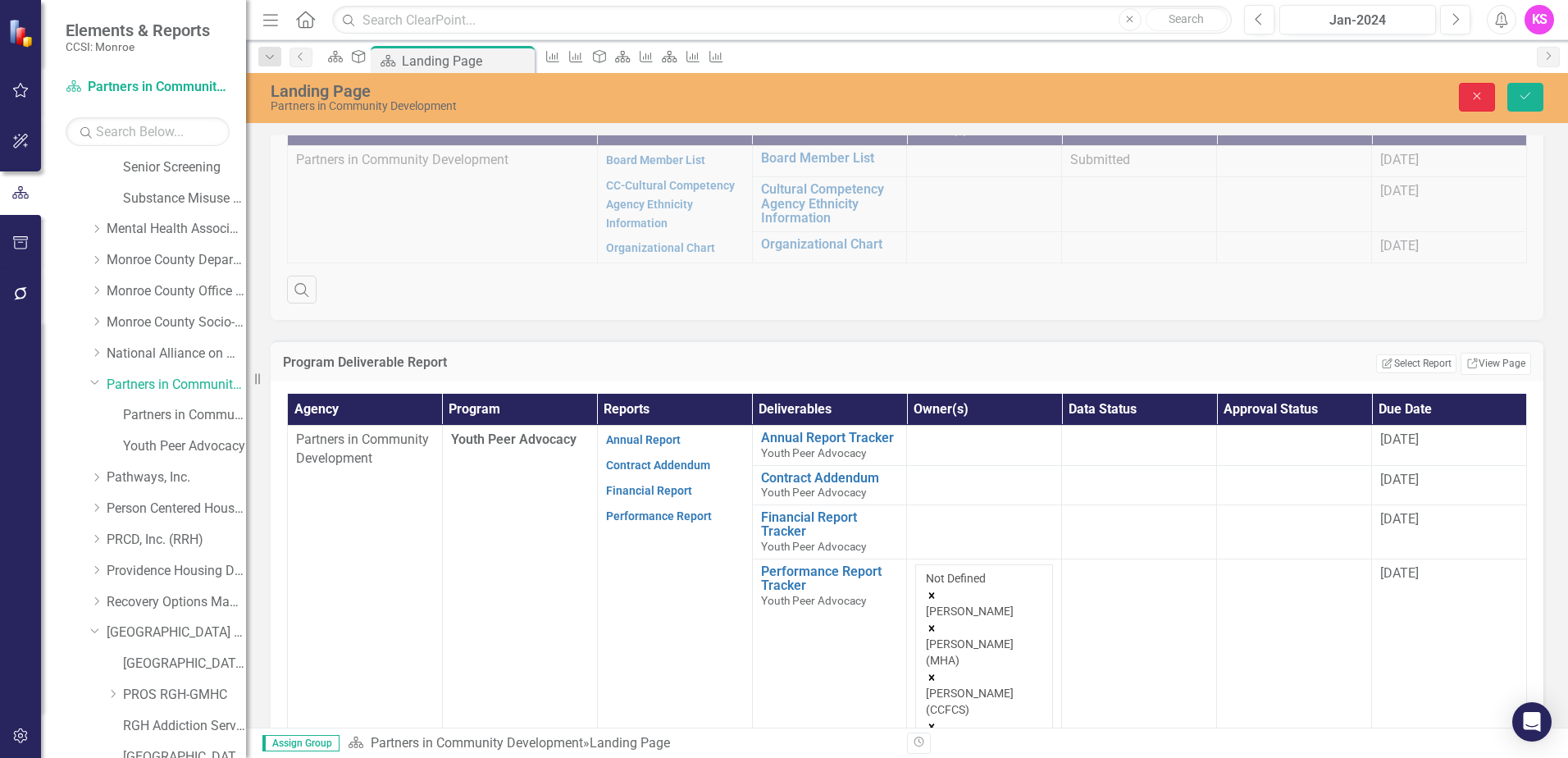
click at [1477, 98] on icon "Close" at bounding box center [1477, 96] width 15 height 11
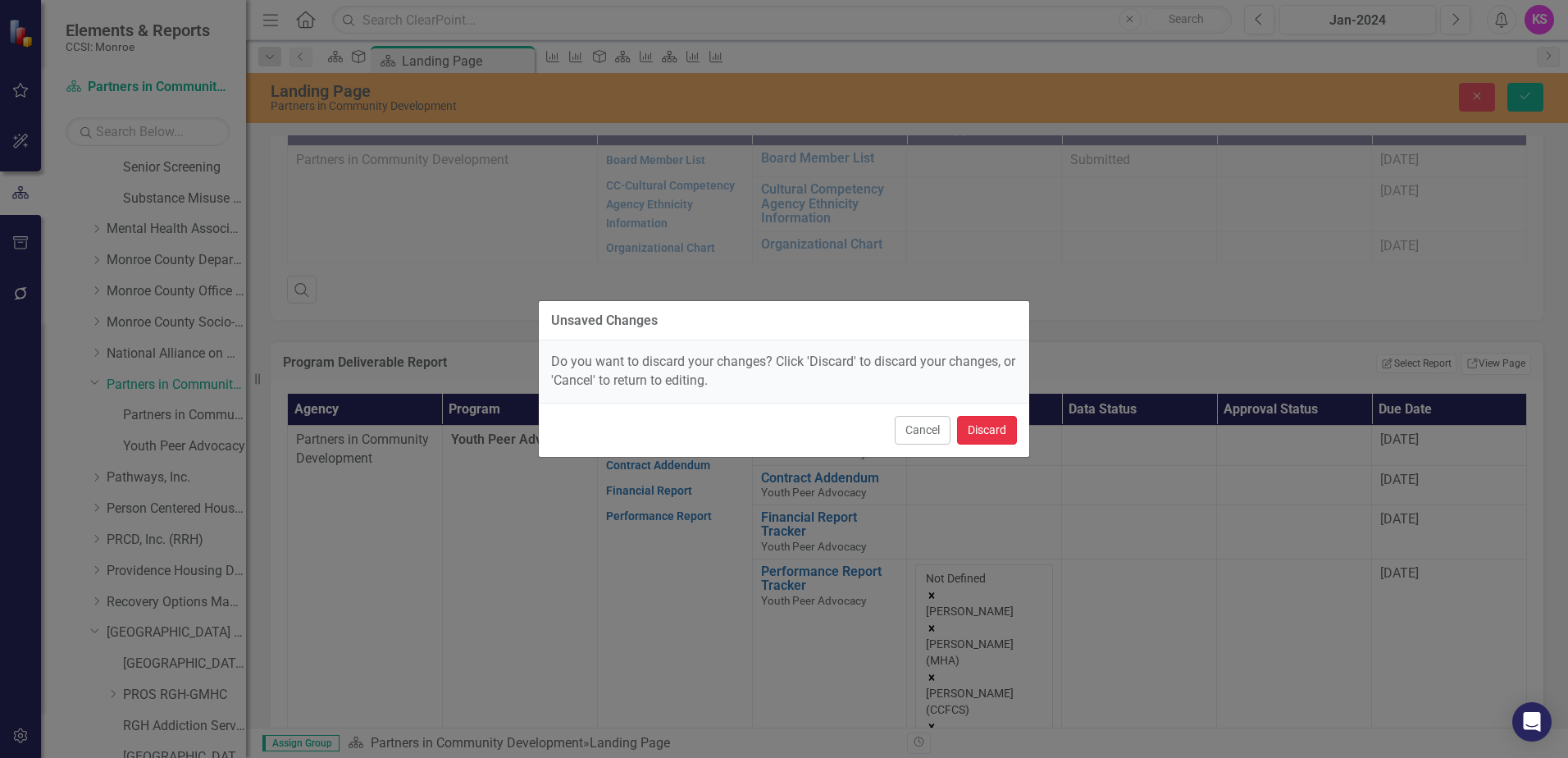
click at [998, 424] on button "Discard" at bounding box center [987, 430] width 60 height 29
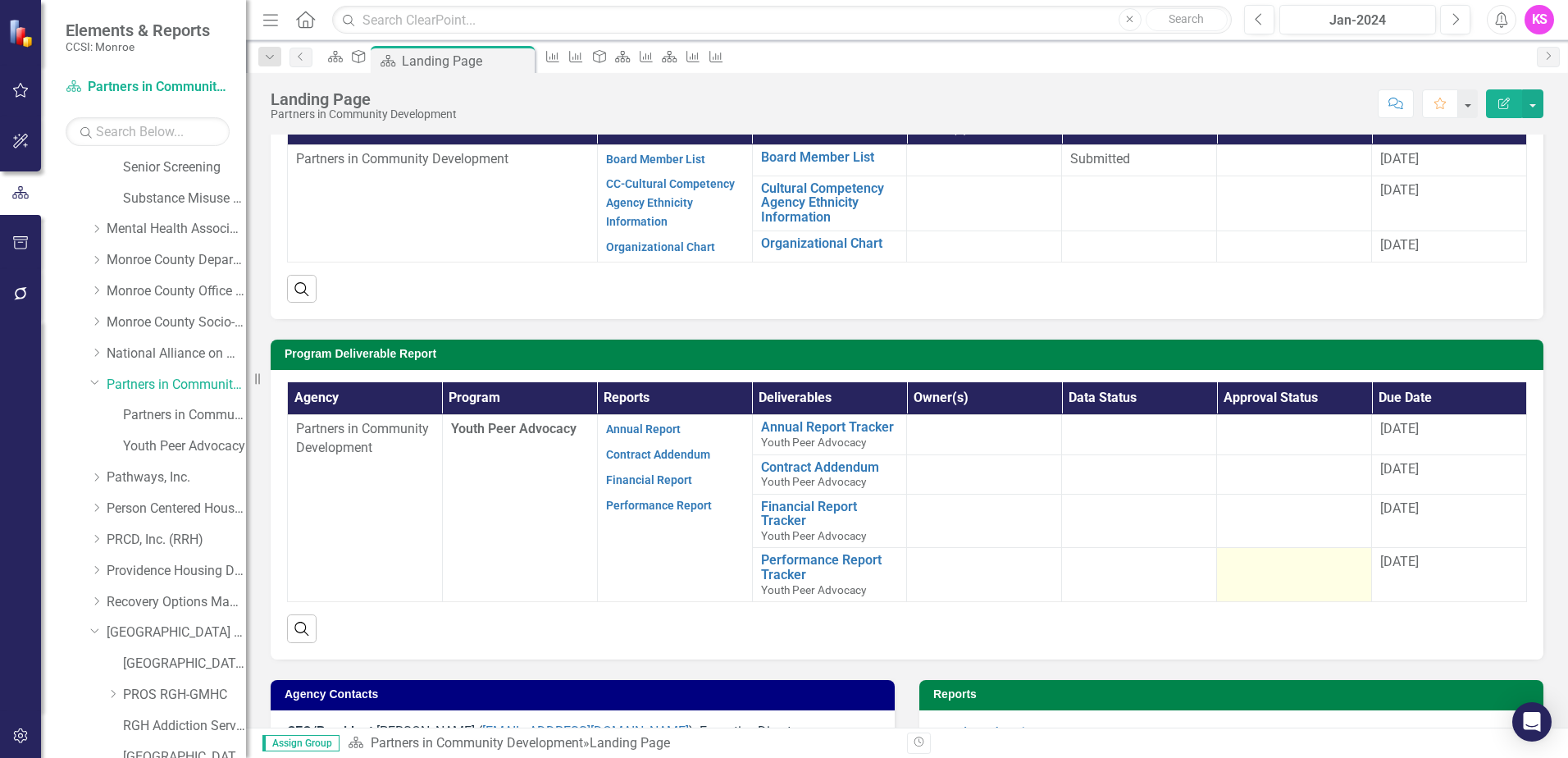
click at [1266, 575] on td at bounding box center [1295, 575] width 155 height 54
click at [1267, 575] on td at bounding box center [1295, 575] width 155 height 54
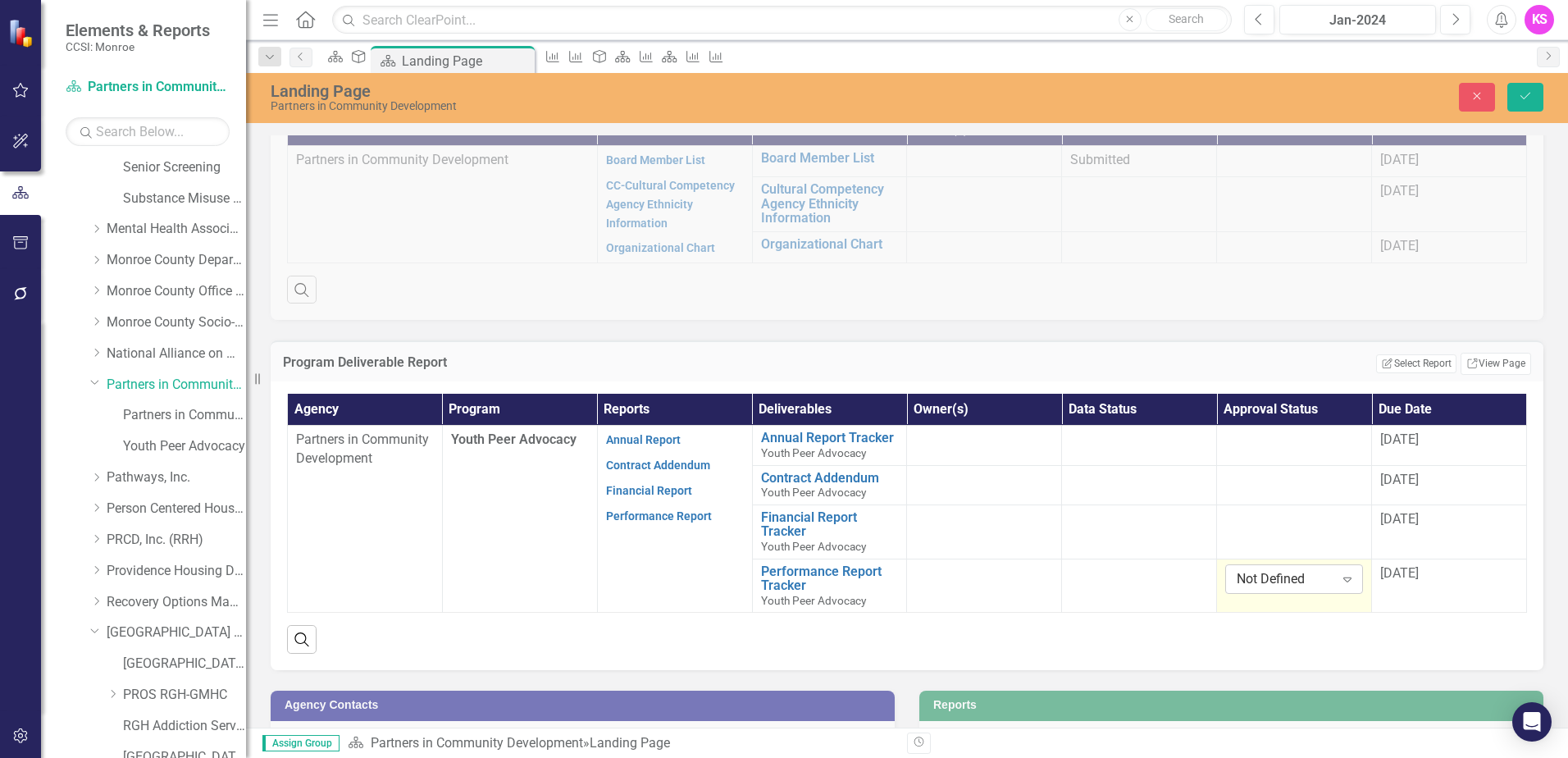
click at [1340, 581] on icon "Expand" at bounding box center [1348, 580] width 17 height 13
click at [1459, 633] on div "Search" at bounding box center [907, 633] width 1241 height 40
click at [1423, 580] on div "[DATE]" at bounding box center [1449, 574] width 138 height 19
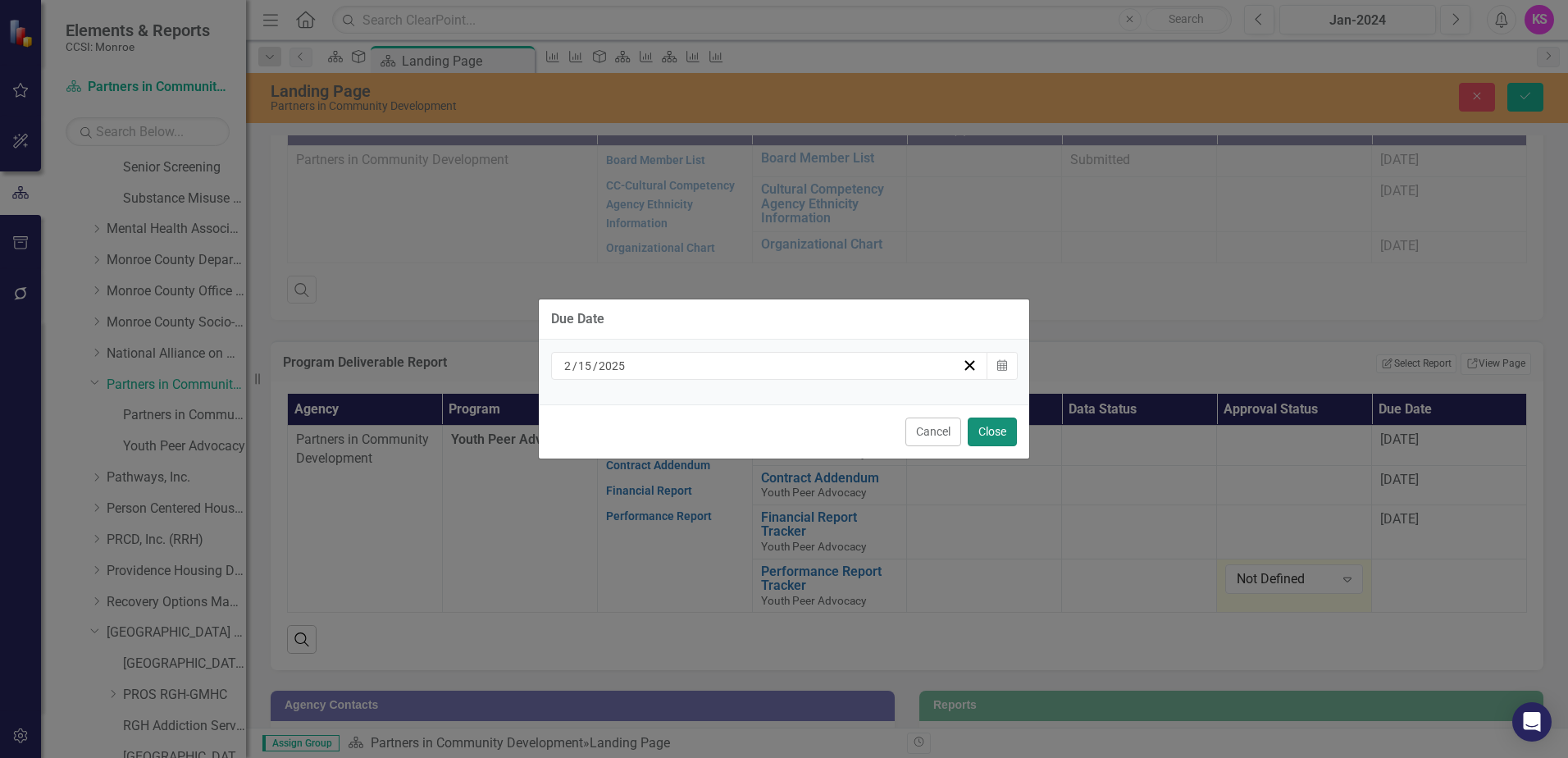
click at [994, 428] on button "Close" at bounding box center [993, 431] width 50 height 29
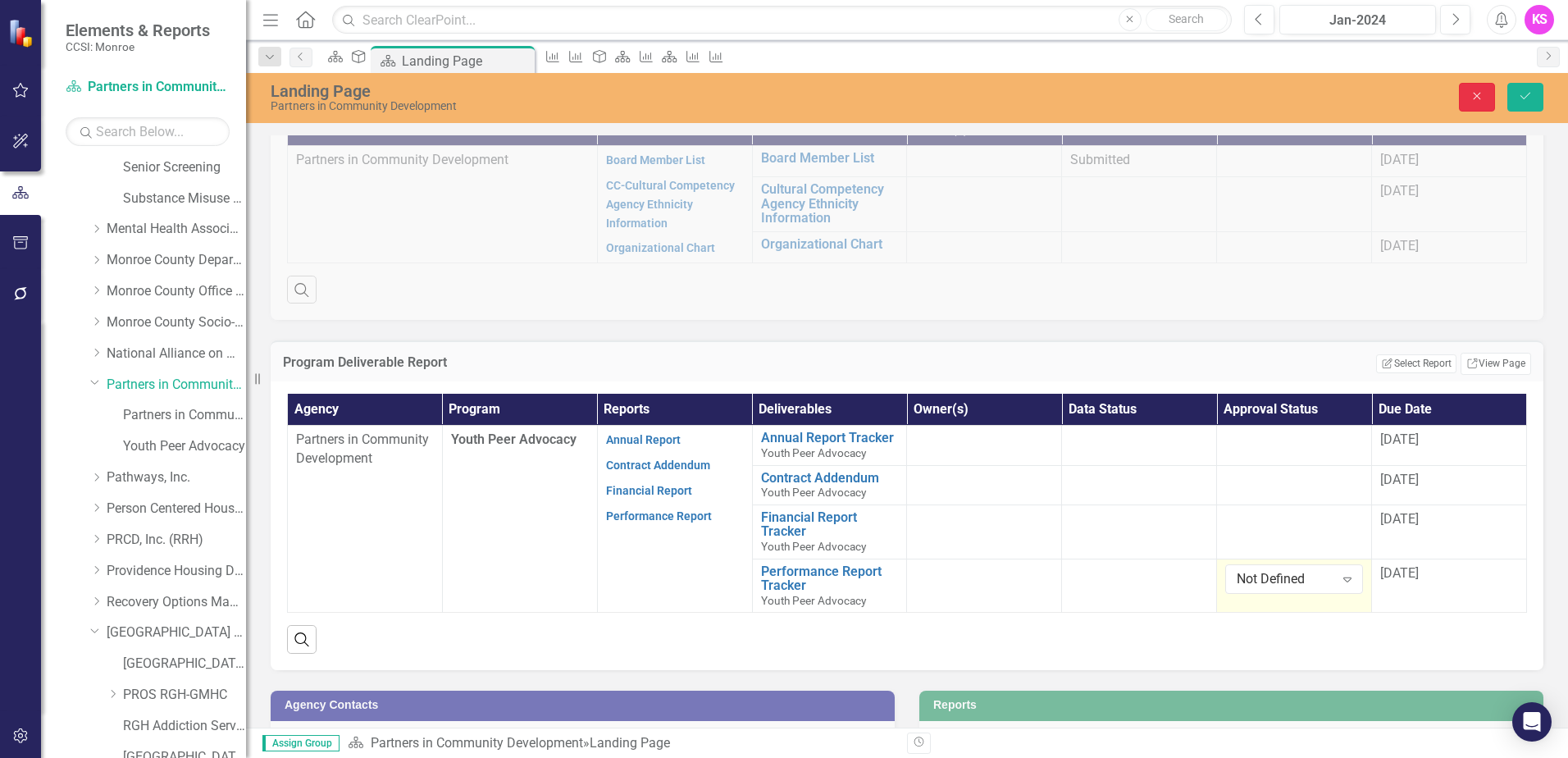
click at [1482, 95] on icon "Close" at bounding box center [1477, 96] width 15 height 11
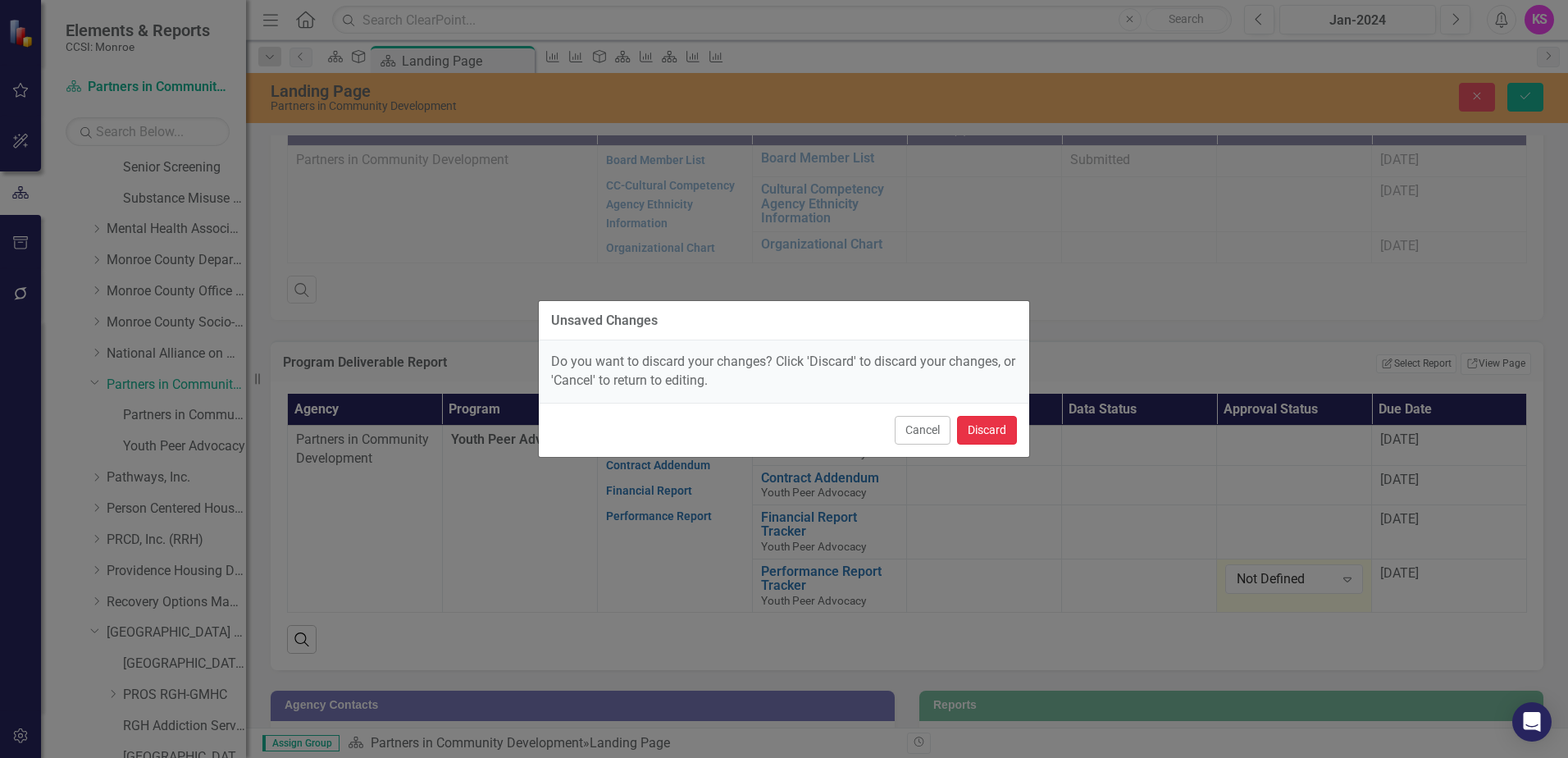
click at [987, 433] on button "Discard" at bounding box center [987, 430] width 60 height 29
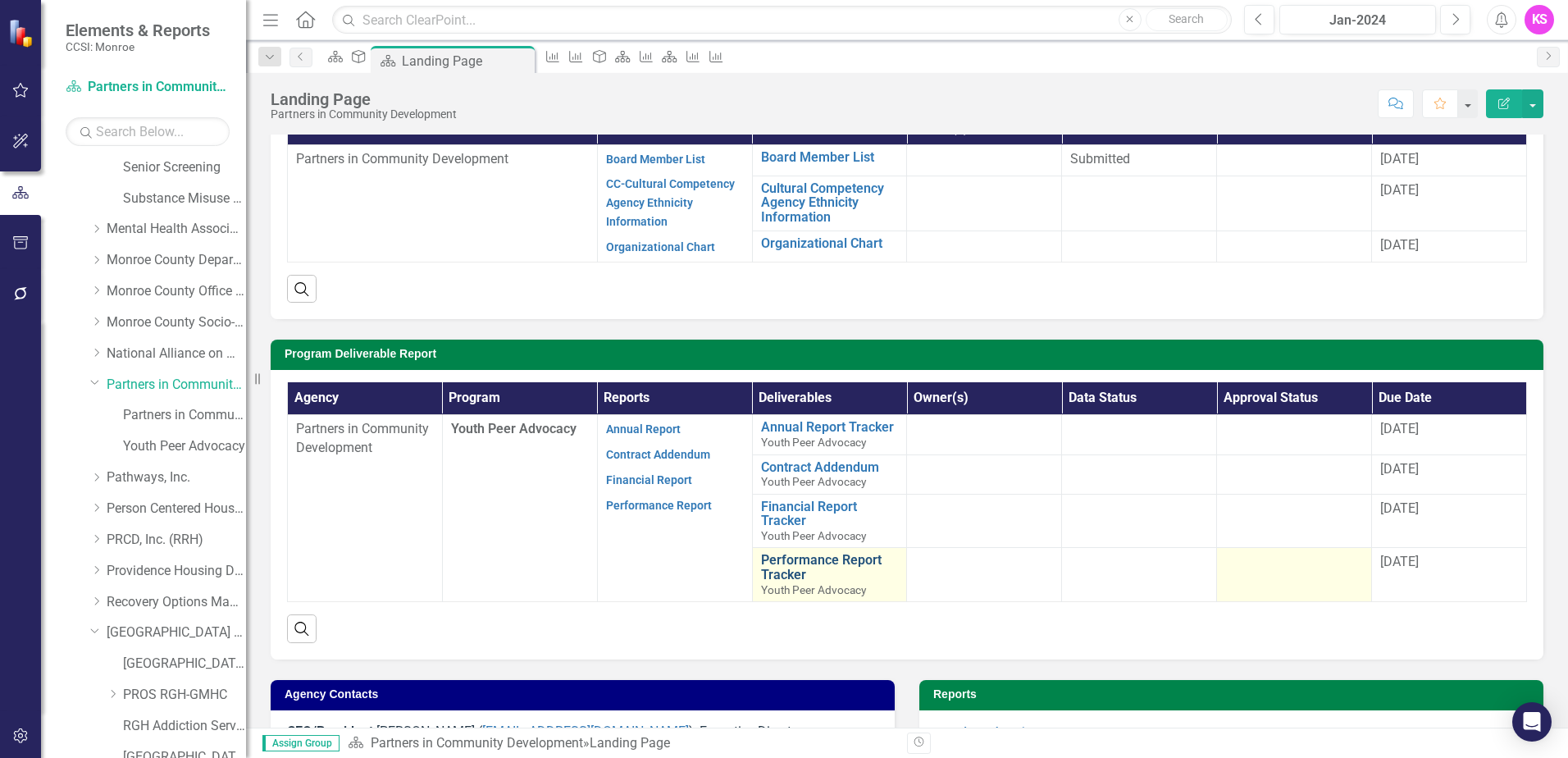
click at [792, 562] on link "Performance Report Tracker" at bounding box center [830, 567] width 138 height 29
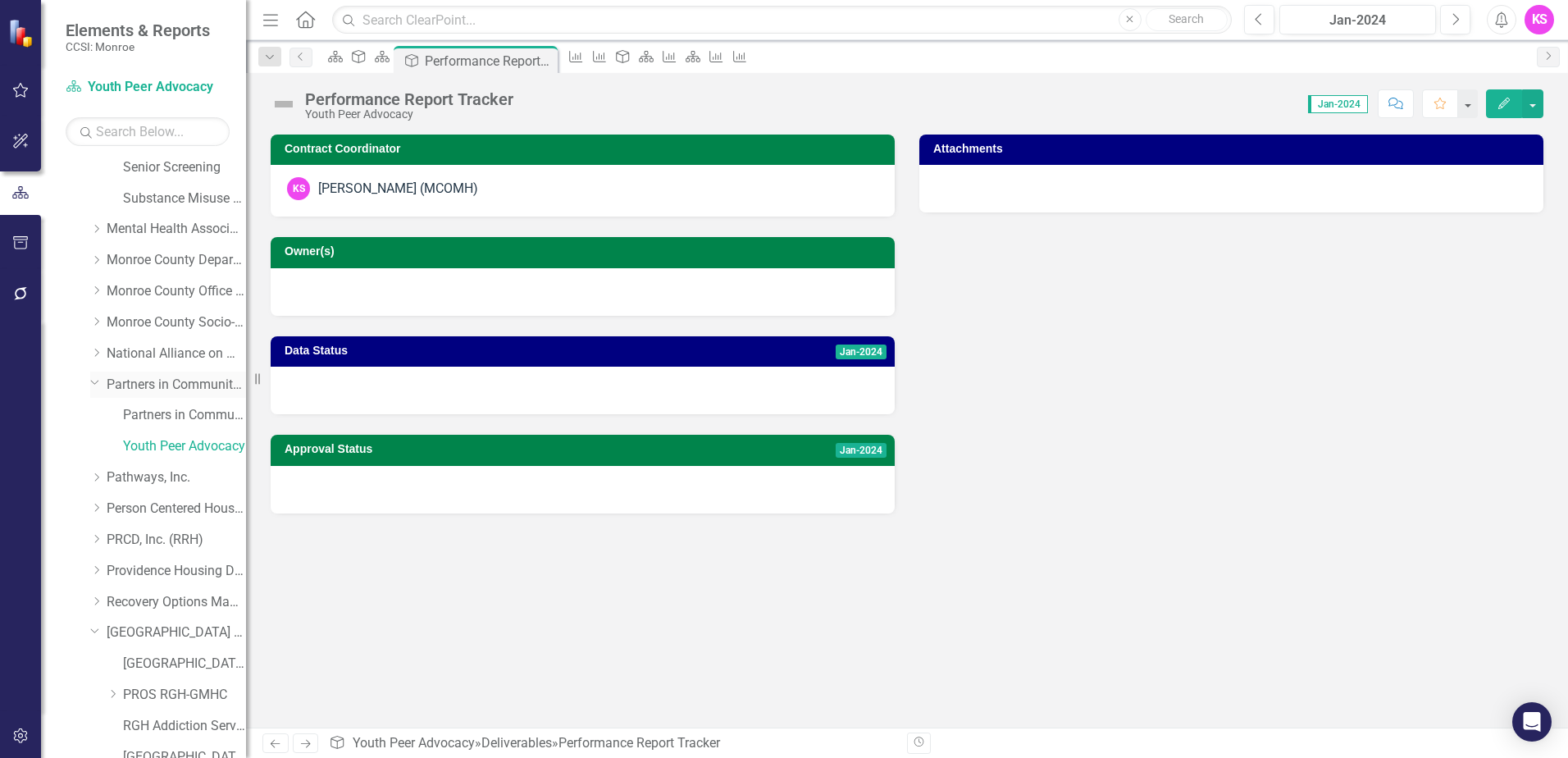
click at [155, 389] on link "Partners in Community Development" at bounding box center [177, 385] width 140 height 19
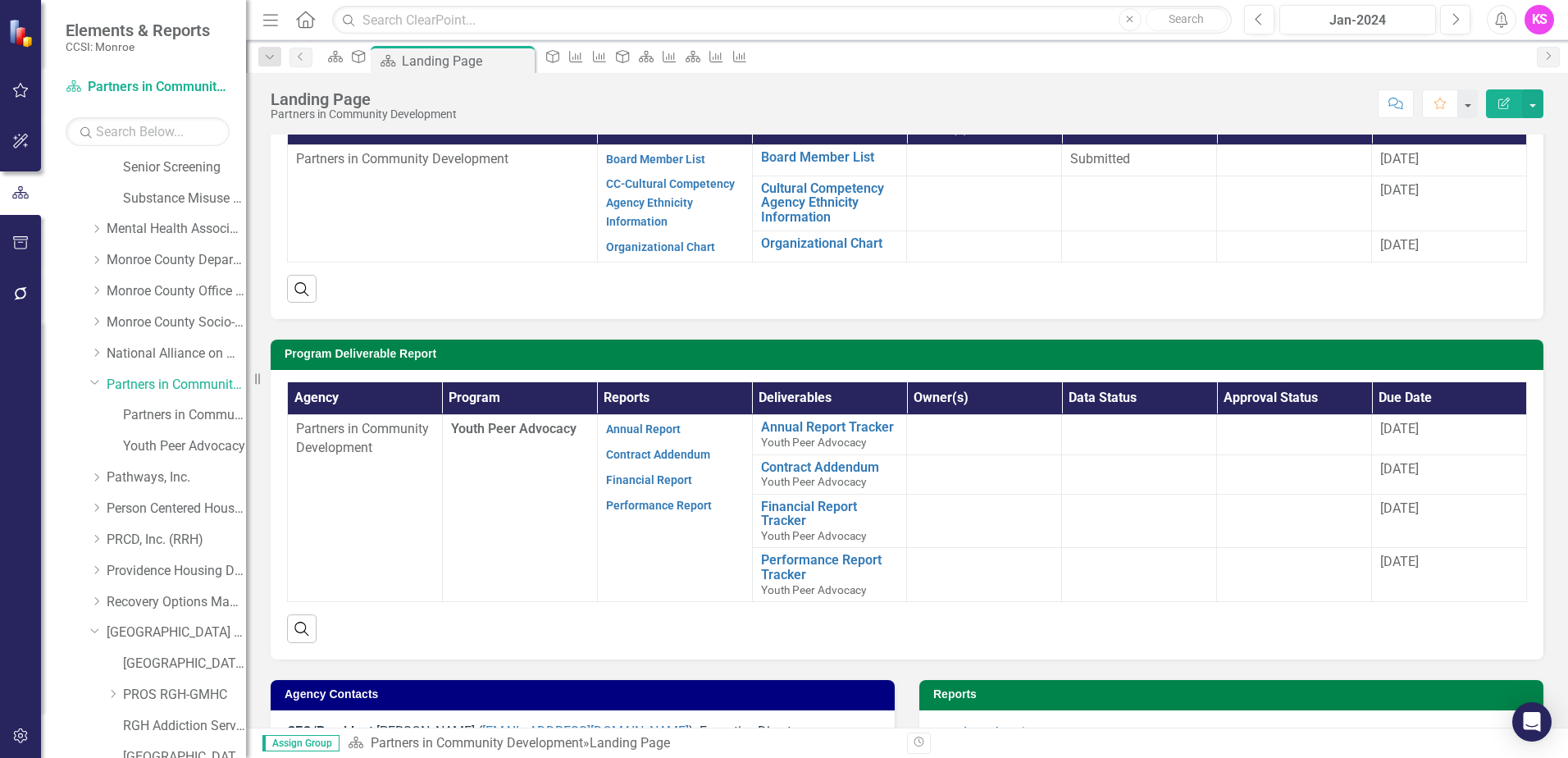
scroll to position [164, 0]
click at [1439, 198] on div "[DATE]" at bounding box center [1449, 190] width 138 height 19
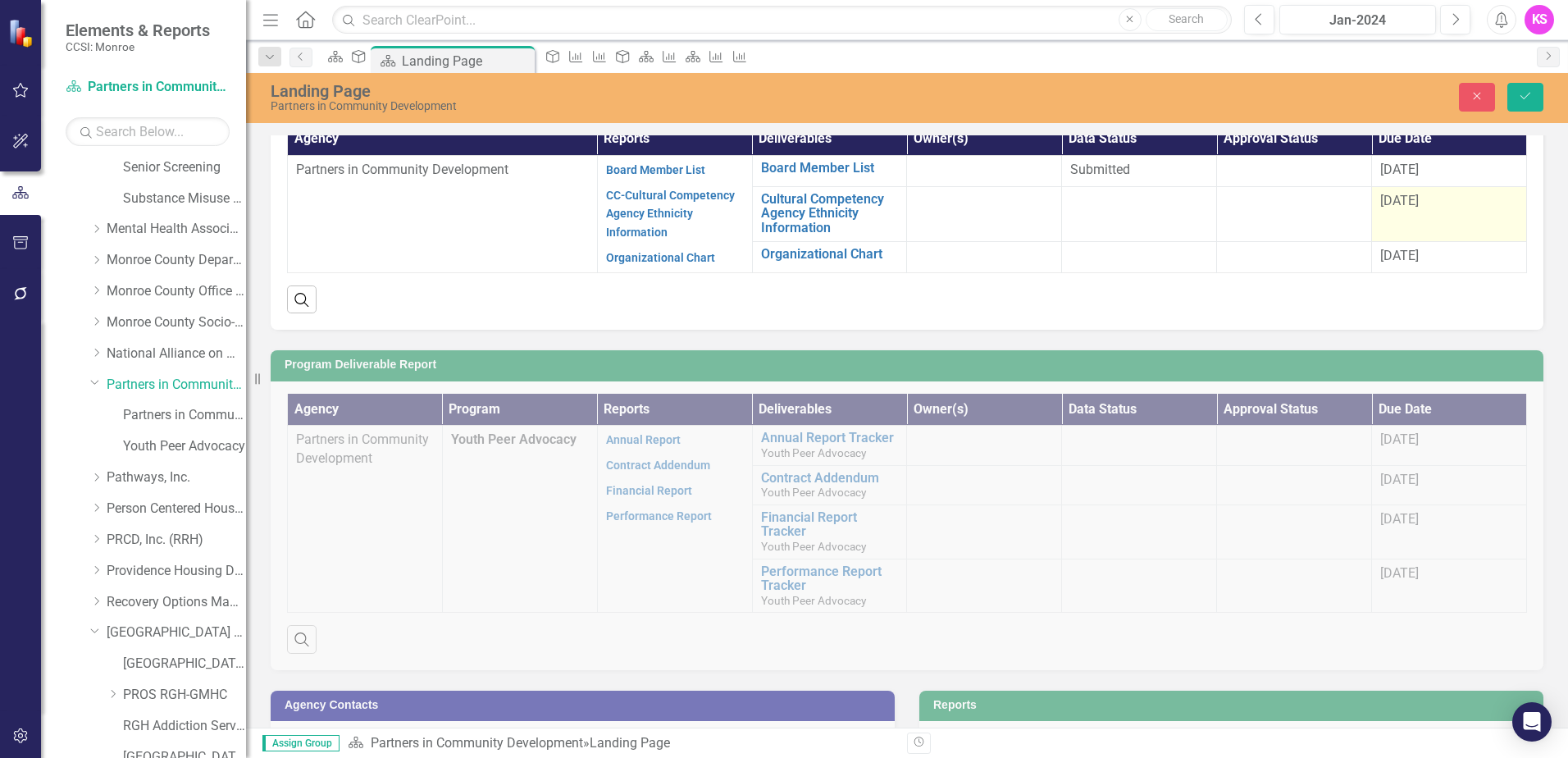
scroll to position [173, 0]
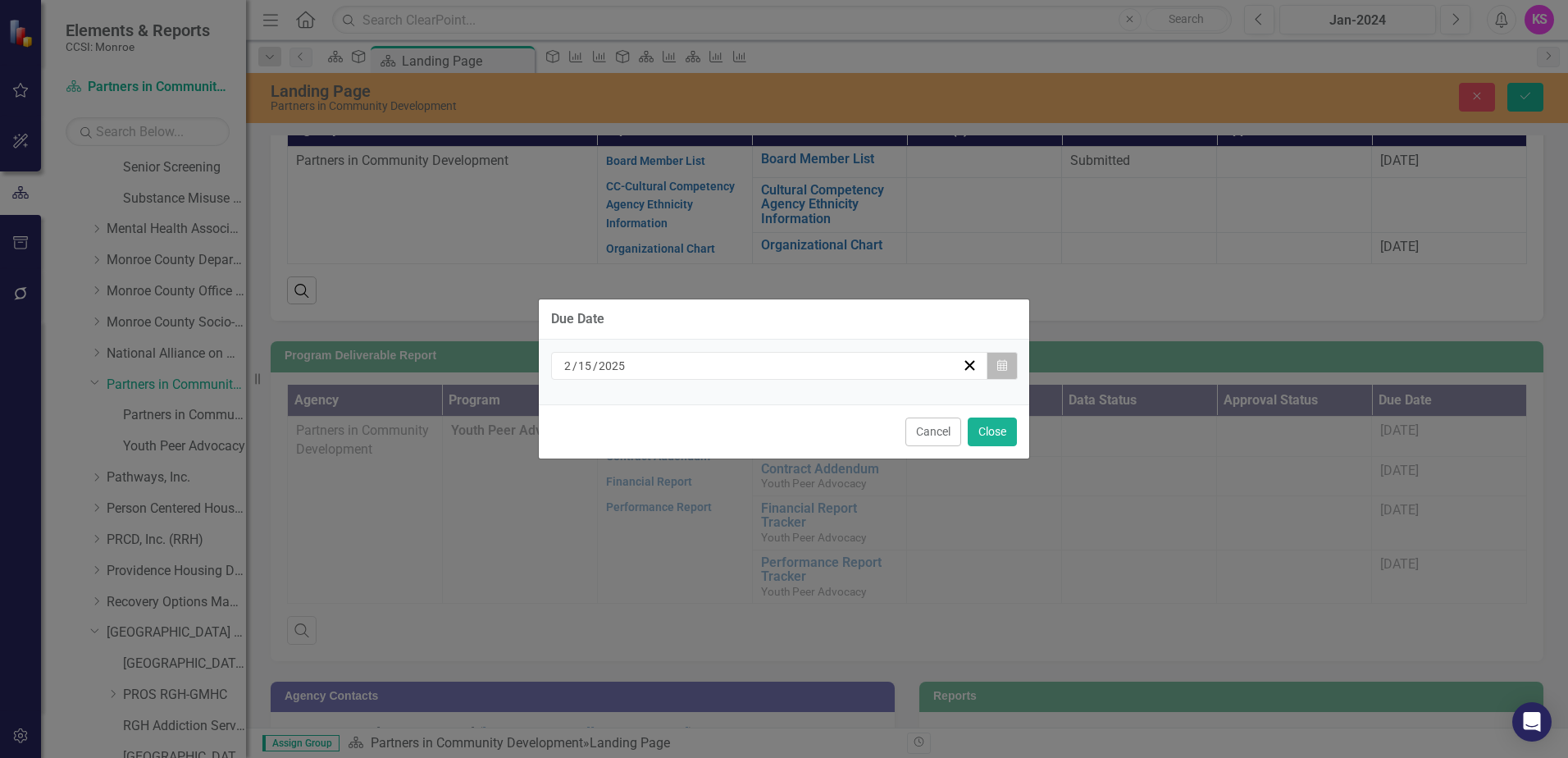
click at [1004, 366] on icon "button" at bounding box center [1002, 365] width 10 height 11
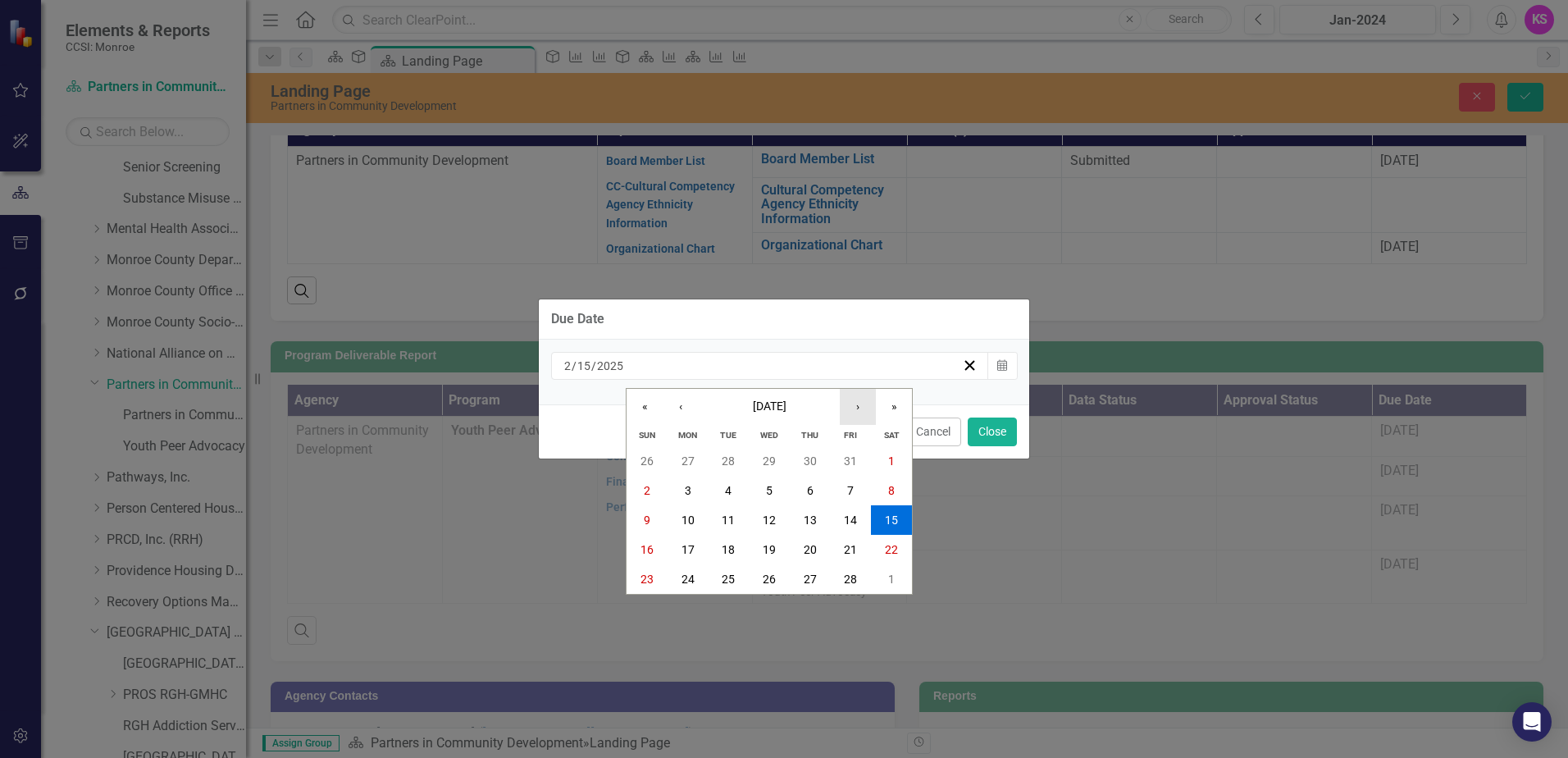
click at [860, 414] on button "›" at bounding box center [857, 407] width 36 height 36
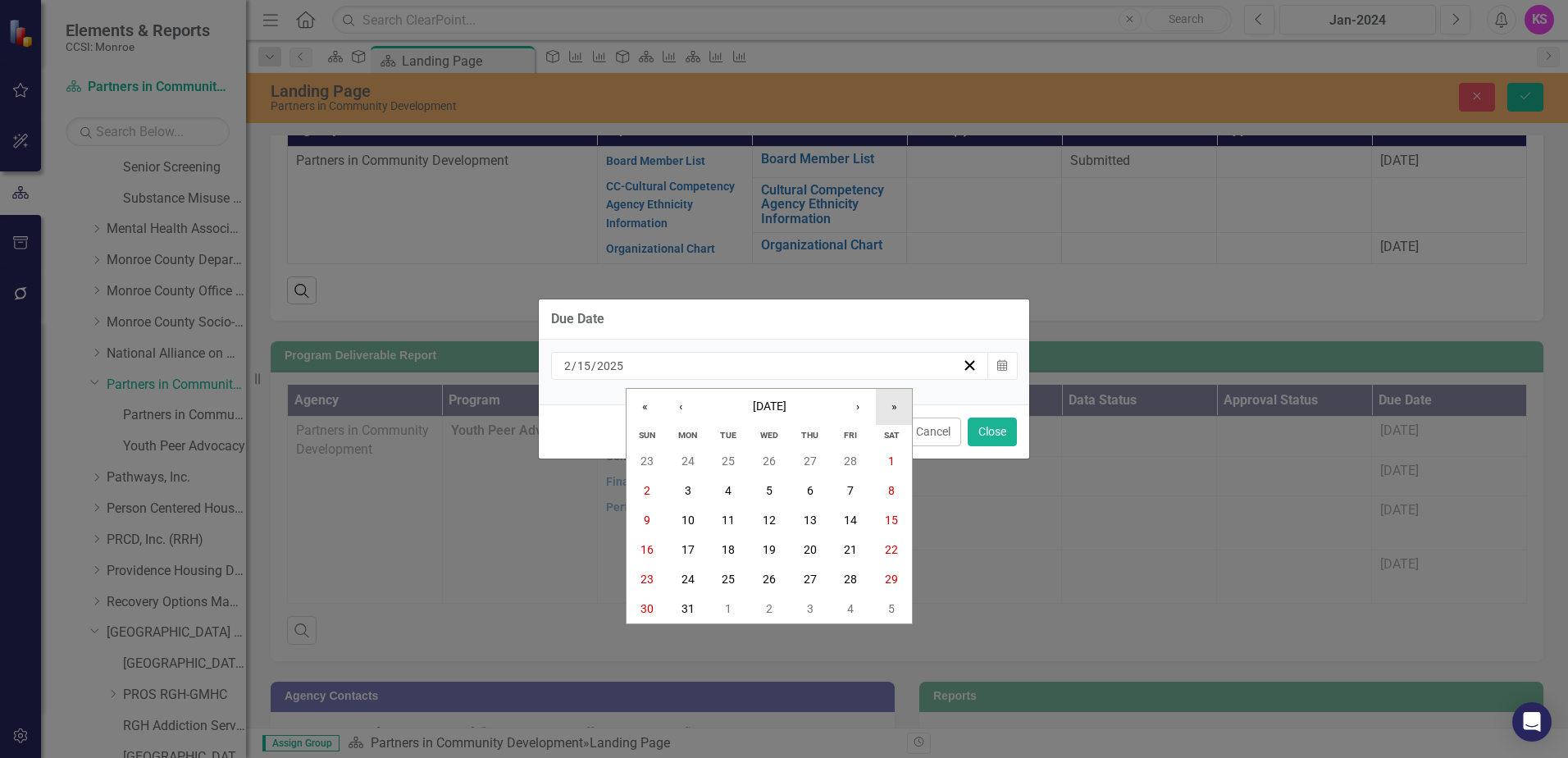
click at [894, 409] on button "»" at bounding box center [894, 407] width 36 height 36
click at [685, 407] on button "‹" at bounding box center [681, 407] width 36 height 36
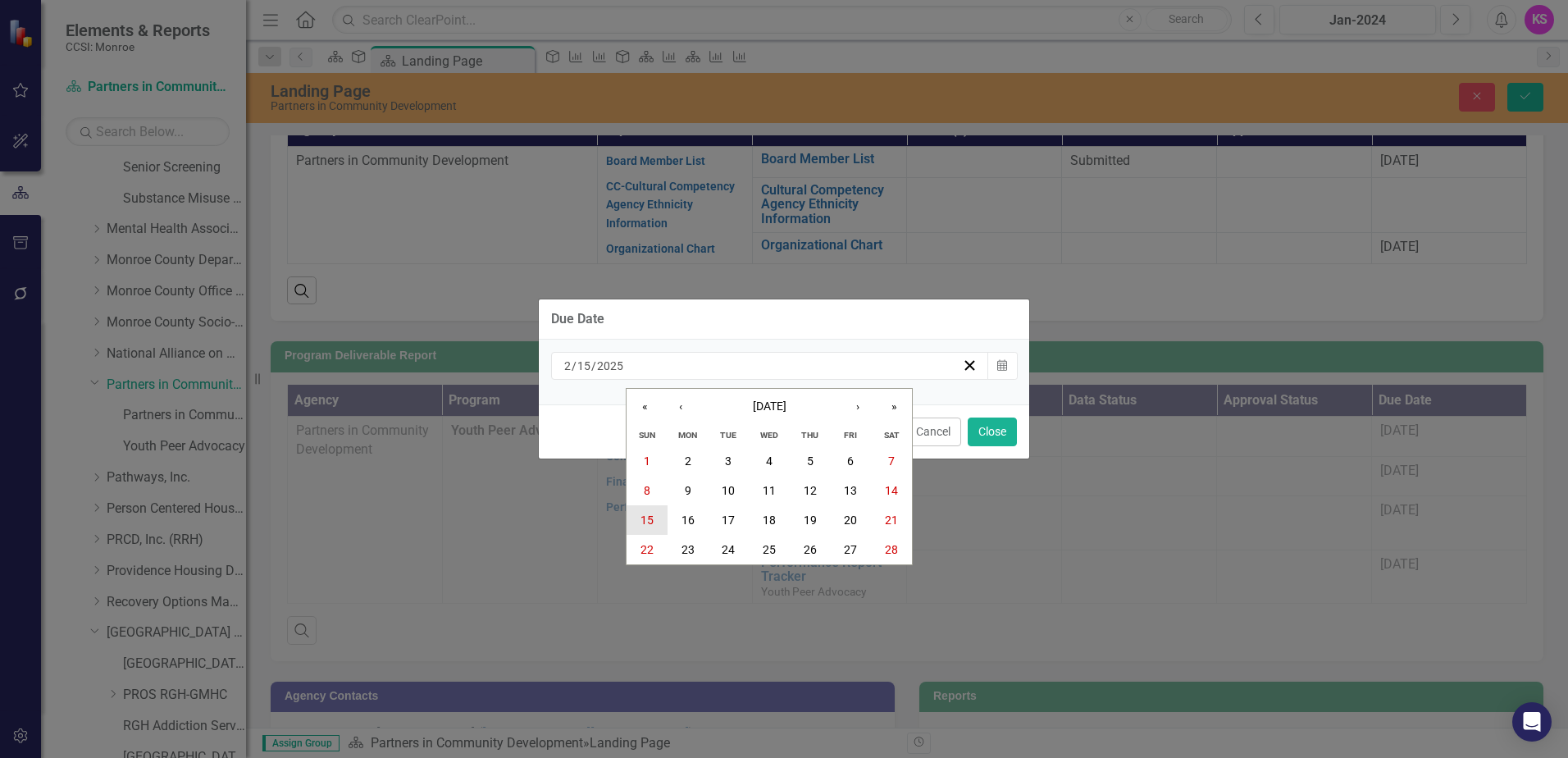
click at [645, 519] on abbr "15" at bounding box center [647, 520] width 13 height 13
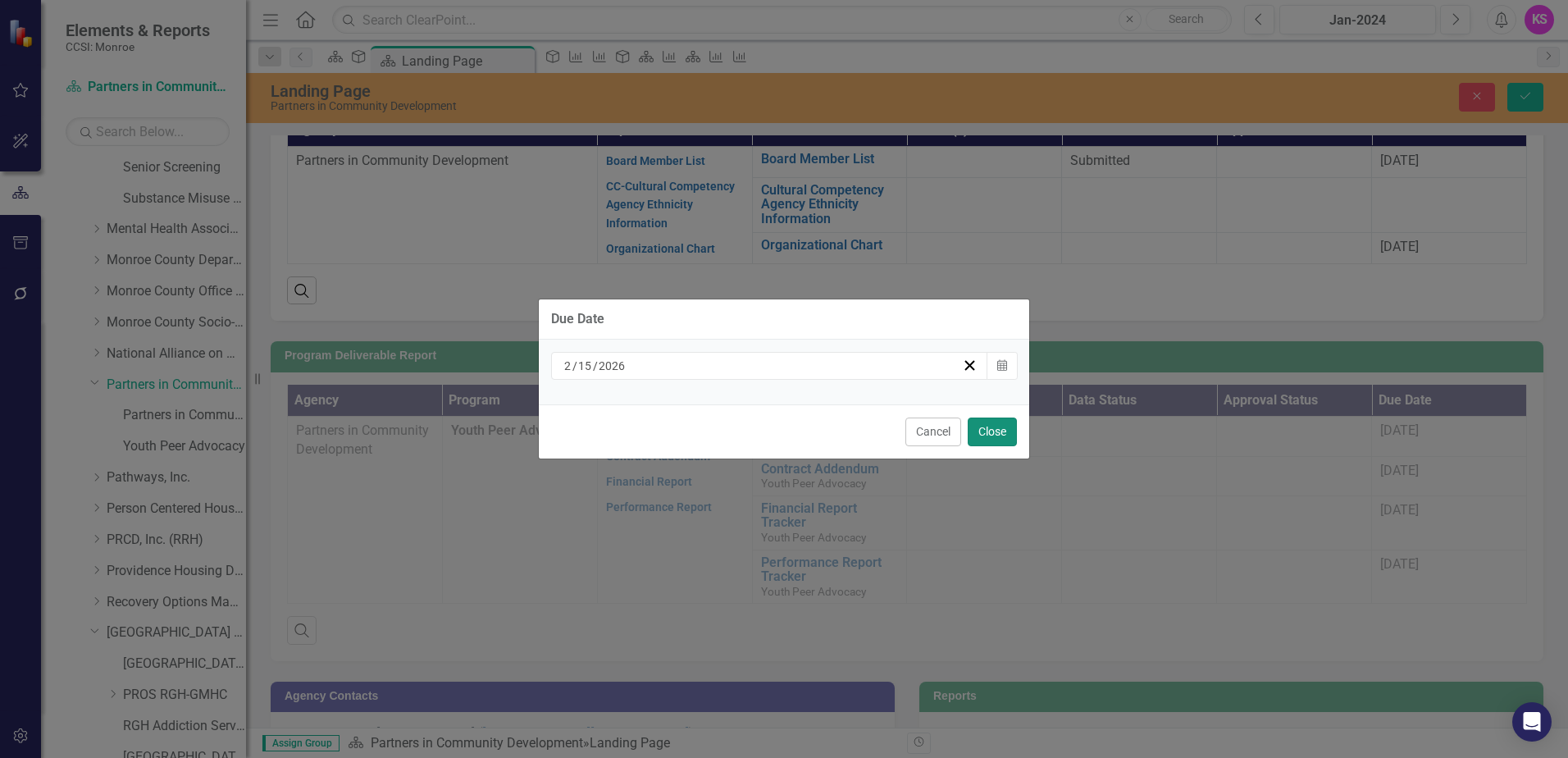
click at [993, 433] on button "Close" at bounding box center [993, 431] width 50 height 29
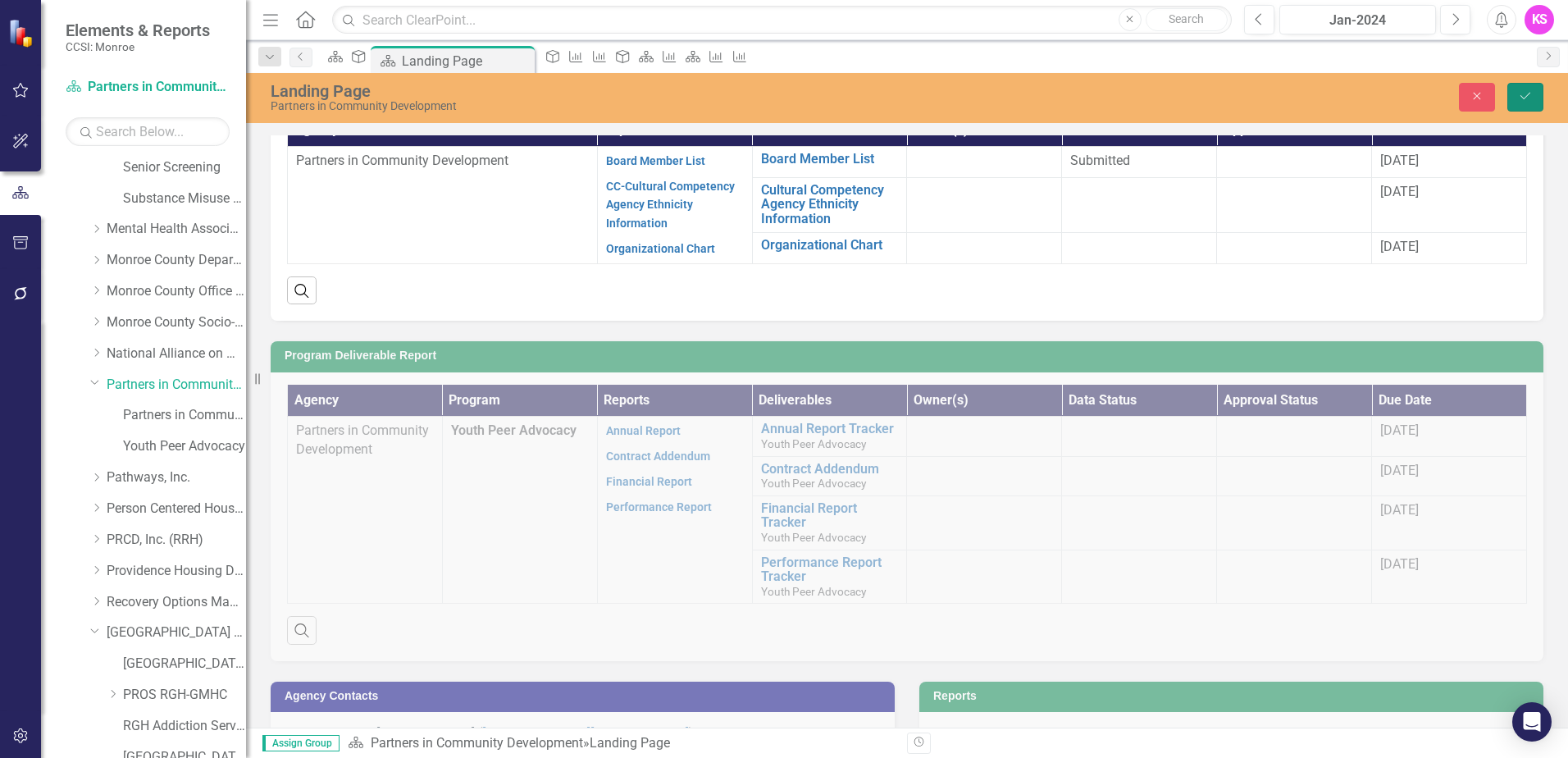
click at [1525, 95] on icon "Save" at bounding box center [1526, 96] width 15 height 11
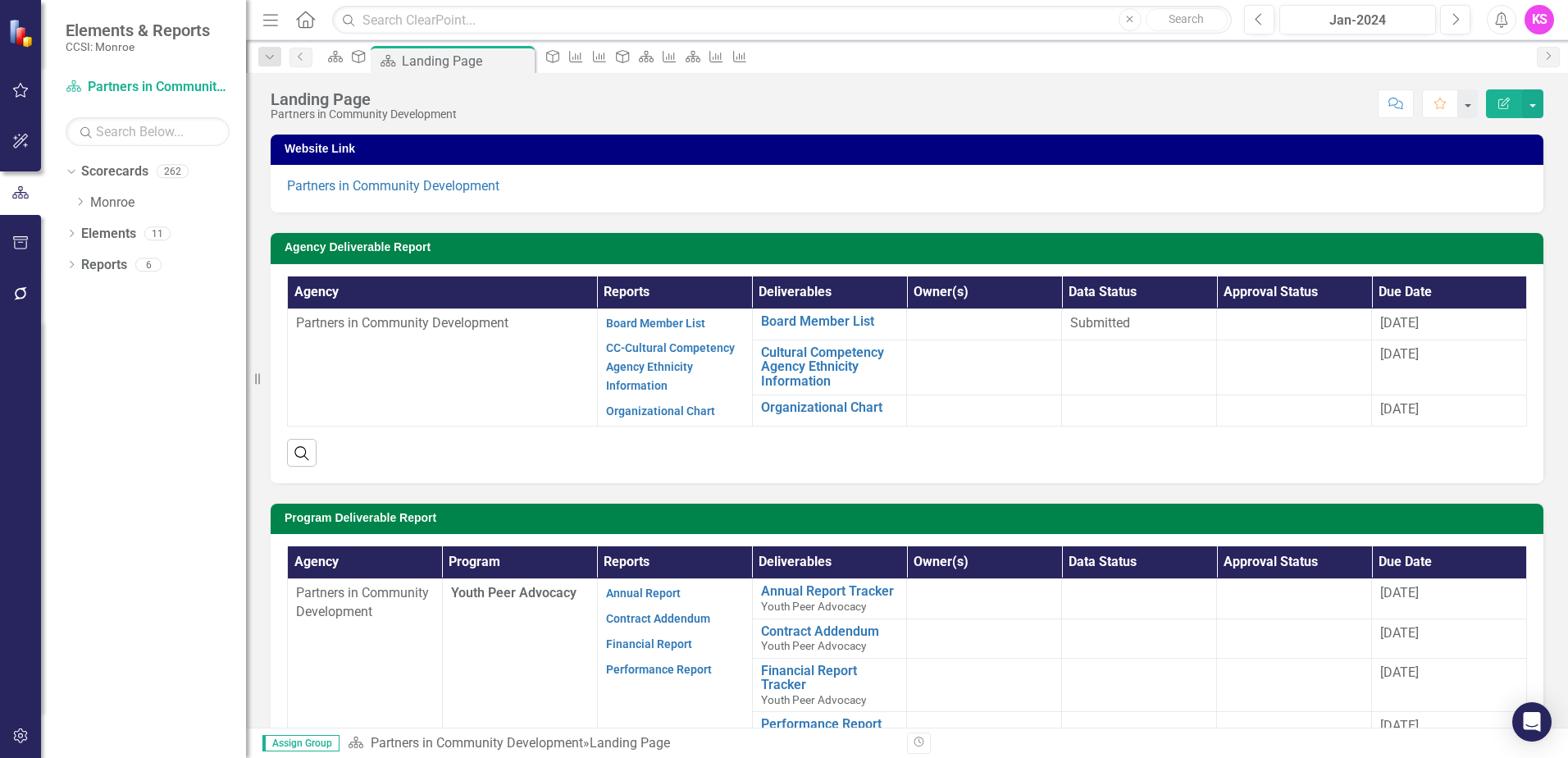
scroll to position [0, 0]
click at [81, 200] on icon "Dropdown" at bounding box center [79, 201] width 12 height 10
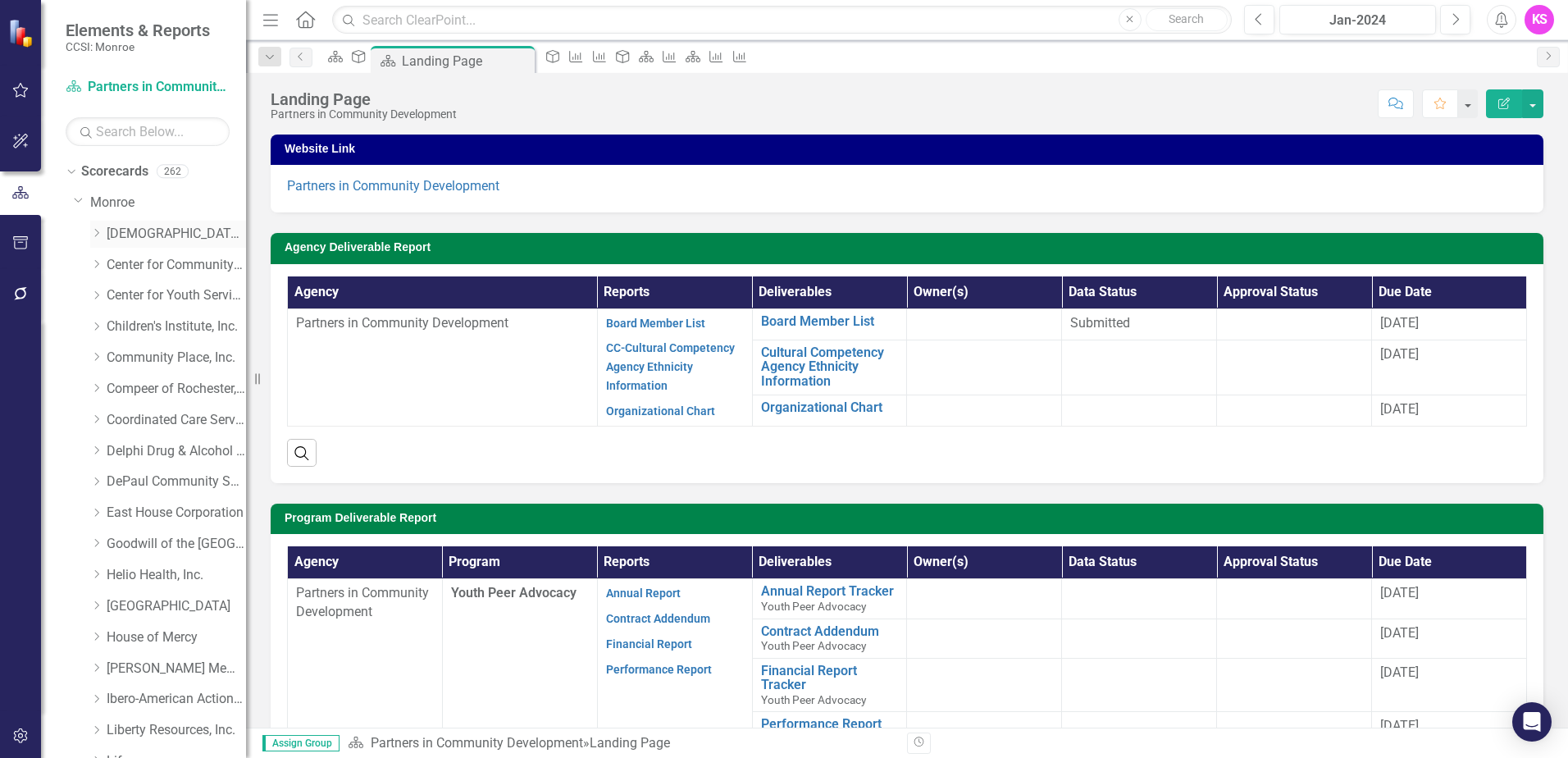
click at [99, 232] on icon "Dropdown" at bounding box center [96, 233] width 12 height 10
click at [163, 235] on link "[DEMOGRAPHIC_DATA] Charities Family & Community Services" at bounding box center [177, 234] width 140 height 19
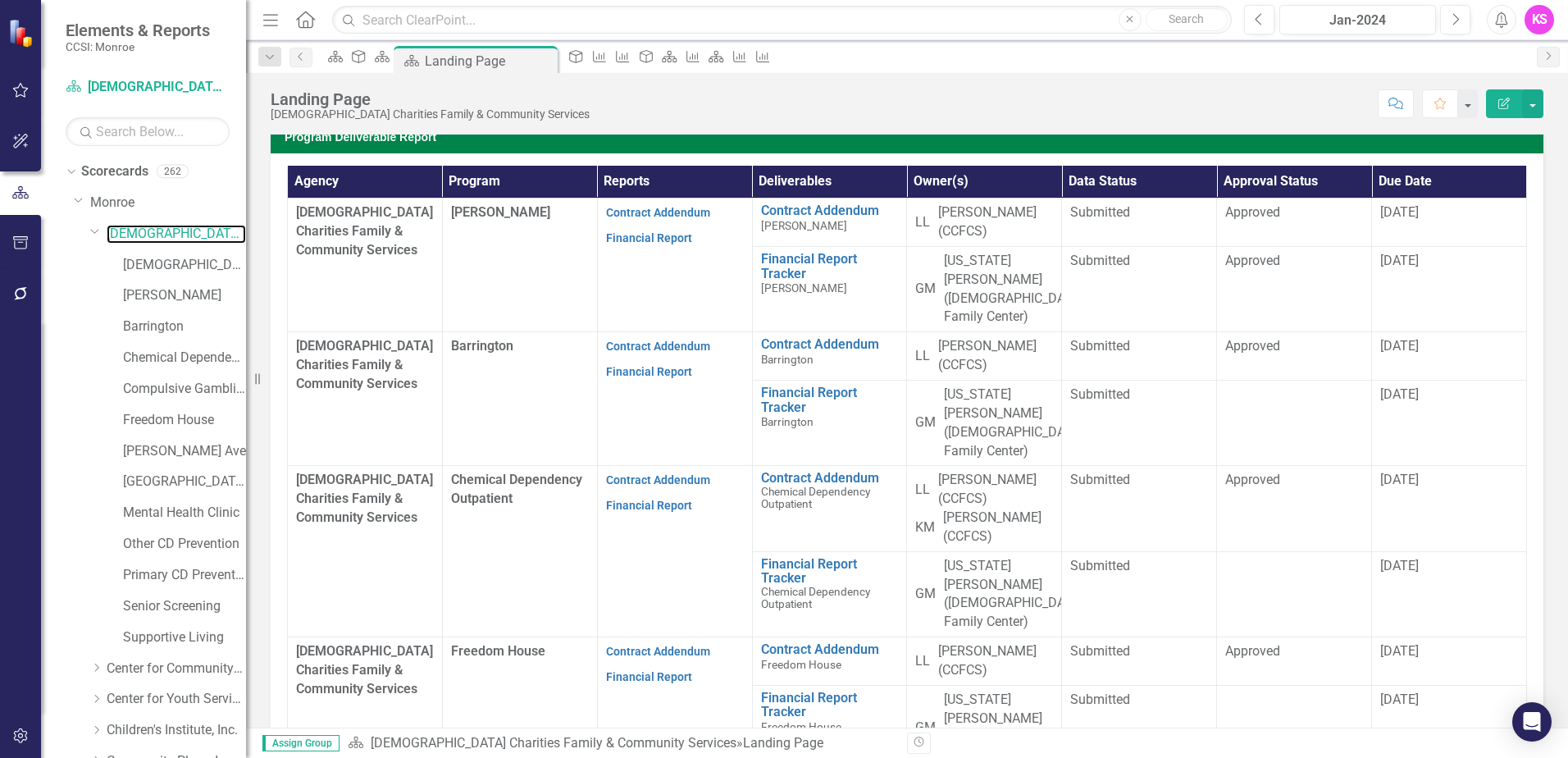
scroll to position [410, 0]
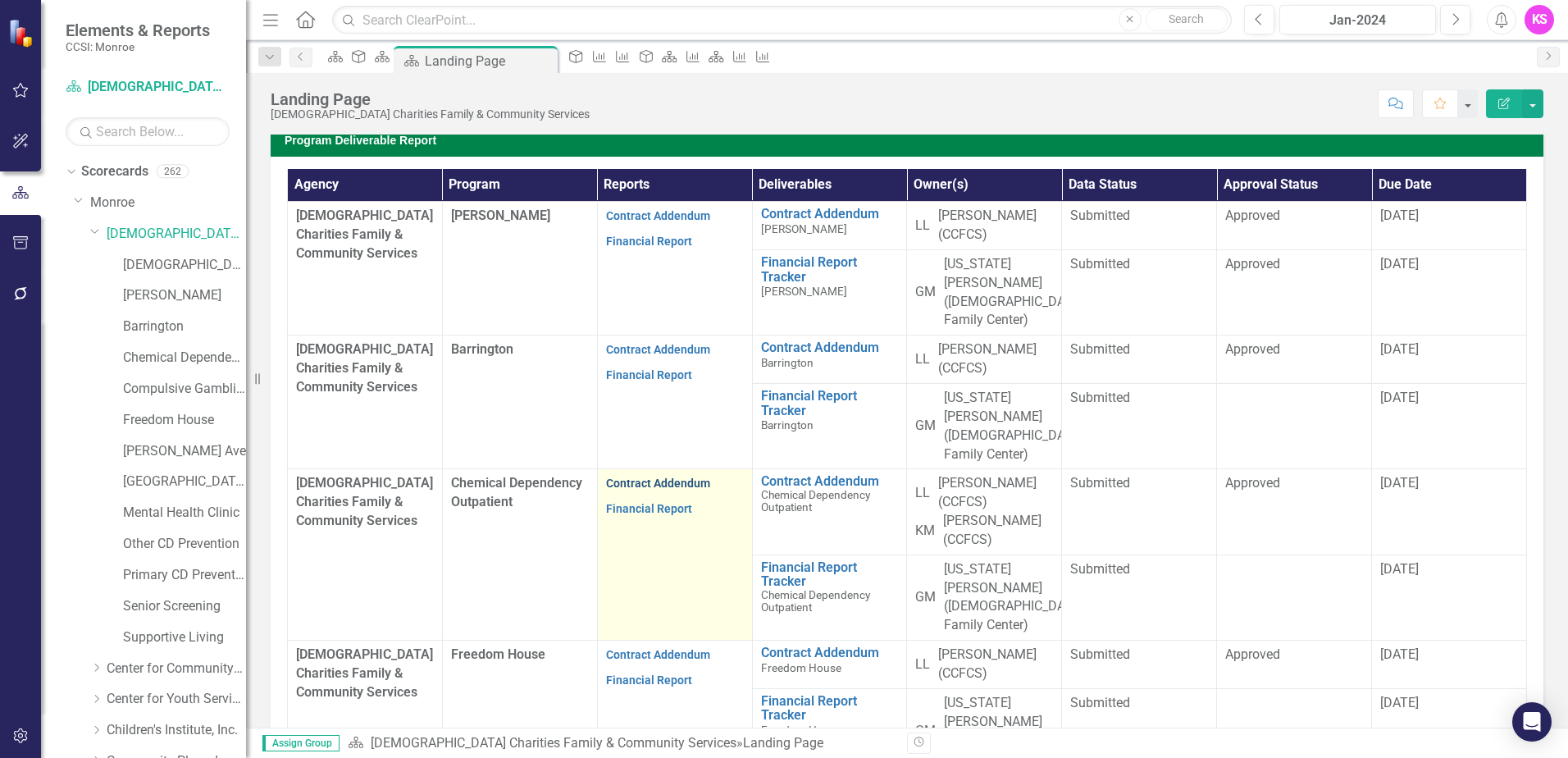
click at [672, 477] on link "Contract Addendum" at bounding box center [658, 483] width 104 height 13
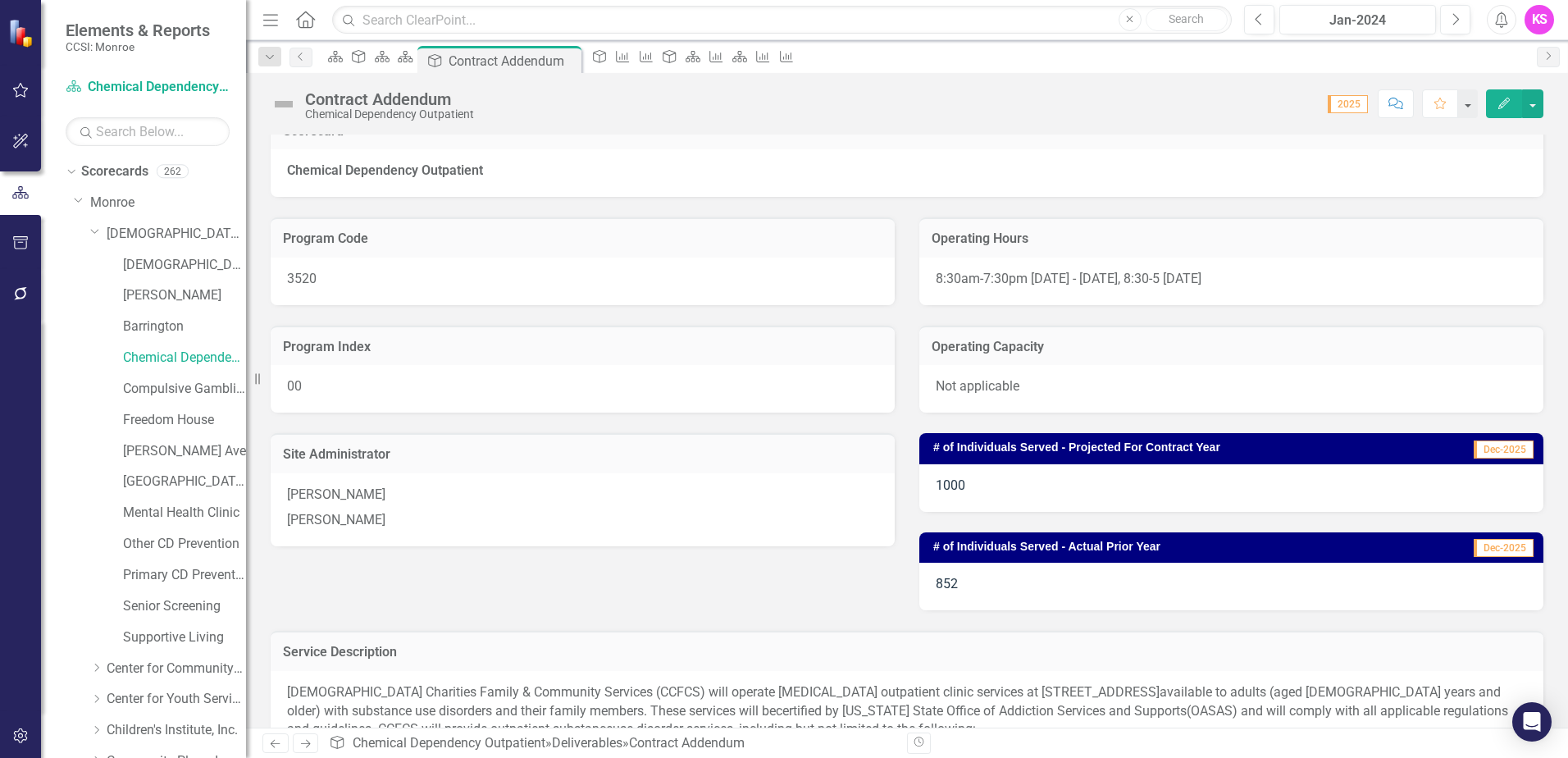
scroll to position [82, 0]
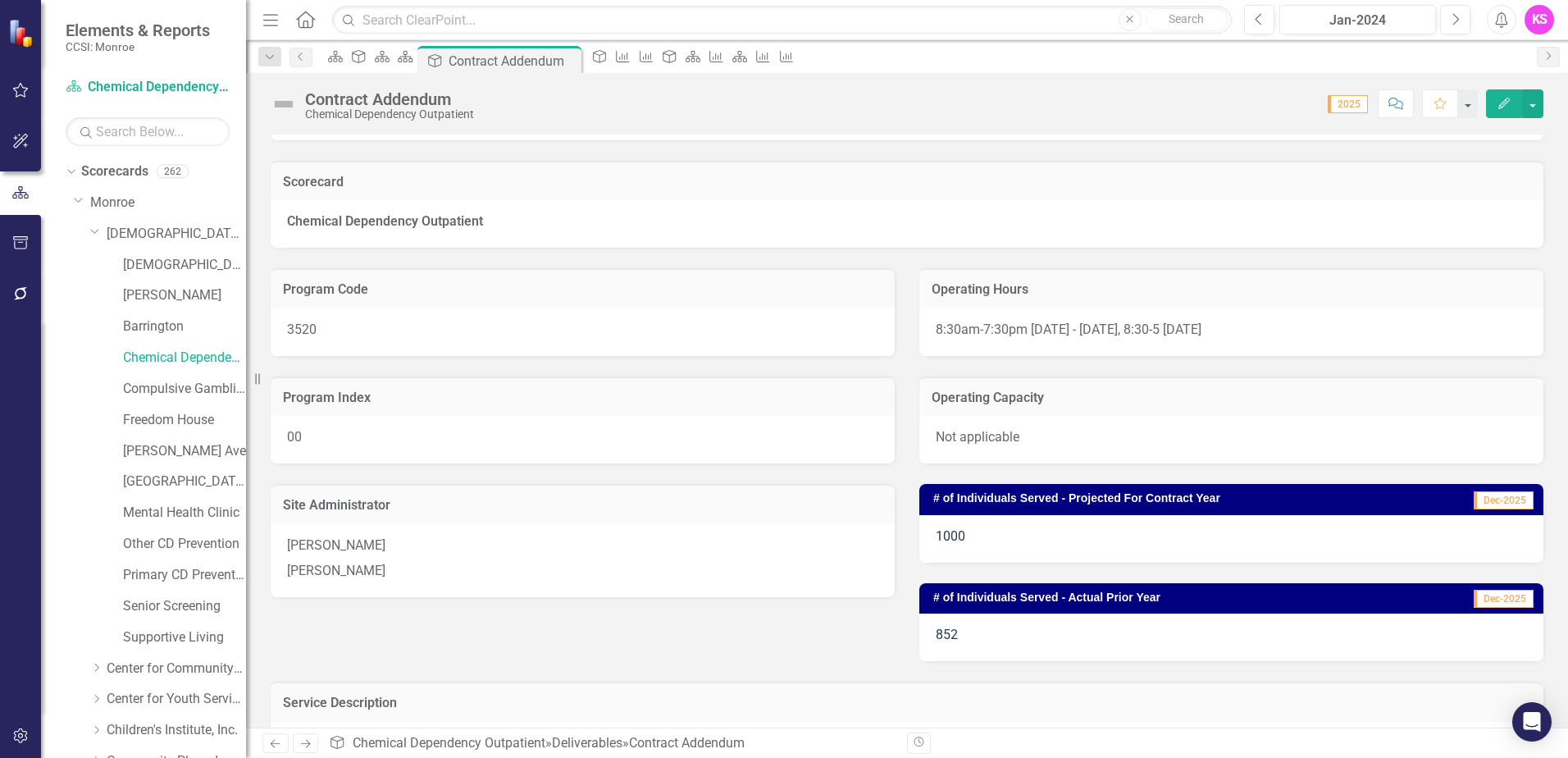
click at [1182, 324] on span "8:30am-7:30pm Monday - Thursday, 8:30-5 Friday" at bounding box center [1069, 329] width 266 height 16
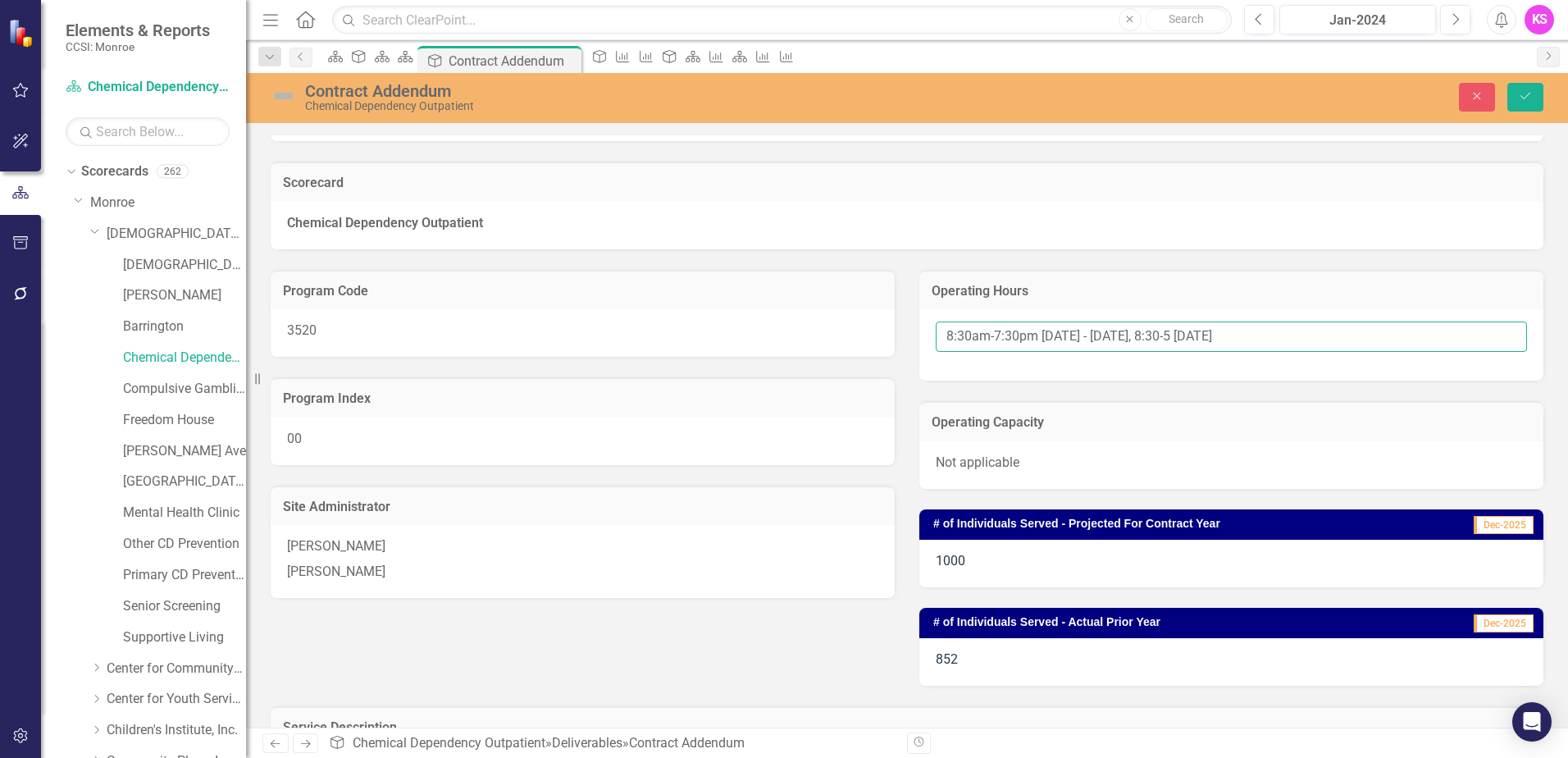
drag, startPoint x: 942, startPoint y: 335, endPoint x: 1246, endPoint y: 339, distance: 304.0
click at [1246, 339] on input "8:30am-7:30pm Monday - Thursday, 8:30-5 Friday" at bounding box center [1231, 337] width 591 height 30
click at [1483, 99] on icon "Close" at bounding box center [1477, 96] width 15 height 11
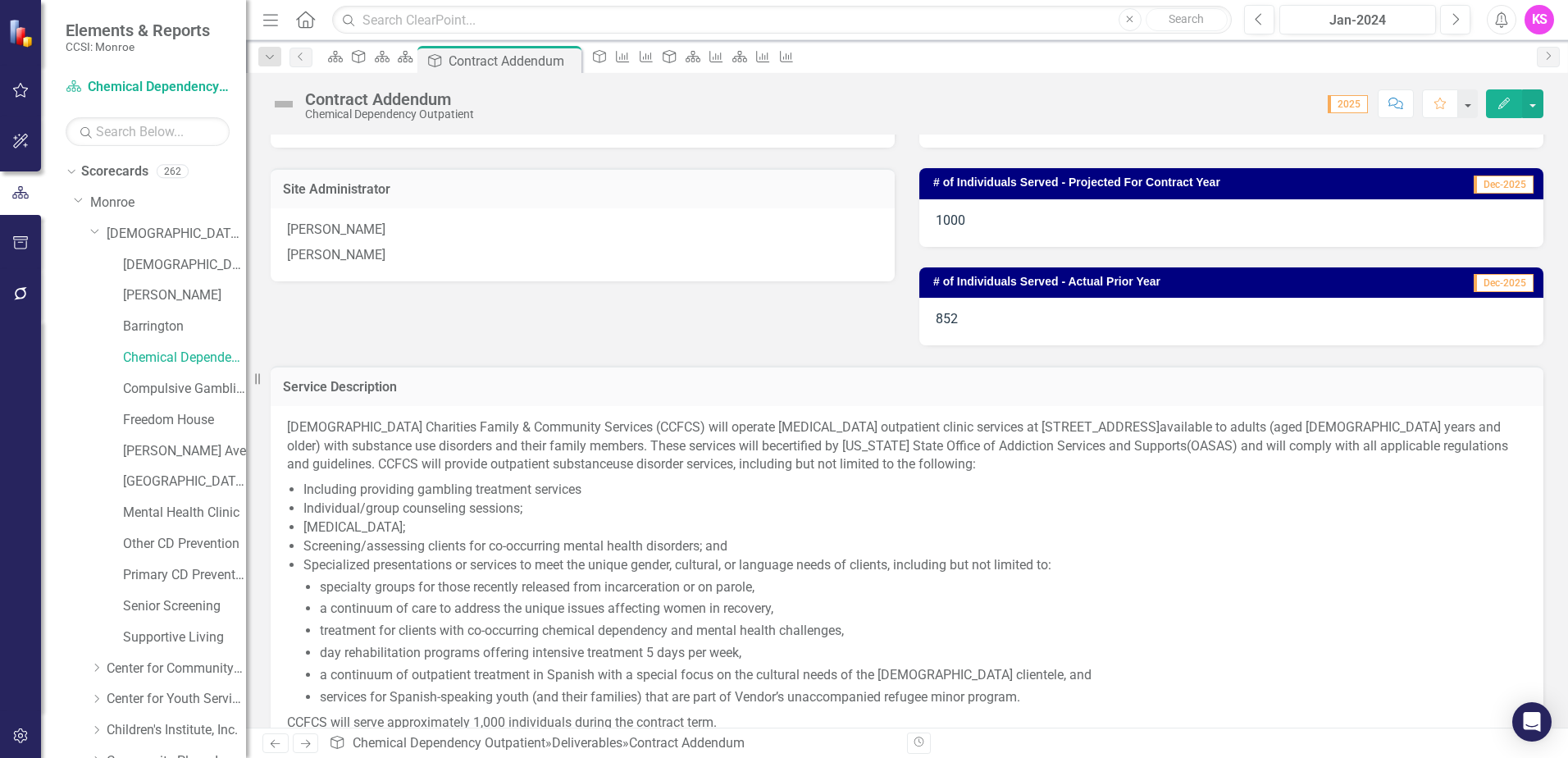
scroll to position [492, 0]
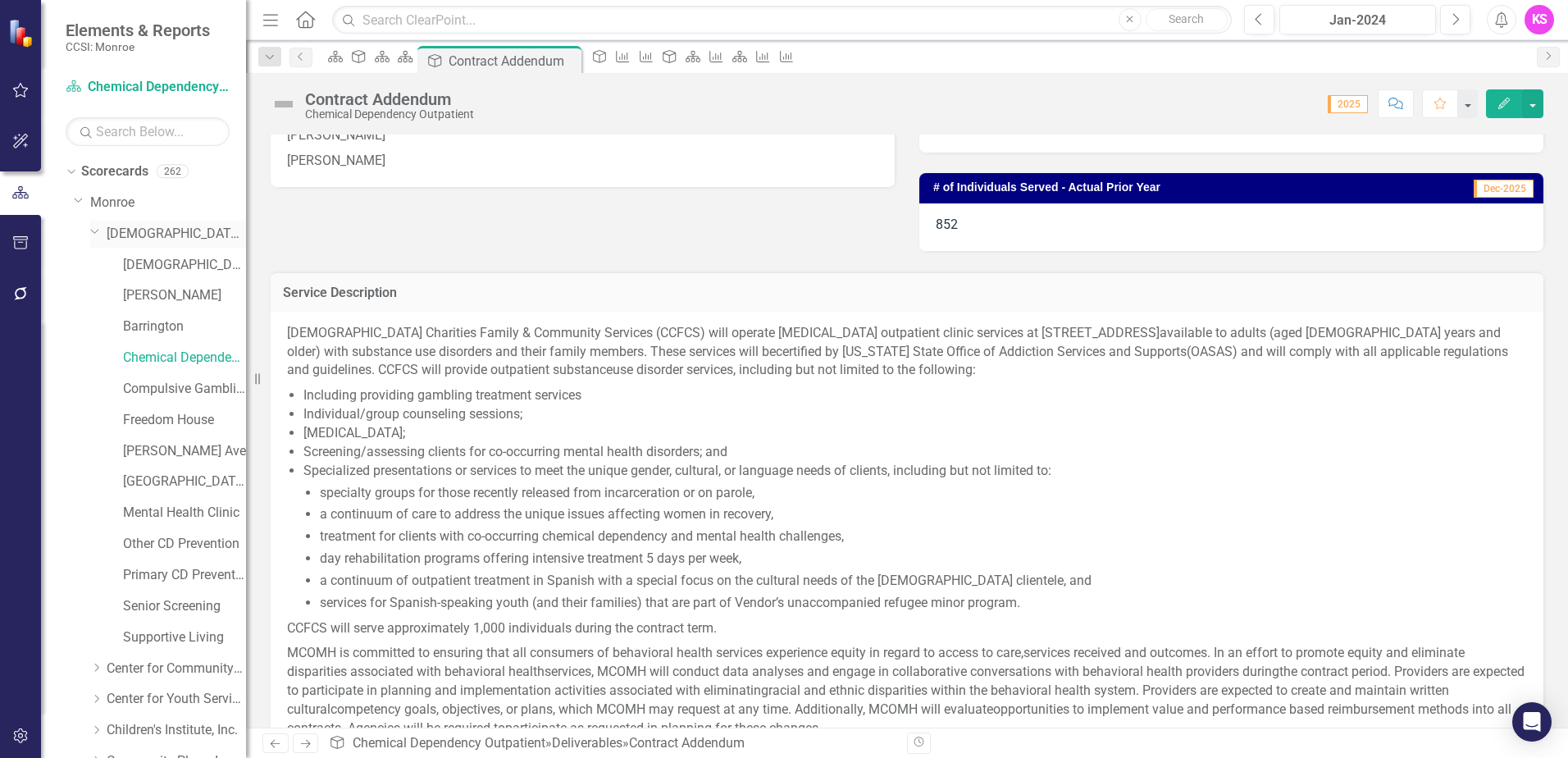
click at [153, 233] on link "[DEMOGRAPHIC_DATA] Charities Family & Community Services" at bounding box center [177, 234] width 140 height 19
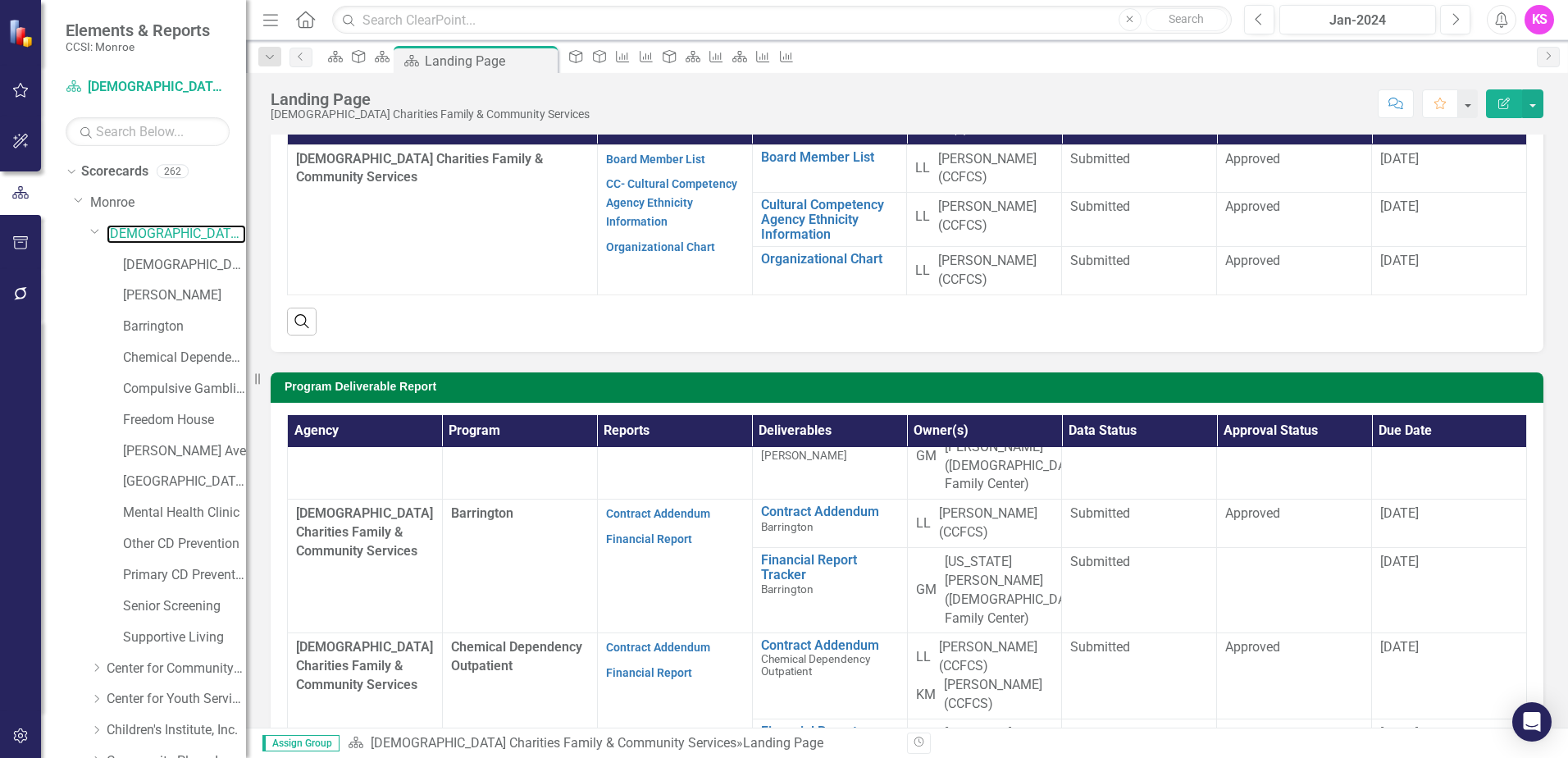
scroll to position [164, 0]
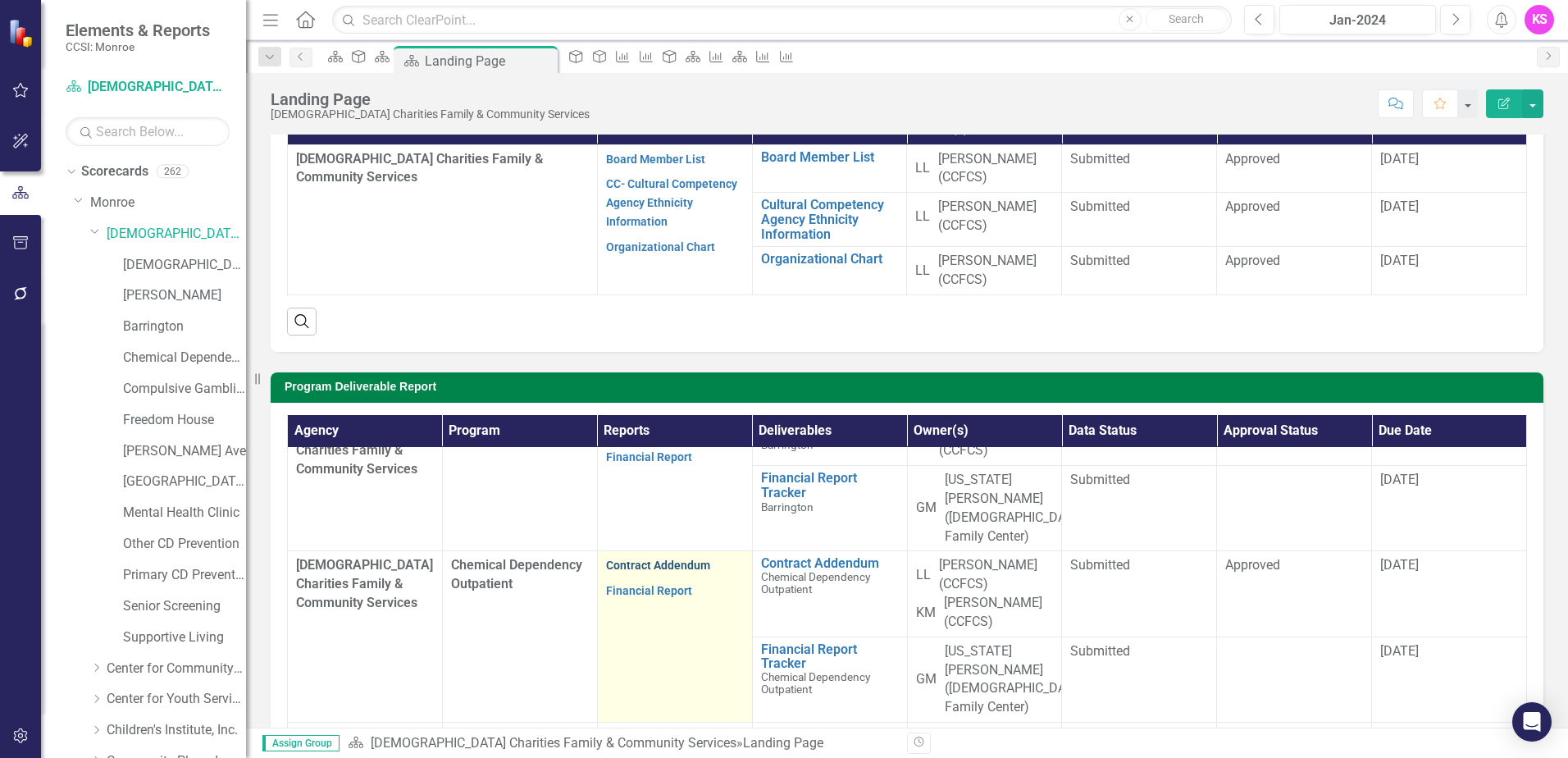
click at [635, 558] on link "Contract Addendum" at bounding box center [658, 565] width 104 height 13
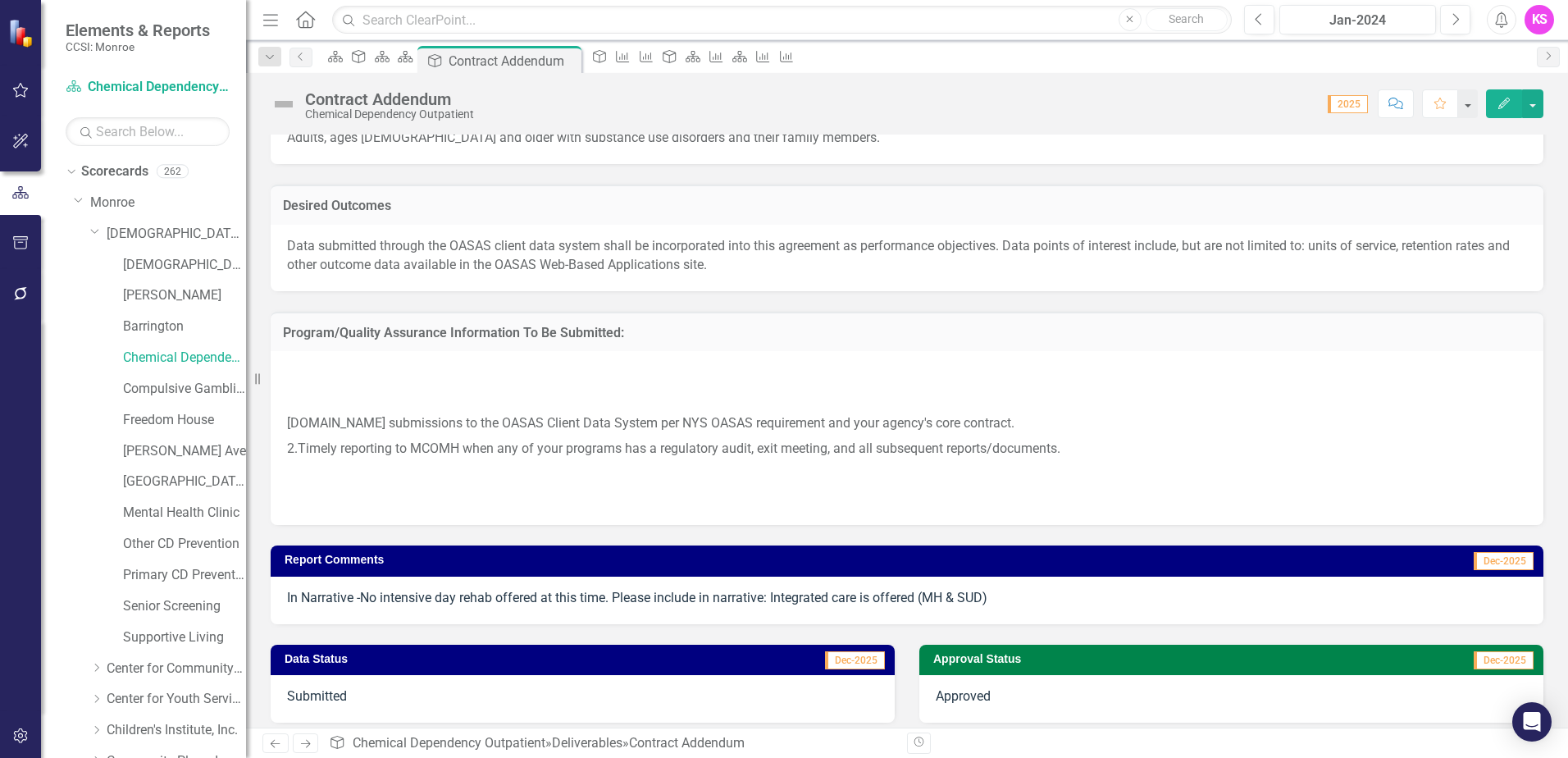
scroll to position [1202, 0]
